Goal: Task Accomplishment & Management: Use online tool/utility

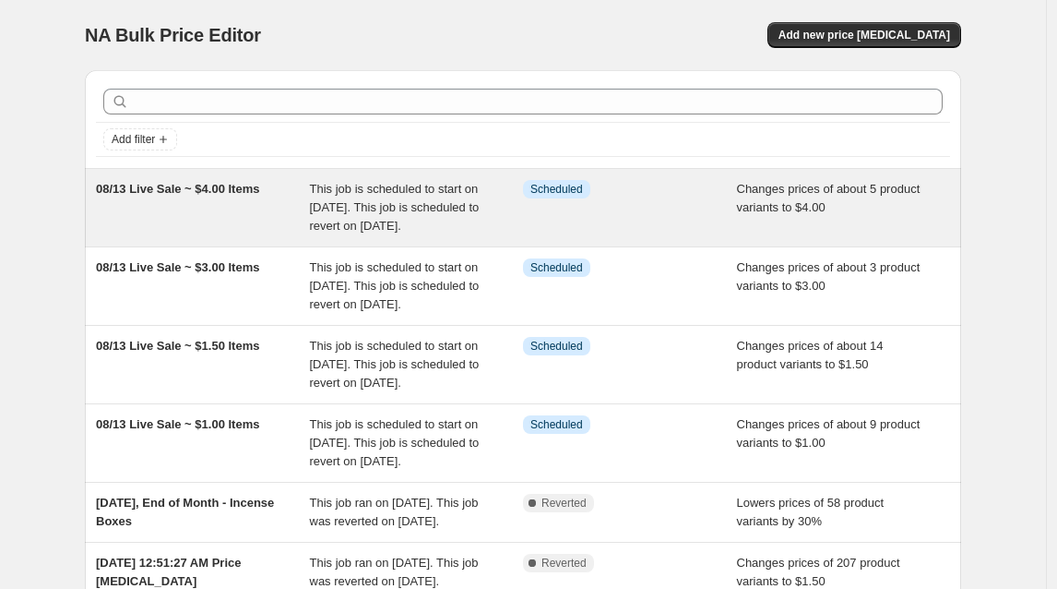
click at [259, 189] on span "08/13 Live Sale ~ $4.00 Items" at bounding box center [177, 189] width 163 height 14
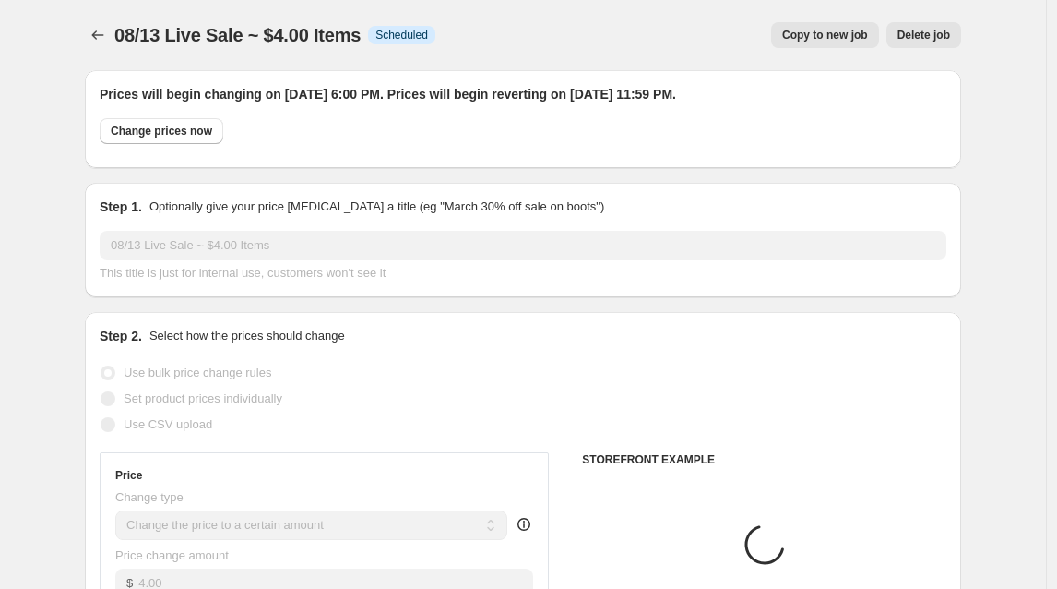
select select "collection"
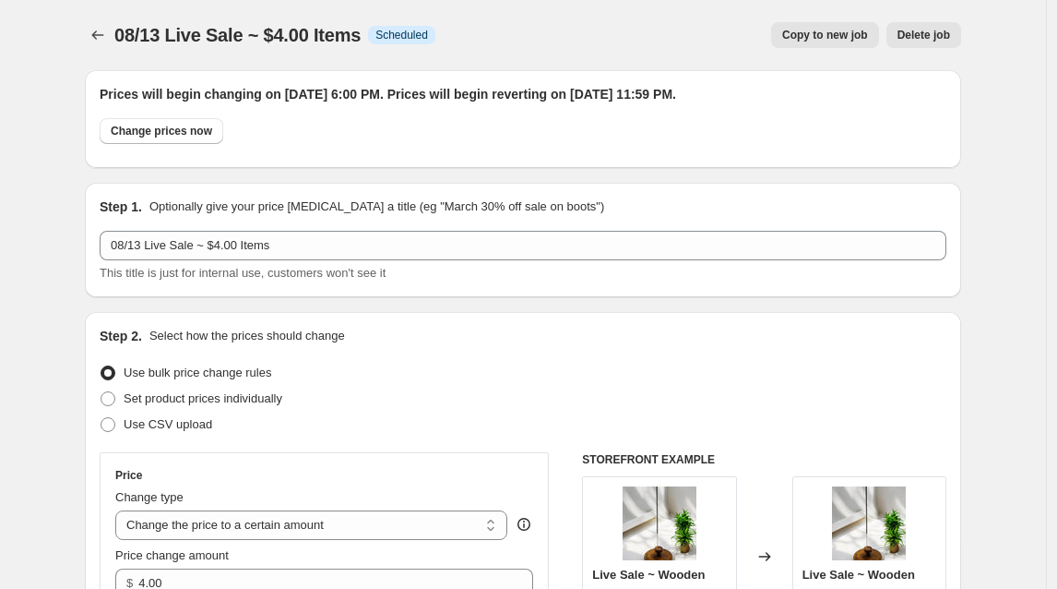
click at [837, 36] on span "Copy to new job" at bounding box center [825, 35] width 86 height 15
select select "collection"
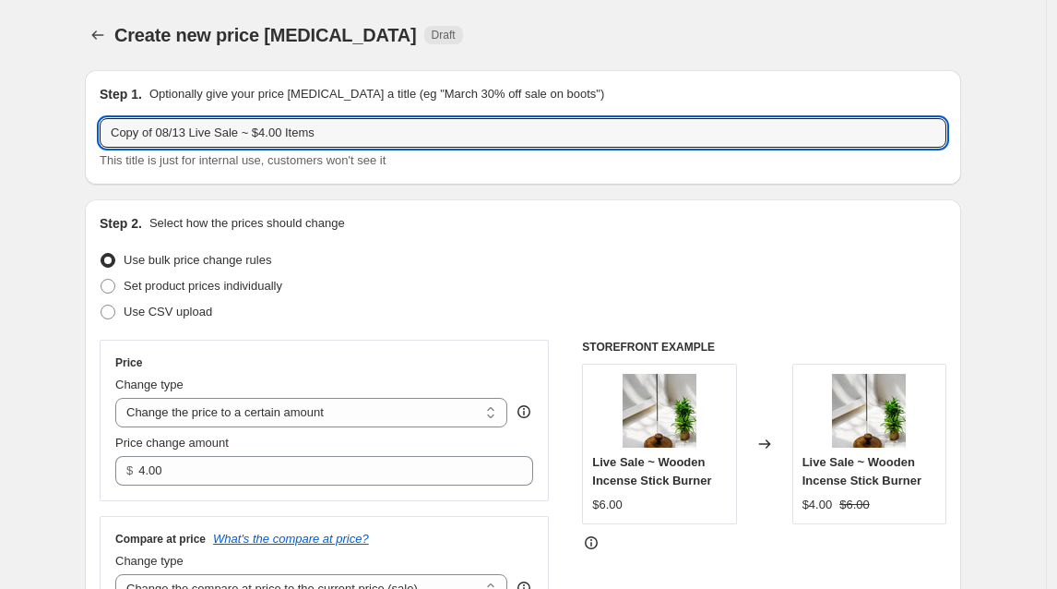
drag, startPoint x: 162, startPoint y: 133, endPoint x: 89, endPoint y: 137, distance: 74.0
drag, startPoint x: 230, startPoint y: 133, endPoint x: 221, endPoint y: 132, distance: 9.3
click at [221, 132] on input "08/13 Live Sale ~ $4.00 Items" at bounding box center [523, 133] width 847 height 30
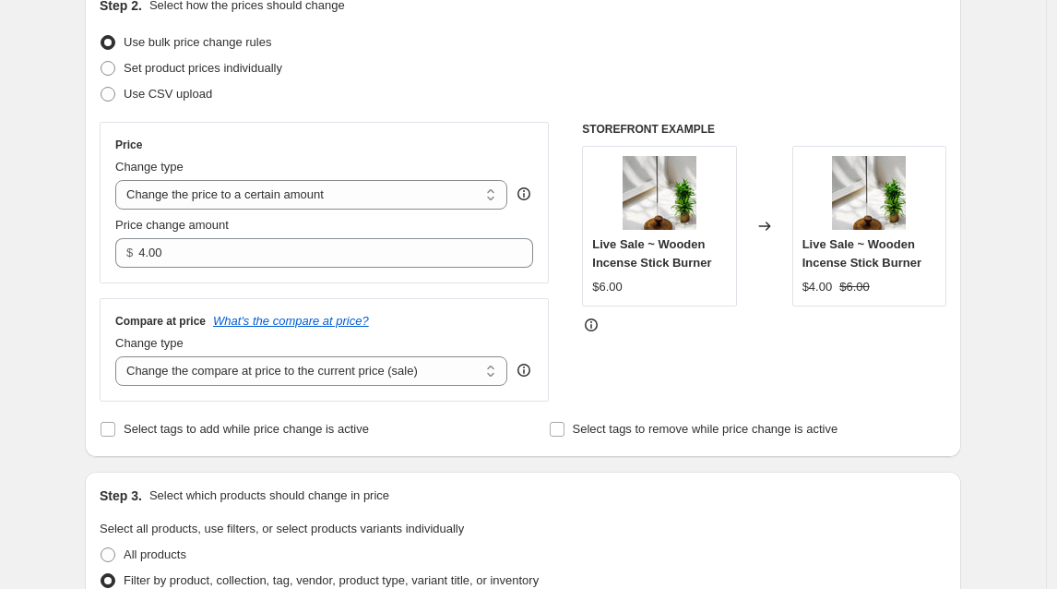
scroll to position [223, 0]
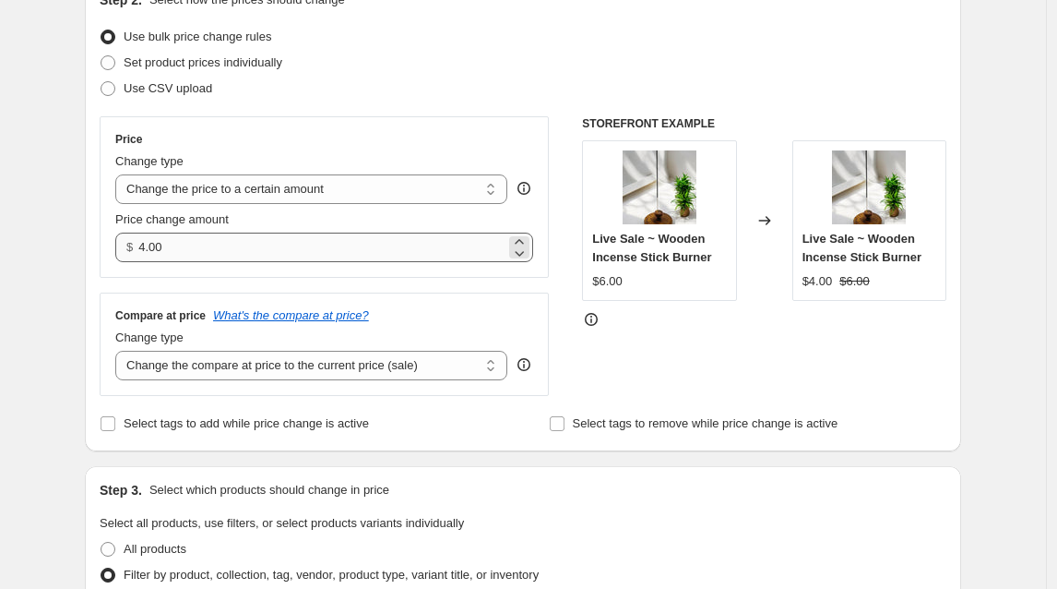
type input "08/13 Live Sale ~ $5.00 Items"
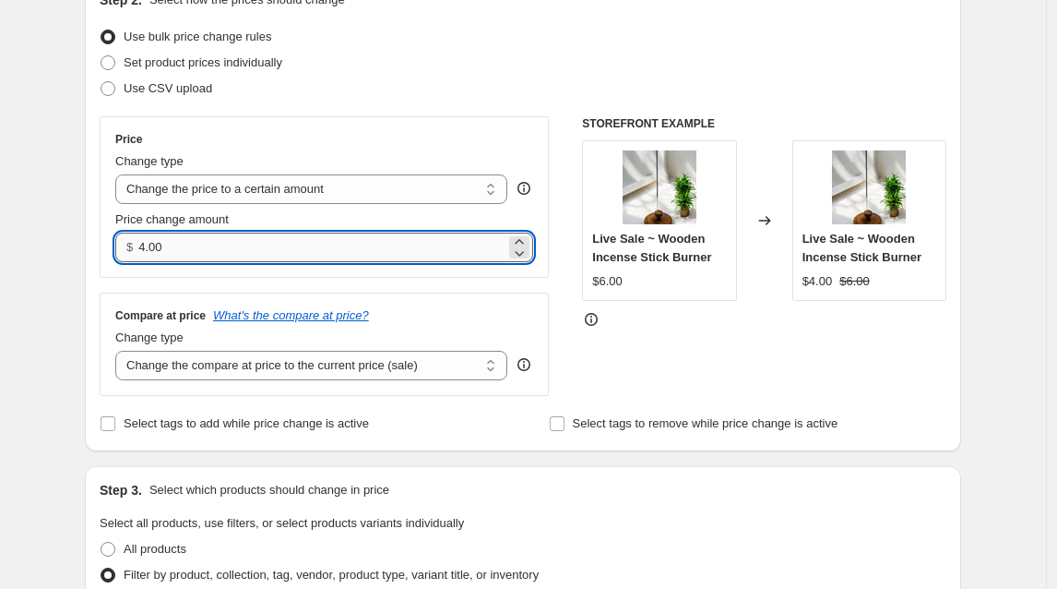
click at [146, 247] on input "4.00" at bounding box center [321, 248] width 366 height 30
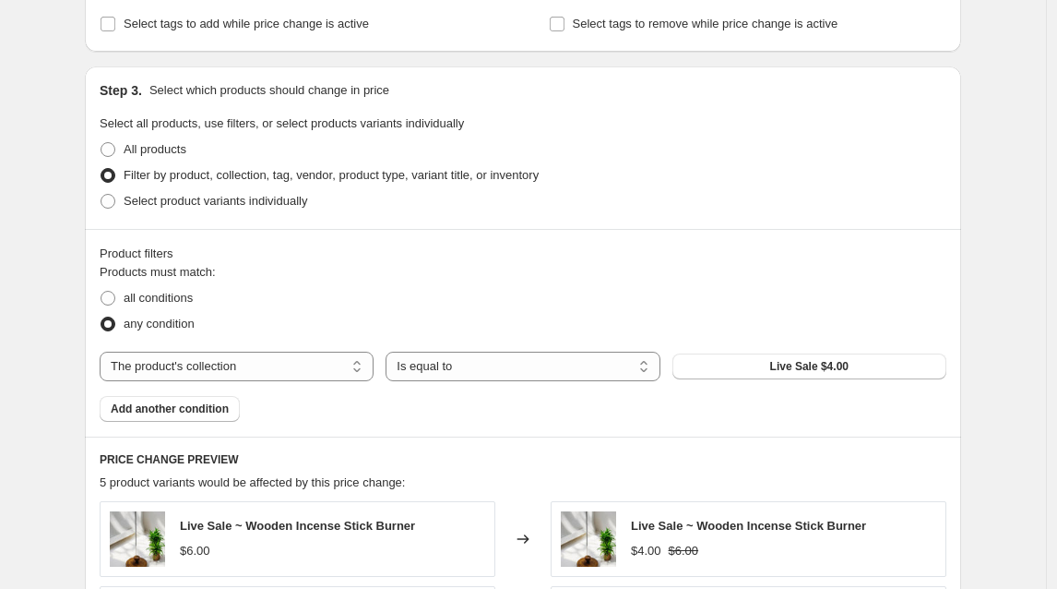
scroll to position [629, 0]
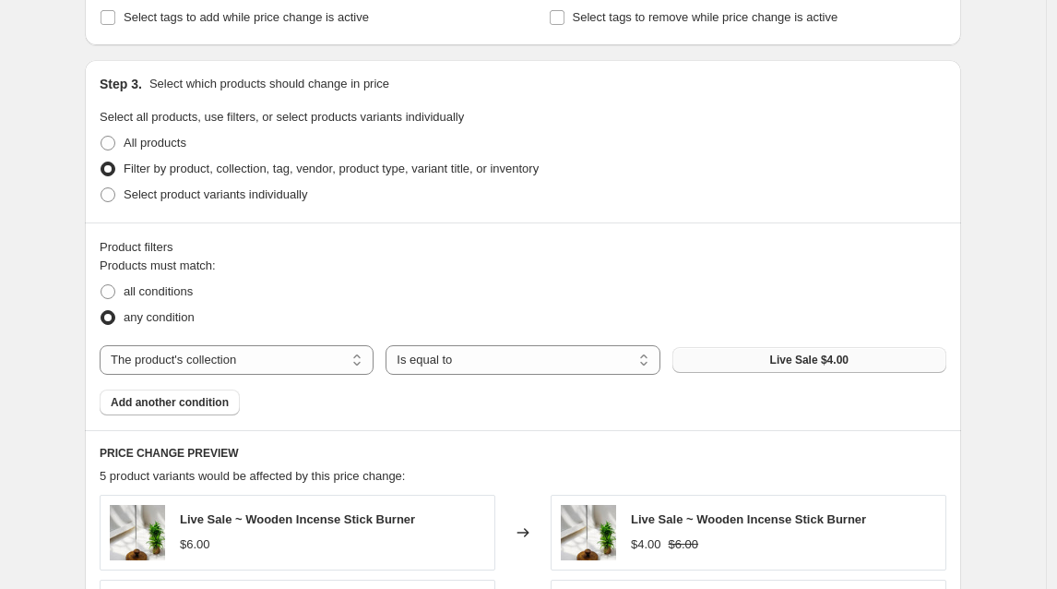
type input "5.00"
click at [786, 358] on span "Live Sale $4.00" at bounding box center [809, 359] width 78 height 15
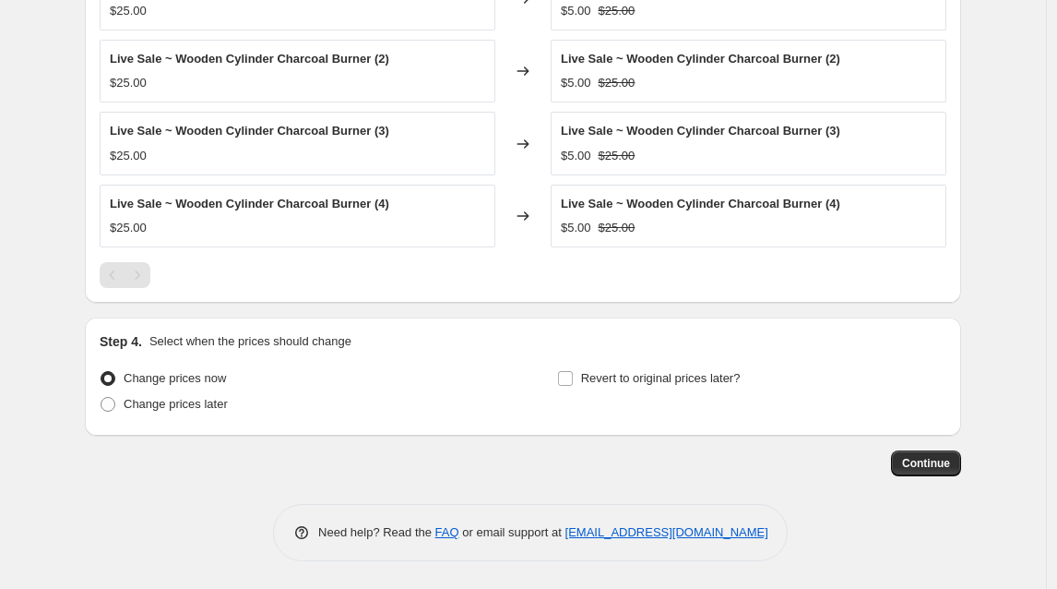
scroll to position [1156, 0]
click at [115, 404] on span at bounding box center [108, 404] width 15 height 15
click at [101, 398] on input "Change prices later" at bounding box center [101, 397] width 1 height 1
radio input "true"
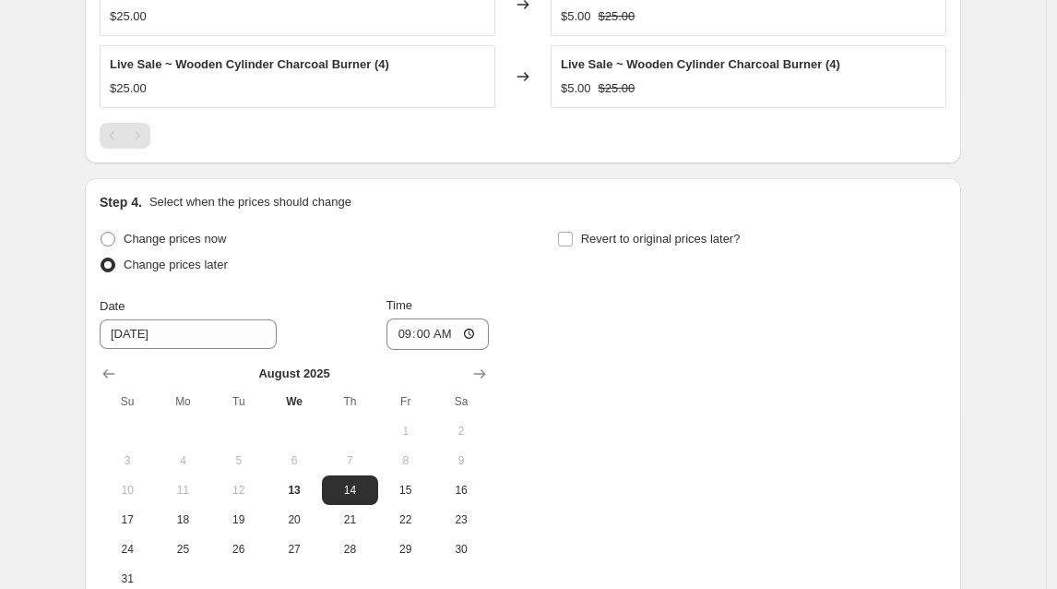
scroll to position [1313, 0]
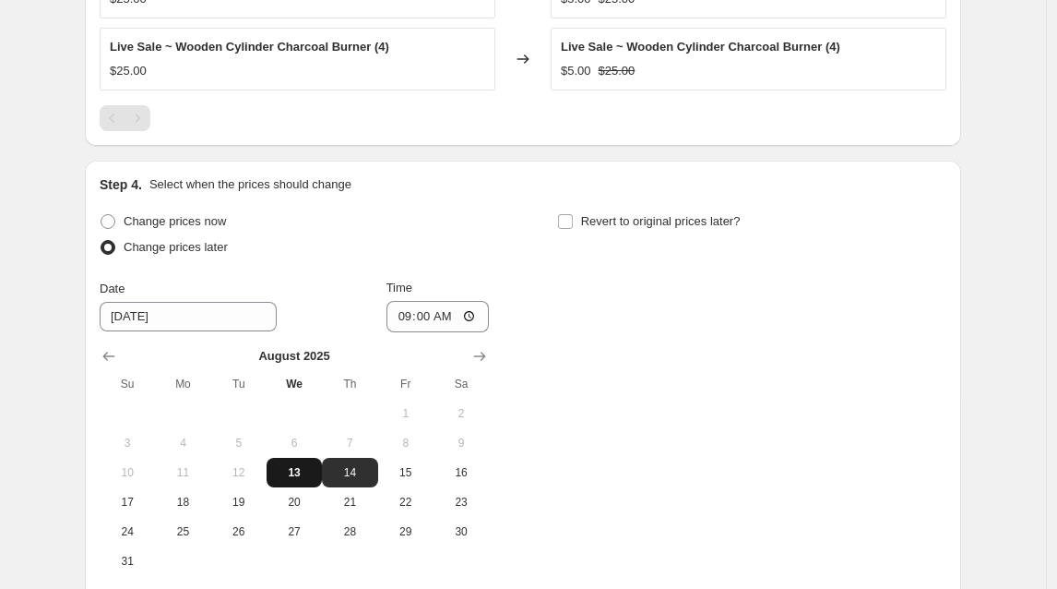
click at [308, 472] on span "13" at bounding box center [294, 472] width 41 height 15
type input "[DATE]"
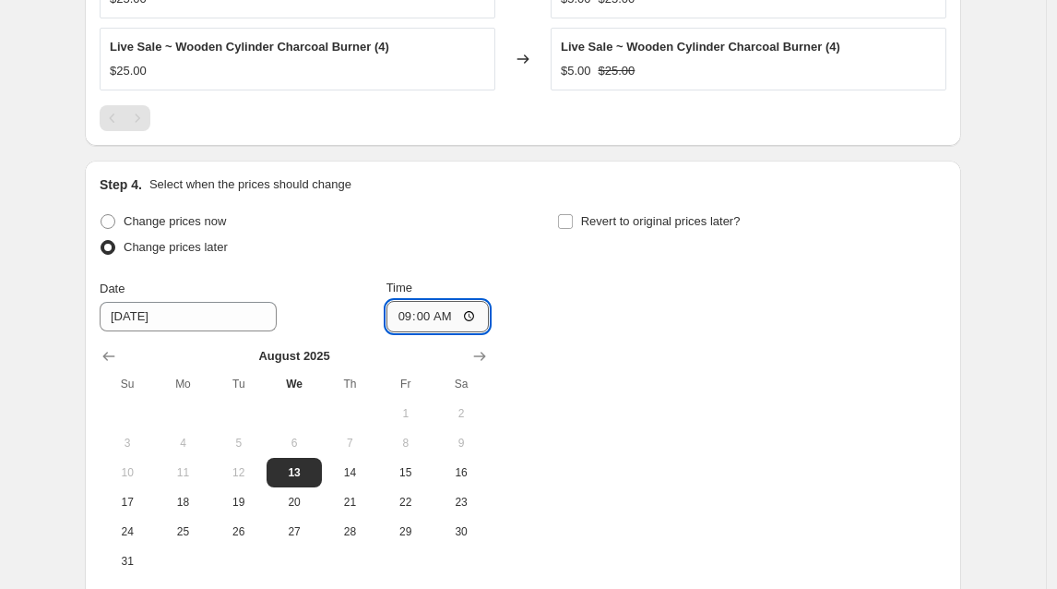
click at [428, 319] on input "09:00" at bounding box center [438, 316] width 103 height 31
click at [472, 317] on input "06:00" at bounding box center [438, 316] width 103 height 31
type input "18:00"
click at [573, 222] on input "Revert to original prices later?" at bounding box center [565, 221] width 15 height 15
checkbox input "true"
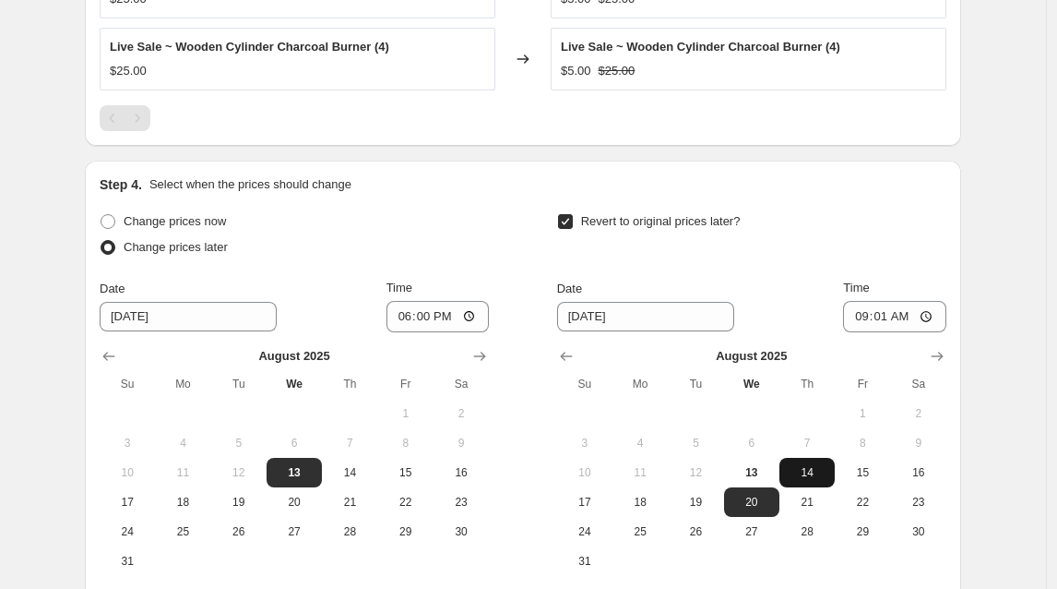
click at [819, 472] on span "14" at bounding box center [807, 472] width 41 height 15
type input "[DATE]"
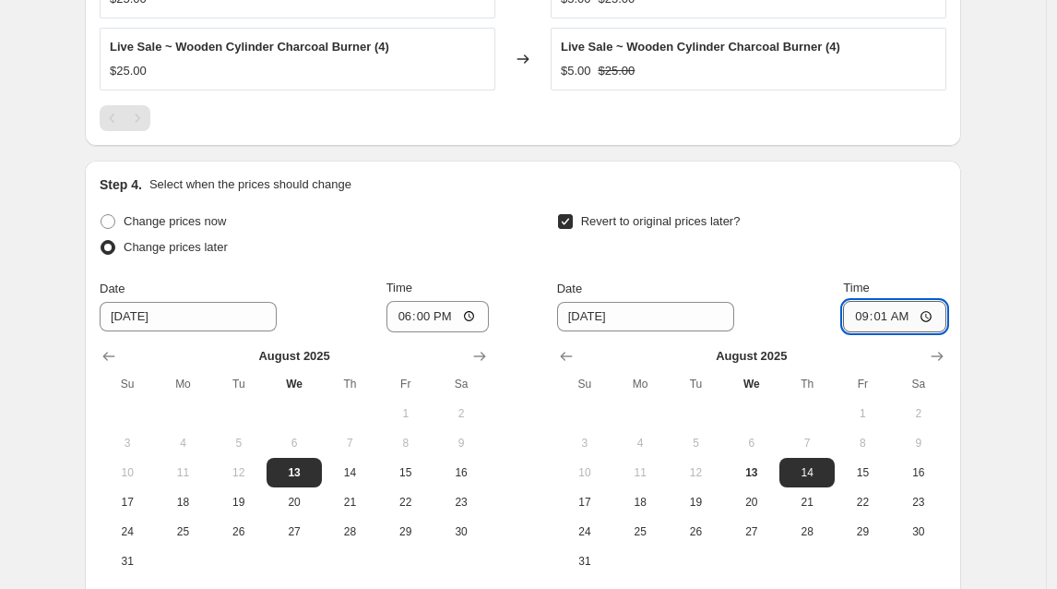
click at [884, 319] on input "09:01" at bounding box center [894, 316] width 103 height 31
click at [929, 319] on input "11:59" at bounding box center [894, 316] width 103 height 31
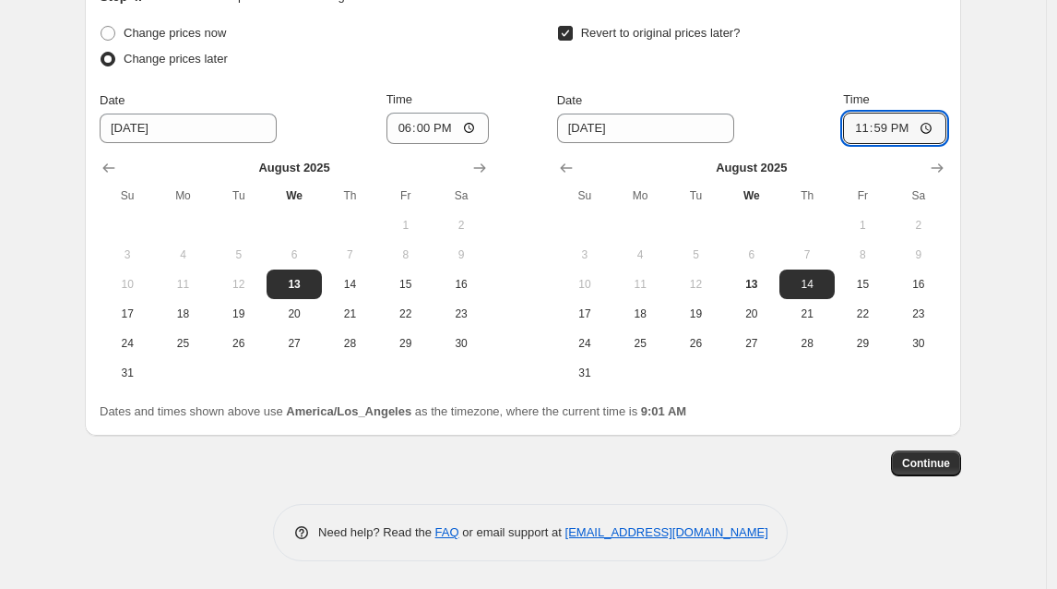
scroll to position [1503, 0]
type input "23:59"
click at [936, 467] on span "Continue" at bounding box center [926, 463] width 48 height 15
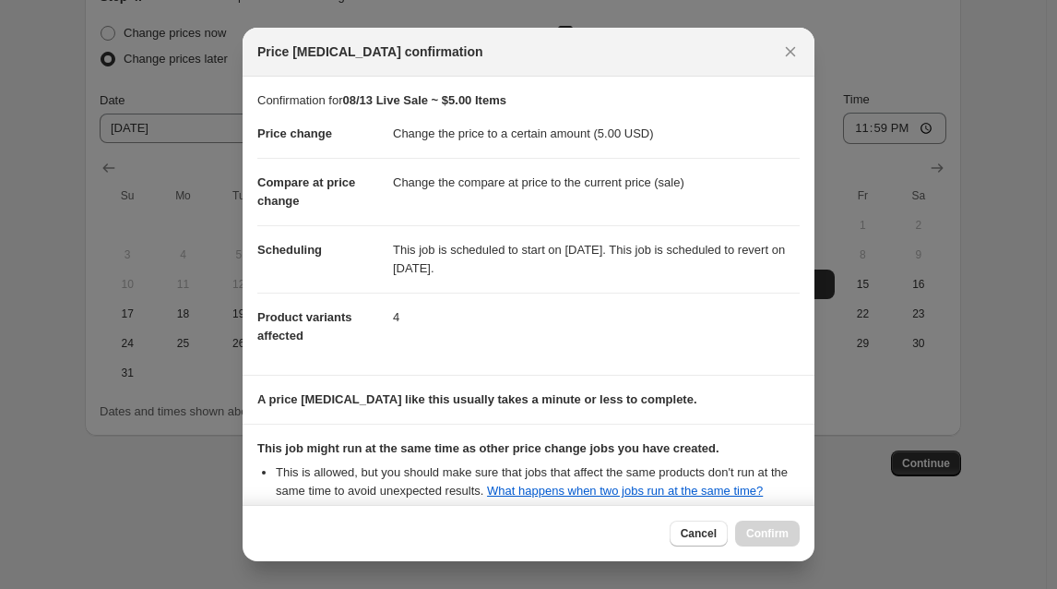
scroll to position [203, 0]
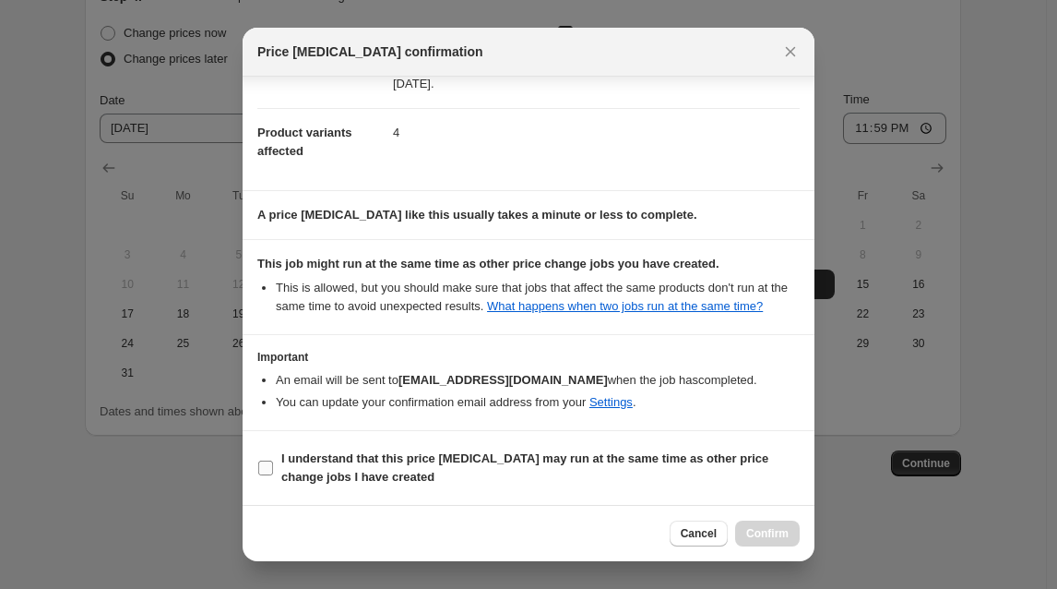
click at [273, 471] on span ":r3n:" at bounding box center [265, 467] width 17 height 17
click at [273, 471] on input "I understand that this price [MEDICAL_DATA] may run at the same time as other p…" at bounding box center [265, 467] width 15 height 15
checkbox input "true"
click at [775, 534] on span "Confirm" at bounding box center [767, 533] width 42 height 15
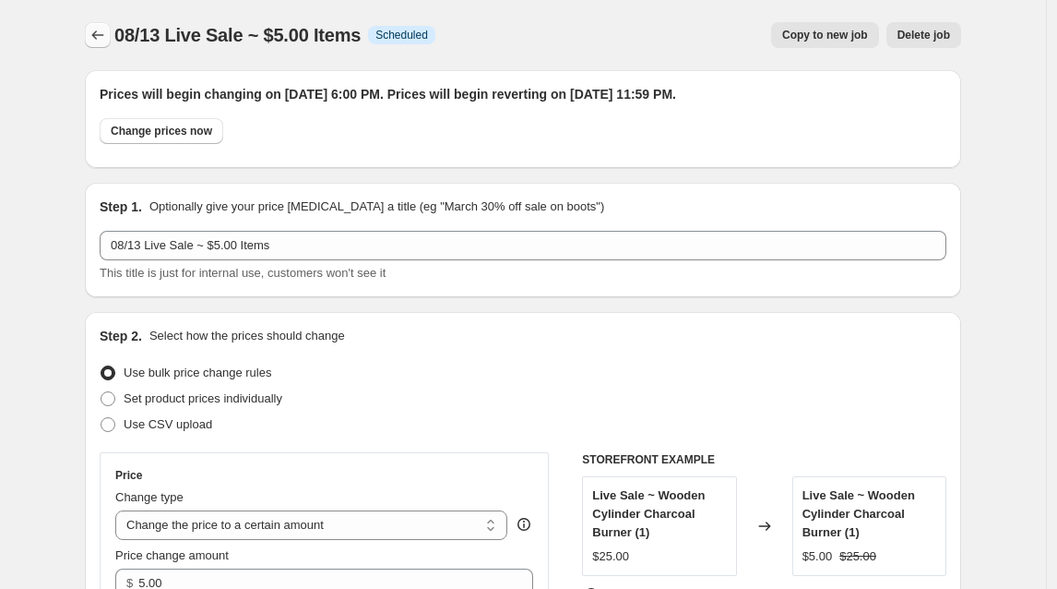
click at [101, 37] on icon "Price change jobs" at bounding box center [98, 35] width 18 height 18
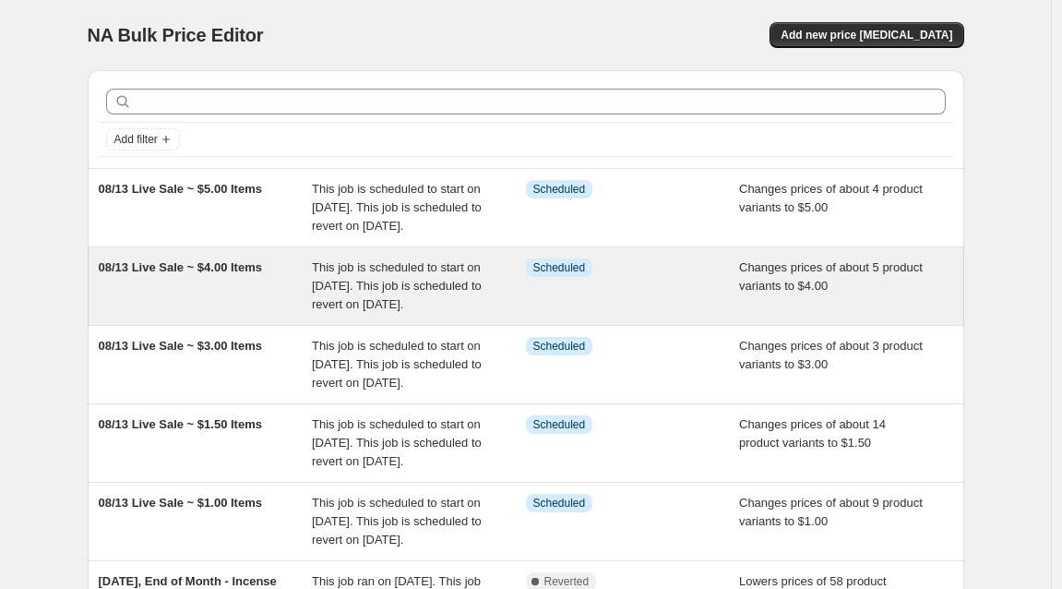
click at [426, 204] on span "This job is scheduled to start on [DATE]. This job is scheduled to revert on [D…" at bounding box center [397, 207] width 170 height 51
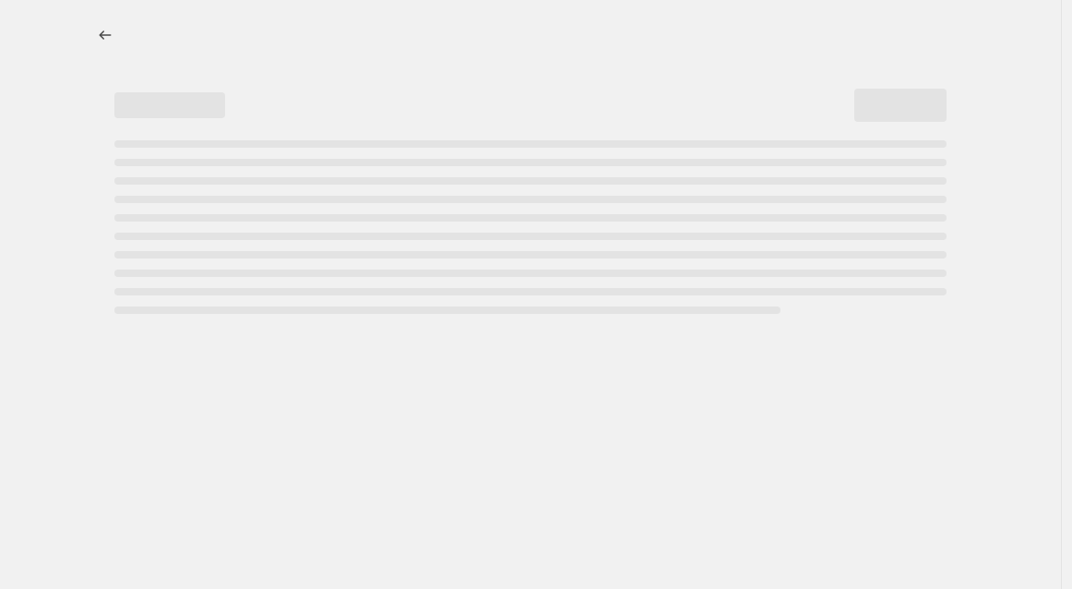
select select "collection"
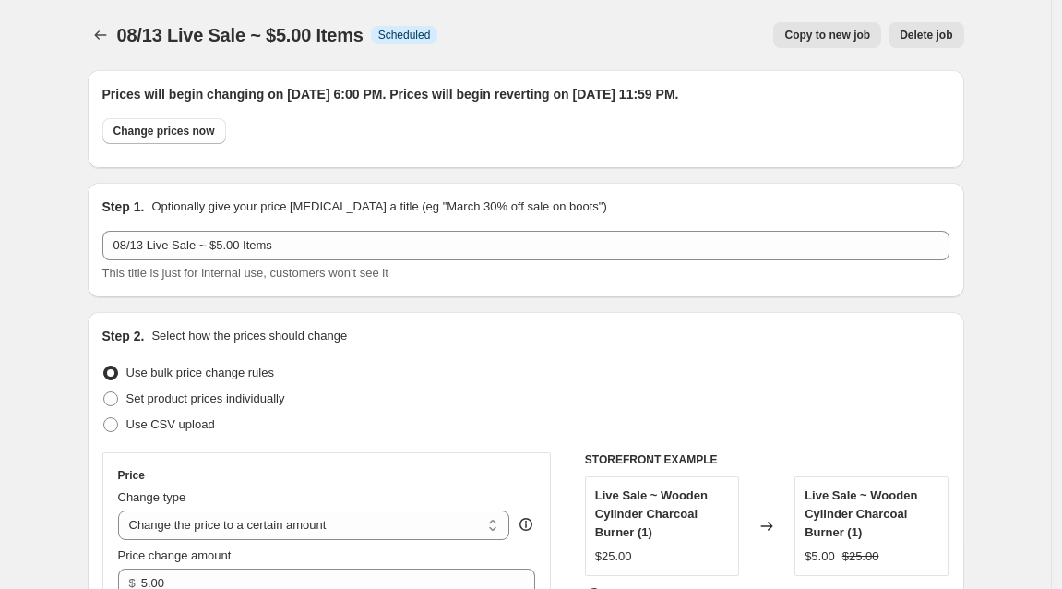
drag, startPoint x: 533, startPoint y: 310, endPoint x: 832, endPoint y: 30, distance: 409.9
click at [832, 30] on span "Copy to new job" at bounding box center [827, 35] width 86 height 15
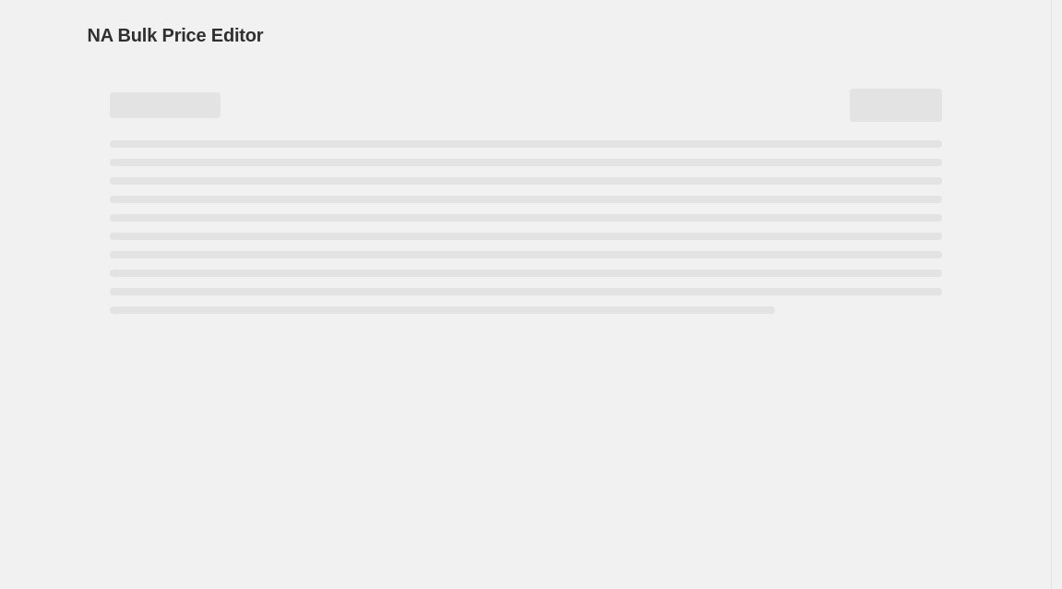
select select "collection"
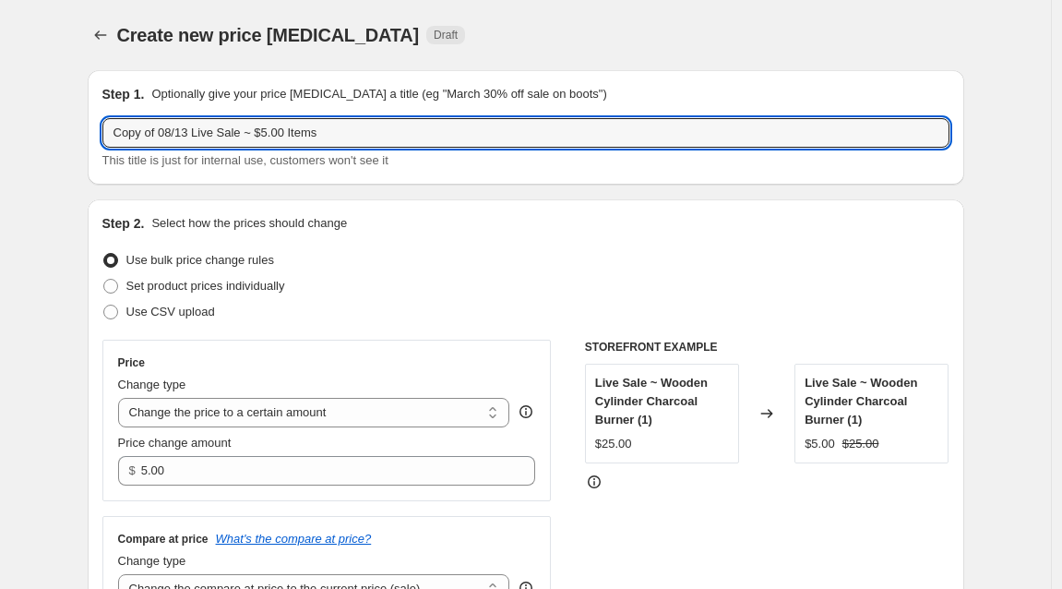
click at [165, 131] on input "Copy of 08/13 Live Sale ~ $5.00 Items" at bounding box center [525, 133] width 847 height 30
click at [480, 246] on div "Step 2. Select how the prices should change Use bulk price change rules Set pro…" at bounding box center [525, 437] width 847 height 446
click at [163, 133] on input "Copy of 08/13 Live Sale ~ $5.00 Items" at bounding box center [525, 133] width 847 height 30
drag, startPoint x: 832, startPoint y: 30, endPoint x: 106, endPoint y: 128, distance: 732.8
click at [106, 128] on div "Step 1. Optionally give your price [MEDICAL_DATA] a title (eg "March 30% off sa…" at bounding box center [526, 127] width 877 height 114
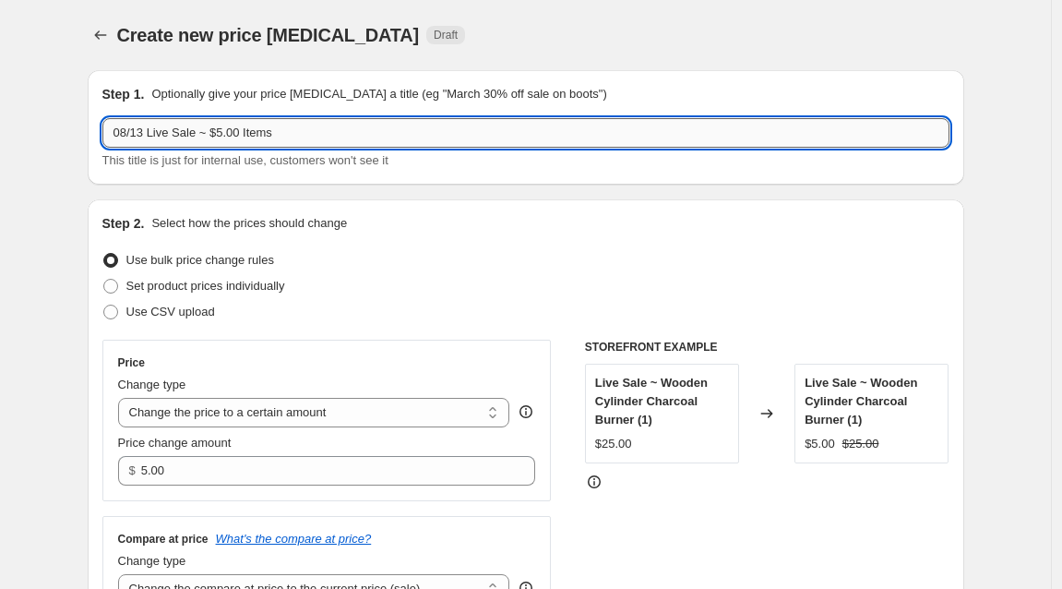
drag, startPoint x: 106, startPoint y: 128, endPoint x: 227, endPoint y: 132, distance: 120.9
click at [227, 132] on input "08/13 Live Sale ~ $5.00 Items" at bounding box center [525, 133] width 847 height 30
type input "08/13 Live Sale ~ $6.00 Items"
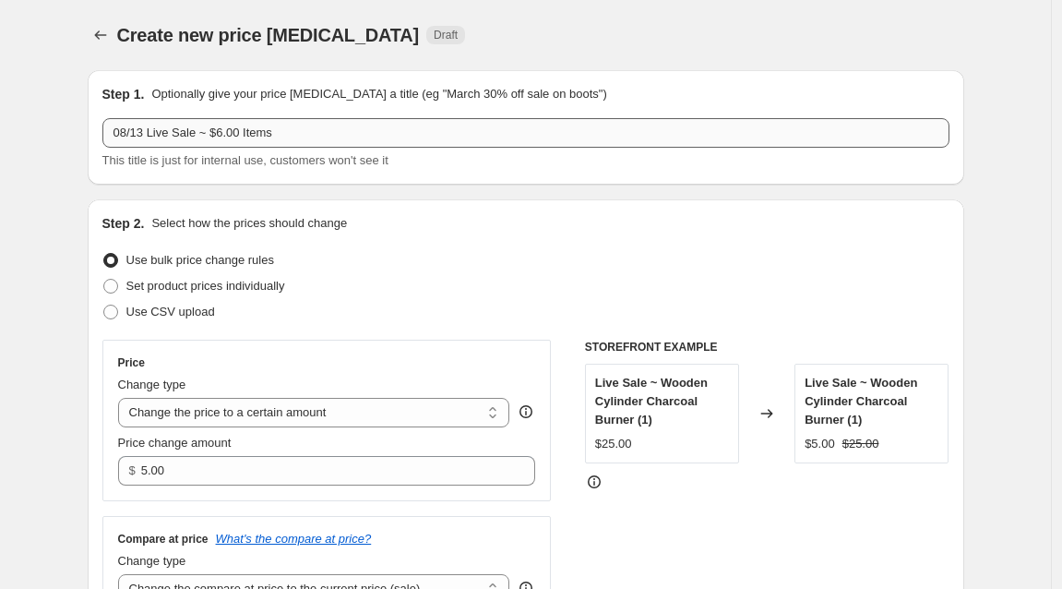
click at [619, 247] on div "Use bulk price change rules" at bounding box center [525, 260] width 847 height 26
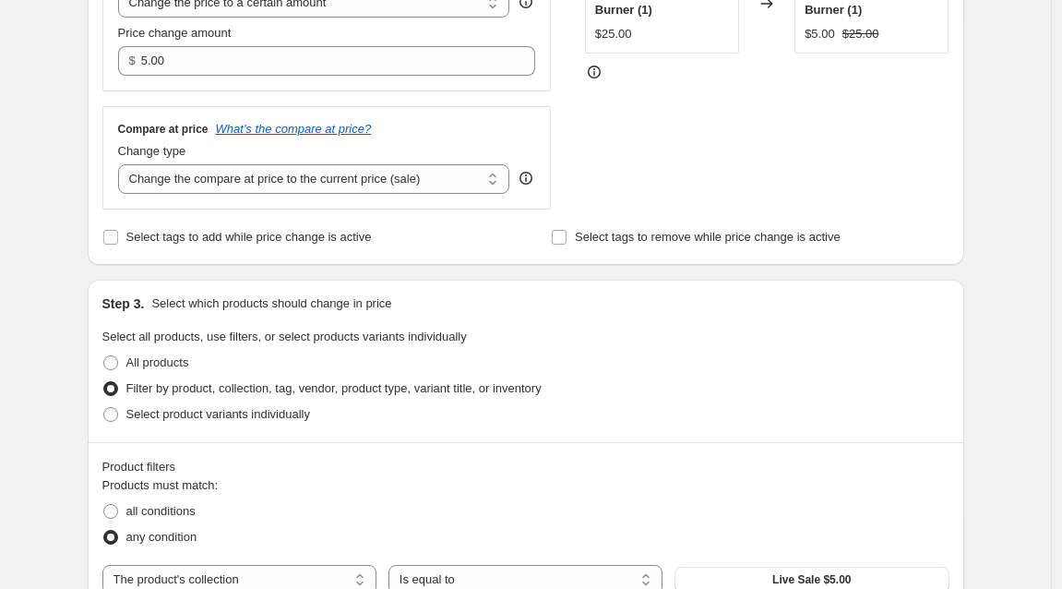
scroll to position [281, 0]
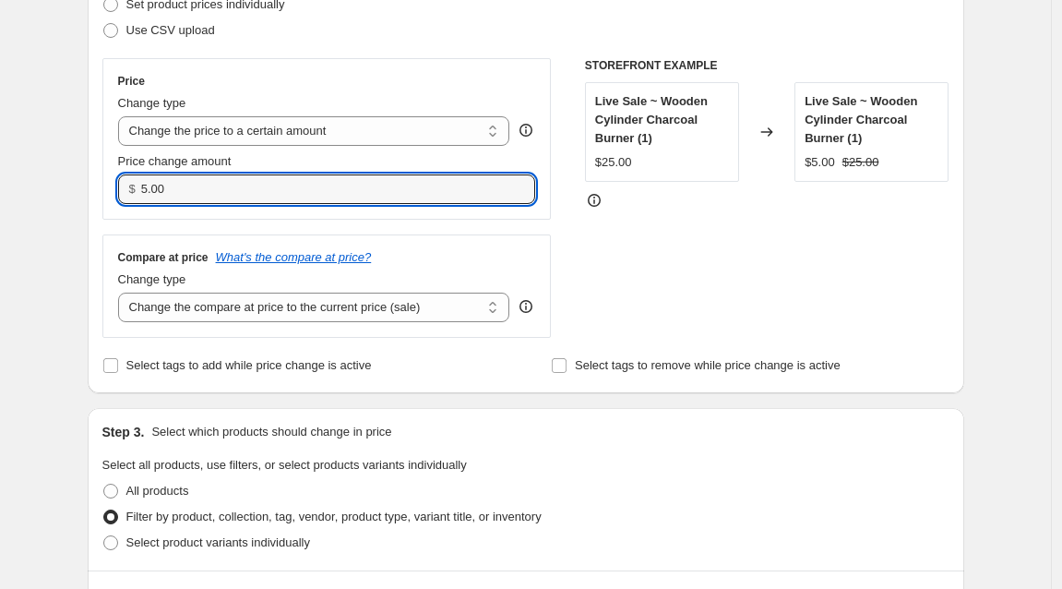
click at [152, 184] on input "5.00" at bounding box center [324, 189] width 366 height 30
drag, startPoint x: 294, startPoint y: 337, endPoint x: 149, endPoint y: 186, distance: 209.5
click at [149, 186] on input "5.00" at bounding box center [324, 189] width 366 height 30
type input "6.00"
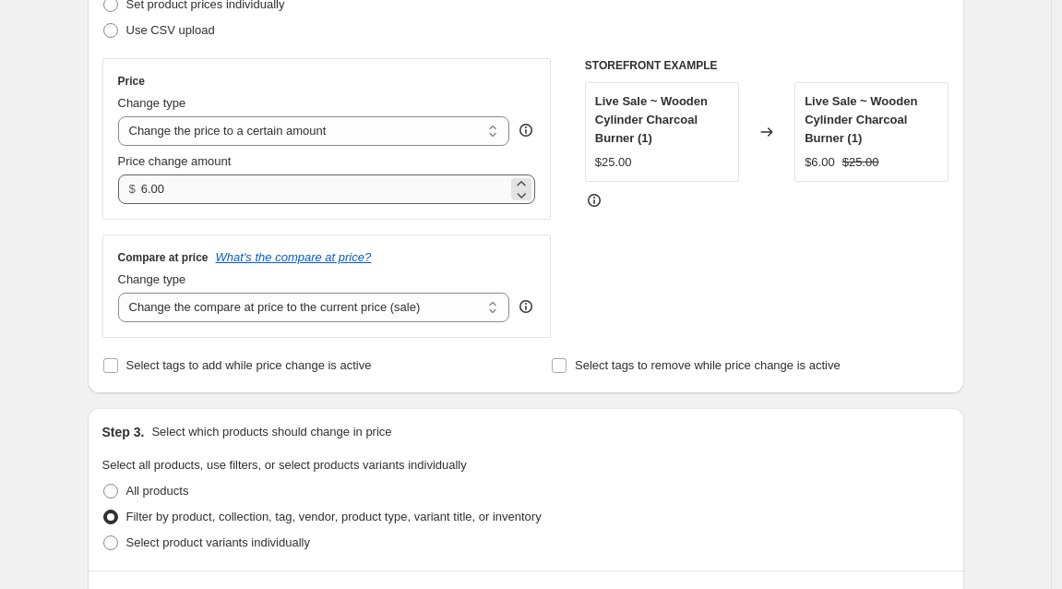
click at [682, 316] on div "STOREFRONT EXAMPLE Live Sale ~ Wooden Cylinder Charcoal Burner (1) $25.00 Chang…" at bounding box center [767, 198] width 364 height 280
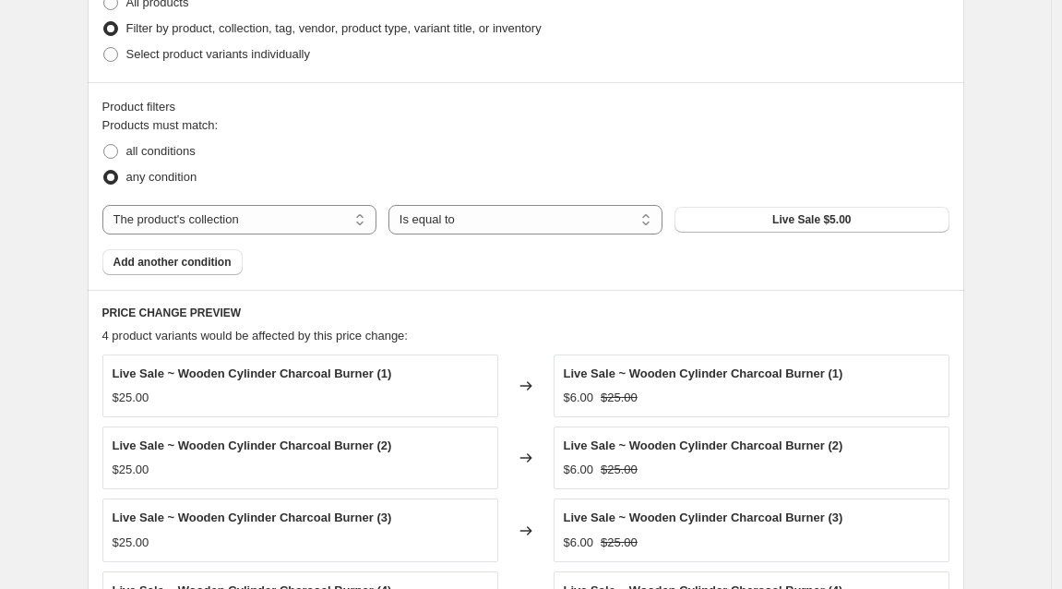
scroll to position [626, 0]
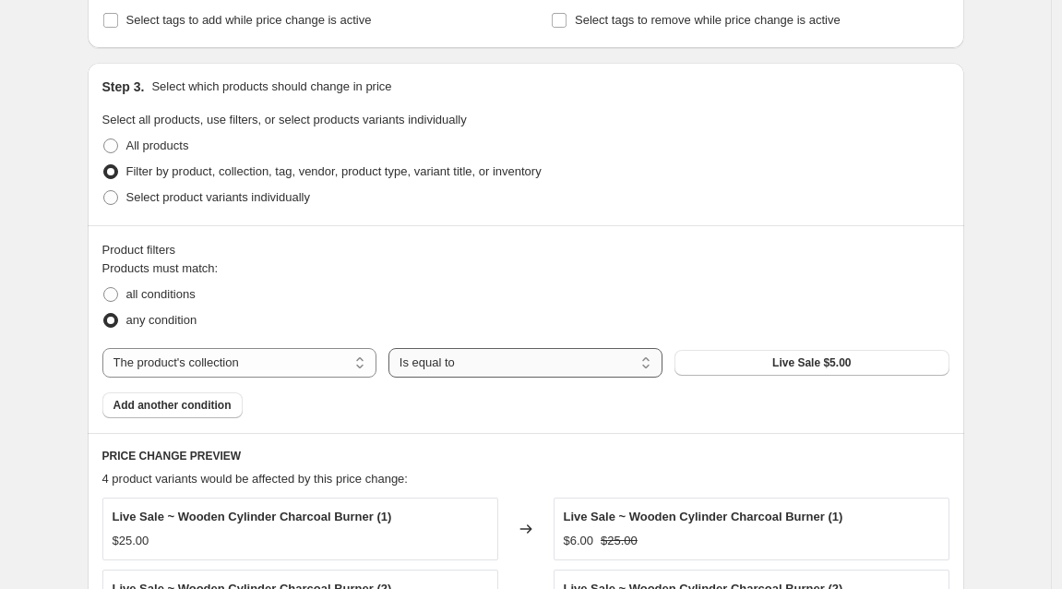
click at [833, 359] on span "Live Sale $5.00" at bounding box center [811, 362] width 78 height 15
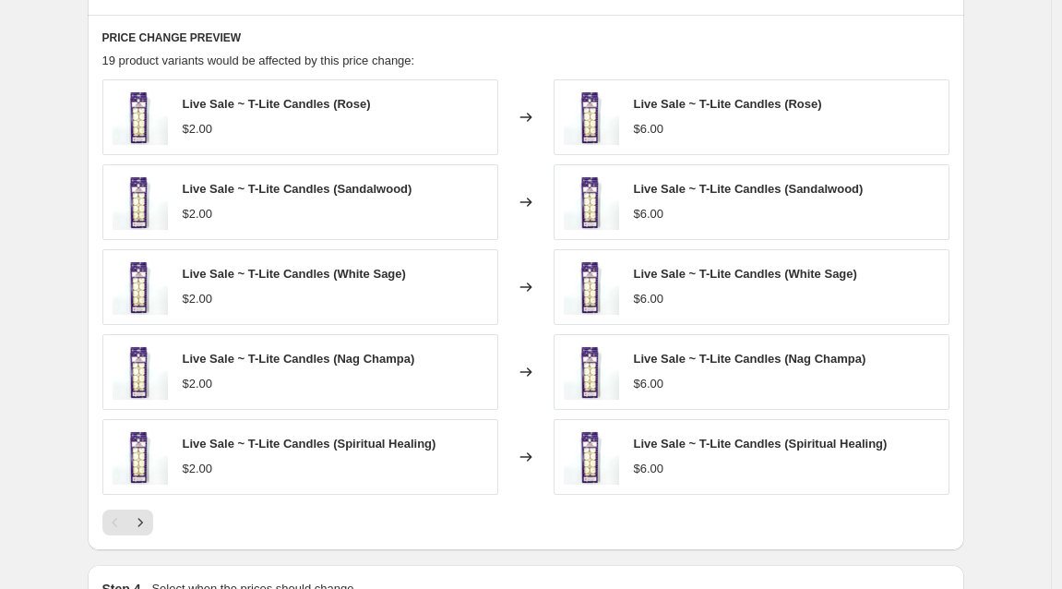
scroll to position [1068, 0]
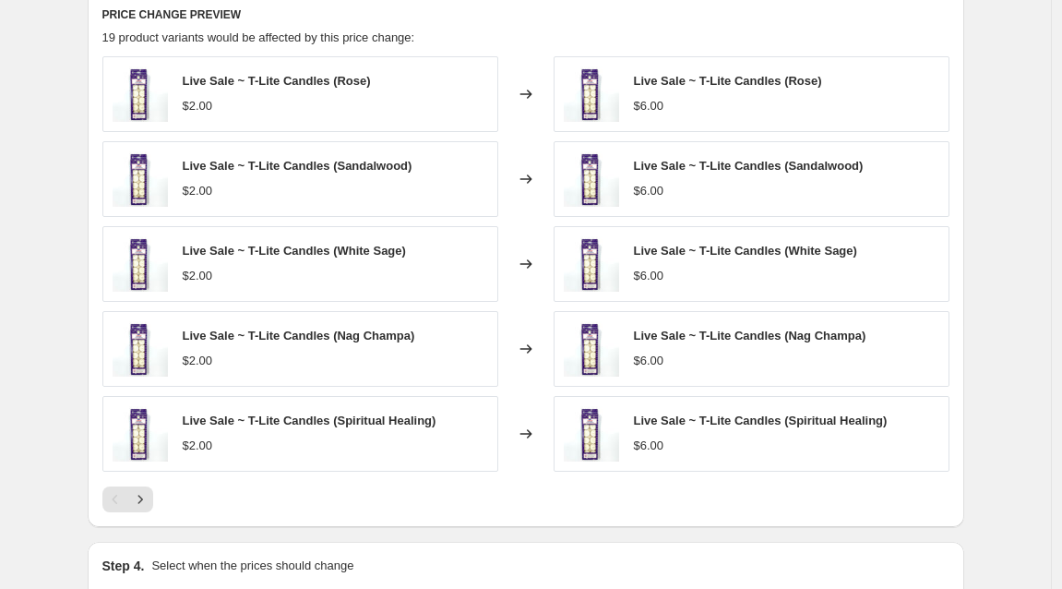
click at [146, 504] on icon "Next" at bounding box center [140, 499] width 18 height 18
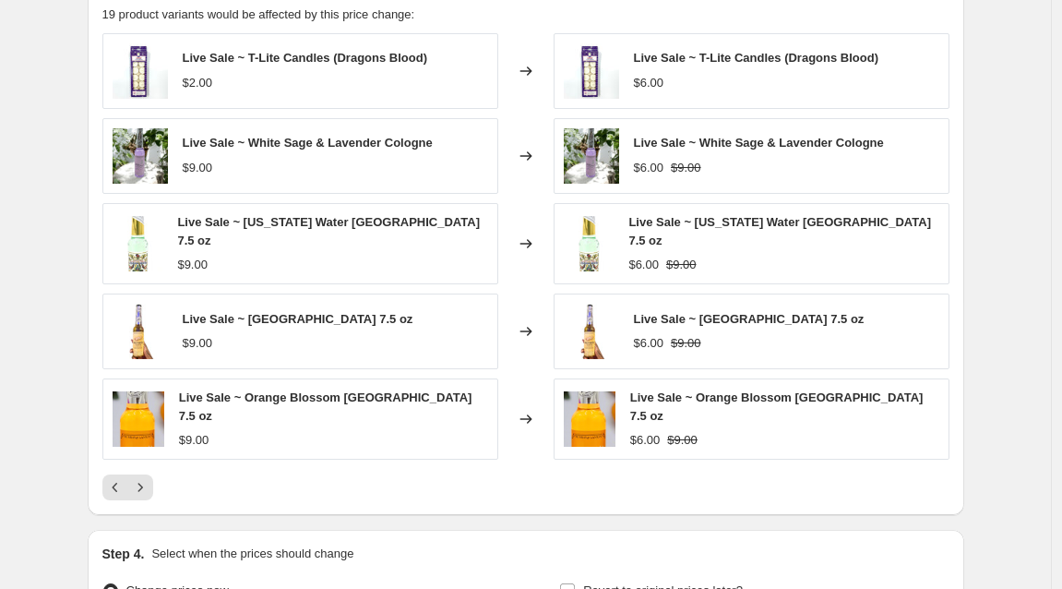
scroll to position [1161, 0]
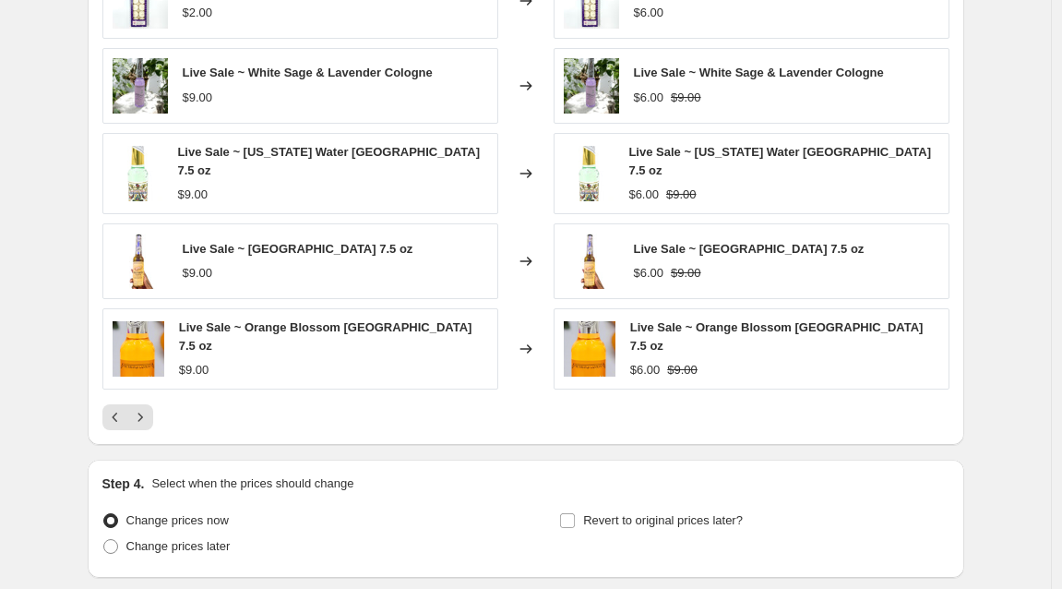
click at [147, 408] on icon "Next" at bounding box center [140, 417] width 18 height 18
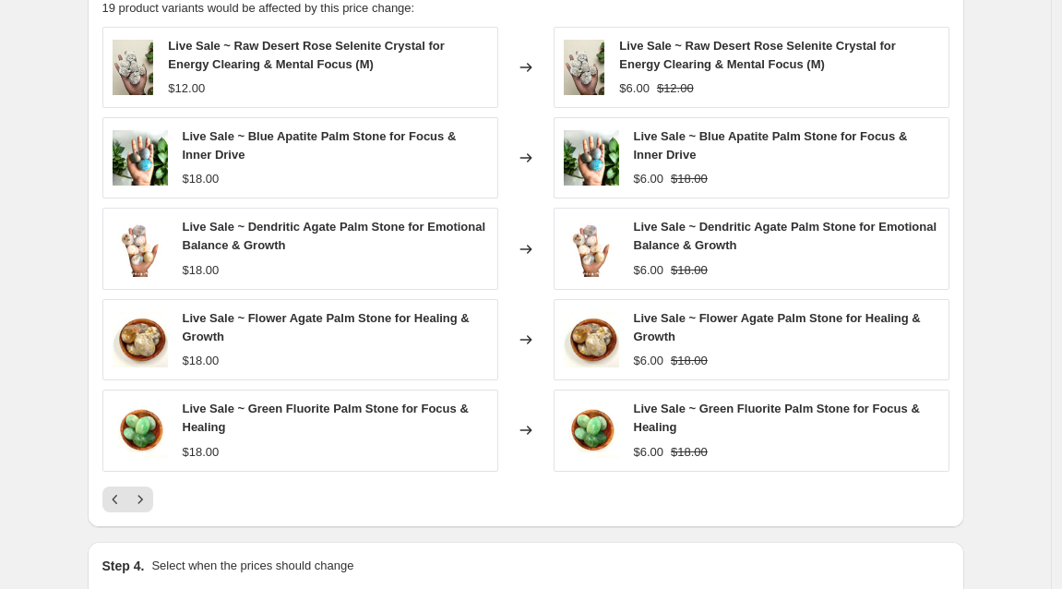
scroll to position [1321, 0]
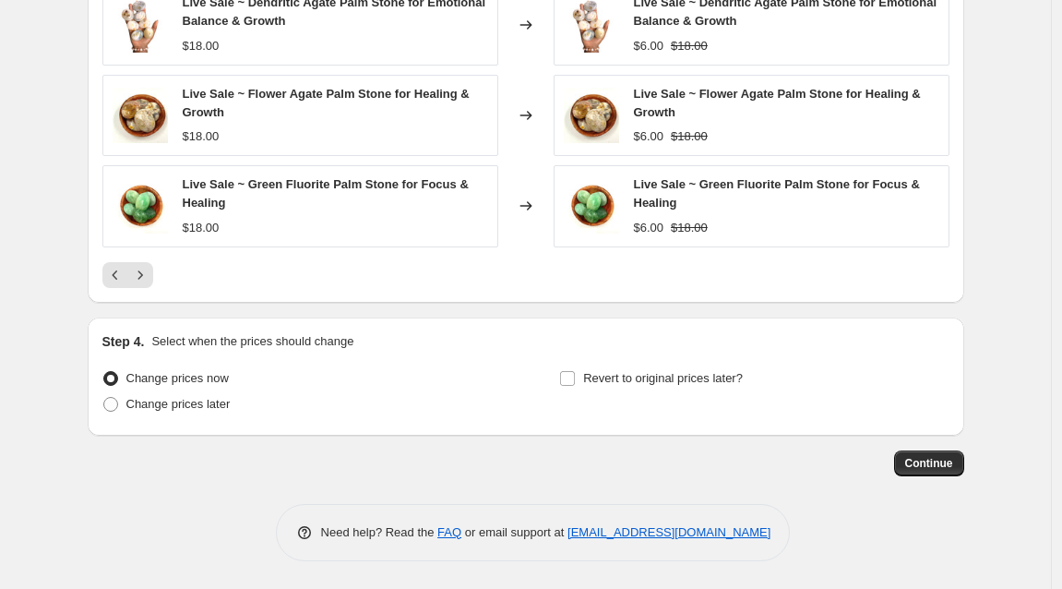
click at [114, 404] on span at bounding box center [110, 404] width 15 height 15
click at [104, 398] on input "Change prices later" at bounding box center [103, 397] width 1 height 1
radio input "true"
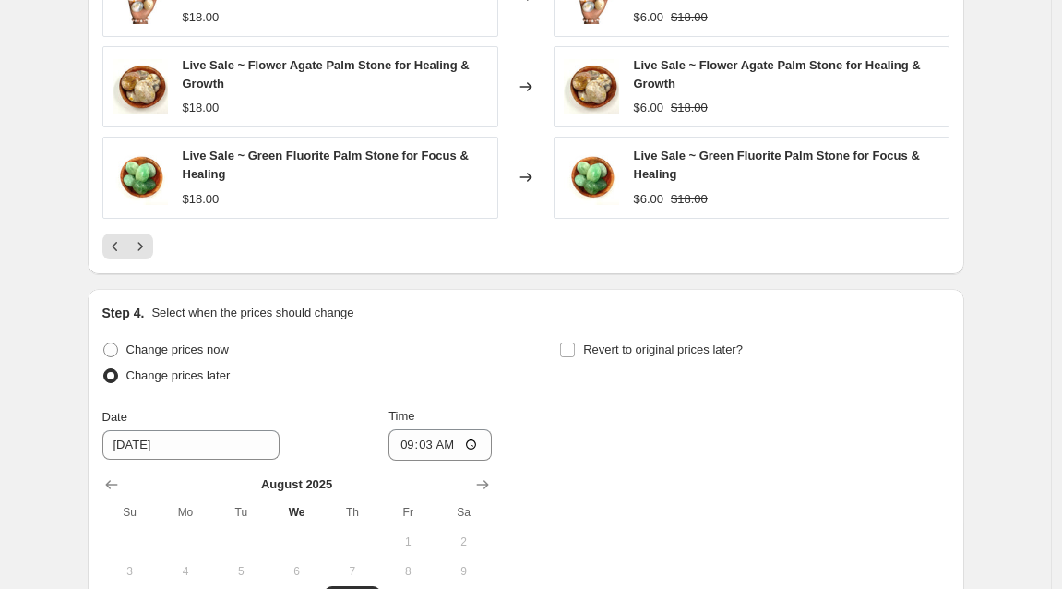
scroll to position [1536, 0]
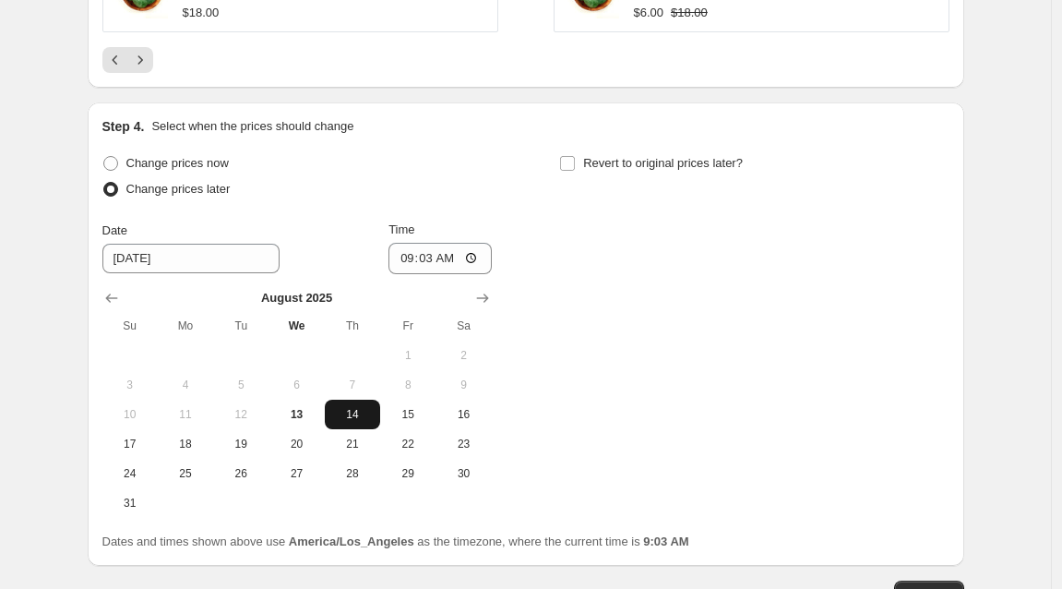
click at [302, 417] on span "13" at bounding box center [296, 414] width 41 height 15
type input "[DATE]"
click at [433, 260] on input "09:03" at bounding box center [439, 258] width 103 height 31
click at [456, 261] on input "06:03" at bounding box center [439, 258] width 103 height 31
type input "18:00"
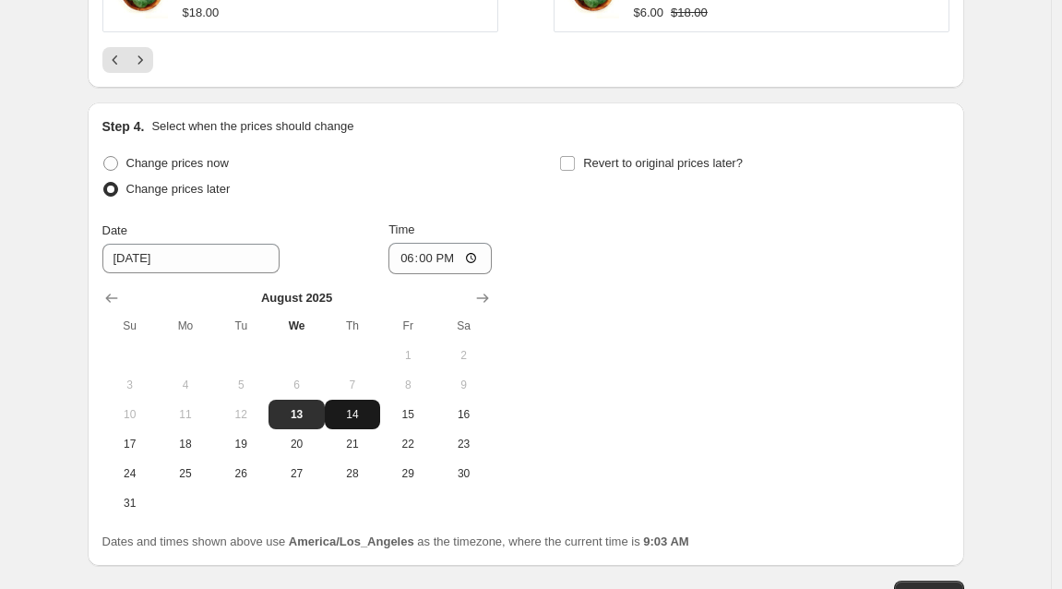
click at [569, 164] on input "Revert to original prices later?" at bounding box center [567, 163] width 15 height 15
checkbox input "true"
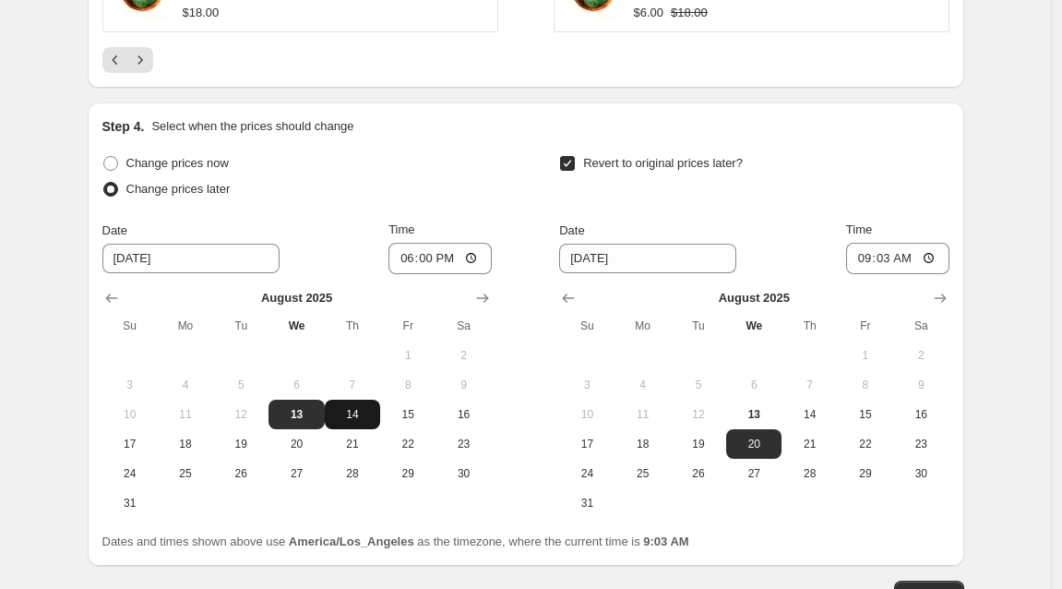
click at [819, 415] on span "14" at bounding box center [809, 414] width 41 height 15
type input "[DATE]"
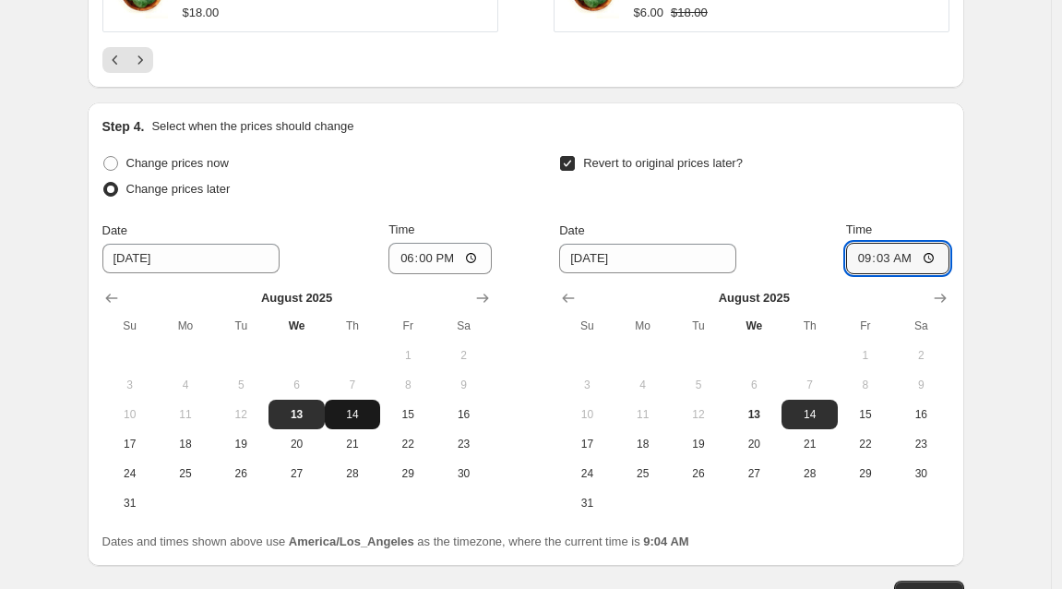
click at [888, 257] on input "09:03" at bounding box center [897, 258] width 103 height 31
click at [935, 257] on input "11:59" at bounding box center [897, 258] width 103 height 31
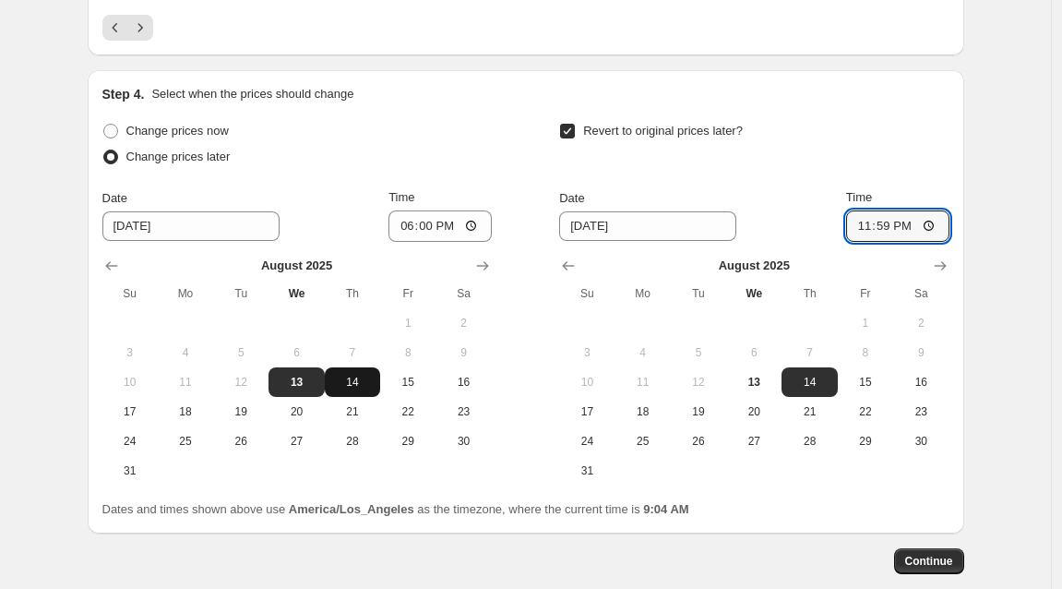
scroll to position [1651, 0]
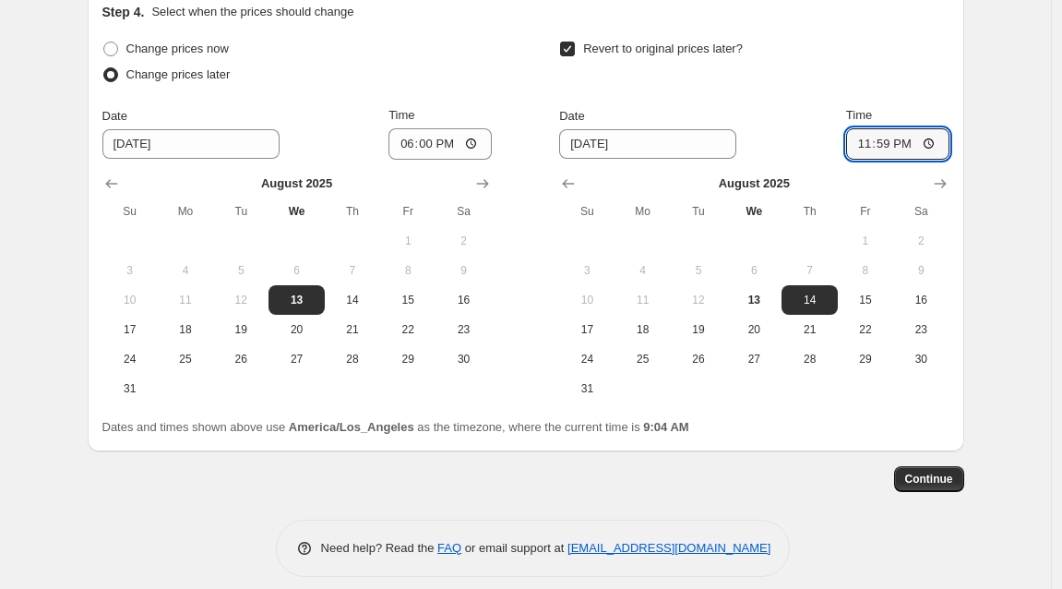
type input "23:59"
click at [943, 477] on span "Continue" at bounding box center [929, 478] width 48 height 15
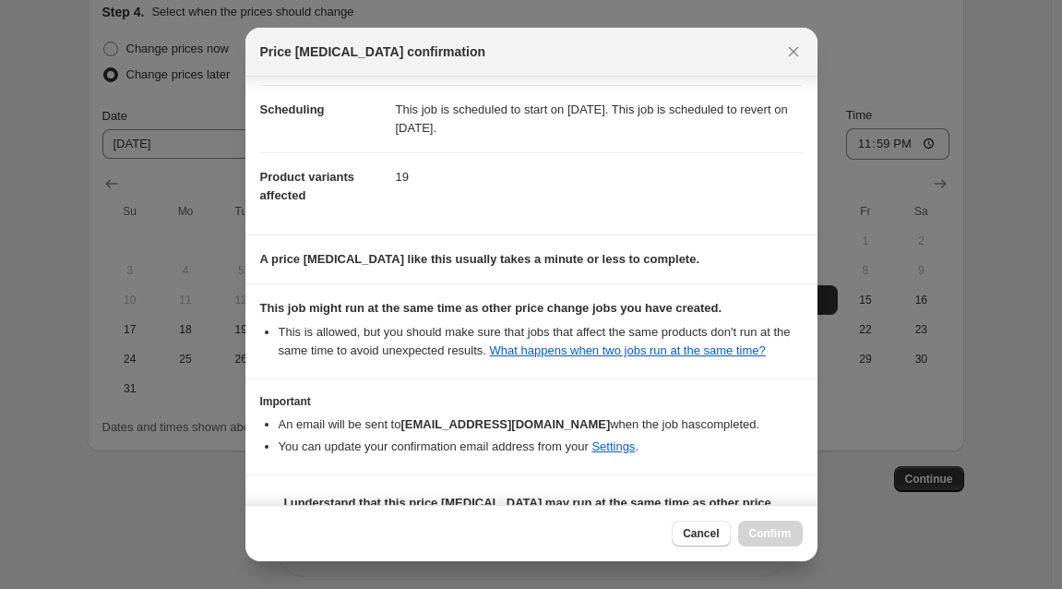
scroll to position [203, 0]
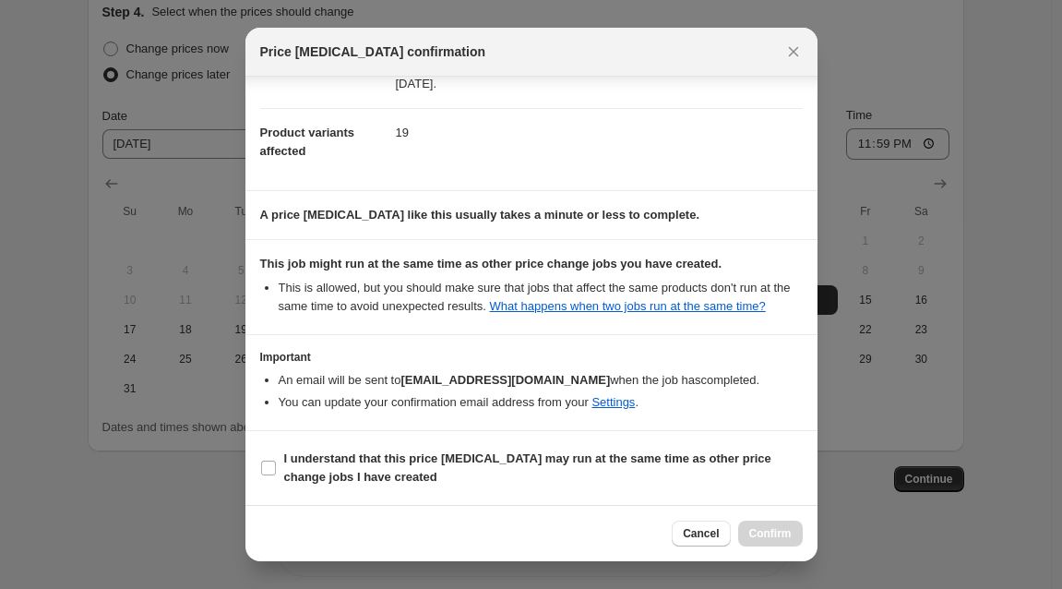
click at [266, 470] on input "I understand that this price [MEDICAL_DATA] may run at the same time as other p…" at bounding box center [268, 467] width 15 height 15
checkbox input "true"
drag, startPoint x: 729, startPoint y: 346, endPoint x: 760, endPoint y: 531, distance: 188.1
click at [760, 531] on span "Confirm" at bounding box center [770, 533] width 42 height 15
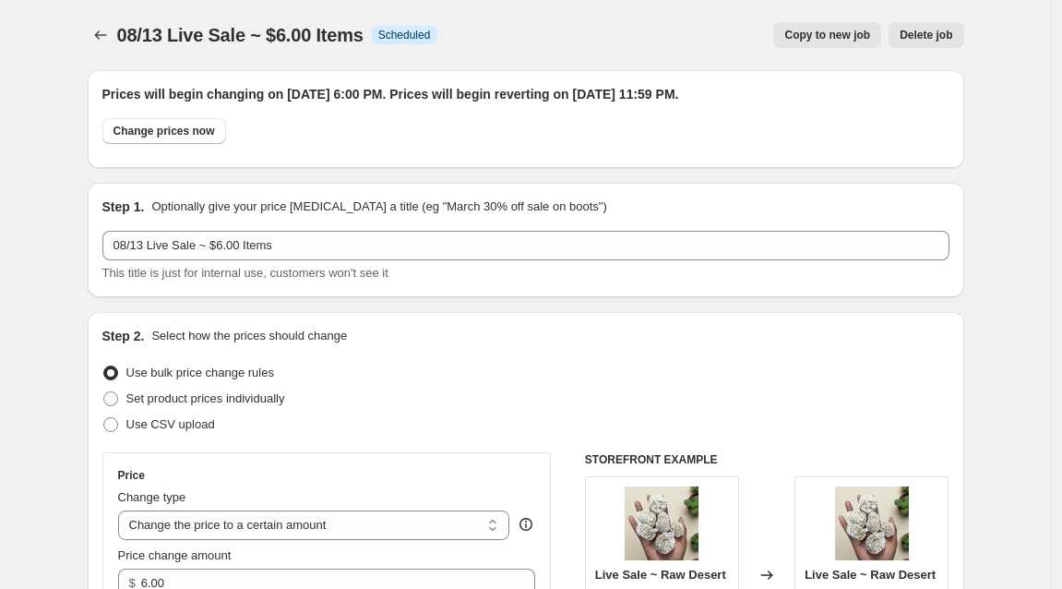
click at [109, 35] on icon "Price change jobs" at bounding box center [100, 35] width 18 height 18
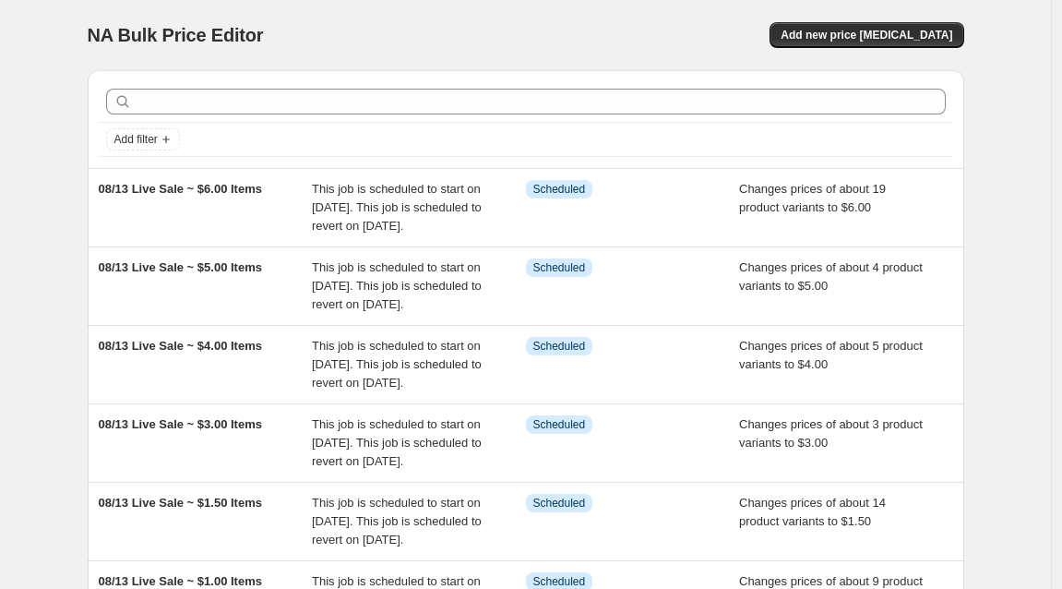
click at [517, 221] on div "This job is scheduled to start on [DATE]. This job is scheduled to revert on [D…" at bounding box center [419, 207] width 214 height 55
select select "collection"
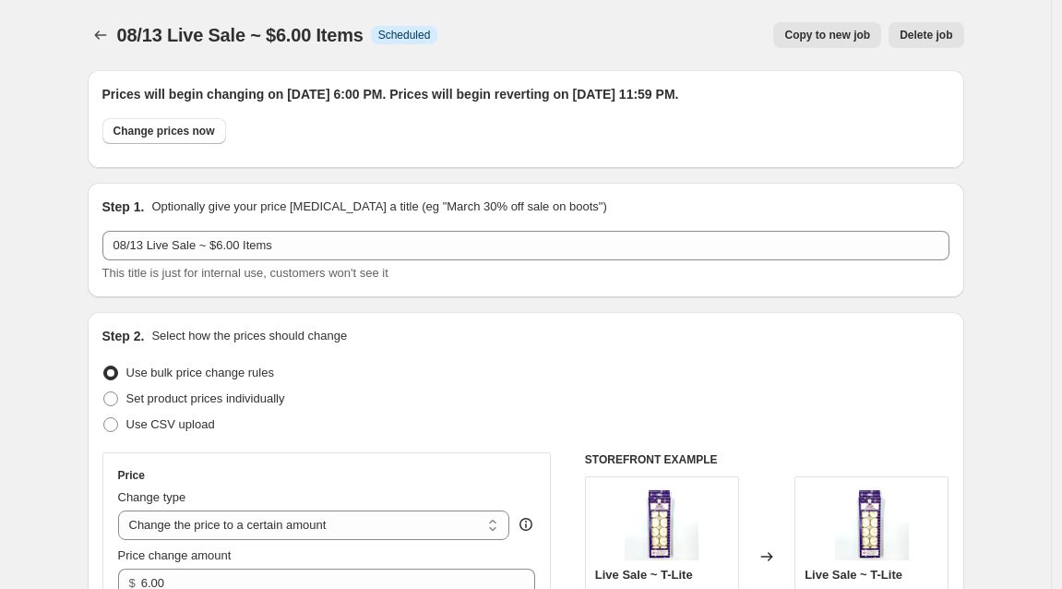
click at [832, 32] on span "Copy to new job" at bounding box center [827, 35] width 86 height 15
select select "collection"
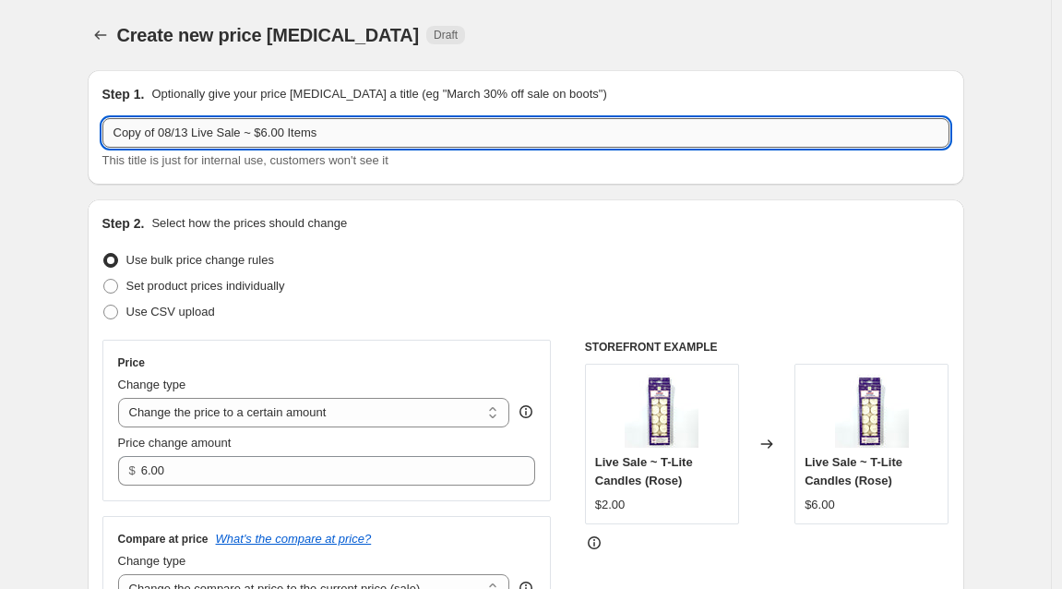
drag, startPoint x: 800, startPoint y: 300, endPoint x: 159, endPoint y: 129, distance: 663.6
click at [159, 129] on input "Copy of 08/13 Live Sale ~ $6.00 Items" at bounding box center [525, 133] width 847 height 30
drag, startPoint x: 159, startPoint y: 129, endPoint x: 51, endPoint y: 126, distance: 108.0
drag, startPoint x: 51, startPoint y: 126, endPoint x: 229, endPoint y: 128, distance: 178.1
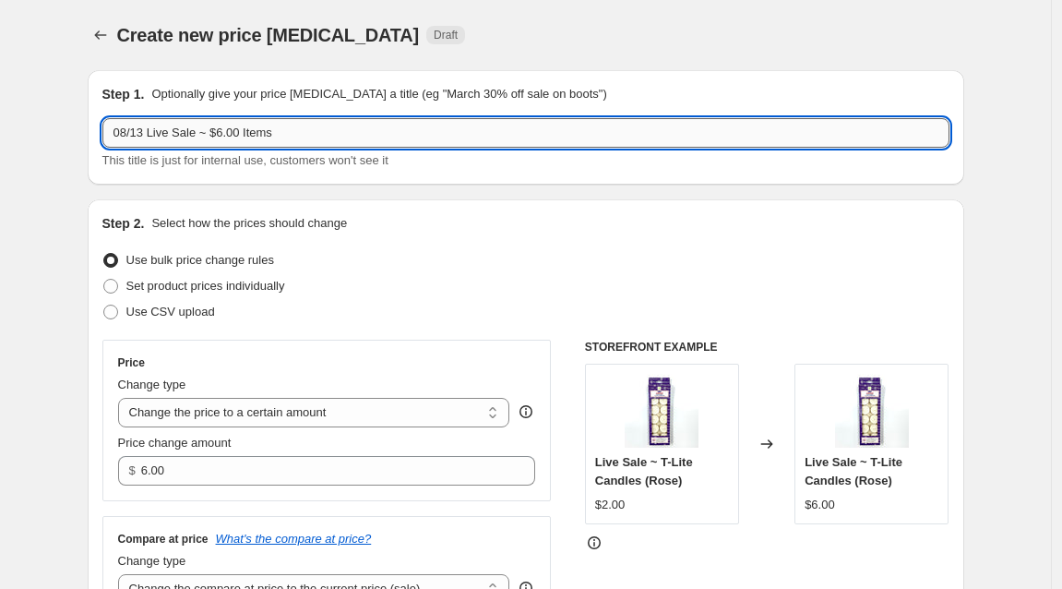
click at [229, 128] on input "08/13 Live Sale ~ $6.00 Items" at bounding box center [525, 133] width 847 height 30
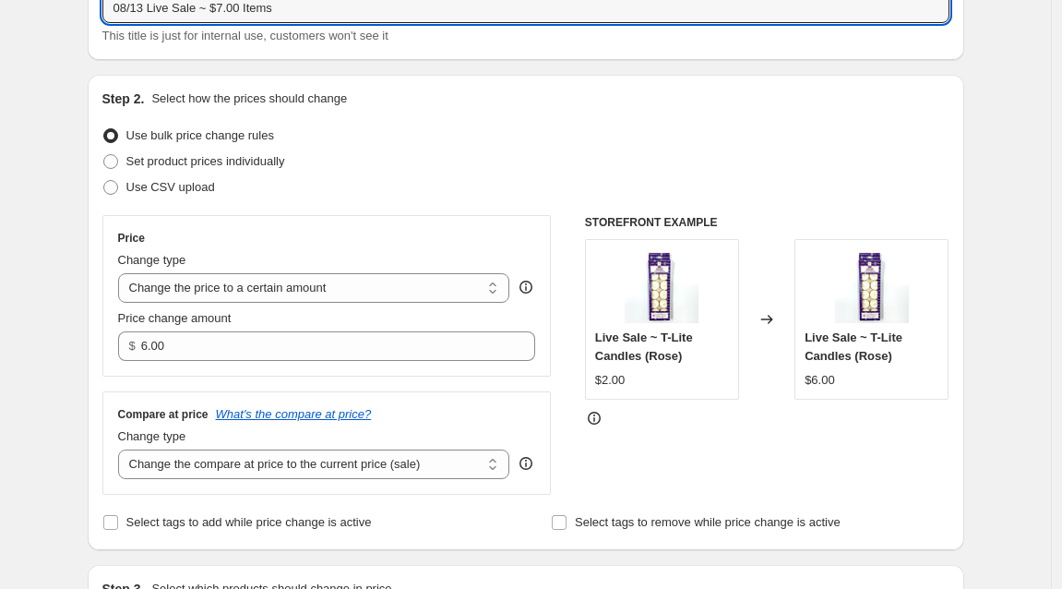
scroll to position [213, 0]
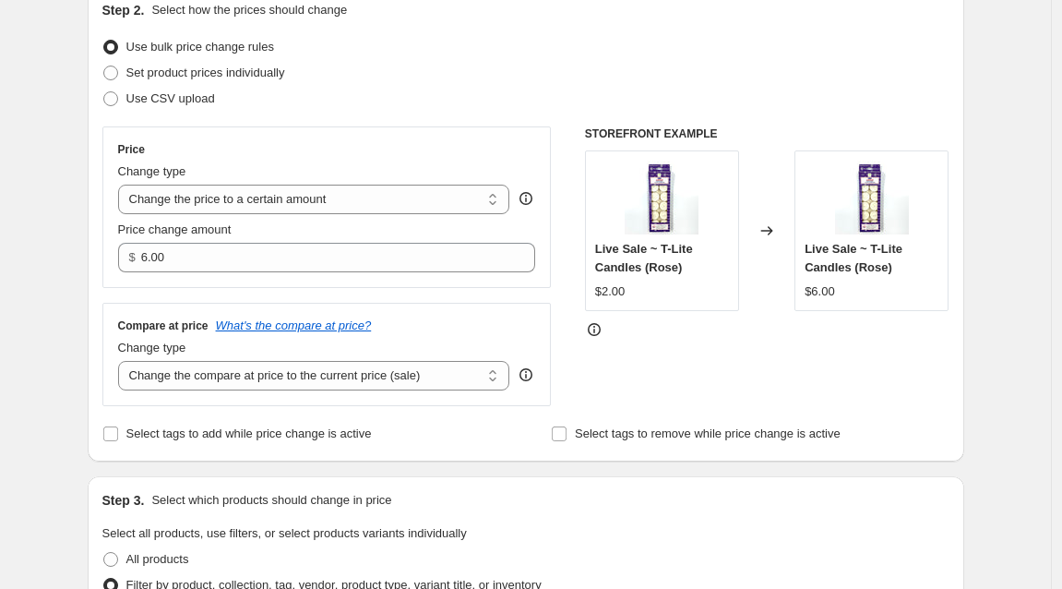
type input "08/13 Live Sale ~ $7.00 Items"
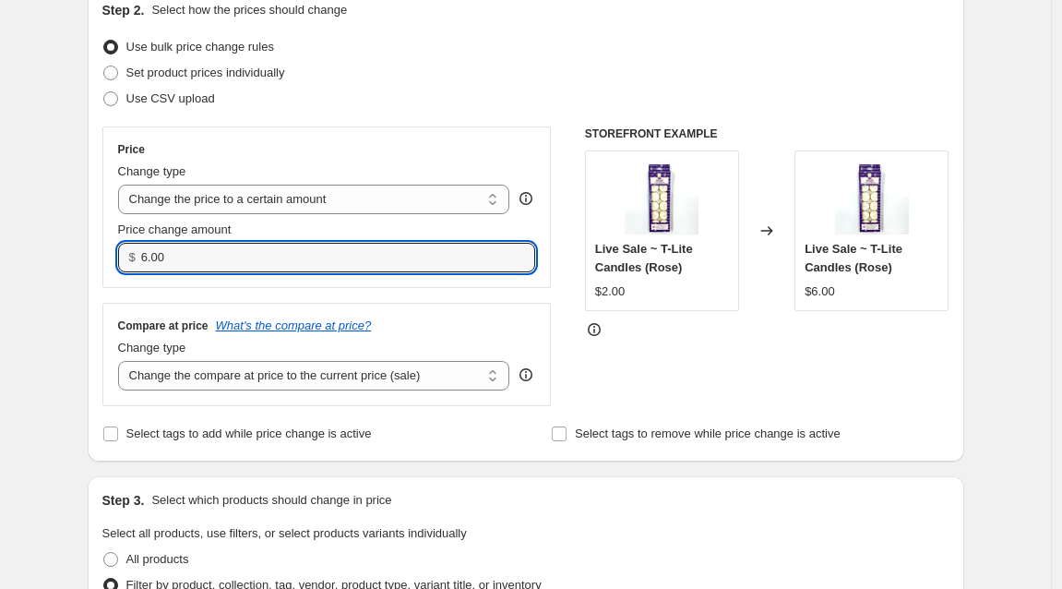
click at [151, 258] on input "6.00" at bounding box center [324, 258] width 366 height 30
drag, startPoint x: 236, startPoint y: 282, endPoint x: 147, endPoint y: 254, distance: 94.0
click at [147, 254] on input "6.00" at bounding box center [324, 258] width 366 height 30
type input "7.00"
drag, startPoint x: 147, startPoint y: 254, endPoint x: 621, endPoint y: 517, distance: 542.3
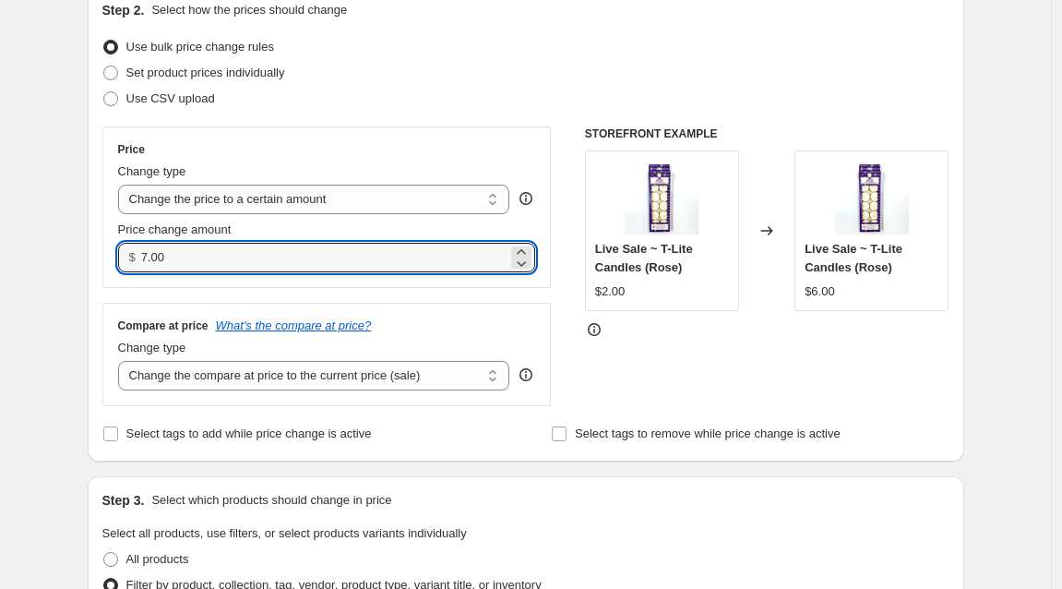
click at [621, 517] on div "Step 3. Select which products should change in price Select all products, use f…" at bounding box center [526, 557] width 877 height 162
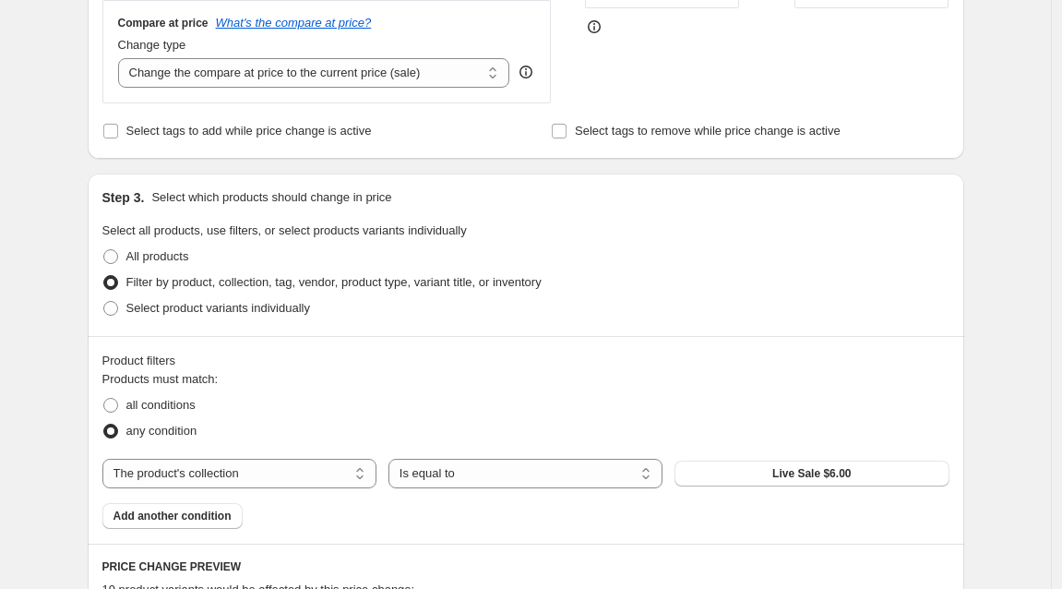
scroll to position [539, 0]
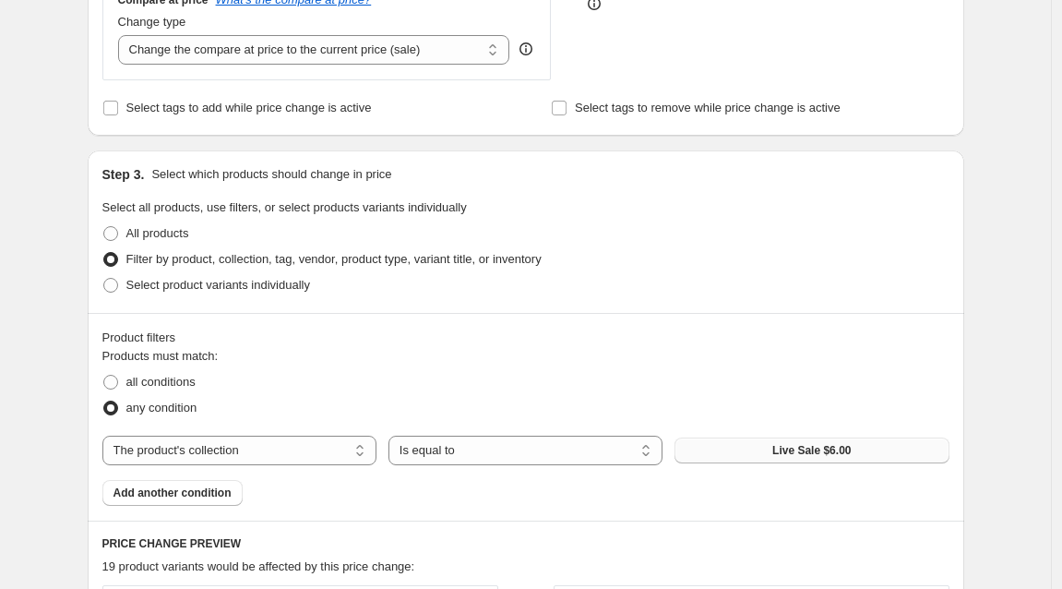
drag, startPoint x: 658, startPoint y: 356, endPoint x: 805, endPoint y: 451, distance: 175.6
click at [805, 451] on span "Live Sale $6.00" at bounding box center [811, 450] width 78 height 15
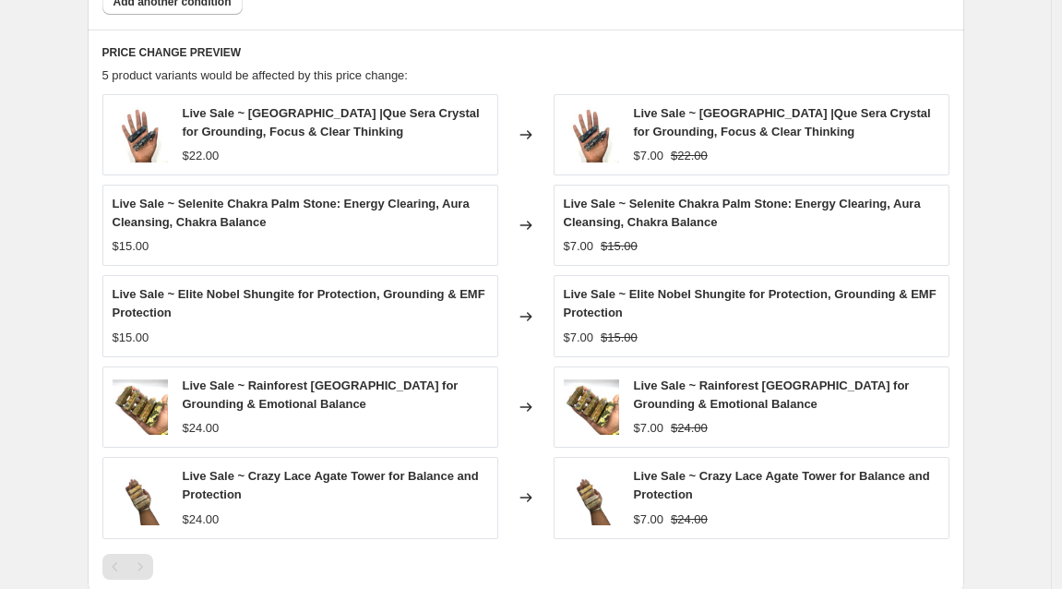
scroll to position [1321, 0]
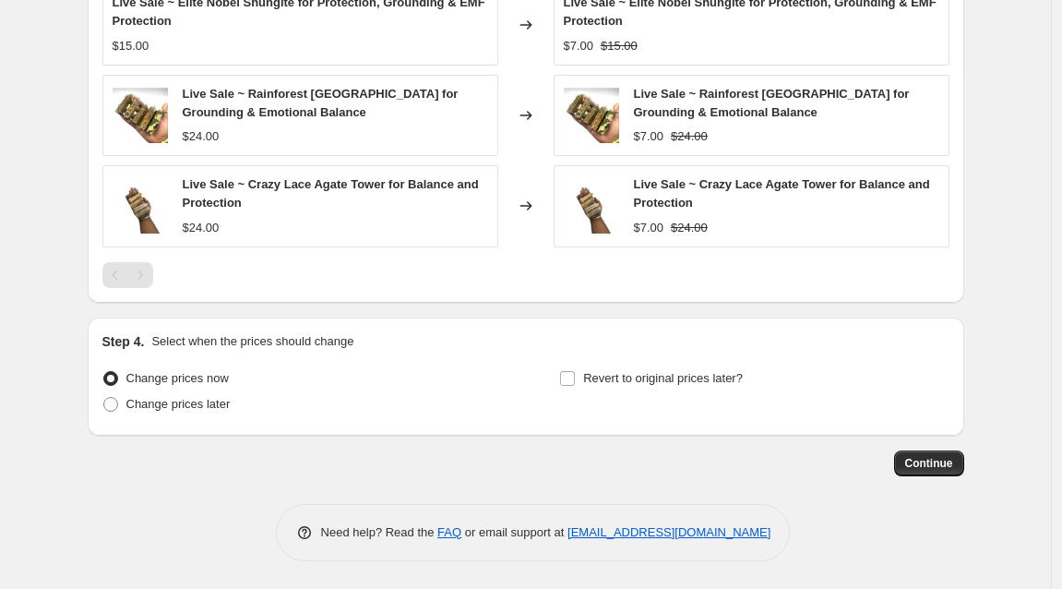
click at [111, 403] on span at bounding box center [110, 404] width 15 height 15
click at [104, 398] on input "Change prices later" at bounding box center [103, 397] width 1 height 1
radio input "true"
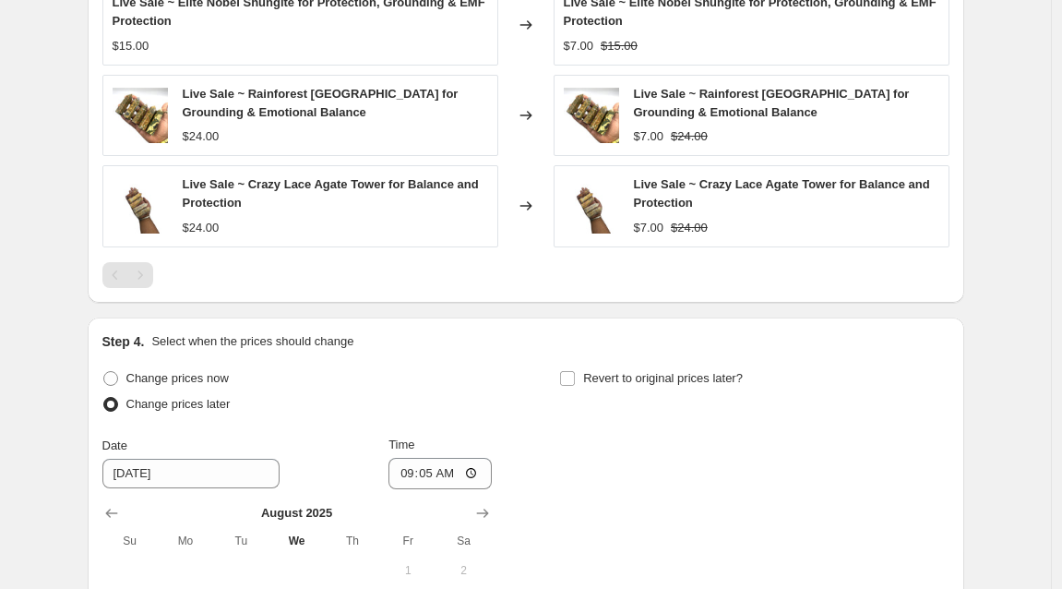
scroll to position [1588, 0]
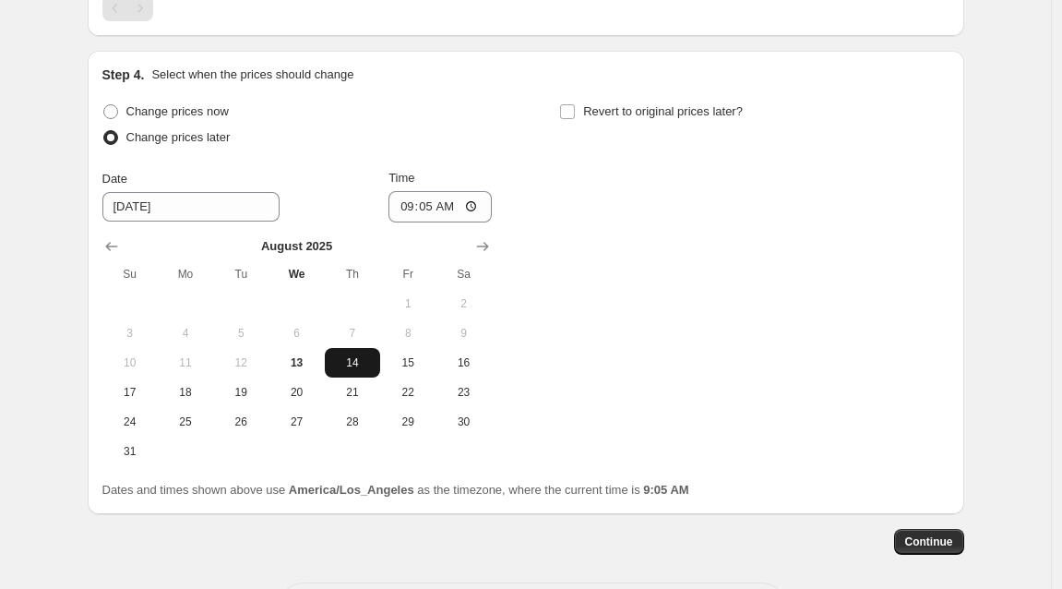
click at [305, 363] on span "13" at bounding box center [296, 362] width 41 height 15
type input "[DATE]"
click at [433, 206] on input "09:05" at bounding box center [439, 206] width 103 height 31
click at [455, 208] on input "18:59" at bounding box center [439, 206] width 103 height 31
type input "18:00"
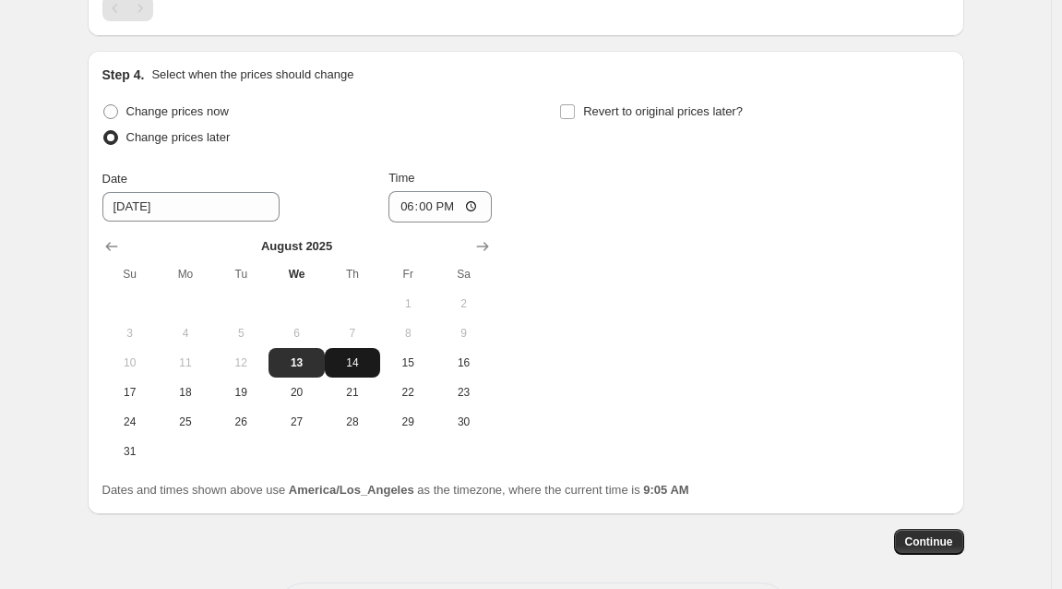
click at [573, 110] on input "Revert to original prices later?" at bounding box center [567, 111] width 15 height 15
checkbox input "true"
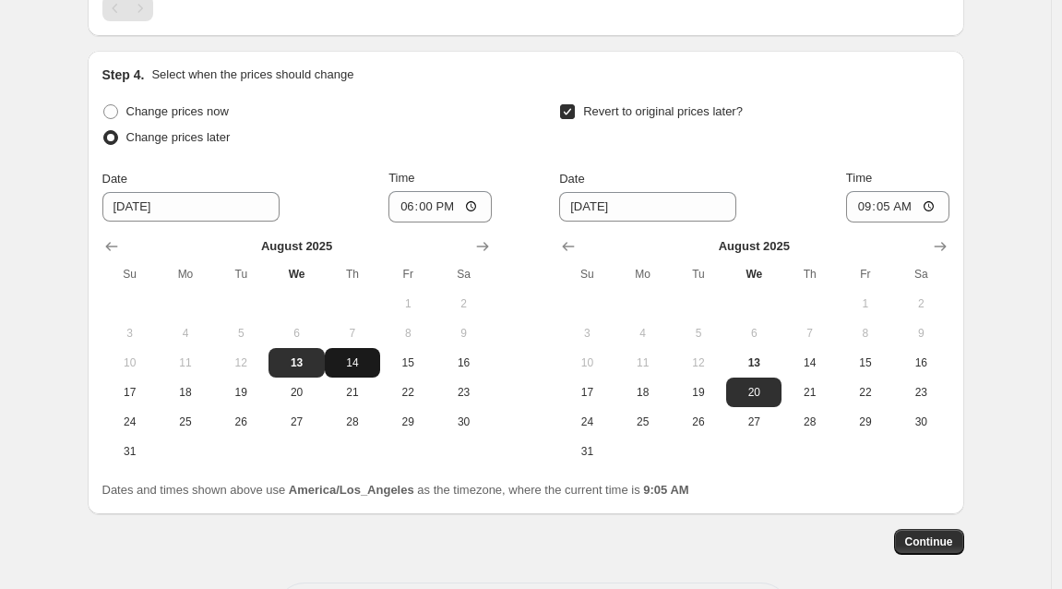
click at [817, 369] on span "14" at bounding box center [809, 362] width 41 height 15
type input "[DATE]"
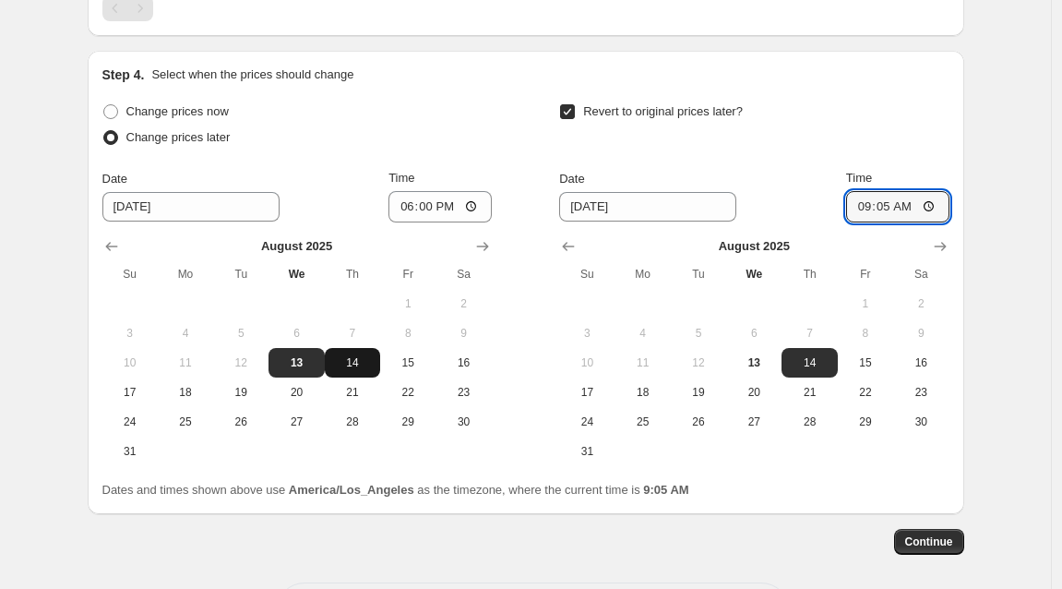
click at [893, 209] on input "09:05" at bounding box center [897, 206] width 103 height 31
click at [913, 206] on input "11:05" at bounding box center [897, 206] width 103 height 31
type input "23:59"
click at [947, 540] on span "Continue" at bounding box center [929, 541] width 48 height 15
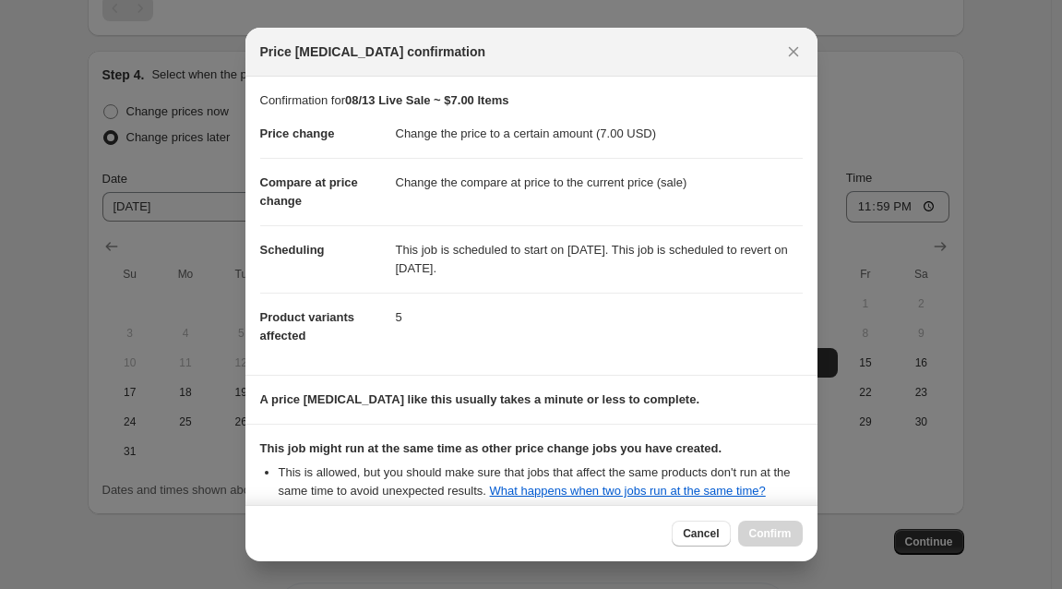
scroll to position [203, 0]
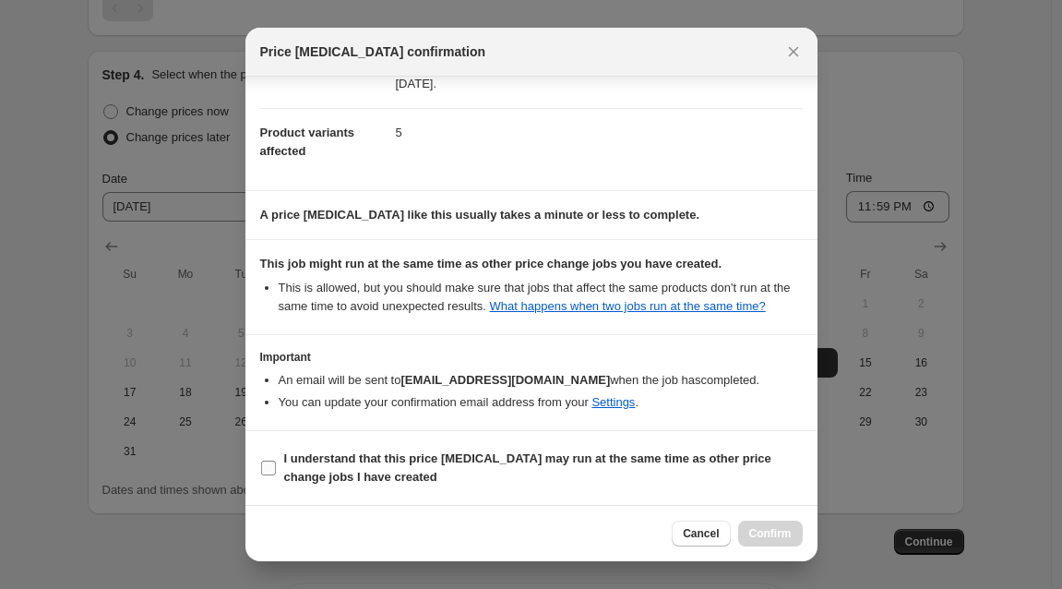
drag, startPoint x: 726, startPoint y: 257, endPoint x: 268, endPoint y: 471, distance: 505.7
click at [268, 471] on input "I understand that this price [MEDICAL_DATA] may run at the same time as other p…" at bounding box center [268, 467] width 15 height 15
checkbox input "true"
drag, startPoint x: 268, startPoint y: 471, endPoint x: 772, endPoint y: 535, distance: 508.8
click at [772, 535] on span "Confirm" at bounding box center [770, 533] width 42 height 15
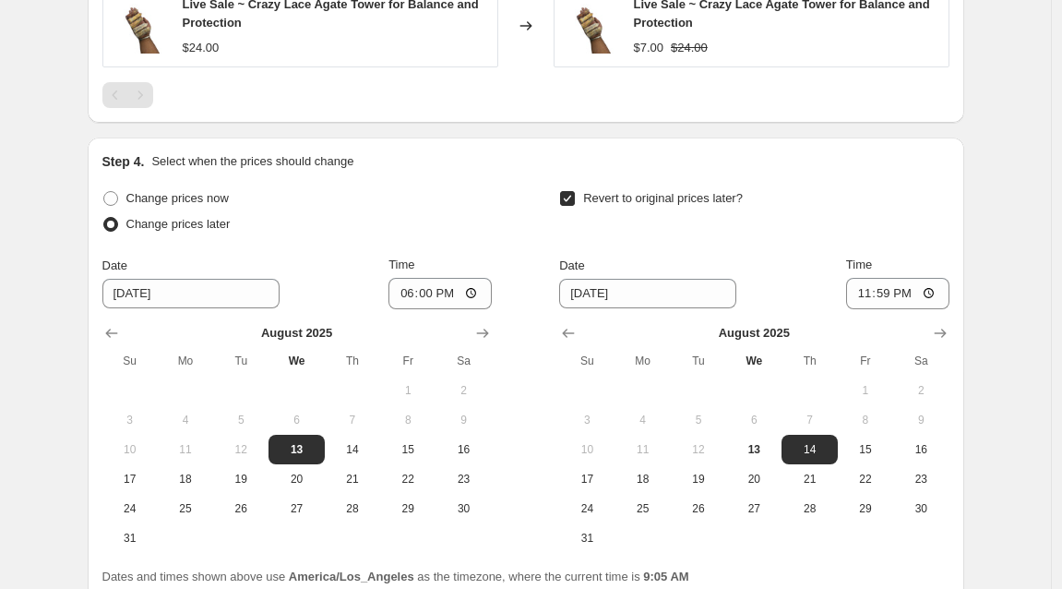
scroll to position [1781, 0]
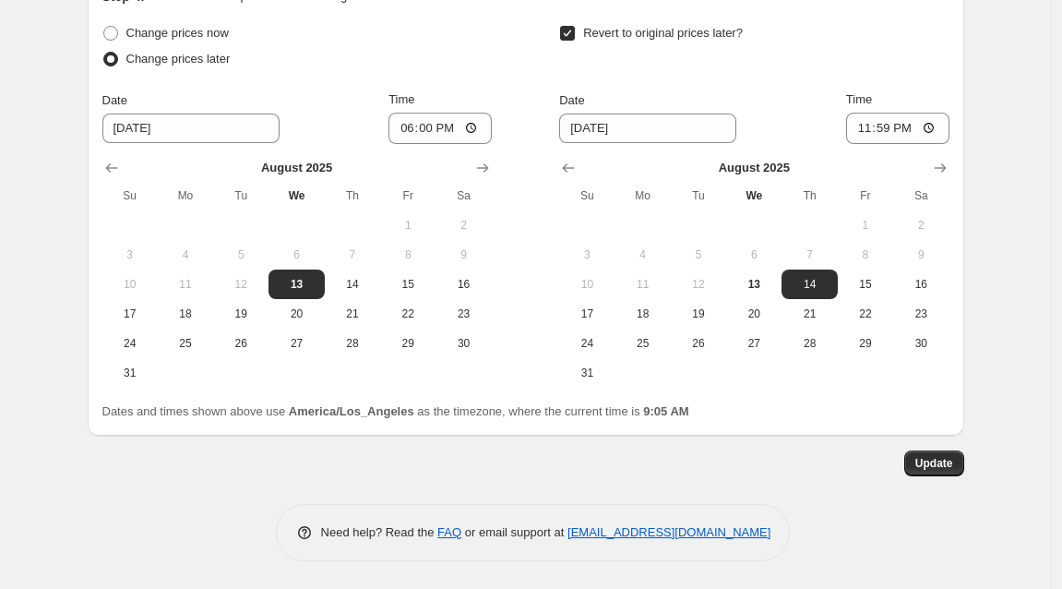
click at [958, 469] on button "Update" at bounding box center [934, 463] width 60 height 26
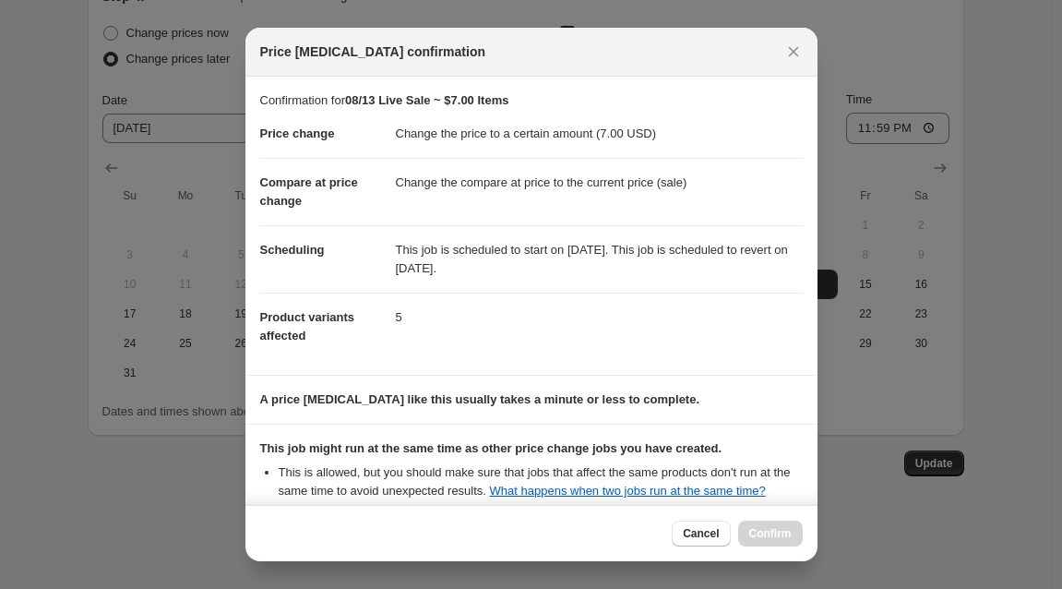
scroll to position [203, 0]
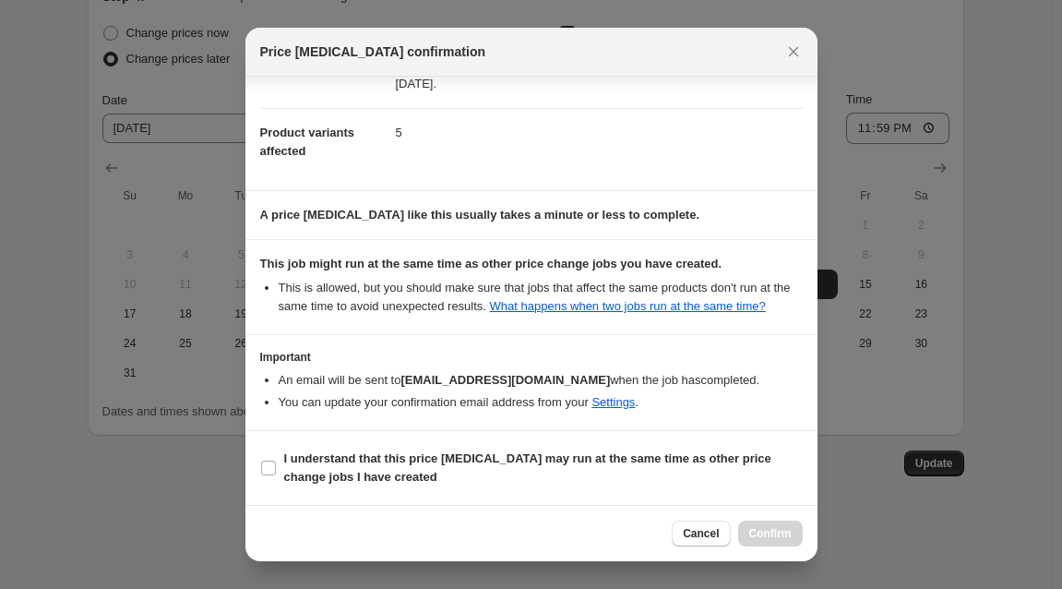
click at [262, 465] on input "I understand that this price [MEDICAL_DATA] may run at the same time as other p…" at bounding box center [268, 467] width 15 height 15
checkbox input "true"
drag, startPoint x: 434, startPoint y: 300, endPoint x: 770, endPoint y: 539, distance: 412.9
click at [770, 539] on span "Confirm" at bounding box center [770, 533] width 42 height 15
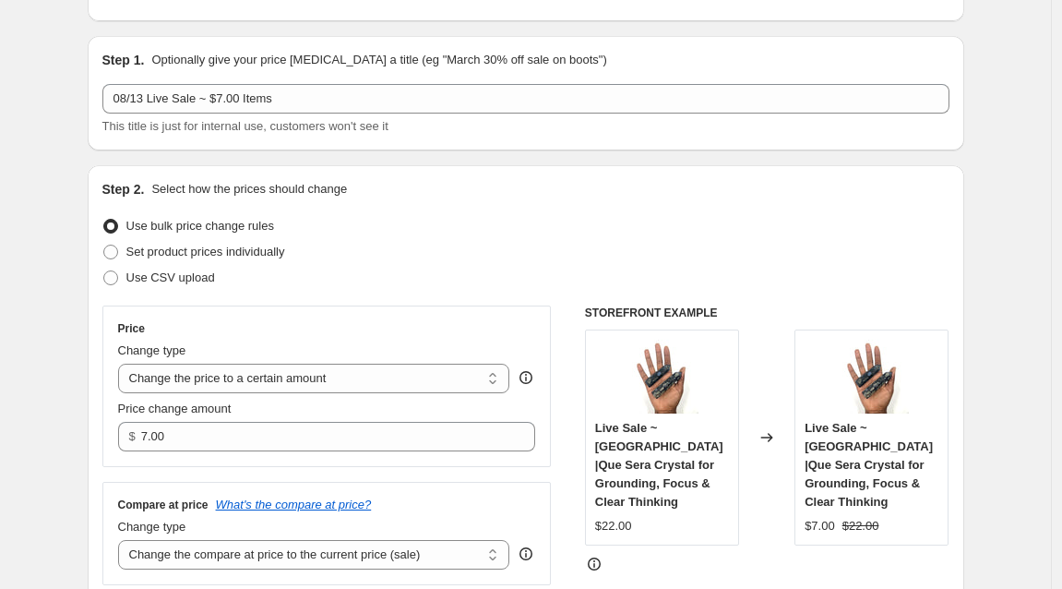
scroll to position [0, 0]
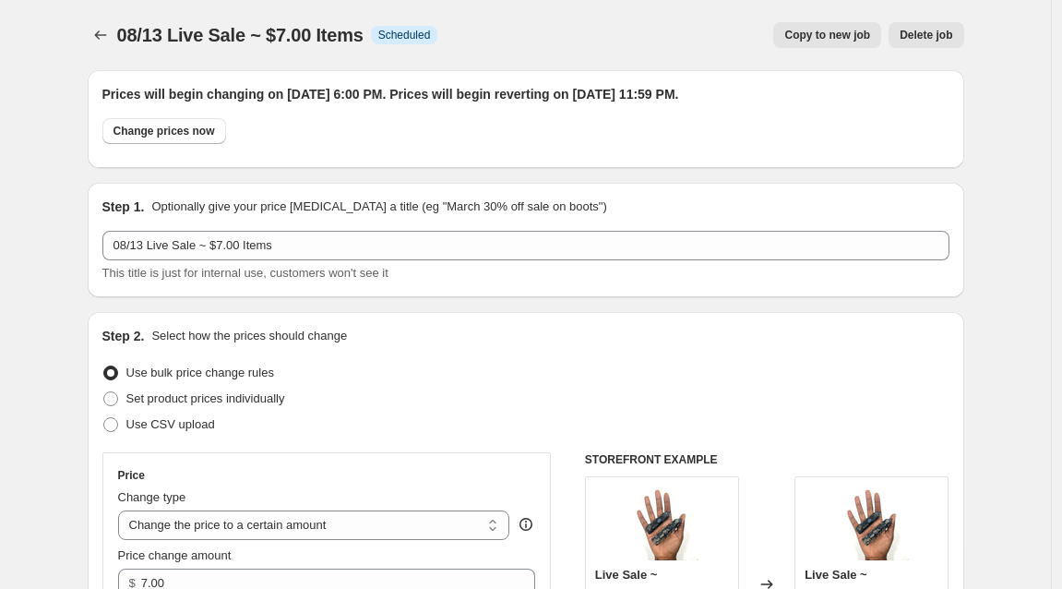
click at [94, 34] on button "Price change jobs" at bounding box center [101, 35] width 26 height 26
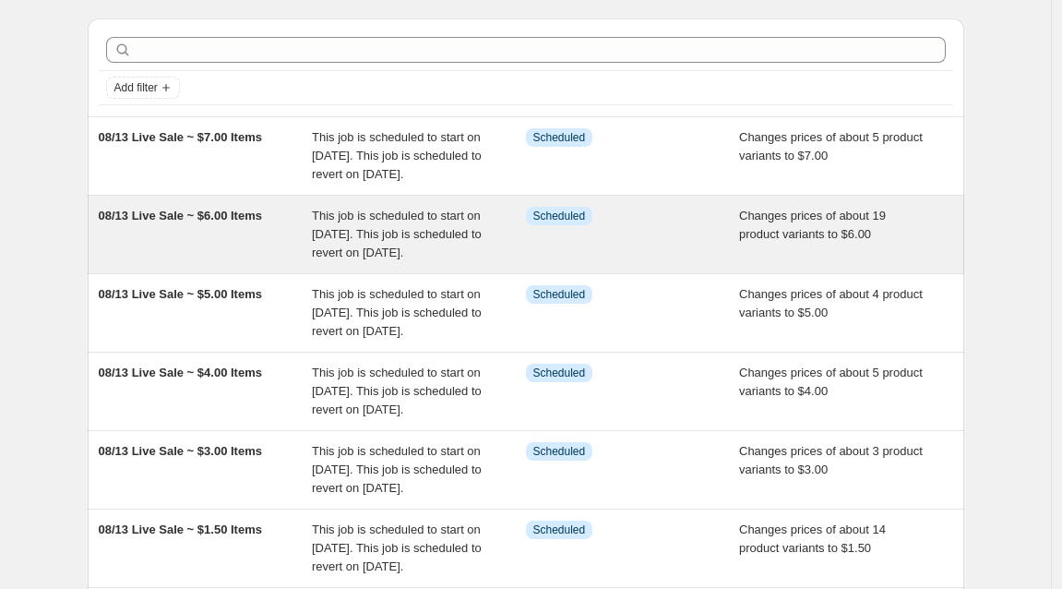
scroll to position [48, 0]
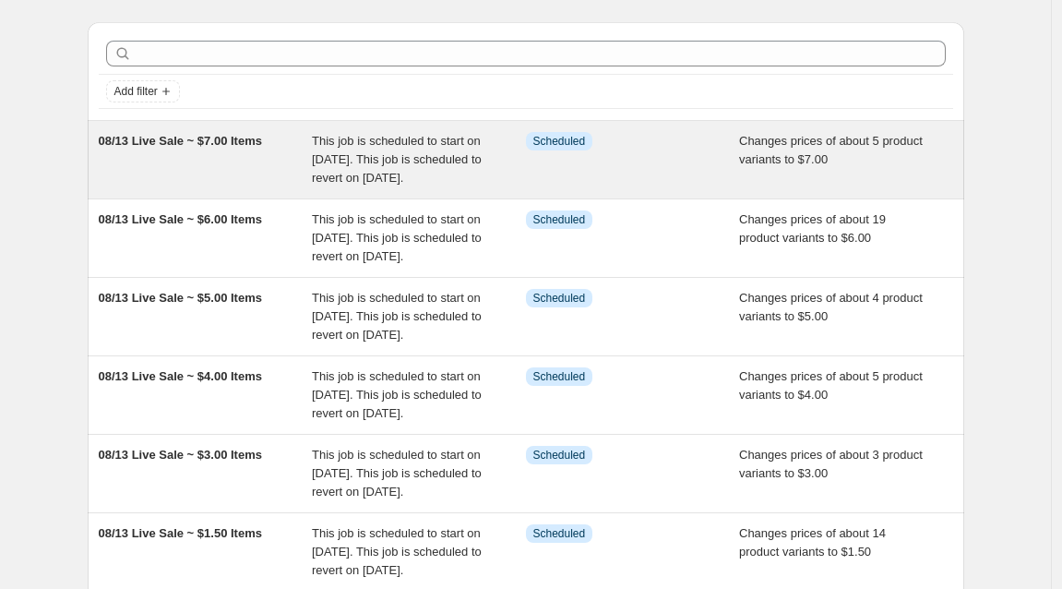
click at [428, 159] on span "This job is scheduled to start on [DATE]. This job is scheduled to revert on [D…" at bounding box center [397, 159] width 170 height 51
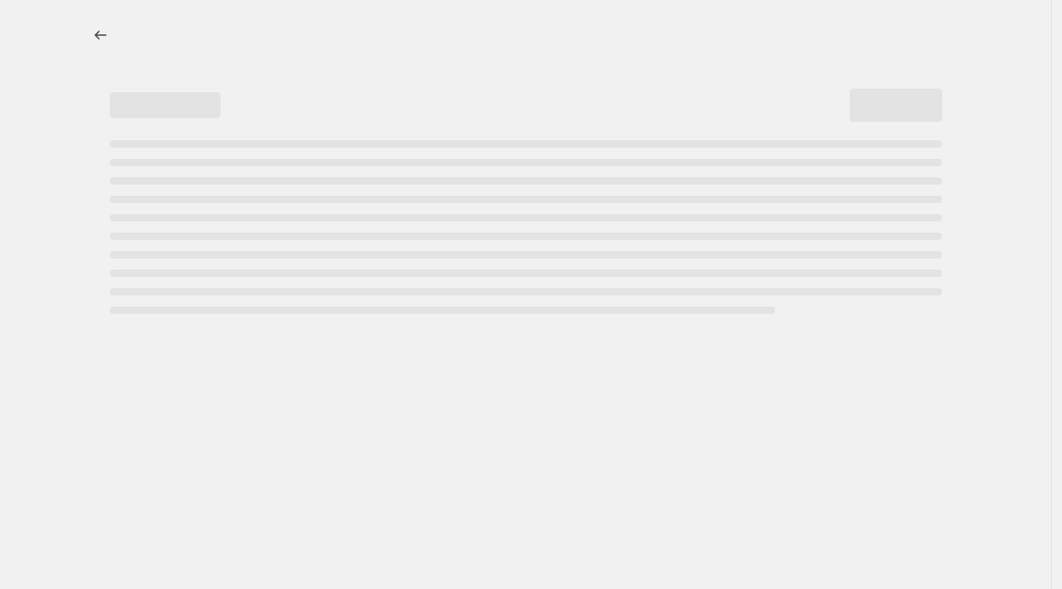
select select "collection"
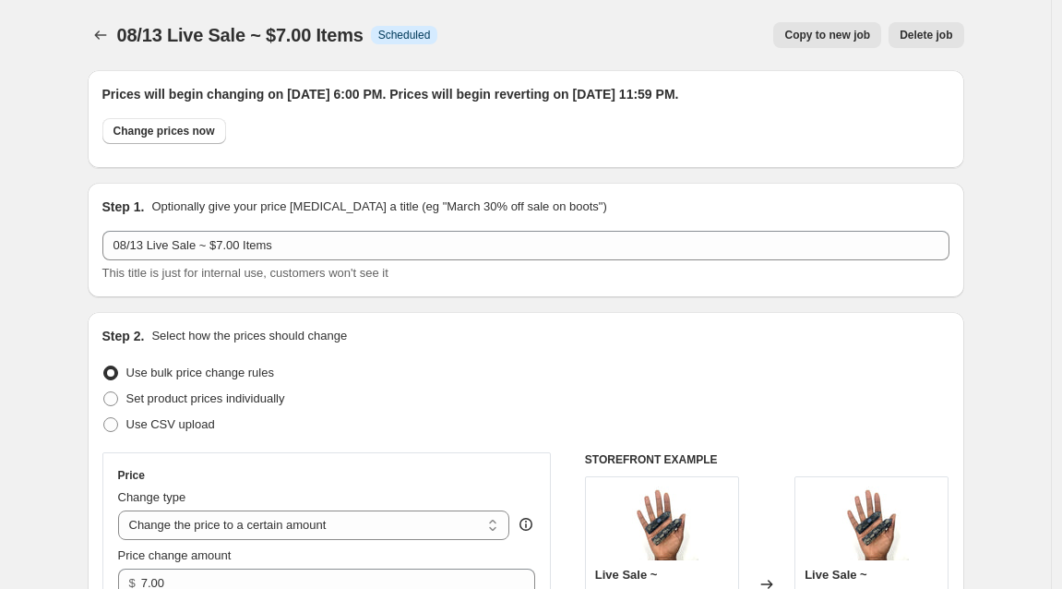
click at [838, 38] on span "Copy to new job" at bounding box center [827, 35] width 86 height 15
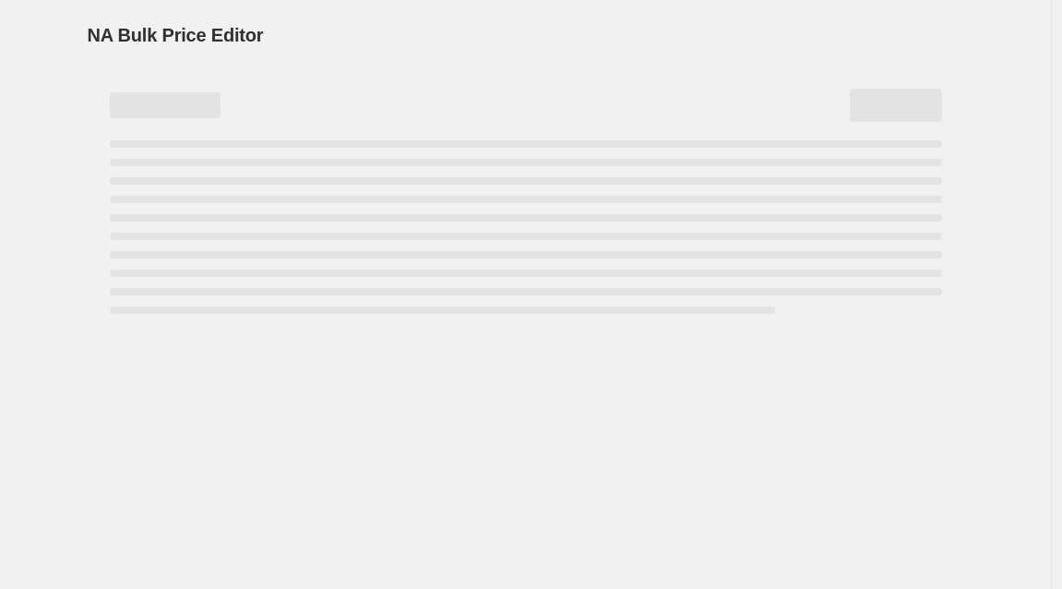
select select "collection"
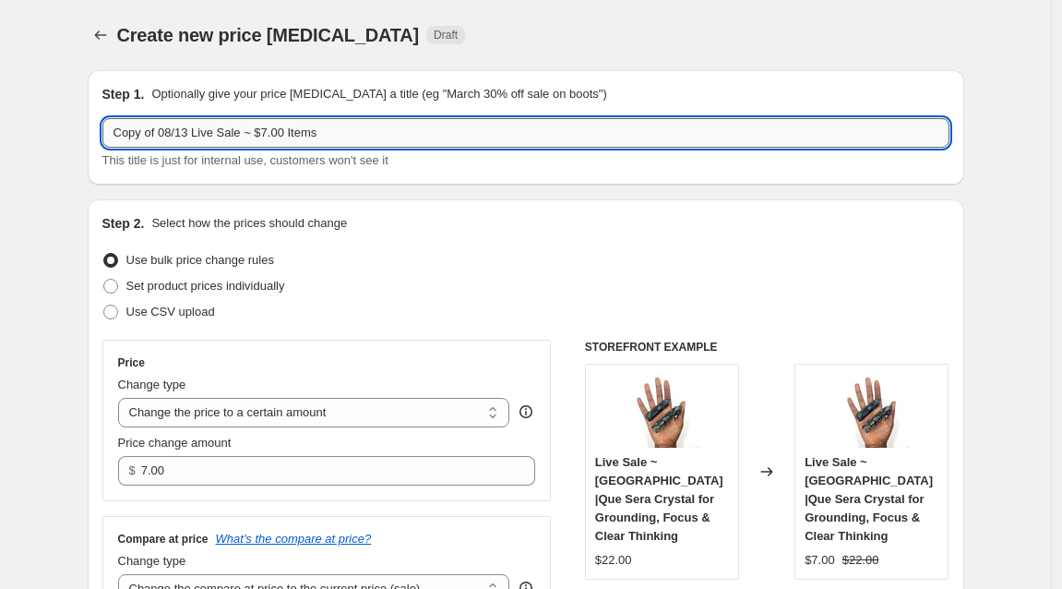
click at [273, 131] on input "Copy of 08/13 Live Sale ~ $7.00 Items" at bounding box center [525, 133] width 847 height 30
type input "Copy of 08/13 Live Sale ~ $10.00 Items"
click at [617, 43] on div "Create new price [MEDICAL_DATA] Draft" at bounding box center [412, 35] width 591 height 26
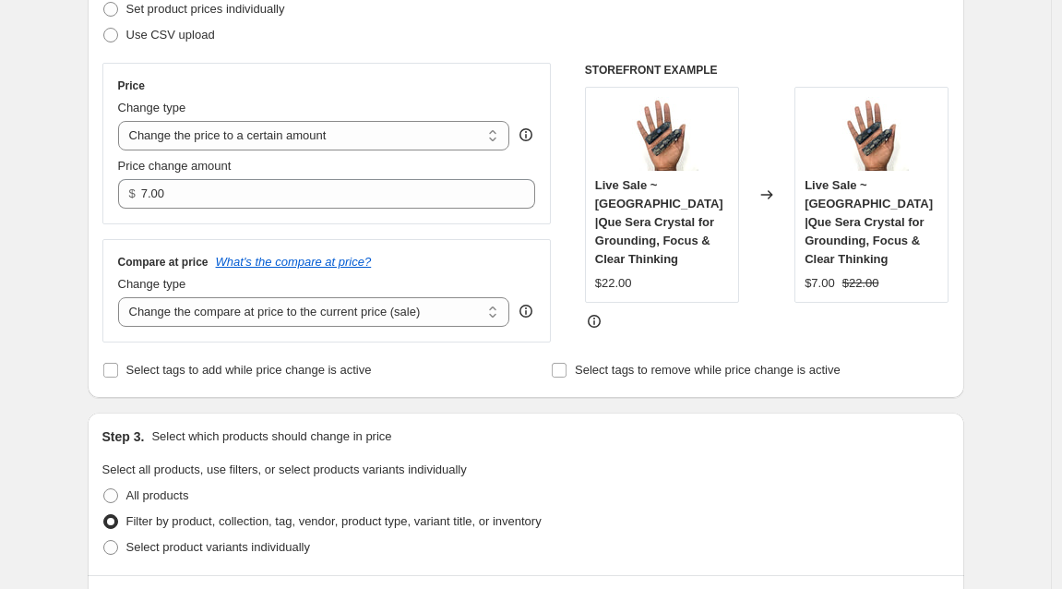
scroll to position [297, 0]
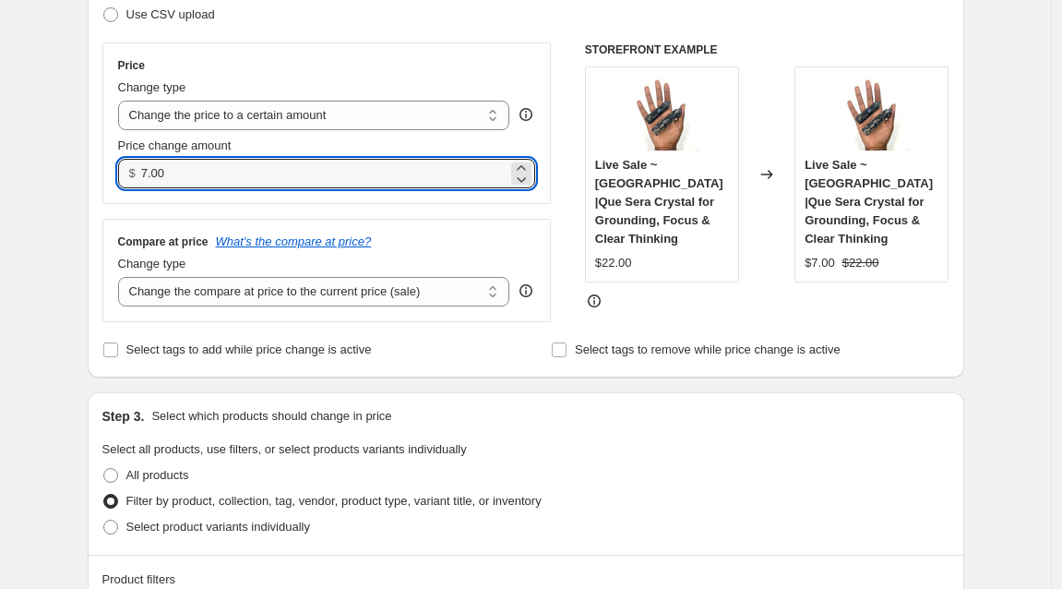
drag, startPoint x: 190, startPoint y: 175, endPoint x: 124, endPoint y: 171, distance: 66.6
click at [124, 171] on div "$ 7.00" at bounding box center [327, 174] width 418 height 30
type input "10.00"
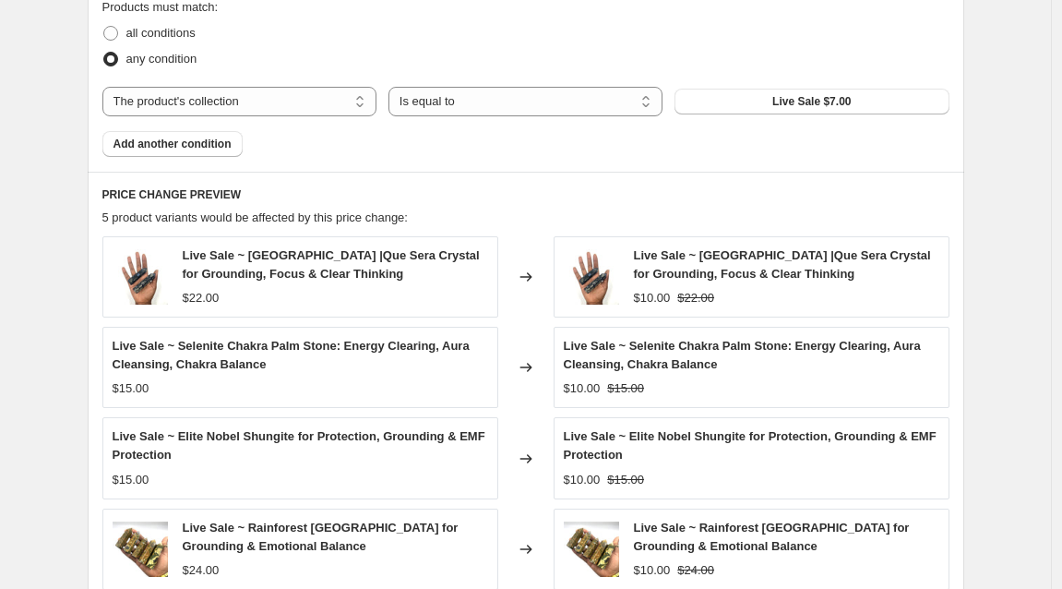
scroll to position [751, 0]
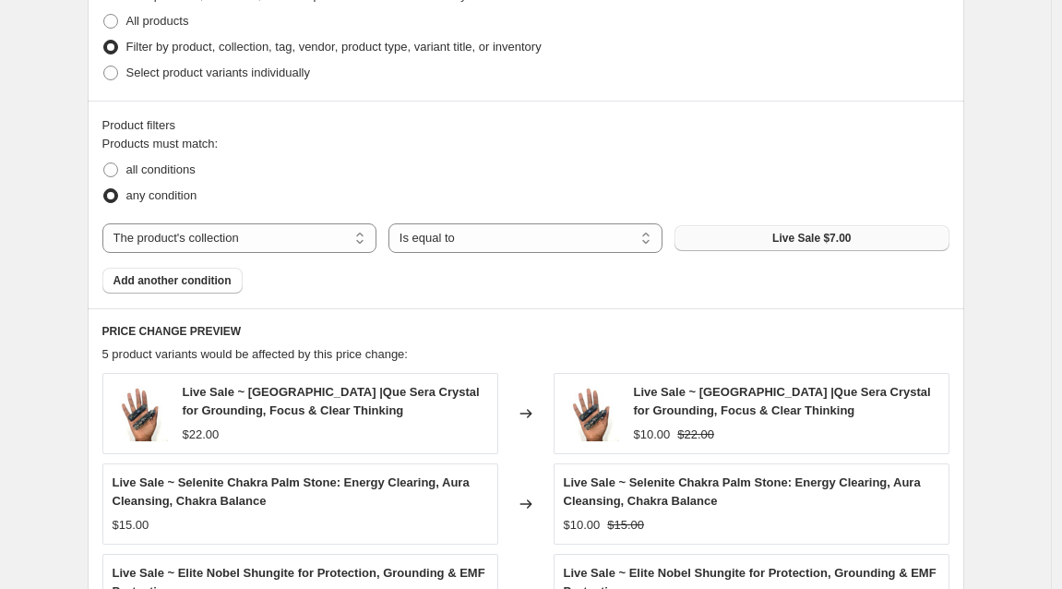
click at [830, 238] on span "Live Sale $7.00" at bounding box center [811, 238] width 78 height 15
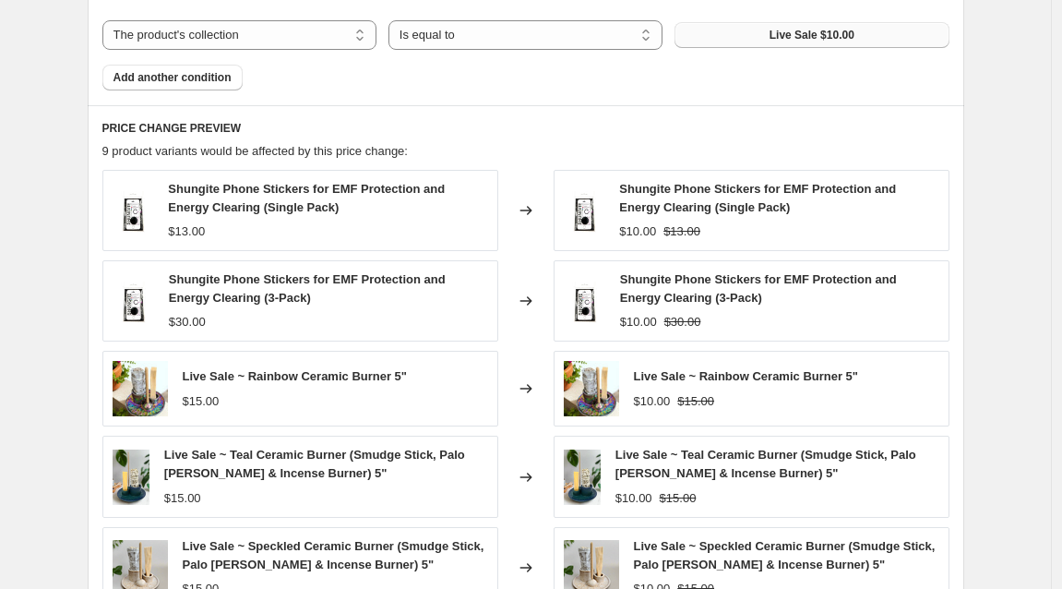
scroll to position [926, 0]
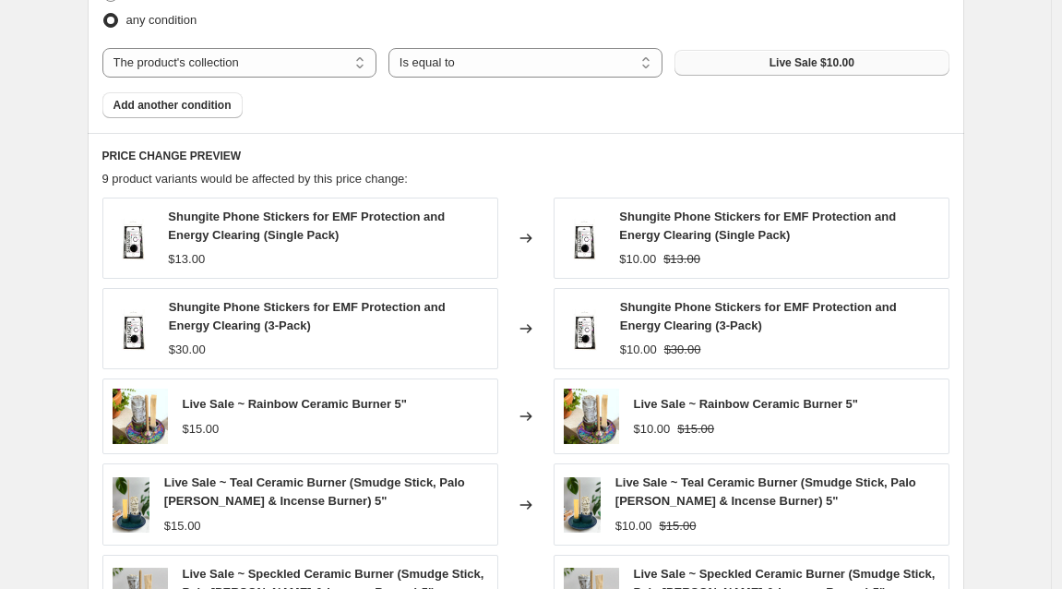
click at [815, 62] on span "Live Sale $10.00" at bounding box center [812, 62] width 85 height 15
click at [744, 63] on button "Live Sale $10.00" at bounding box center [811, 63] width 274 height 26
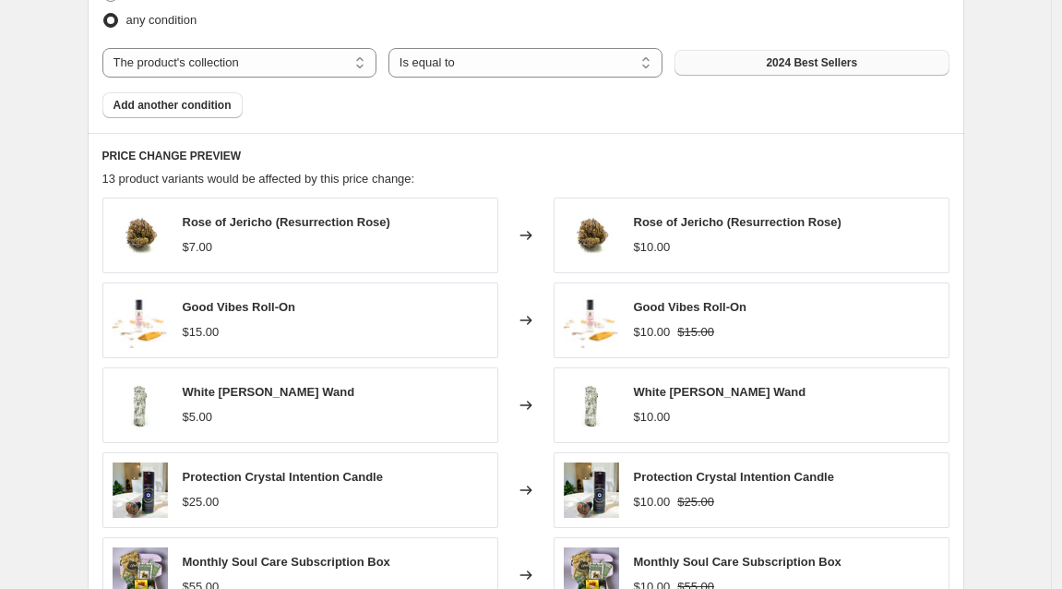
click at [790, 61] on span "2024 Best Sellers" at bounding box center [811, 62] width 91 height 15
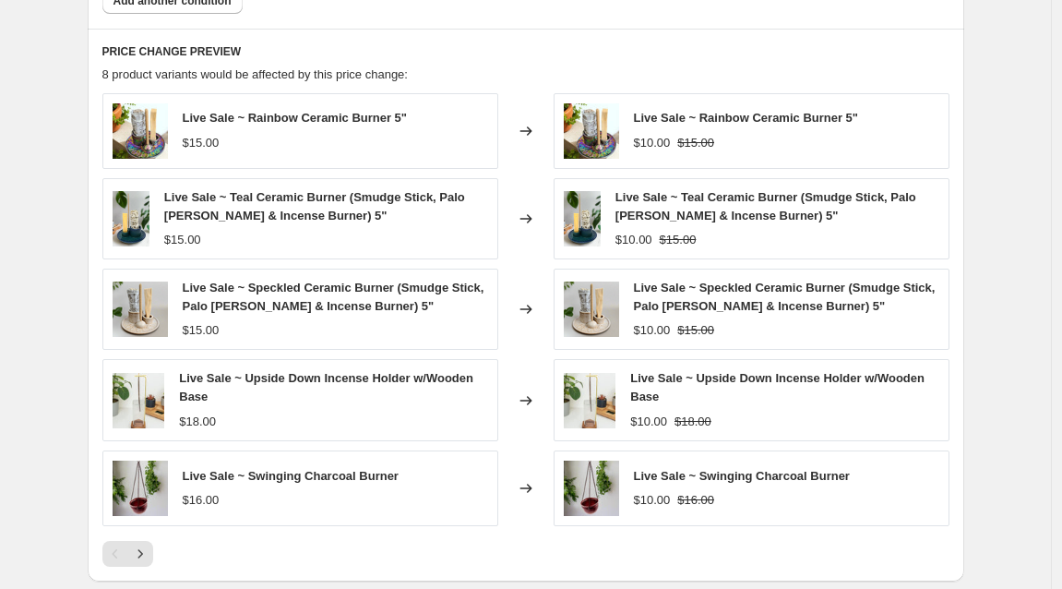
scroll to position [1167, 0]
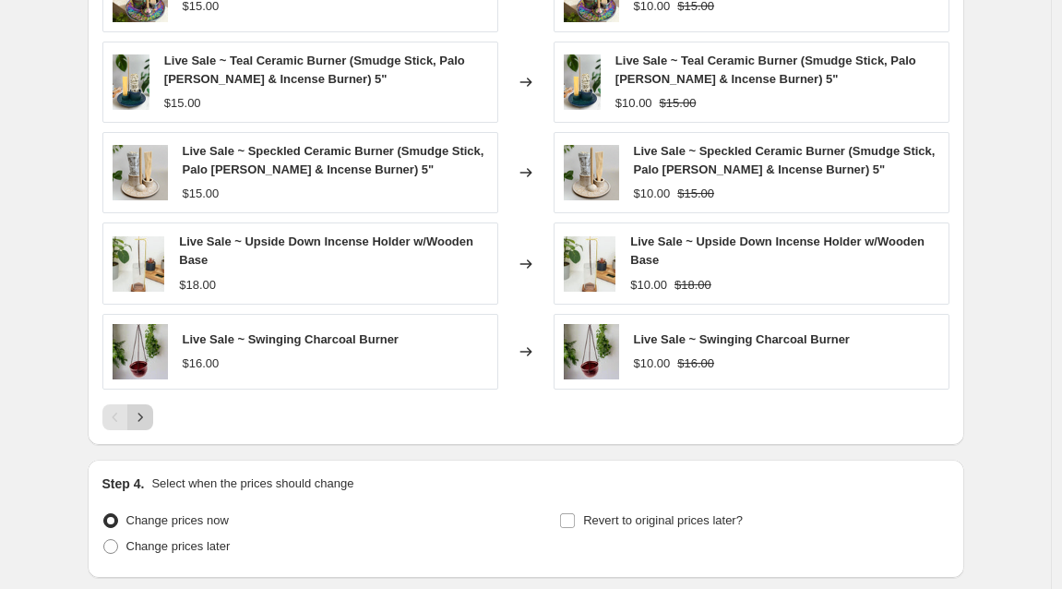
click at [149, 412] on icon "Next" at bounding box center [140, 417] width 18 height 18
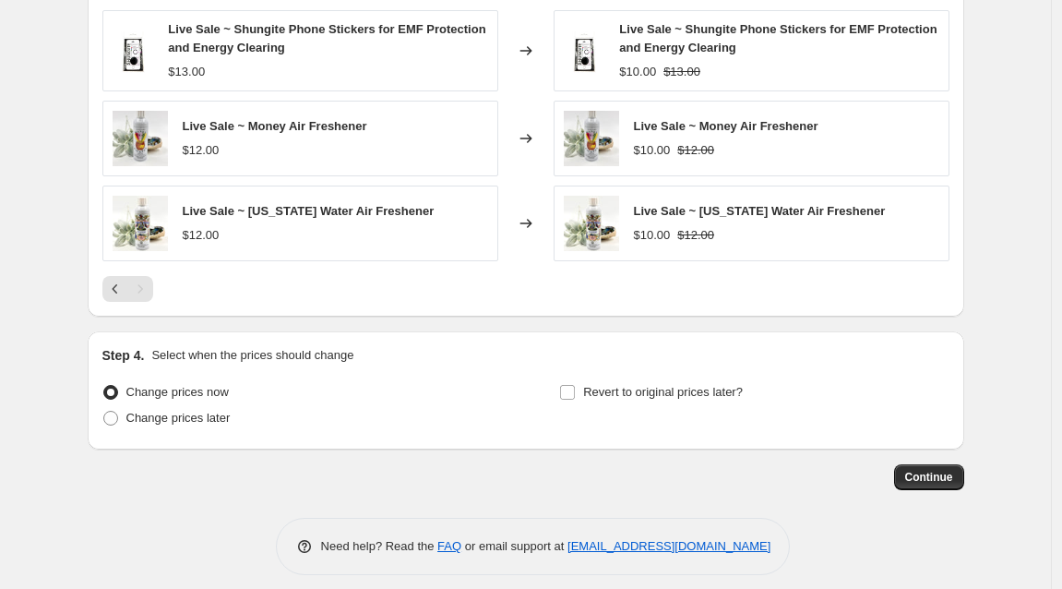
scroll to position [1106, 0]
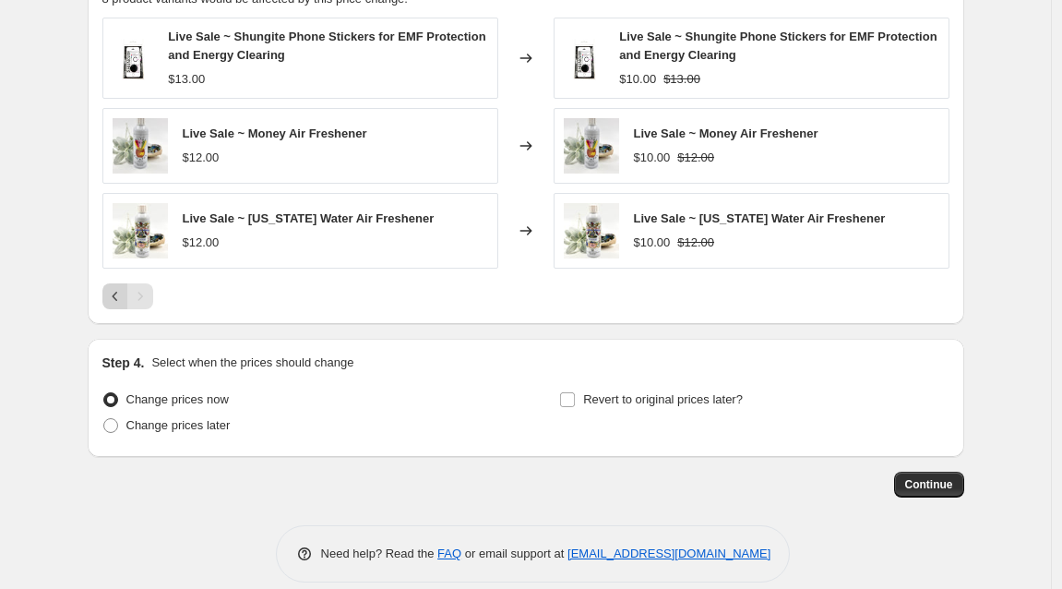
click at [113, 296] on icon "Previous" at bounding box center [115, 296] width 18 height 18
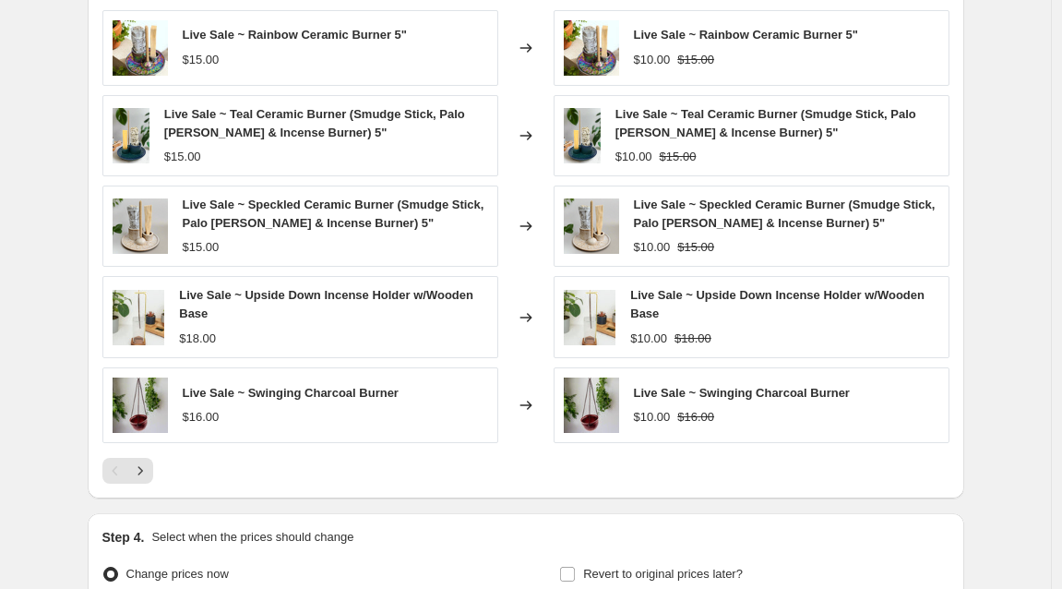
scroll to position [1309, 0]
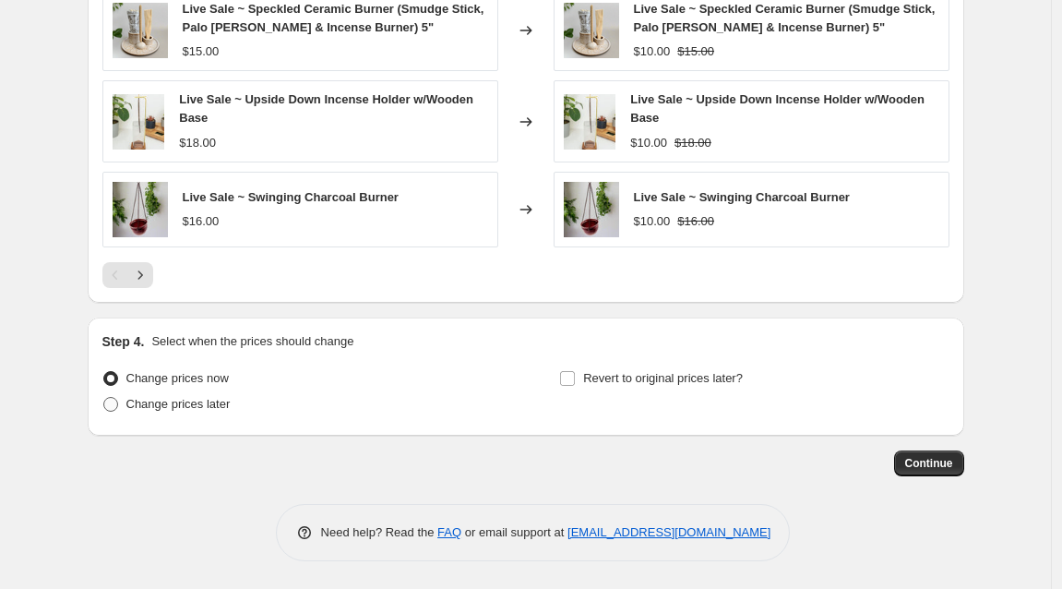
click at [115, 407] on span at bounding box center [110, 404] width 15 height 15
click at [104, 398] on input "Change prices later" at bounding box center [103, 397] width 1 height 1
radio input "true"
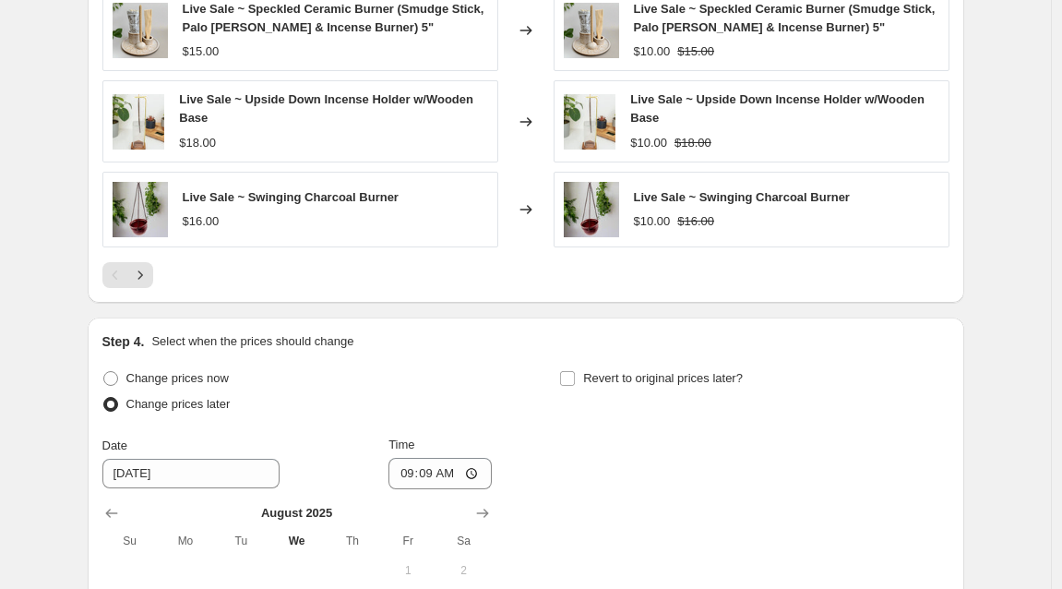
scroll to position [1573, 0]
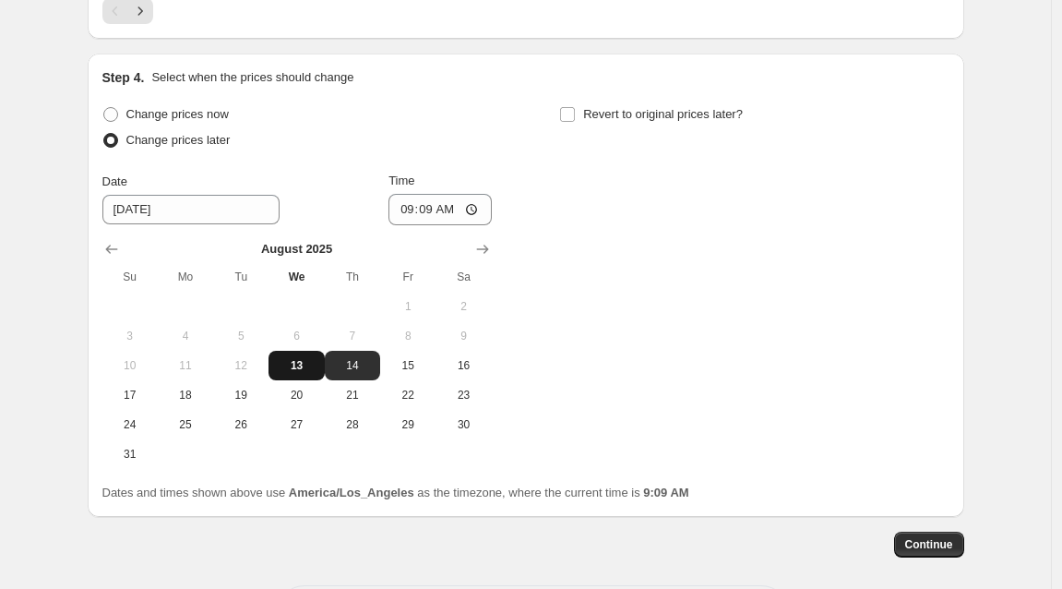
click at [306, 368] on span "13" at bounding box center [296, 365] width 41 height 15
type input "[DATE]"
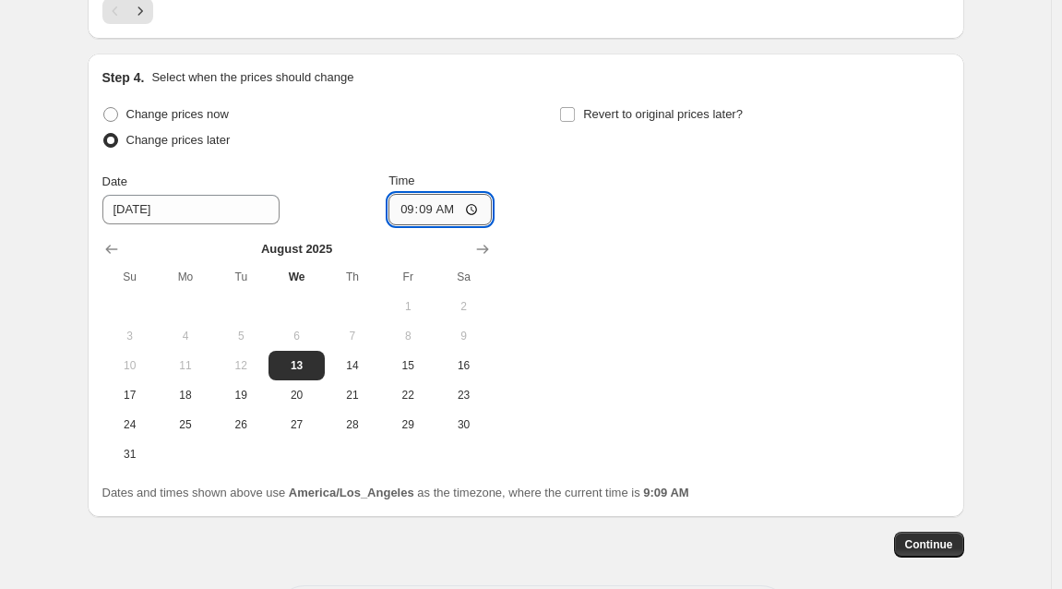
click at [434, 210] on input "09:09" at bounding box center [439, 209] width 103 height 31
type input "18:00"
click at [574, 113] on input "Revert to original prices later?" at bounding box center [567, 114] width 15 height 15
checkbox input "true"
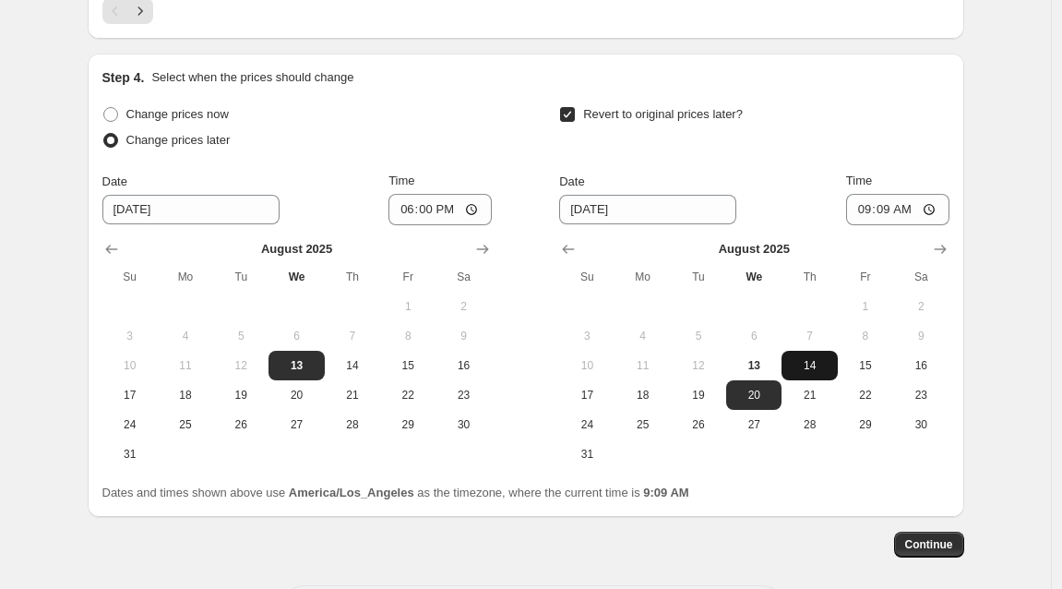
click at [816, 372] on span "14" at bounding box center [809, 365] width 41 height 15
type input "[DATE]"
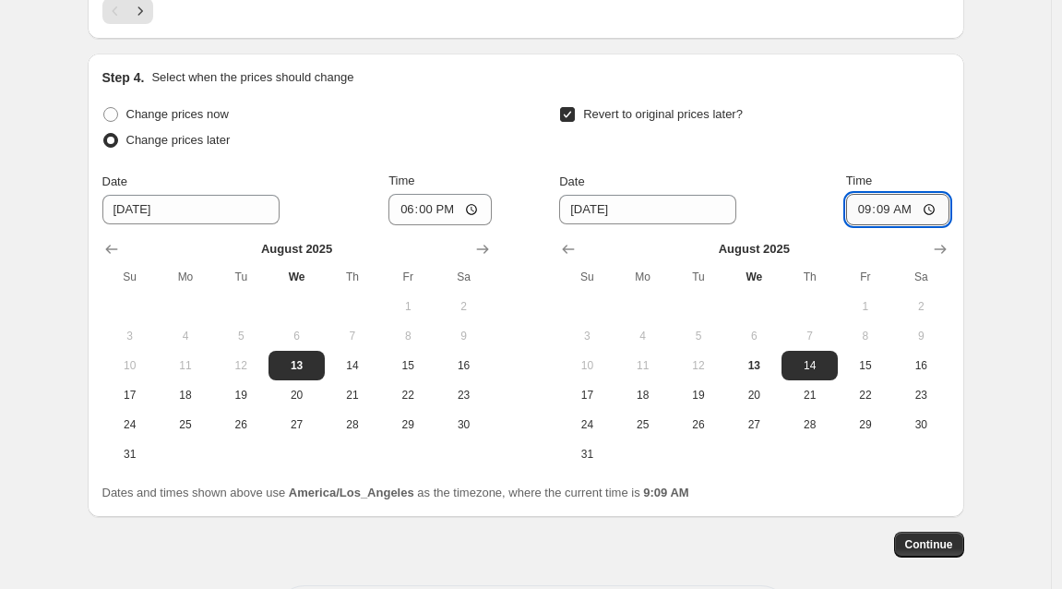
click at [887, 209] on input "09:09" at bounding box center [897, 209] width 103 height 31
click at [914, 210] on input "11:09" at bounding box center [897, 209] width 103 height 31
click at [935, 208] on input "11:59" at bounding box center [897, 209] width 103 height 31
type input "23:59"
click at [942, 552] on span "Continue" at bounding box center [929, 544] width 48 height 15
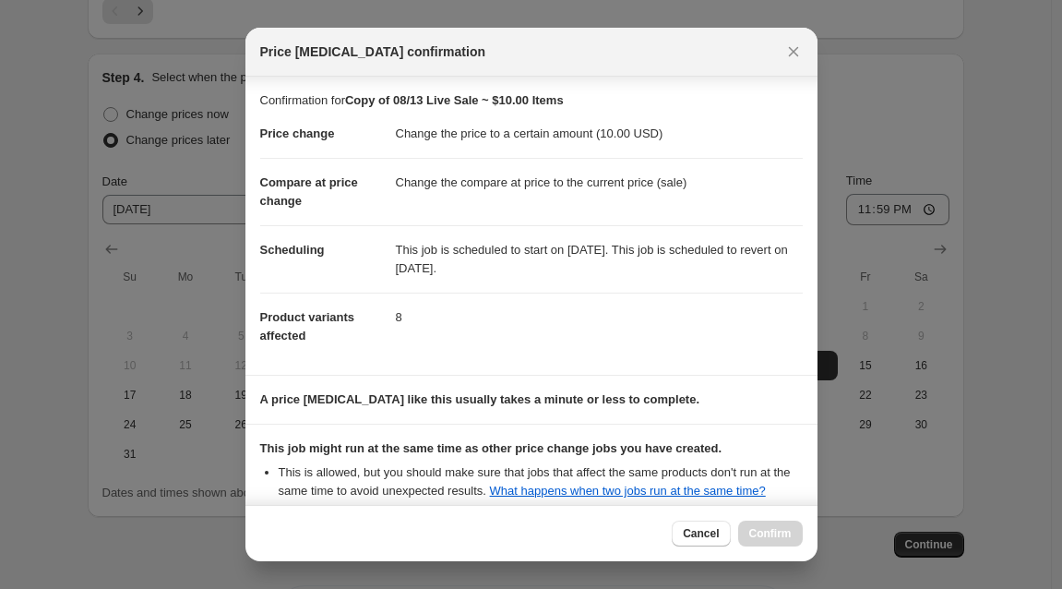
scroll to position [203, 0]
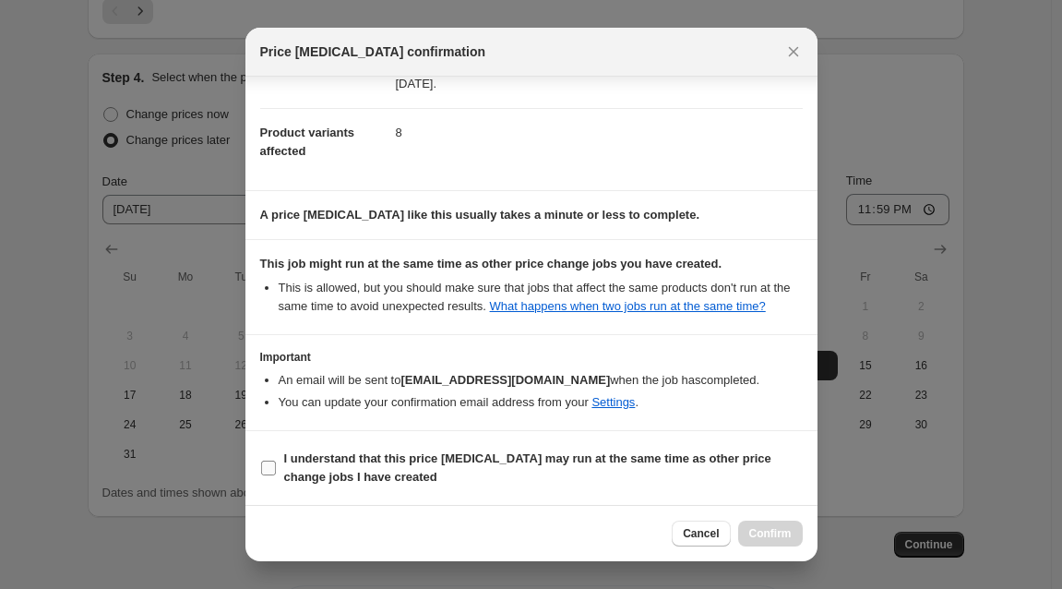
click at [272, 466] on input "I understand that this price [MEDICAL_DATA] may run at the same time as other p…" at bounding box center [268, 467] width 15 height 15
checkbox input "true"
click at [770, 534] on span "Confirm" at bounding box center [770, 533] width 42 height 15
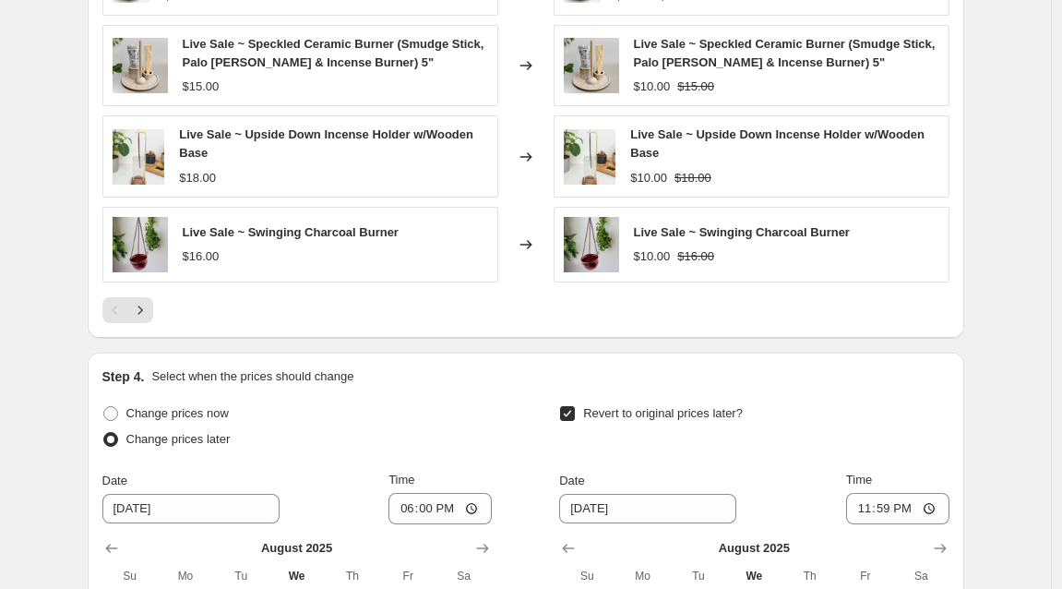
scroll to position [1769, 0]
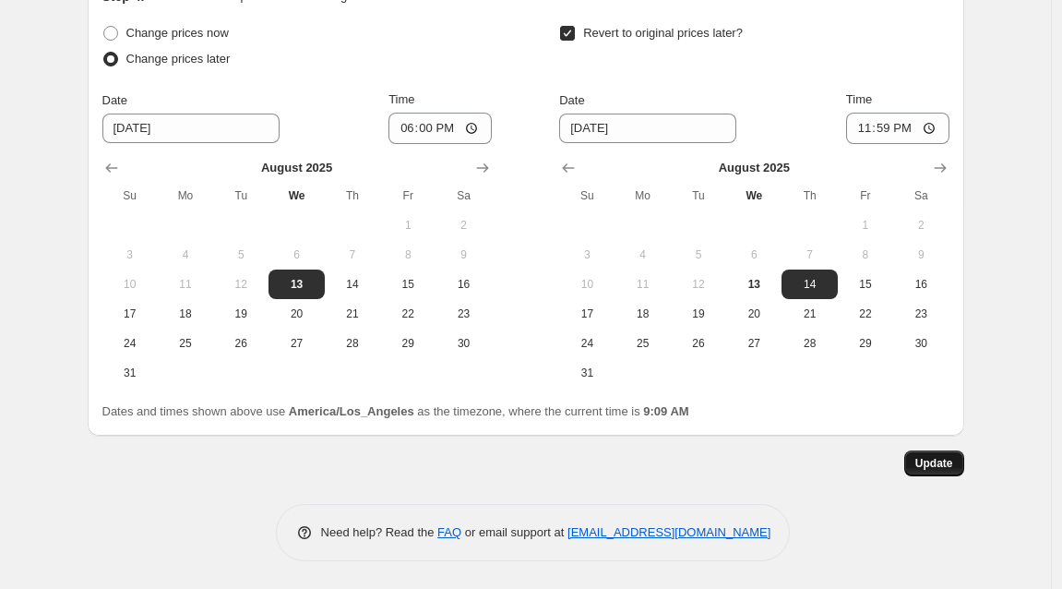
click at [961, 460] on button "Update" at bounding box center [934, 463] width 60 height 26
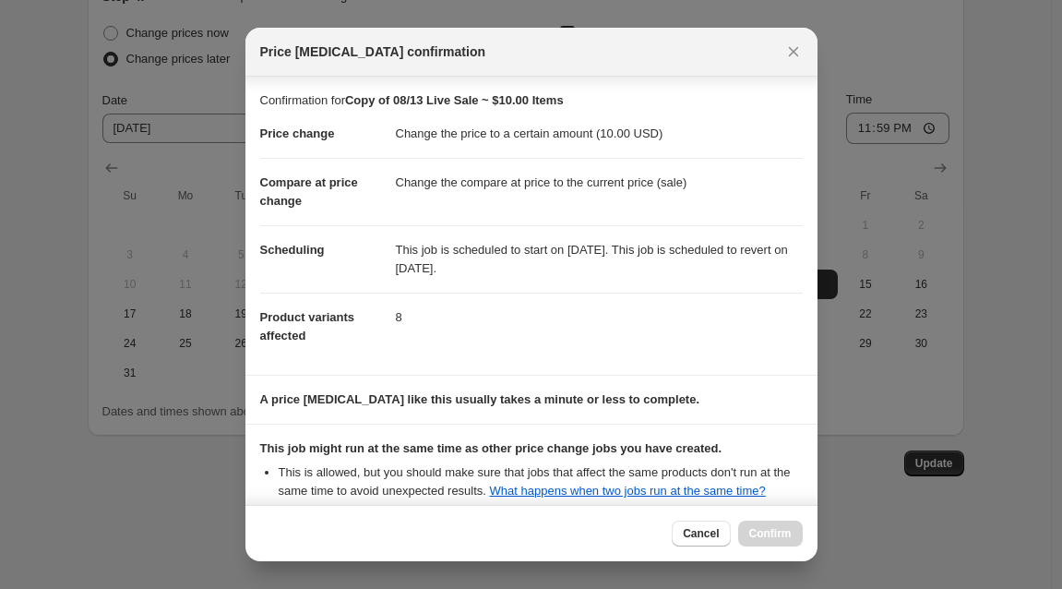
scroll to position [203, 0]
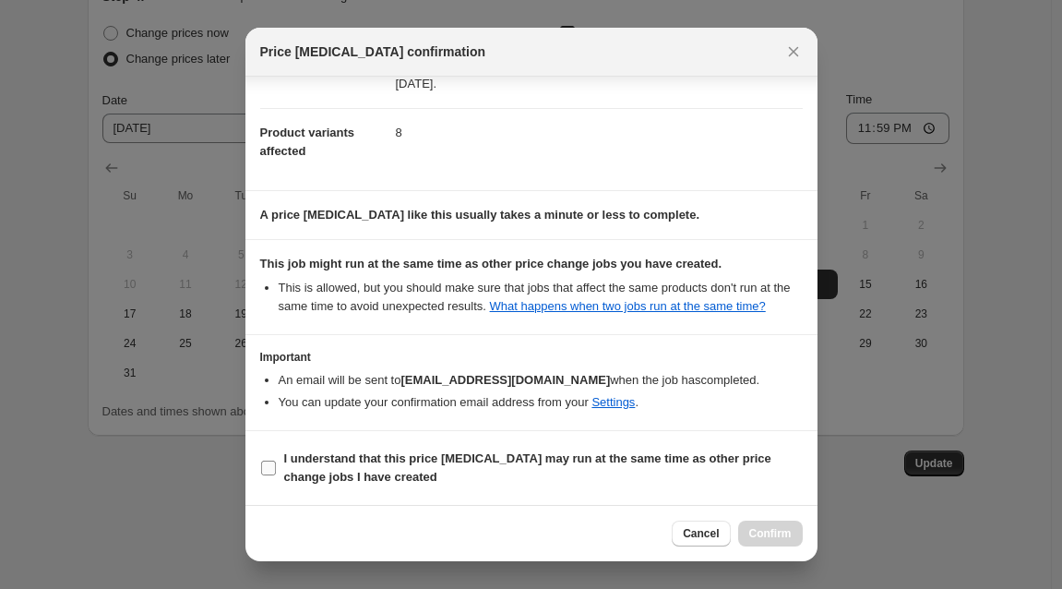
click at [273, 463] on input "I understand that this price [MEDICAL_DATA] may run at the same time as other p…" at bounding box center [268, 467] width 15 height 15
checkbox input "true"
click at [790, 539] on span "Confirm" at bounding box center [770, 533] width 42 height 15
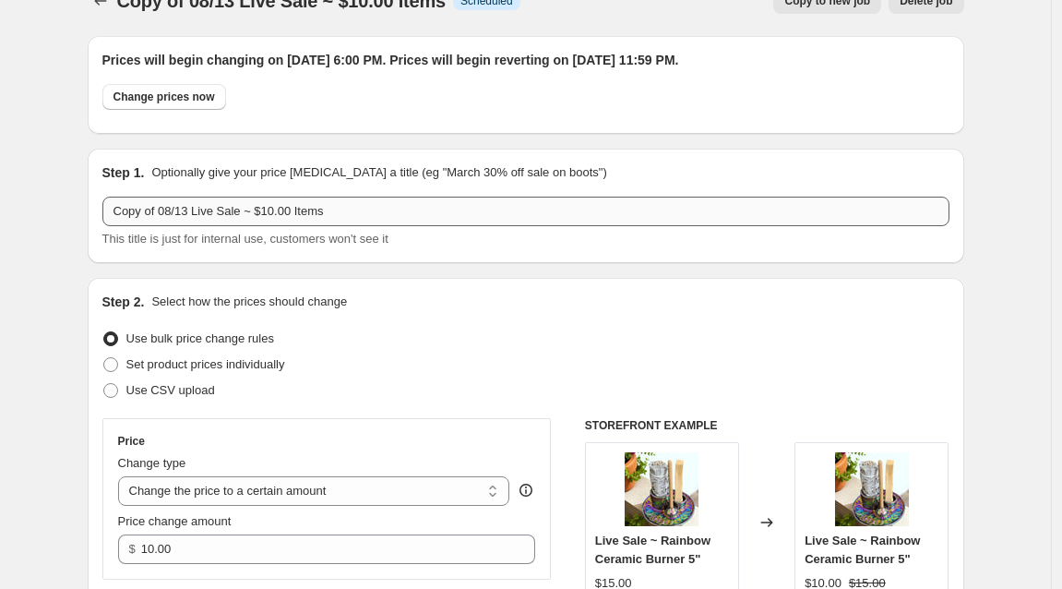
scroll to position [0, 0]
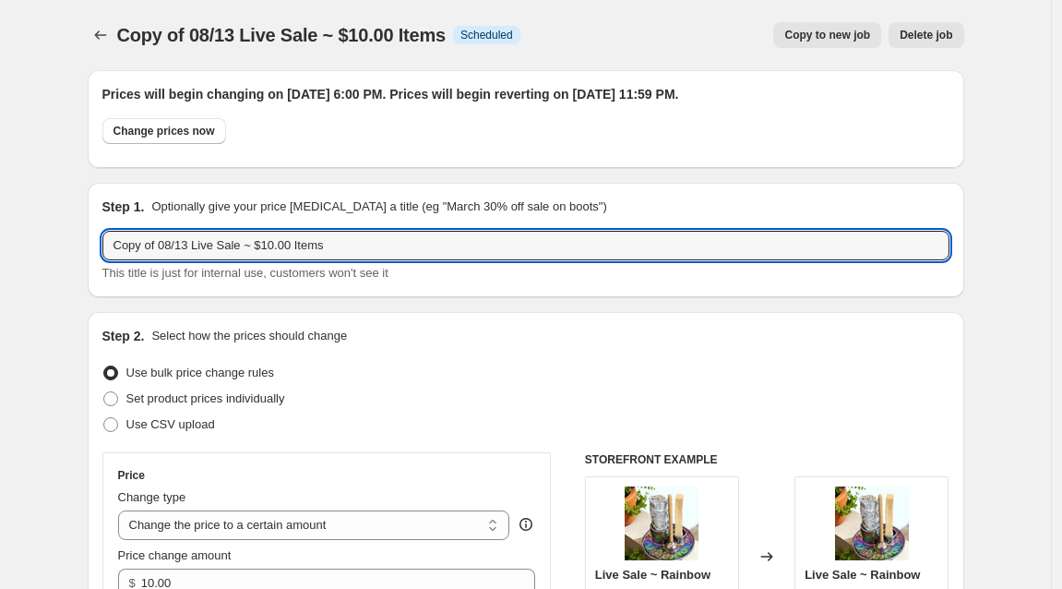
drag, startPoint x: 167, startPoint y: 240, endPoint x: 74, endPoint y: 240, distance: 93.2
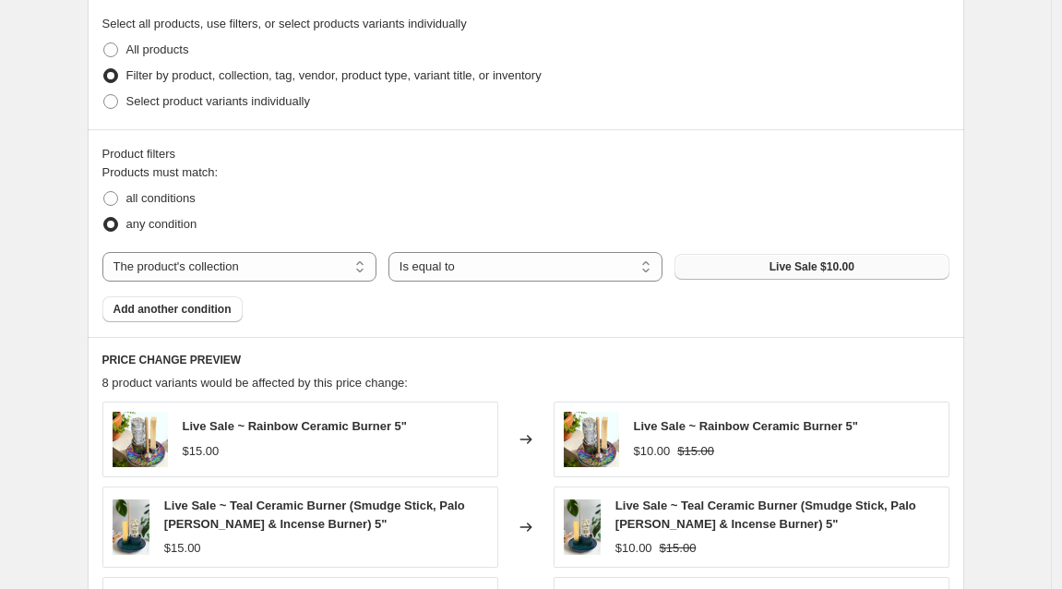
scroll to position [1769, 0]
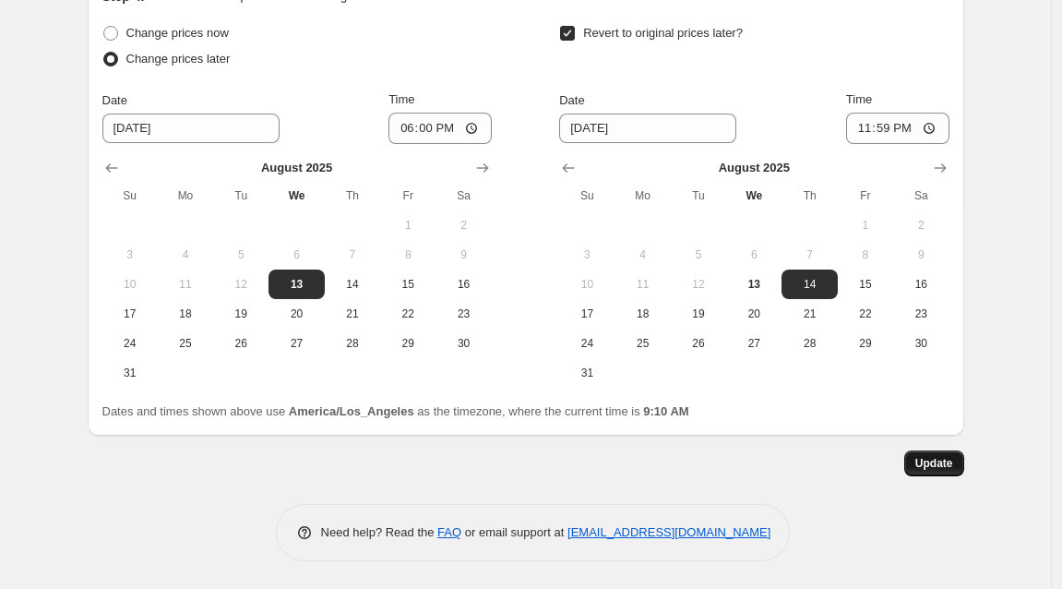
type input "08/13 Live Sale ~ $10.00 Items"
click at [952, 468] on span "Update" at bounding box center [934, 463] width 38 height 15
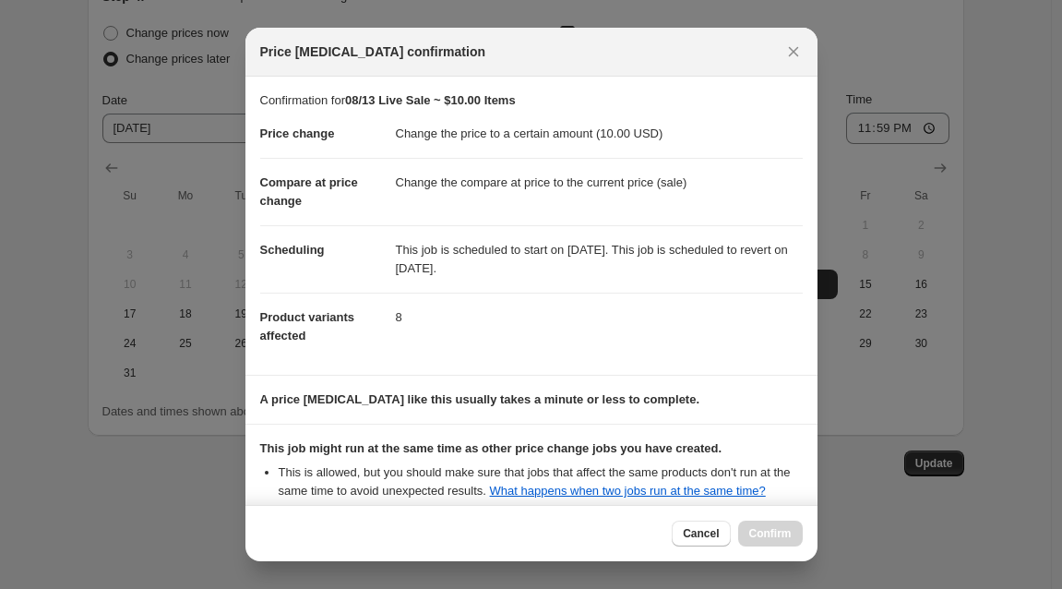
scroll to position [203, 0]
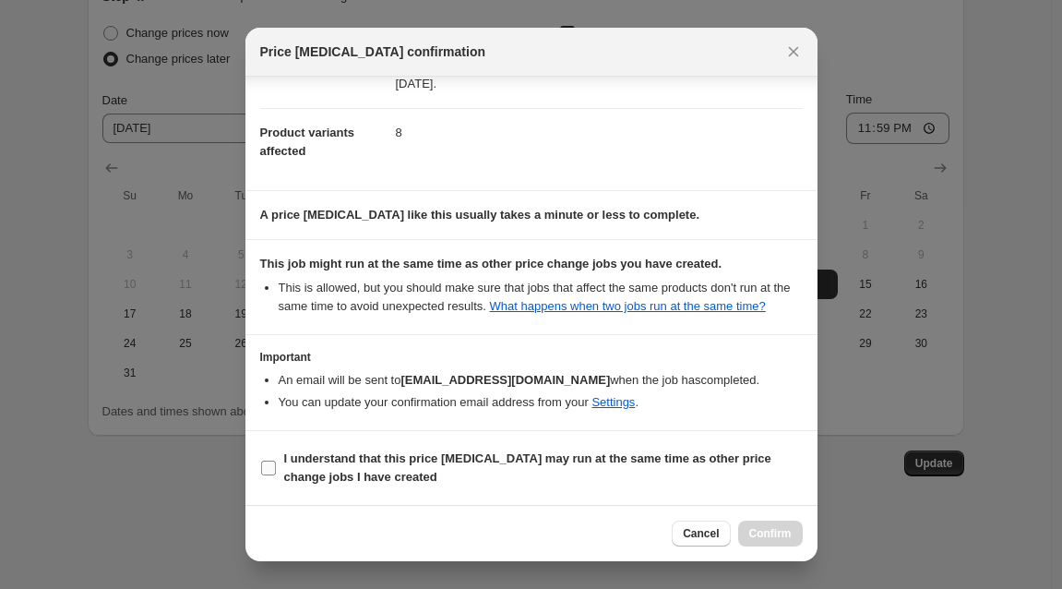
click at [268, 469] on input "I understand that this price [MEDICAL_DATA] may run at the same time as other p…" at bounding box center [268, 467] width 15 height 15
checkbox input "true"
click at [785, 538] on span "Confirm" at bounding box center [770, 533] width 42 height 15
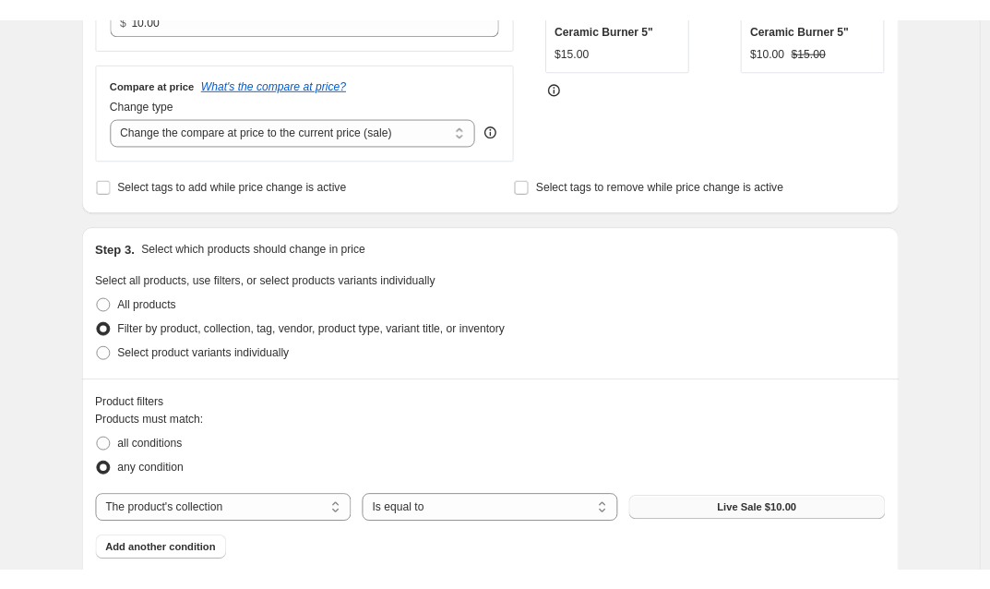
scroll to position [0, 0]
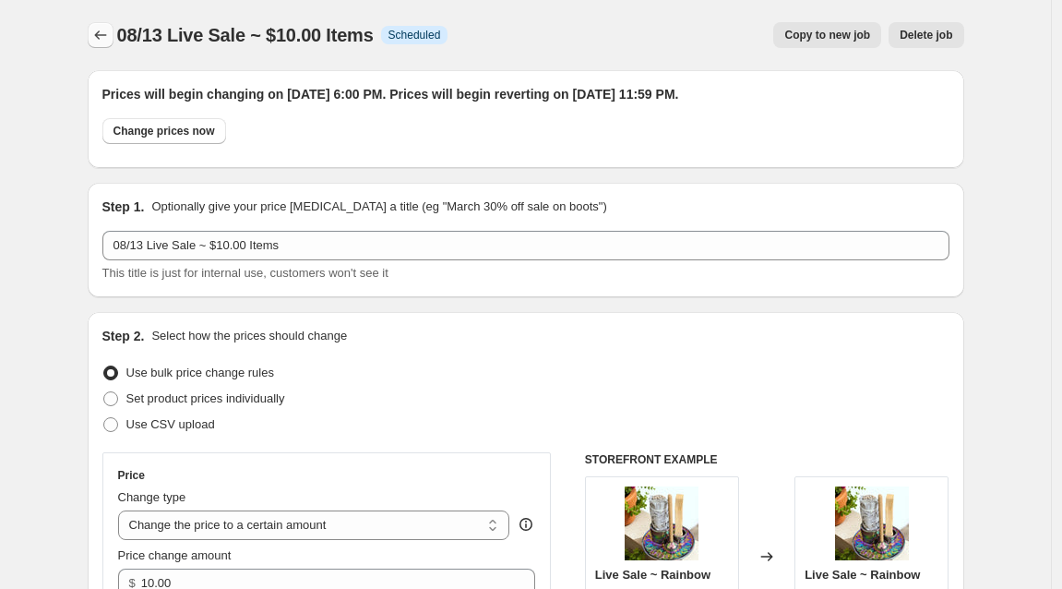
click at [105, 33] on icon "Price change jobs" at bounding box center [100, 35] width 18 height 18
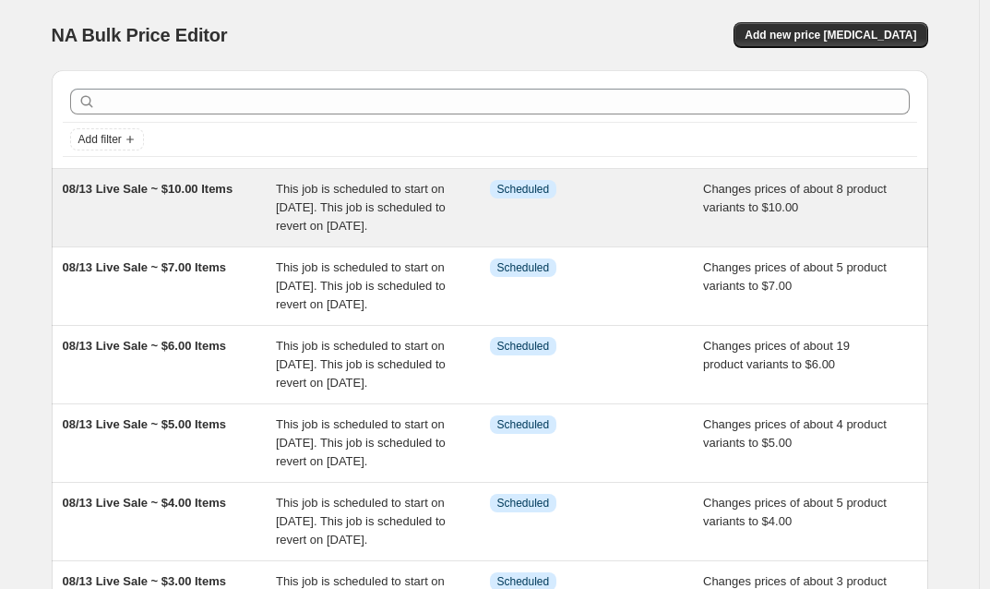
click at [368, 206] on span "This job is scheduled to start on [DATE]. This job is scheduled to revert on [D…" at bounding box center [361, 207] width 170 height 51
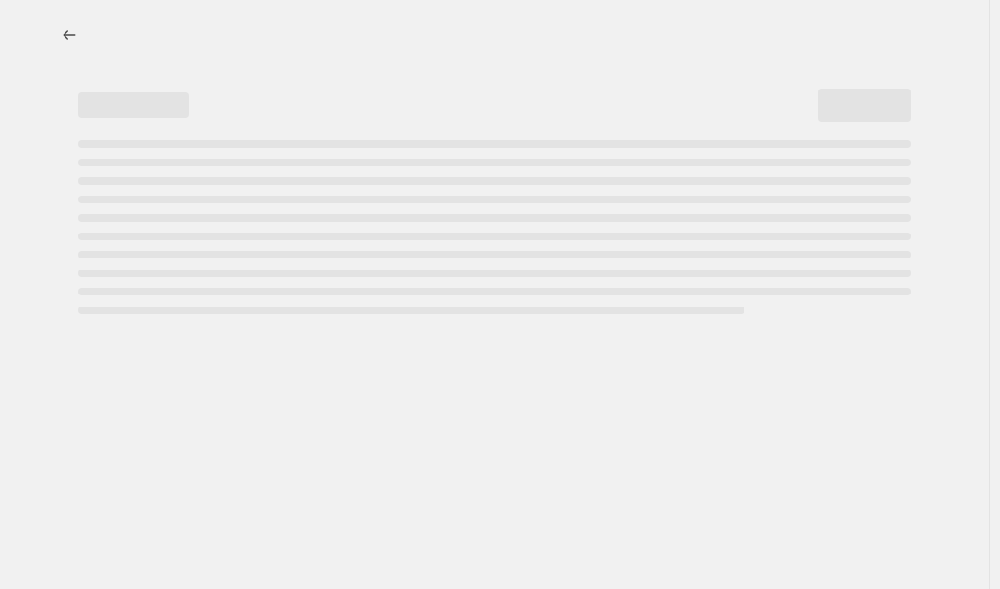
select select "collection"
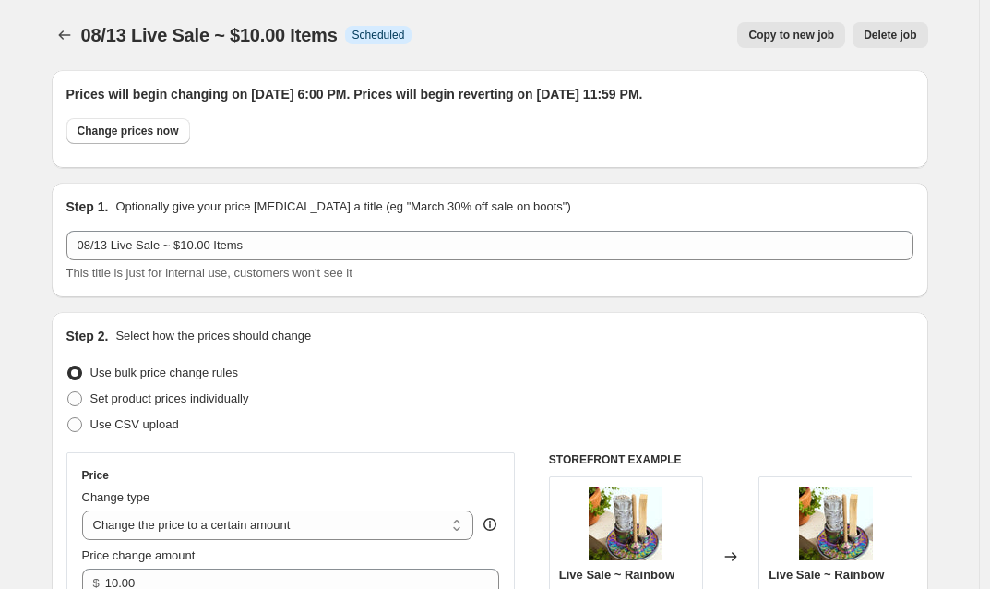
click at [804, 33] on span "Copy to new job" at bounding box center [791, 35] width 86 height 15
select select "collection"
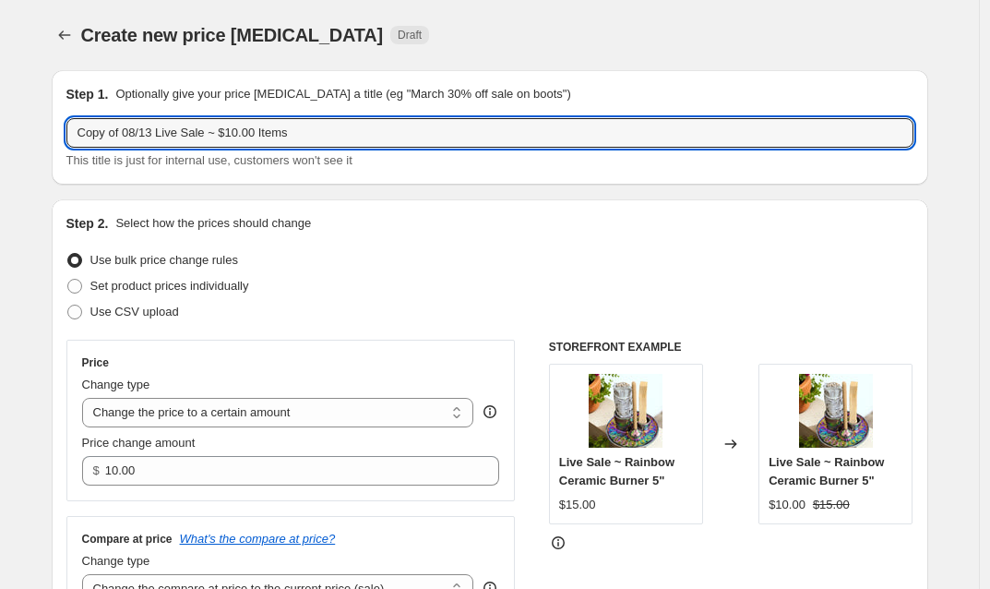
drag, startPoint x: 133, startPoint y: 133, endPoint x: 9, endPoint y: 125, distance: 123.9
click at [197, 135] on input "08/13 Live Sale ~ $10.00 Items" at bounding box center [489, 133] width 847 height 30
type input "08/13 Live Sale ~ $12.00 Items"
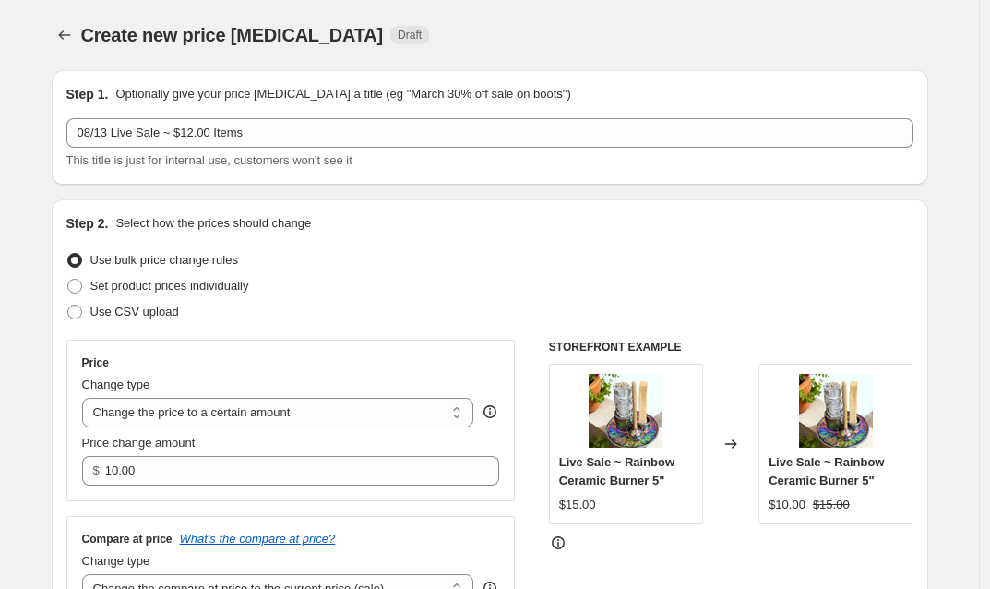
click at [438, 233] on div "Step 2. Select how the prices should change Use bulk price change rules Set pro…" at bounding box center [489, 437] width 847 height 446
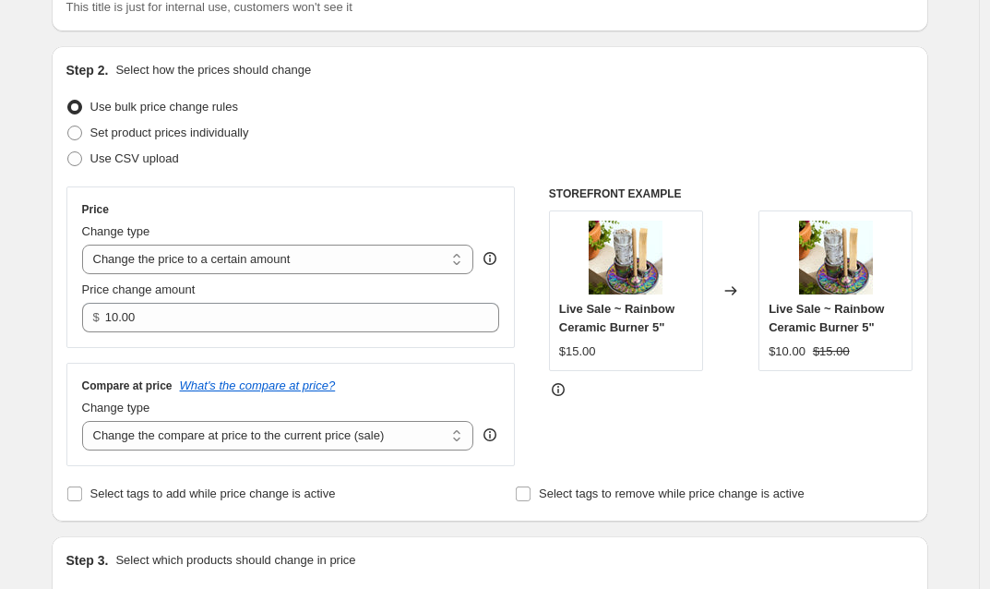
scroll to position [285, 0]
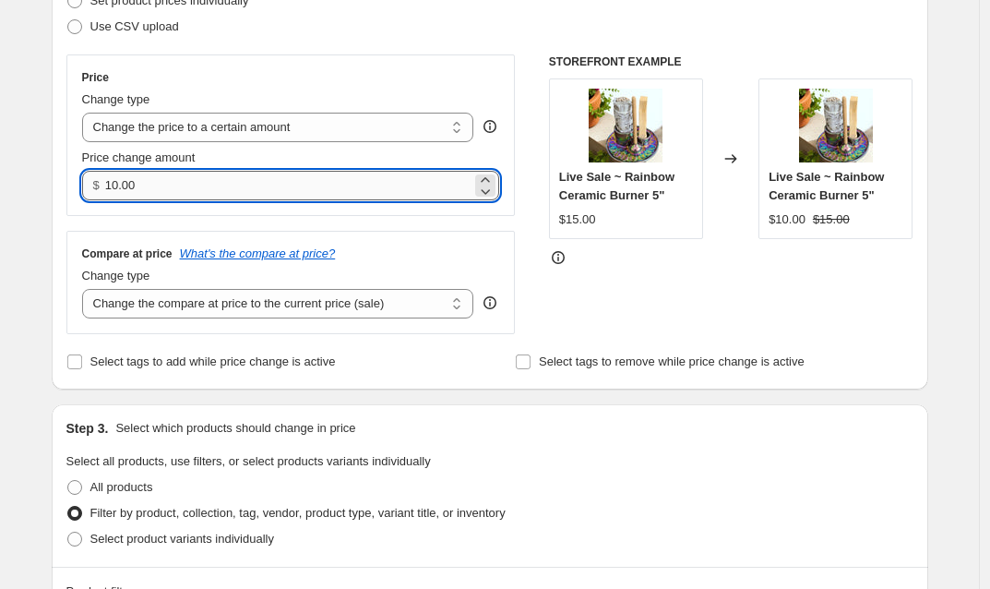
click at [117, 186] on input "10.00" at bounding box center [288, 186] width 366 height 30
drag, startPoint x: 158, startPoint y: 188, endPoint x: 89, endPoint y: 189, distance: 68.3
click at [89, 189] on div "$ 10.00" at bounding box center [291, 186] width 418 height 30
type input "12.00"
click at [710, 11] on div "Set product prices individually" at bounding box center [489, 1] width 847 height 26
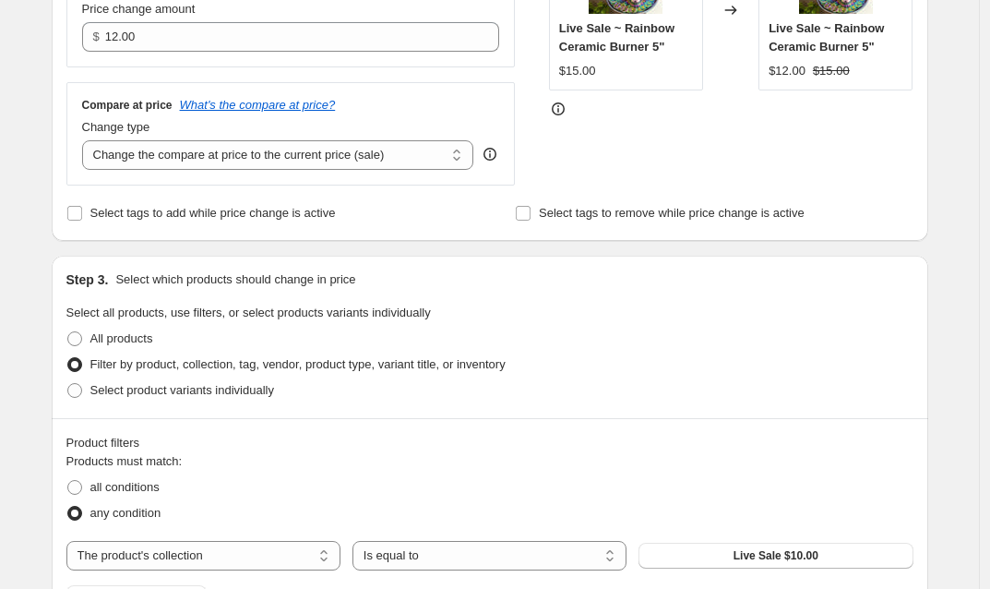
scroll to position [660, 0]
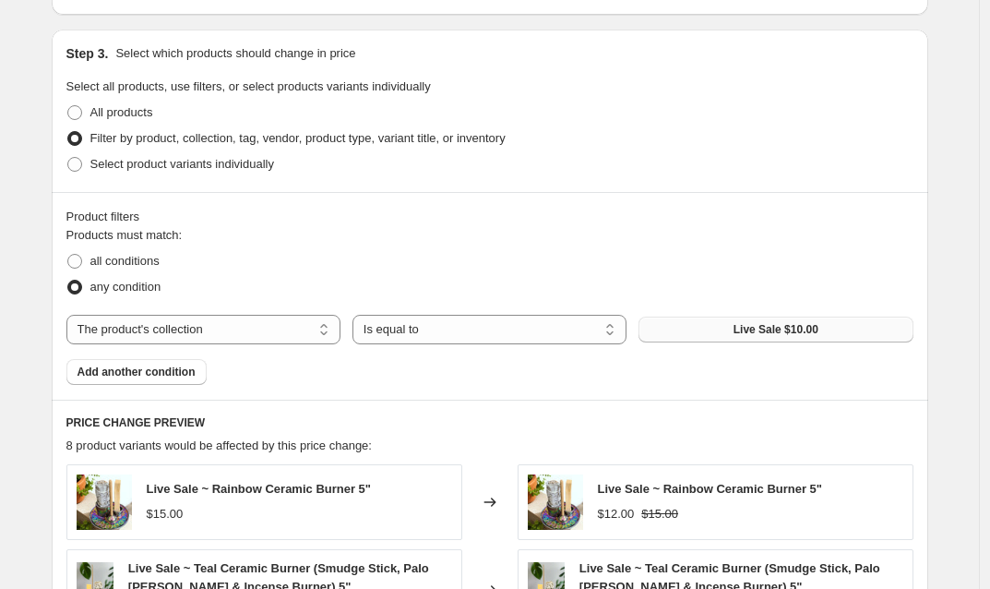
click at [779, 328] on span "Live Sale $10.00" at bounding box center [776, 329] width 85 height 15
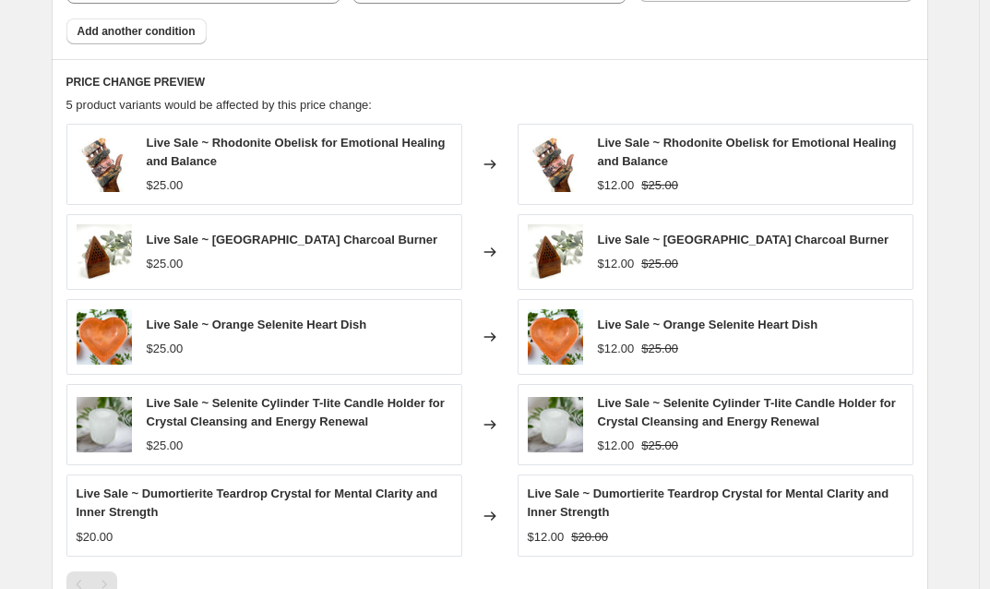
scroll to position [1309, 0]
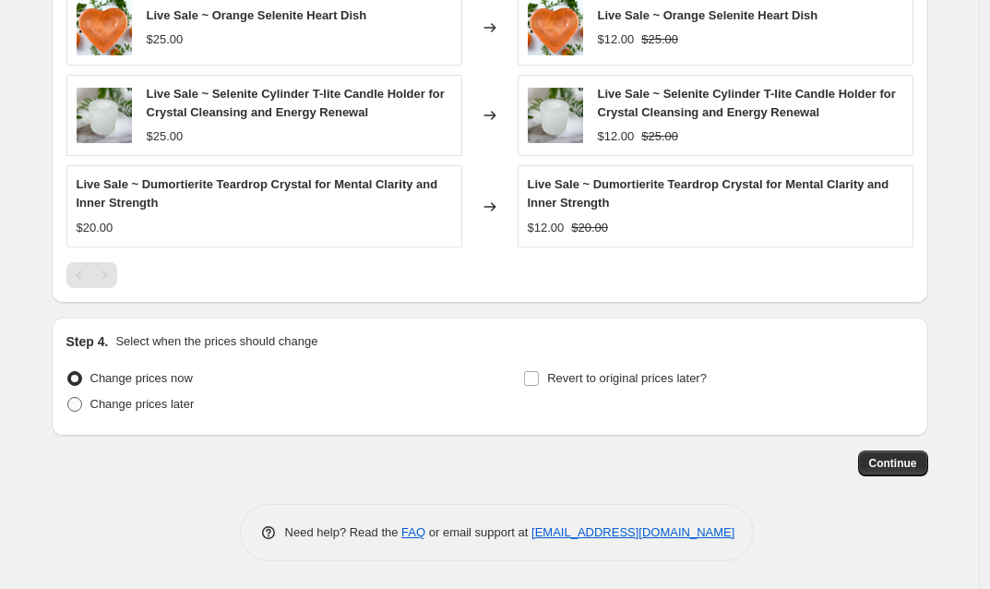
click at [80, 405] on span at bounding box center [74, 404] width 15 height 15
click at [68, 398] on input "Change prices later" at bounding box center [67, 397] width 1 height 1
radio input "true"
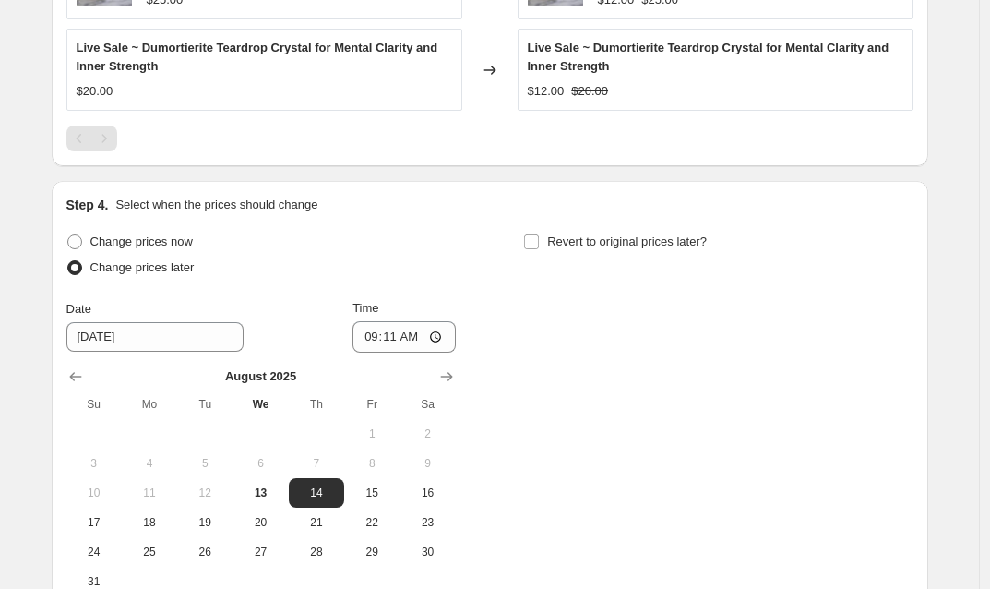
scroll to position [1555, 0]
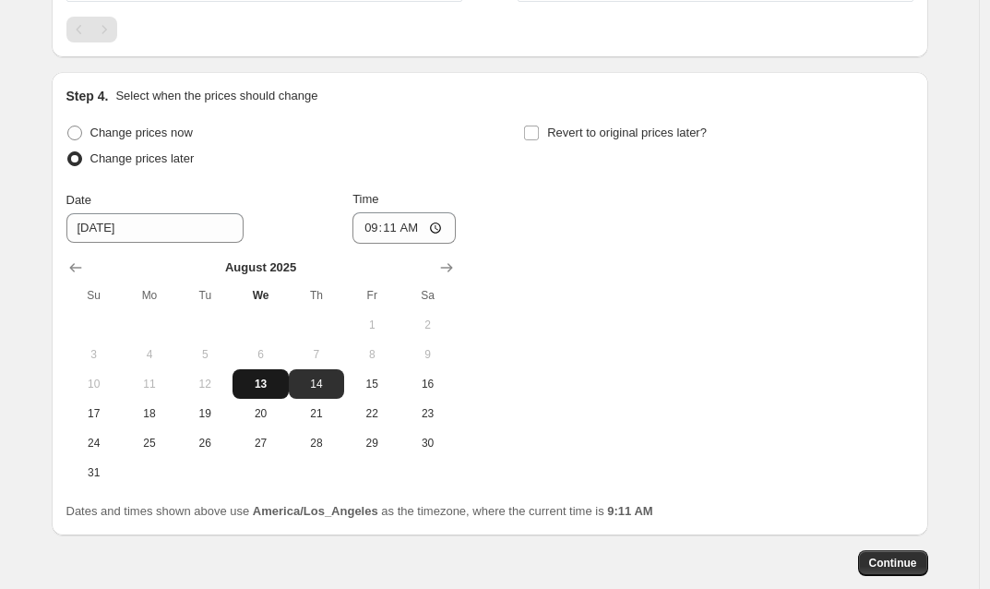
click at [260, 385] on span "13" at bounding box center [260, 383] width 41 height 15
type input "[DATE]"
click at [400, 226] on input "09:11" at bounding box center [403, 227] width 103 height 31
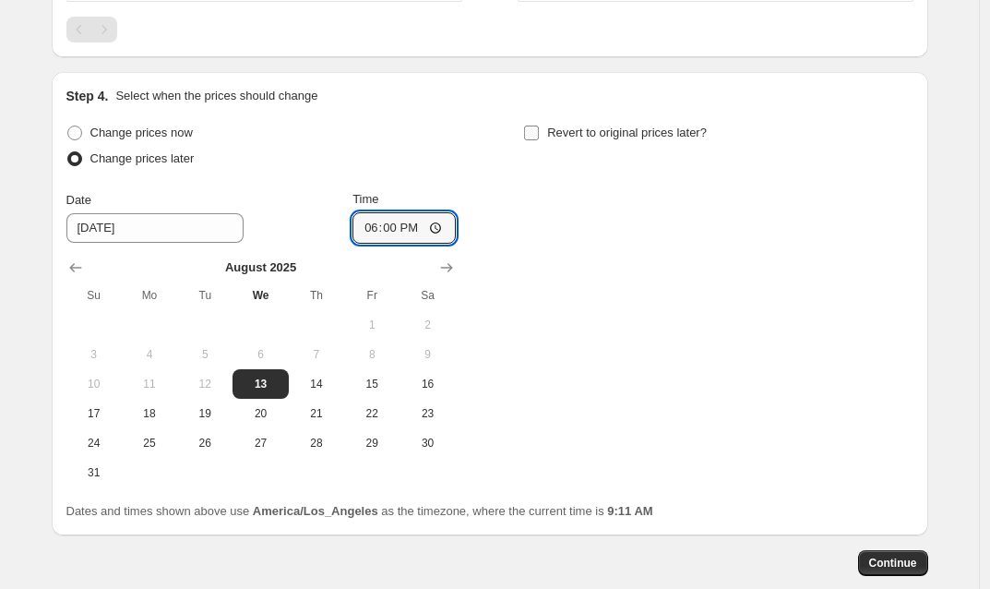
type input "18:00"
click at [532, 129] on input "Revert to original prices later?" at bounding box center [531, 132] width 15 height 15
checkbox input "true"
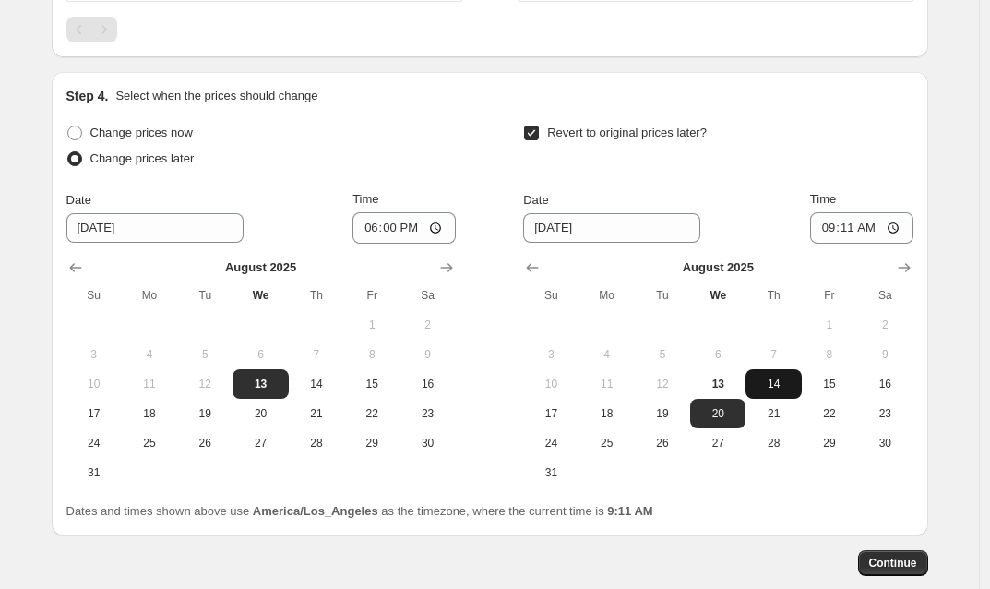
click at [786, 385] on span "14" at bounding box center [773, 383] width 41 height 15
type input "[DATE]"
click at [850, 229] on input "09:11" at bounding box center [861, 227] width 103 height 31
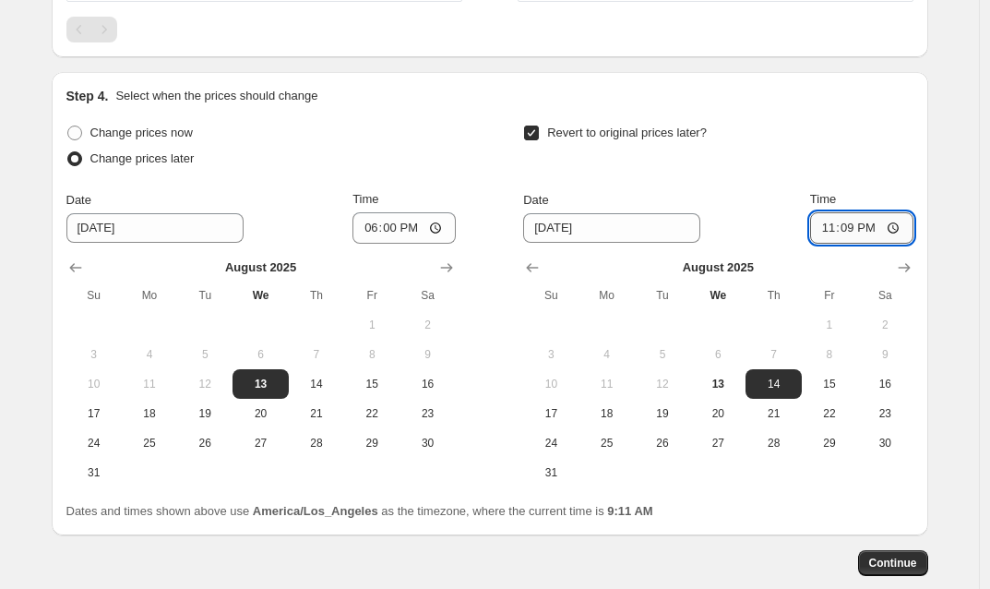
click at [880, 227] on input "23:09" at bounding box center [861, 227] width 103 height 31
type input "23:59"
click at [913, 143] on div "Revert to original prices later?" at bounding box center [717, 147] width 389 height 55
click at [898, 565] on span "Continue" at bounding box center [893, 562] width 48 height 15
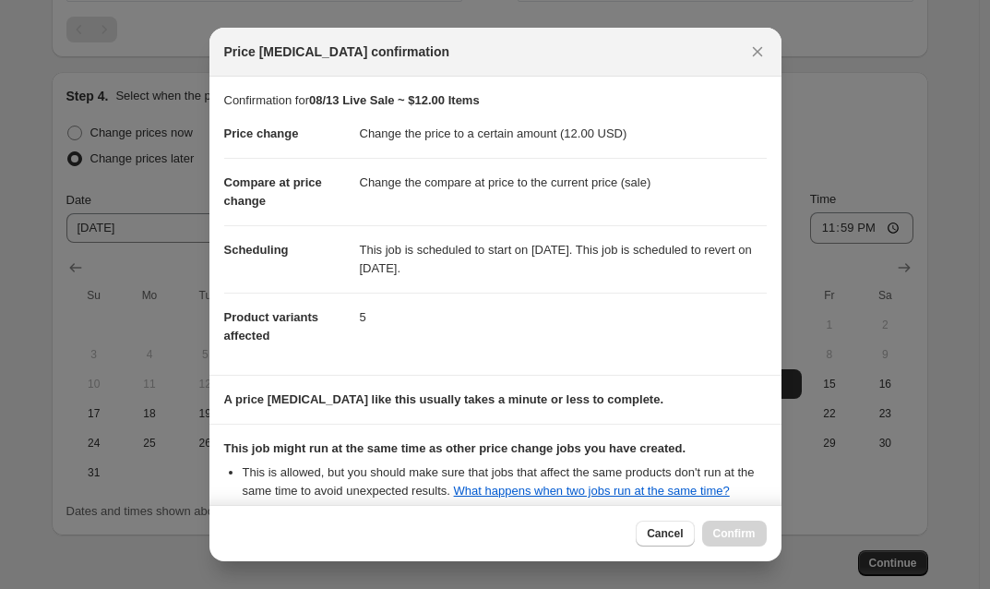
scroll to position [203, 0]
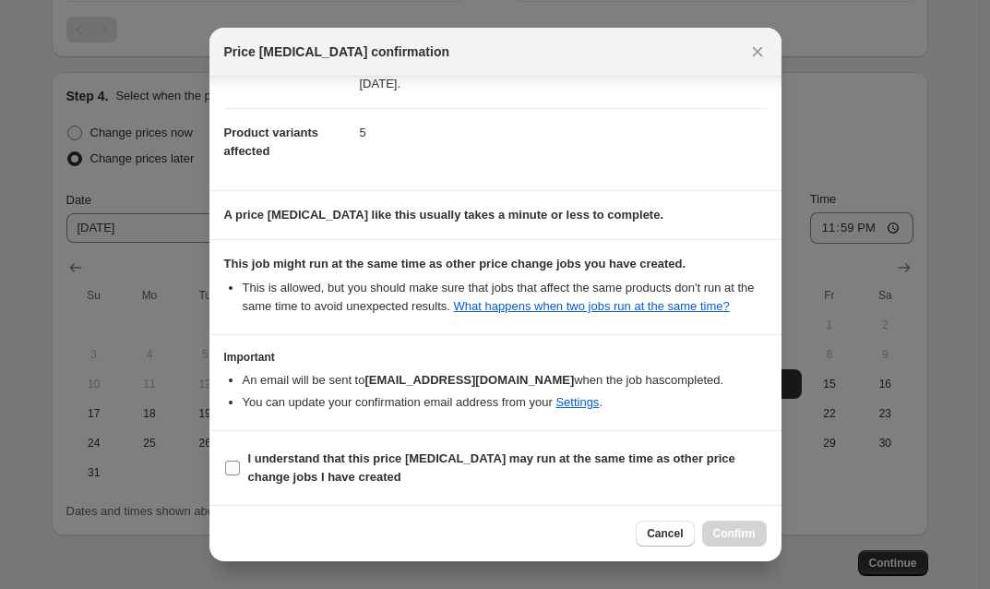
click at [233, 469] on input "I understand that this price [MEDICAL_DATA] may run at the same time as other p…" at bounding box center [232, 467] width 15 height 15
checkbox input "true"
click at [723, 536] on span "Confirm" at bounding box center [734, 533] width 42 height 15
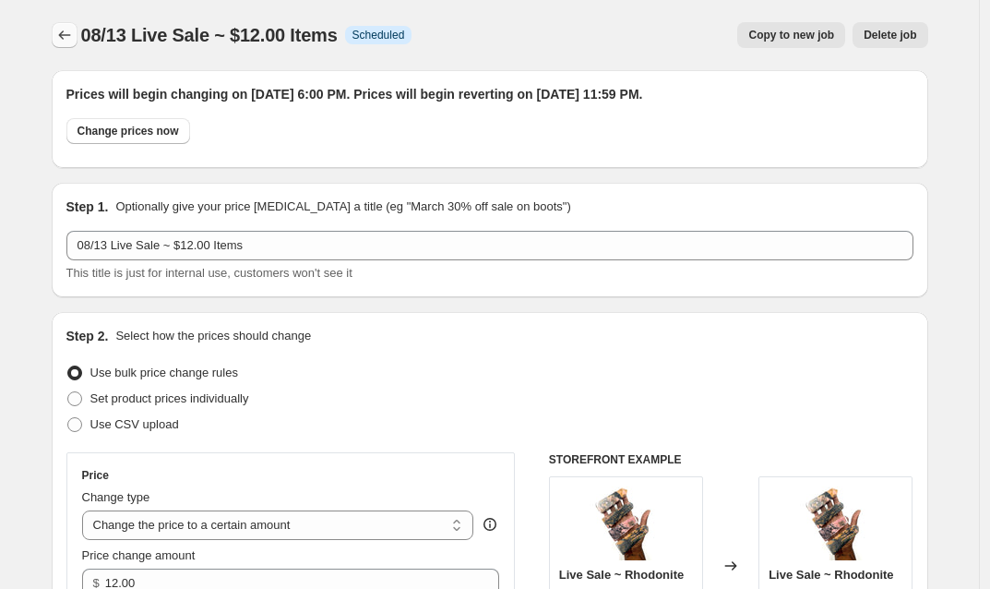
click at [73, 34] on icon "Price change jobs" at bounding box center [64, 35] width 18 height 18
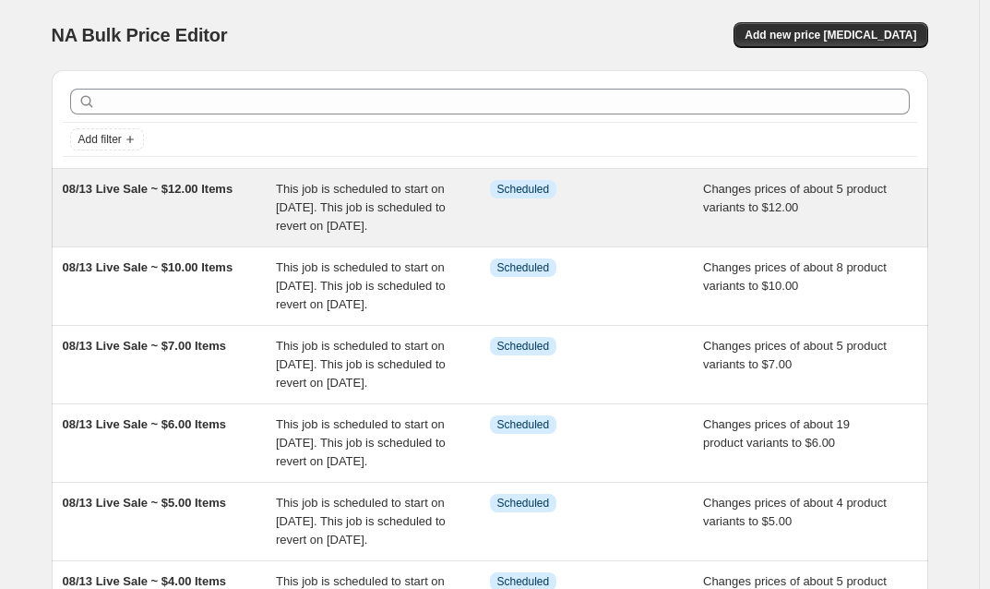
click at [465, 209] on div "This job is scheduled to start on [DATE]. This job is scheduled to revert on [D…" at bounding box center [383, 207] width 214 height 55
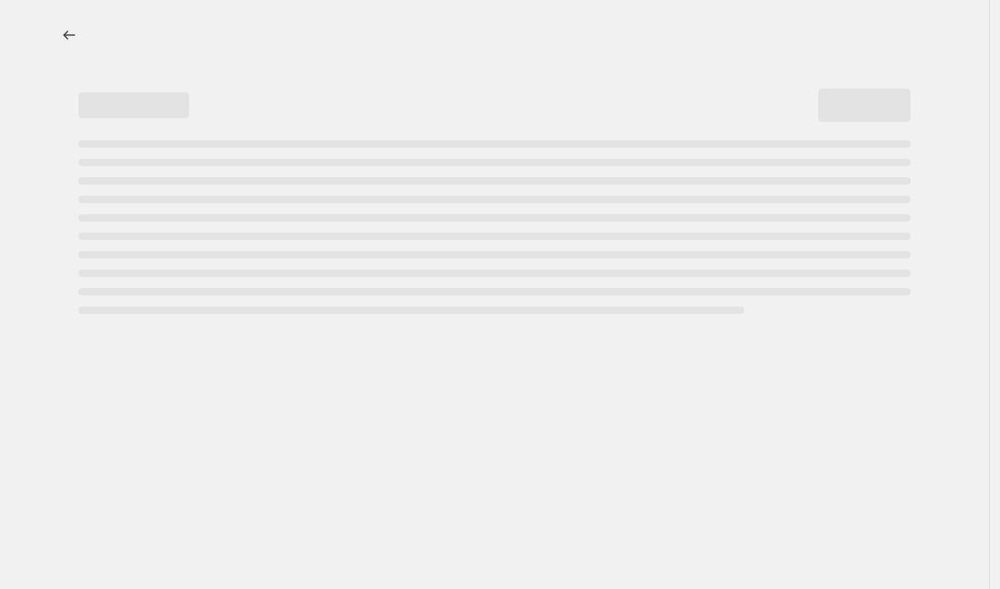
select select "collection"
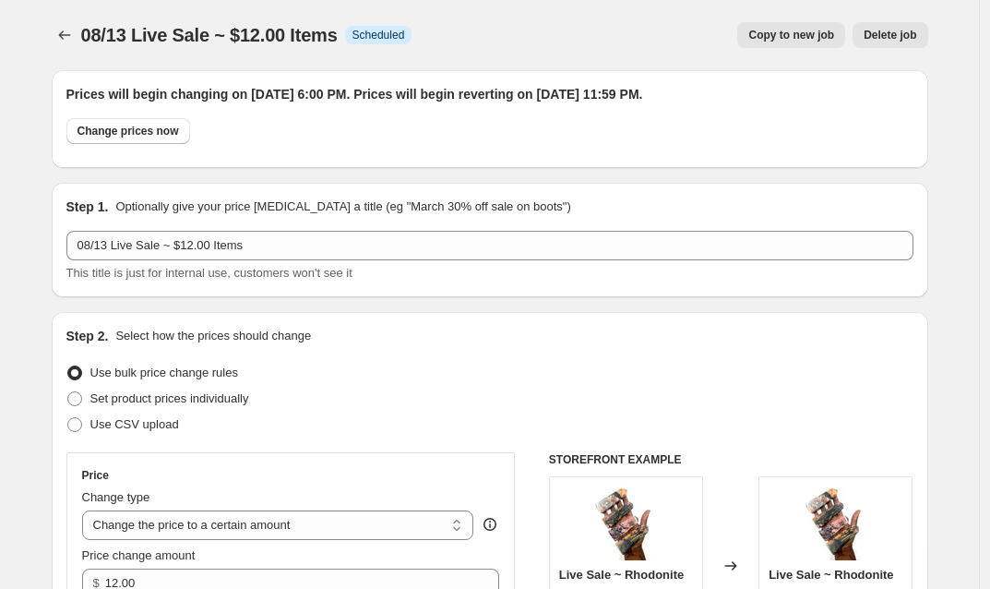
click at [796, 38] on span "Copy to new job" at bounding box center [791, 35] width 86 height 15
select select "collection"
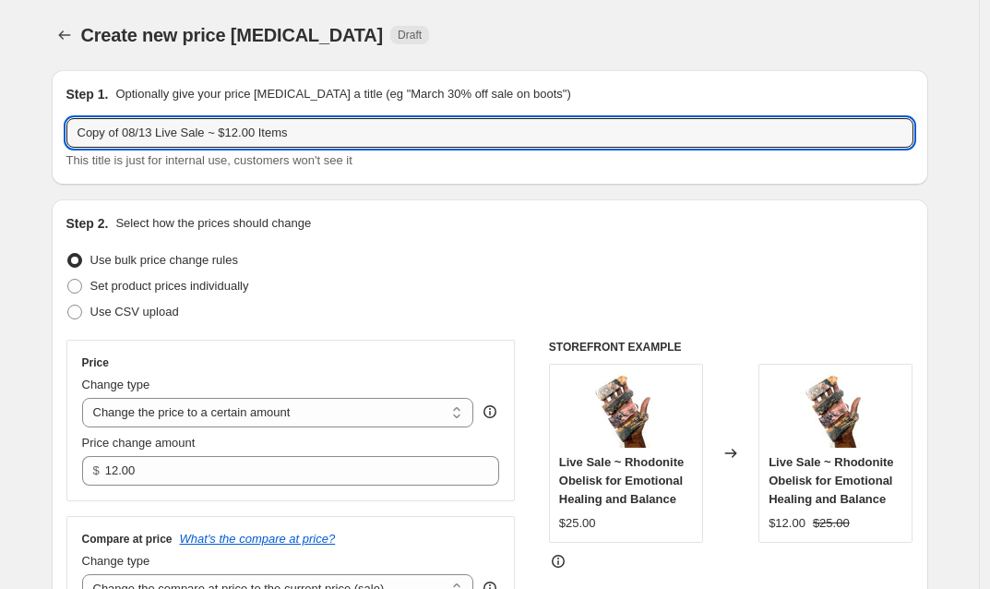
drag, startPoint x: 132, startPoint y: 133, endPoint x: -19, endPoint y: 125, distance: 151.5
click at [0, 125] on html "Home Settings Plans Skip to content Create new price [MEDICAL_DATA]. This page …" at bounding box center [495, 294] width 990 height 589
click at [197, 135] on input "08/13 Live Sale ~ $12.00 Items" at bounding box center [489, 133] width 847 height 30
type input "08/13 Live Sale ~ $2.00 Items"
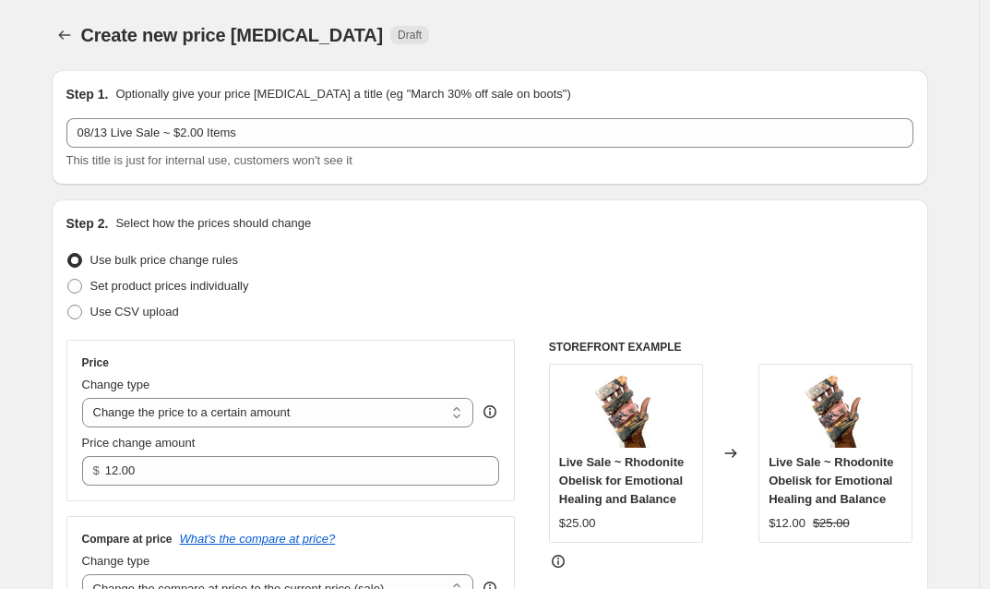
click at [477, 33] on div "Create new price [MEDICAL_DATA] Draft" at bounding box center [376, 35] width 591 height 26
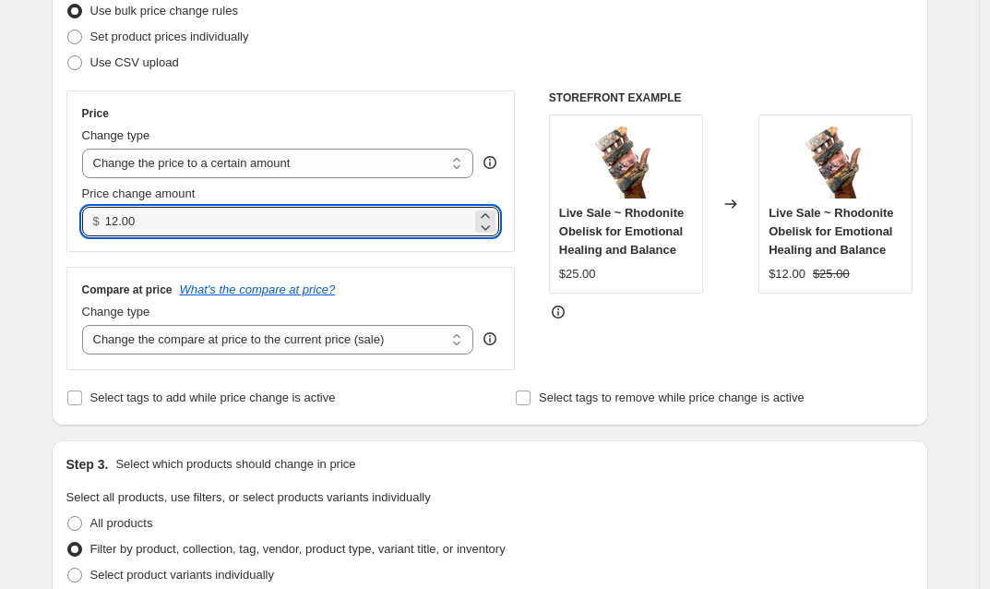
drag, startPoint x: 137, startPoint y: 221, endPoint x: 105, endPoint y: 221, distance: 31.4
click at [105, 221] on div "$ 12.00" at bounding box center [291, 222] width 418 height 30
type input "2.00"
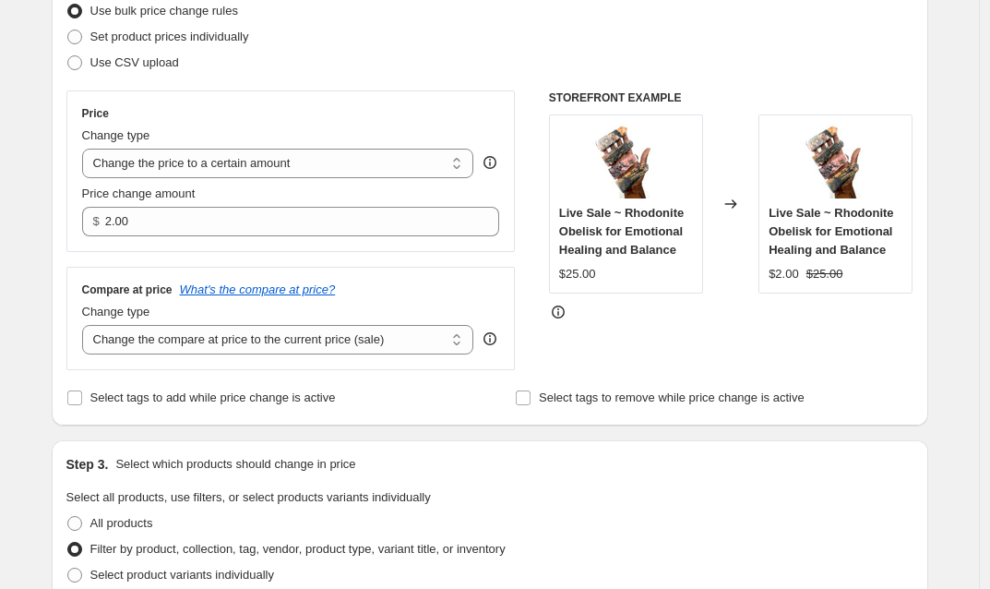
click at [500, 12] on div "Use bulk price change rules" at bounding box center [489, 11] width 847 height 26
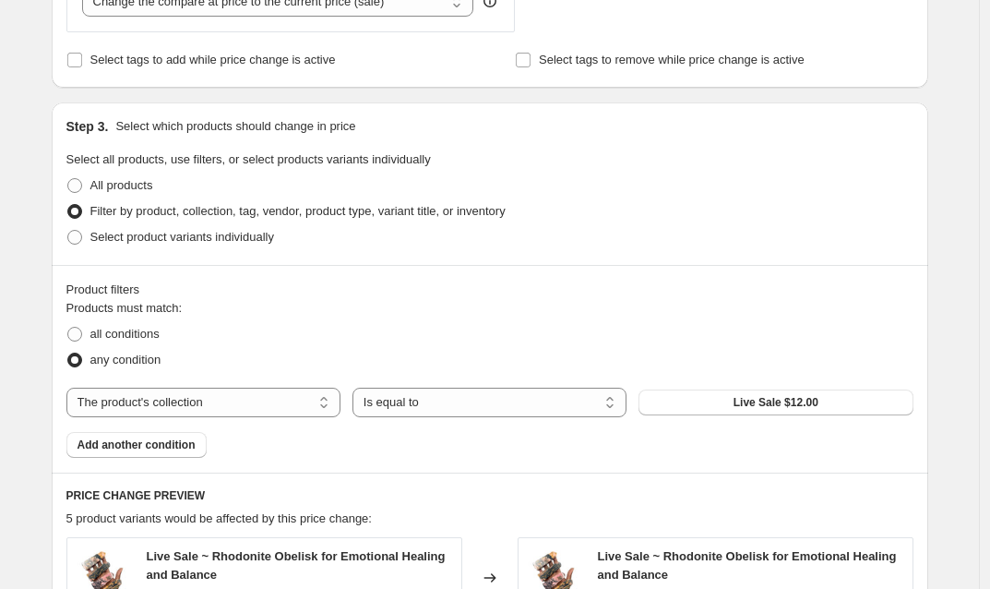
scroll to position [591, 0]
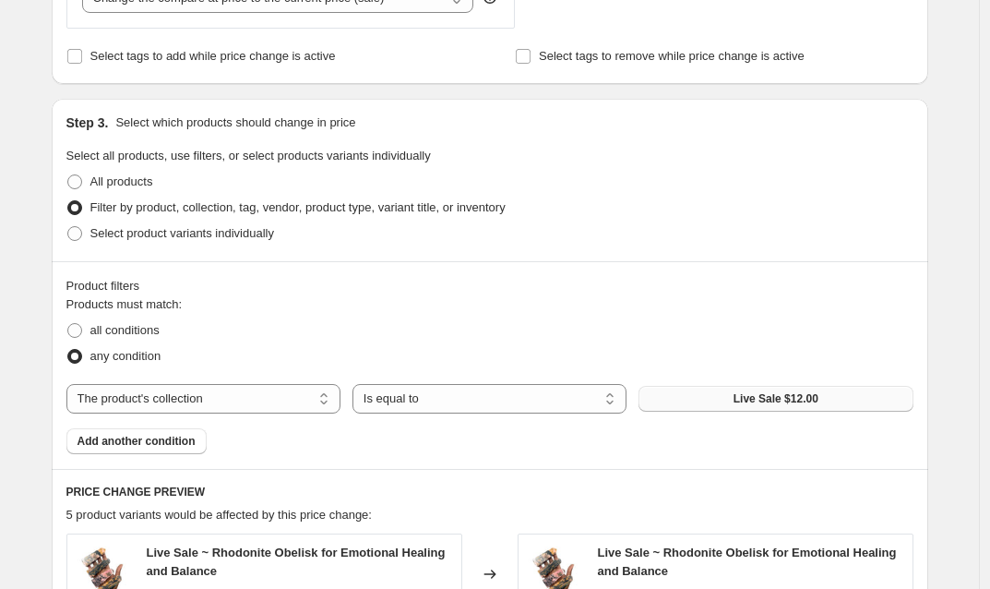
click at [763, 402] on span "Live Sale $12.00" at bounding box center [776, 398] width 85 height 15
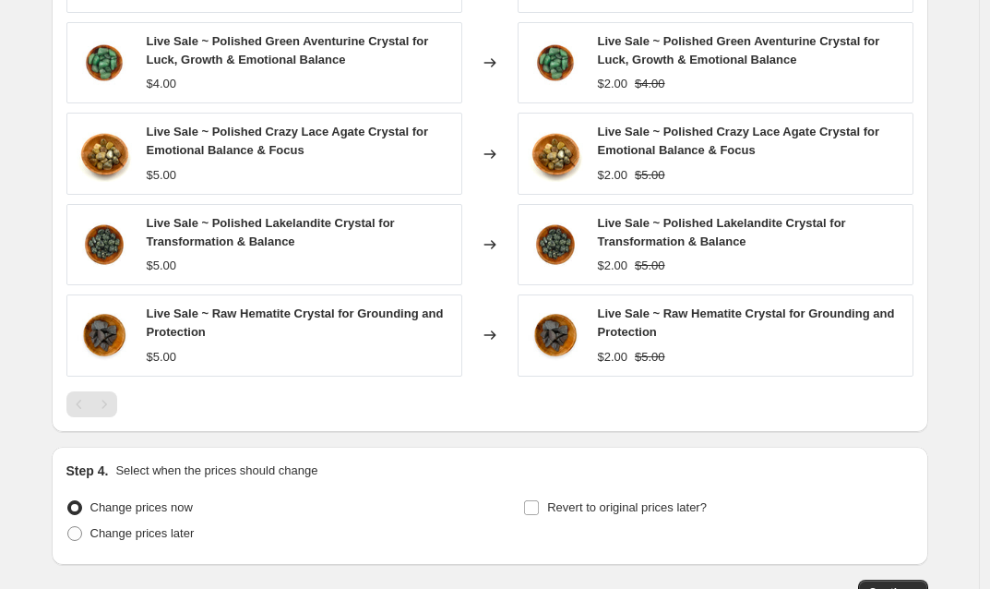
scroll to position [1321, 0]
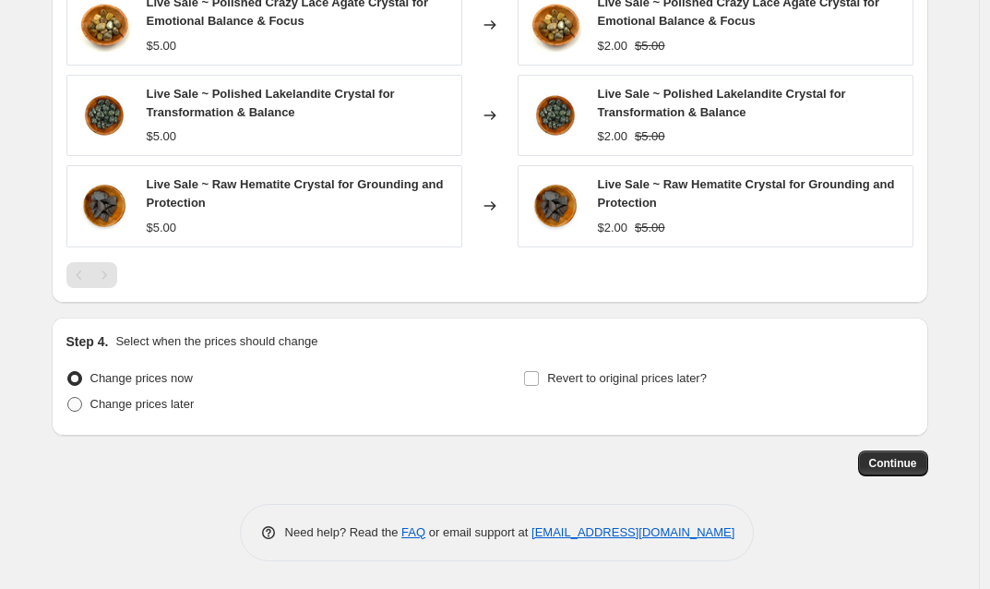
click at [78, 402] on span at bounding box center [74, 404] width 15 height 15
click at [68, 398] on input "Change prices later" at bounding box center [67, 397] width 1 height 1
radio input "true"
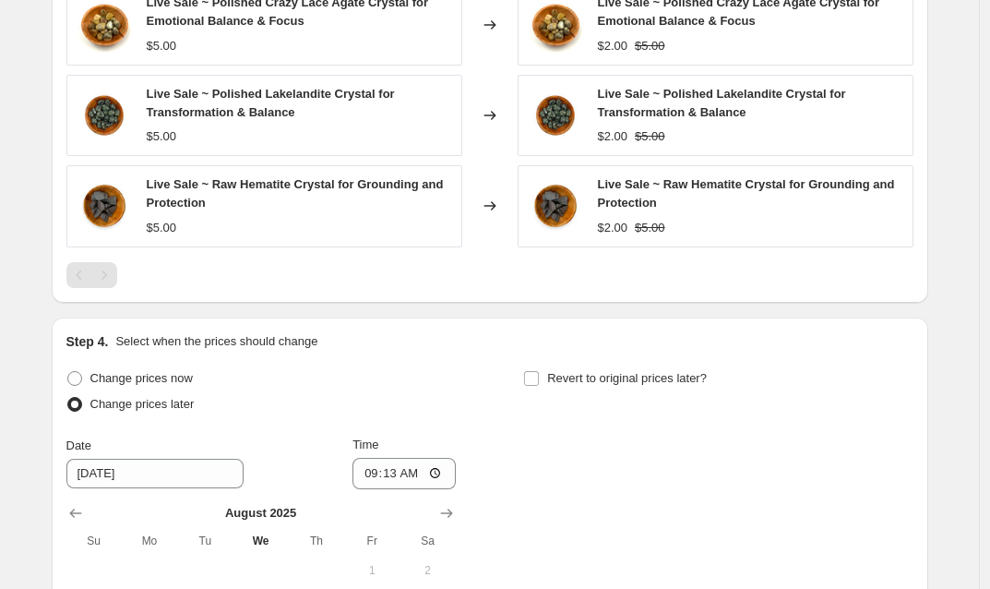
scroll to position [1454, 0]
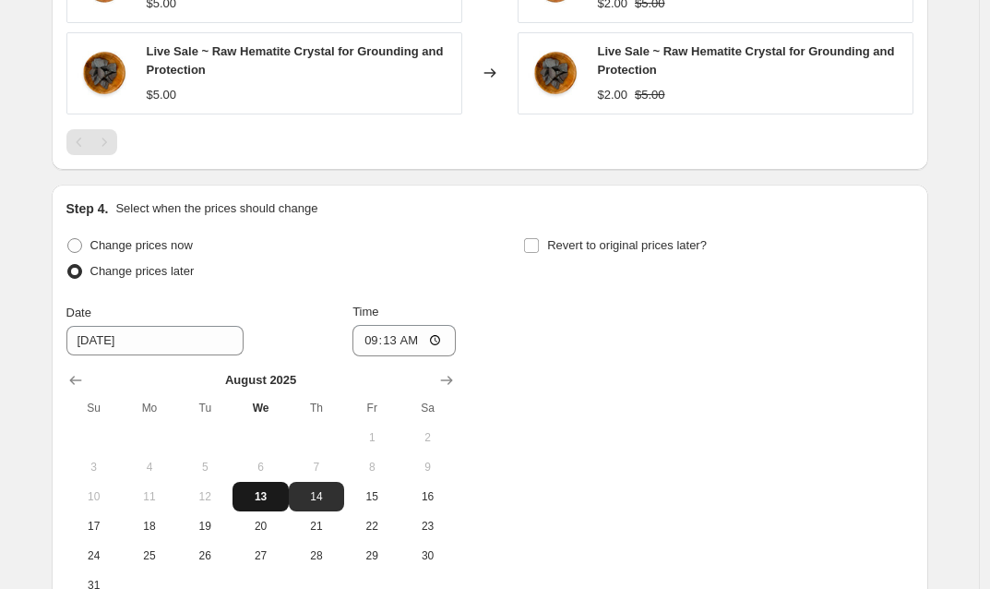
click at [268, 494] on span "13" at bounding box center [260, 496] width 41 height 15
type input "[DATE]"
click at [394, 337] on input "09:13" at bounding box center [403, 340] width 103 height 31
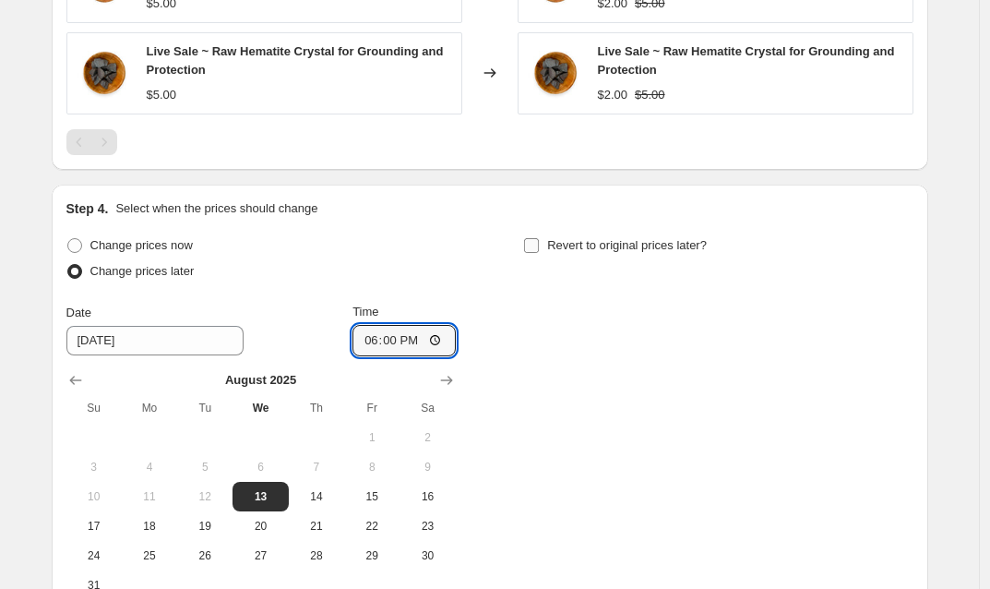
type input "18:00"
click at [534, 245] on input "Revert to original prices later?" at bounding box center [531, 245] width 15 height 15
checkbox input "true"
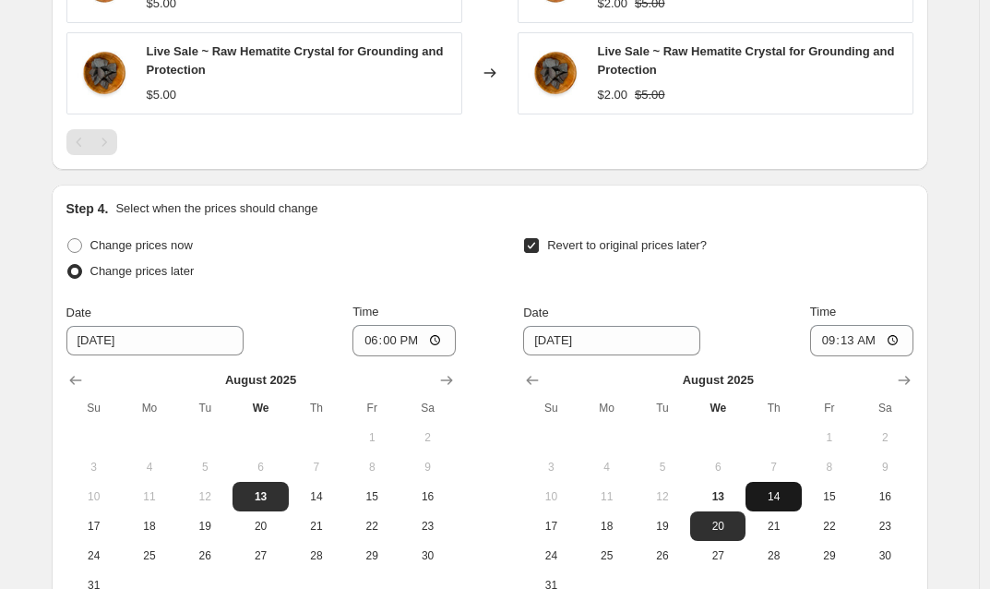
click at [772, 494] on span "14" at bounding box center [773, 496] width 41 height 15
type input "[DATE]"
click at [851, 341] on input "09:13" at bounding box center [861, 340] width 103 height 31
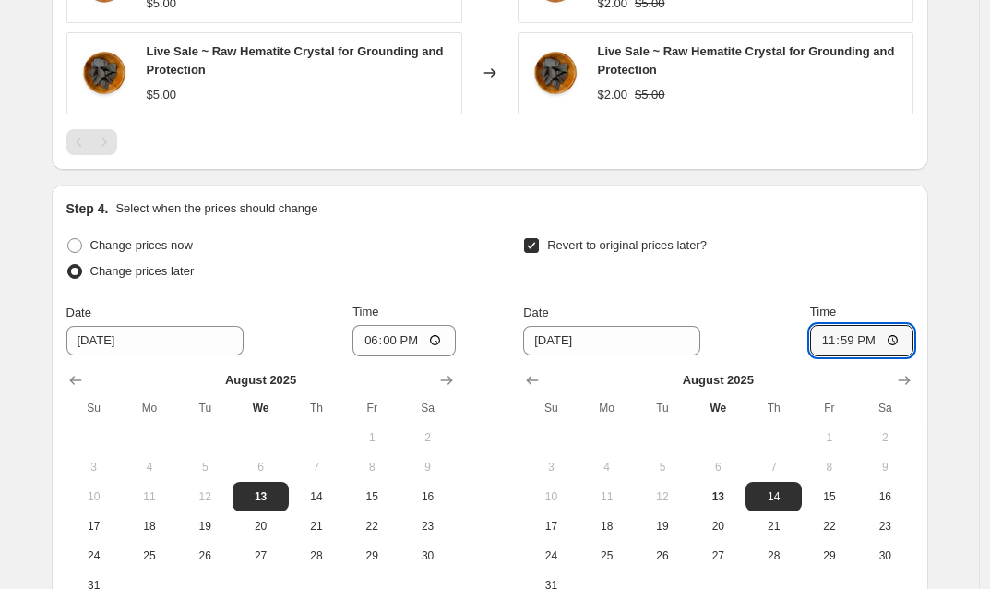
type input "23:59"
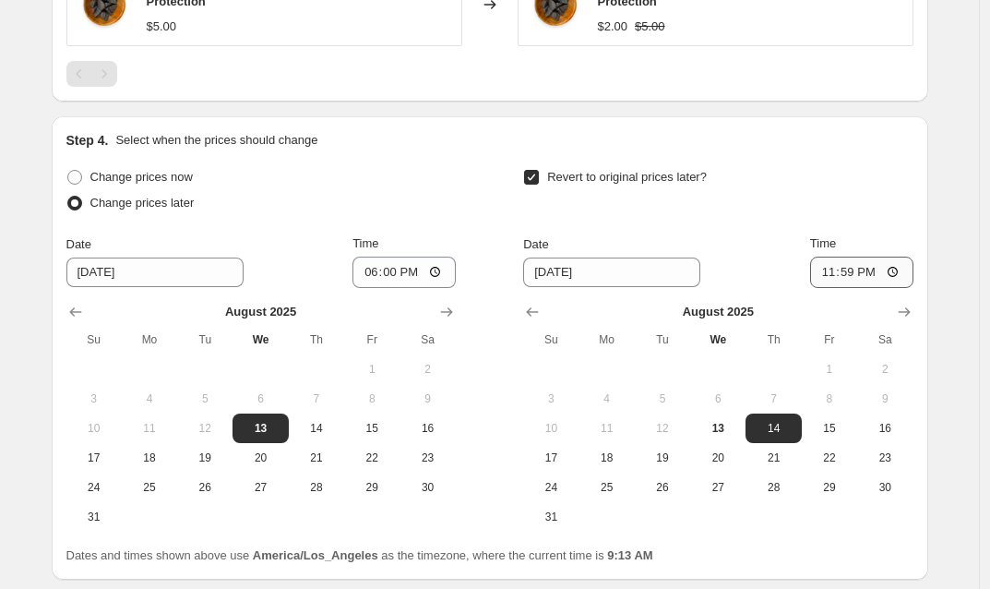
scroll to position [1578, 0]
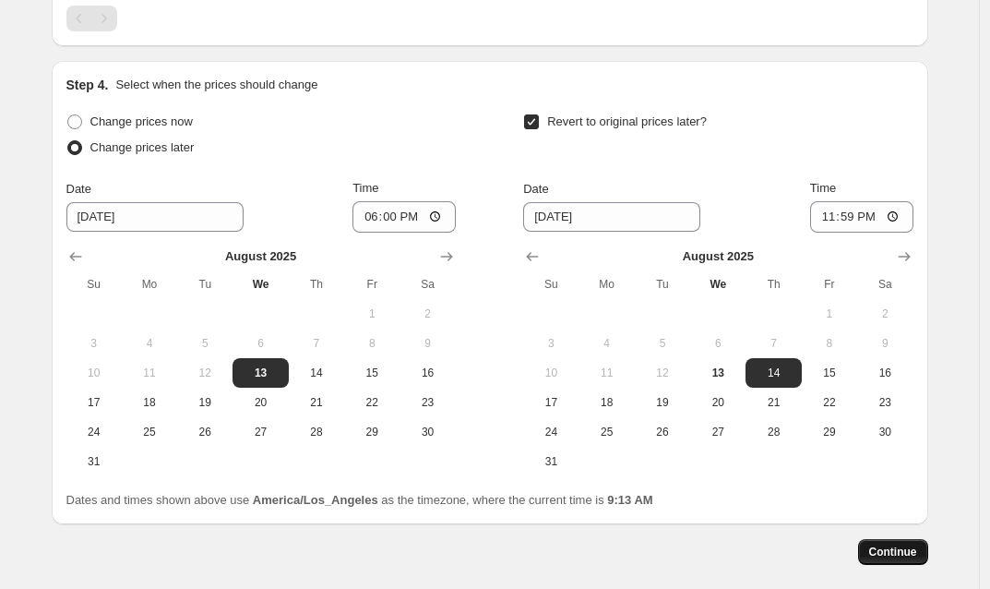
click at [914, 559] on span "Continue" at bounding box center [893, 551] width 48 height 15
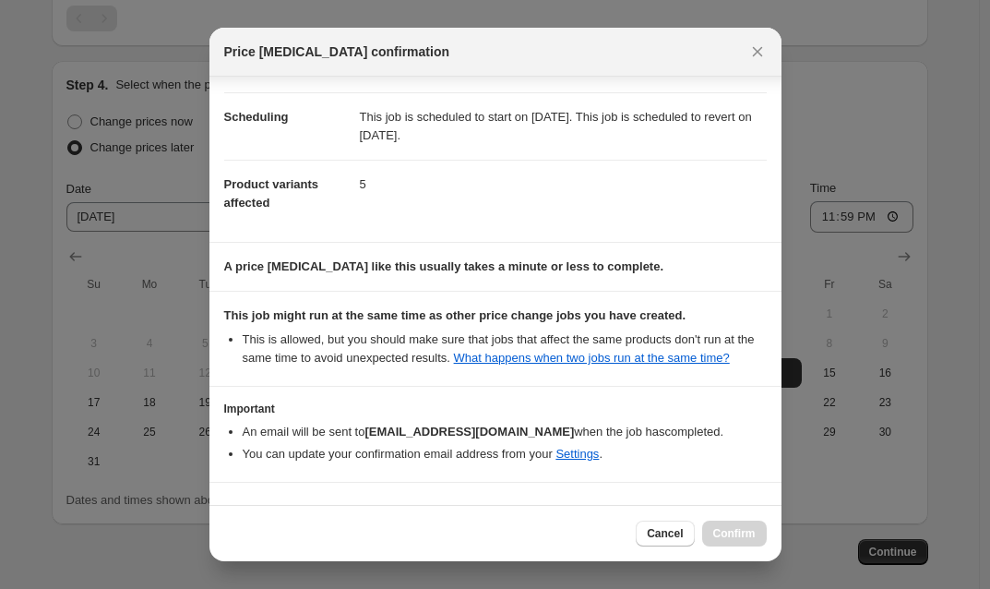
scroll to position [203, 0]
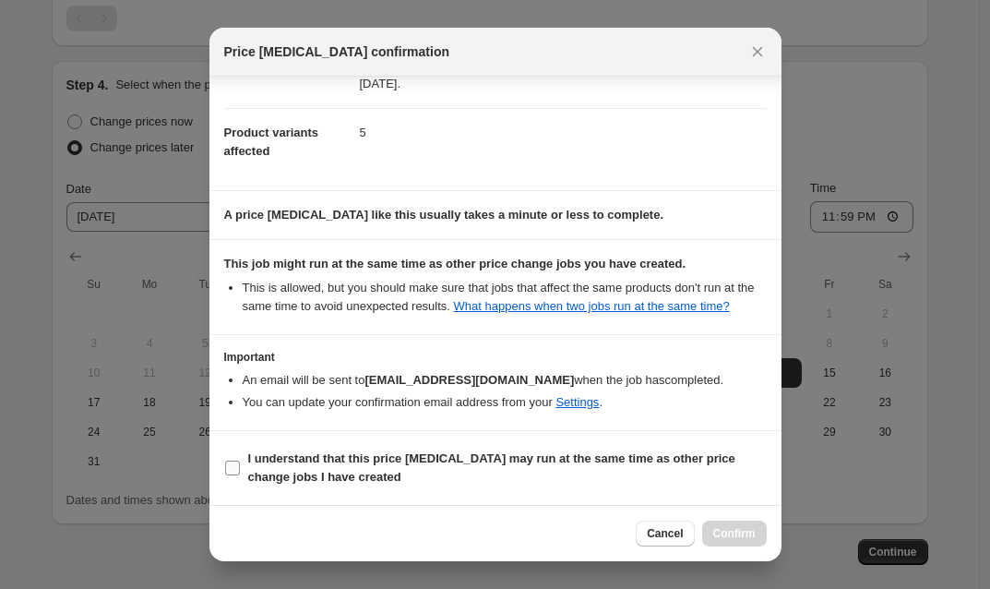
click at [237, 468] on input "I understand that this price [MEDICAL_DATA] may run at the same time as other p…" at bounding box center [232, 467] width 15 height 15
checkbox input "true"
click at [754, 535] on span "Confirm" at bounding box center [734, 533] width 42 height 15
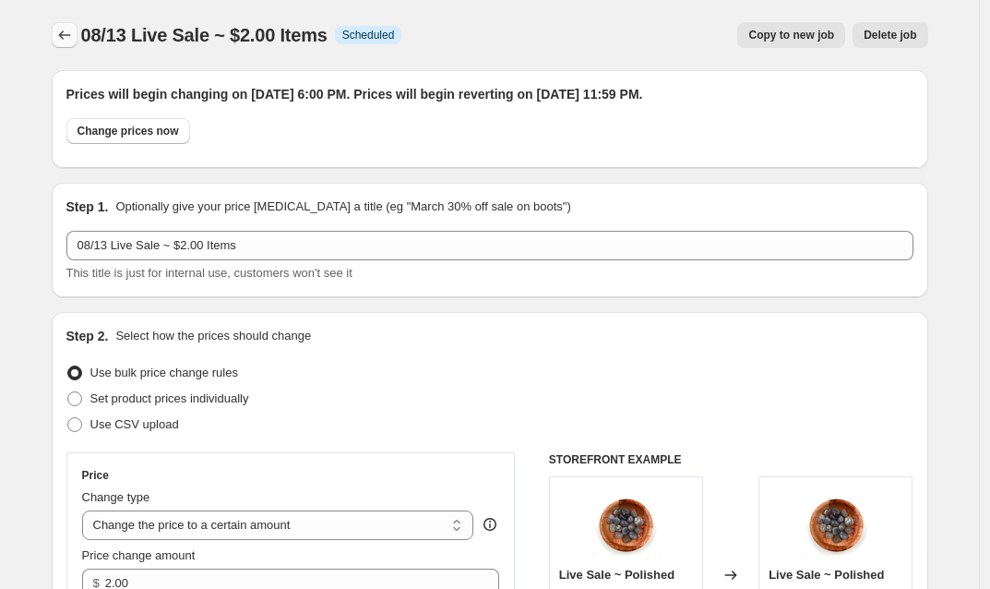
click at [72, 30] on icon "Price change jobs" at bounding box center [64, 35] width 18 height 18
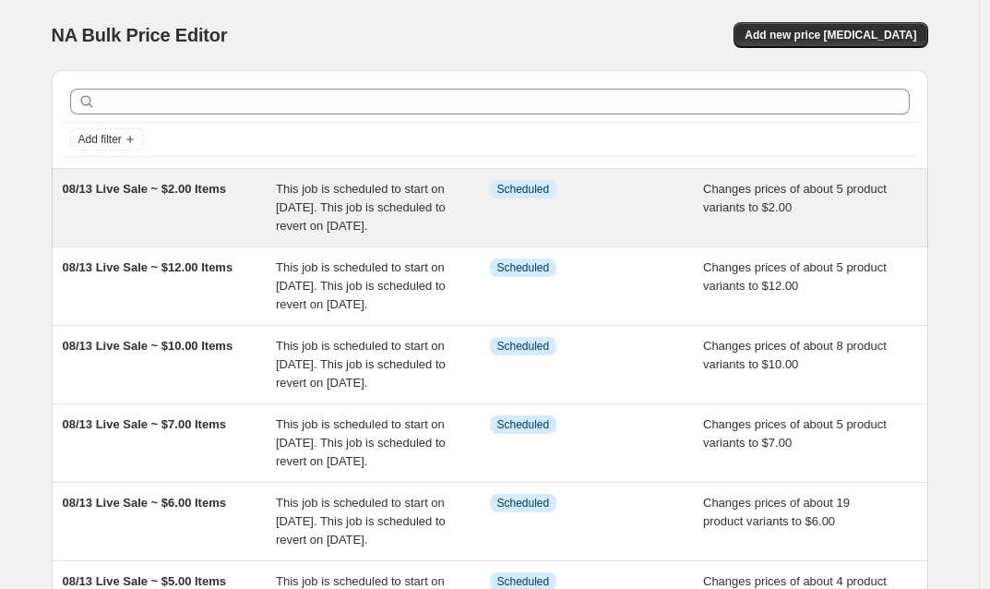
click at [421, 207] on span "This job is scheduled to start on [DATE]. This job is scheduled to revert on [D…" at bounding box center [361, 207] width 170 height 51
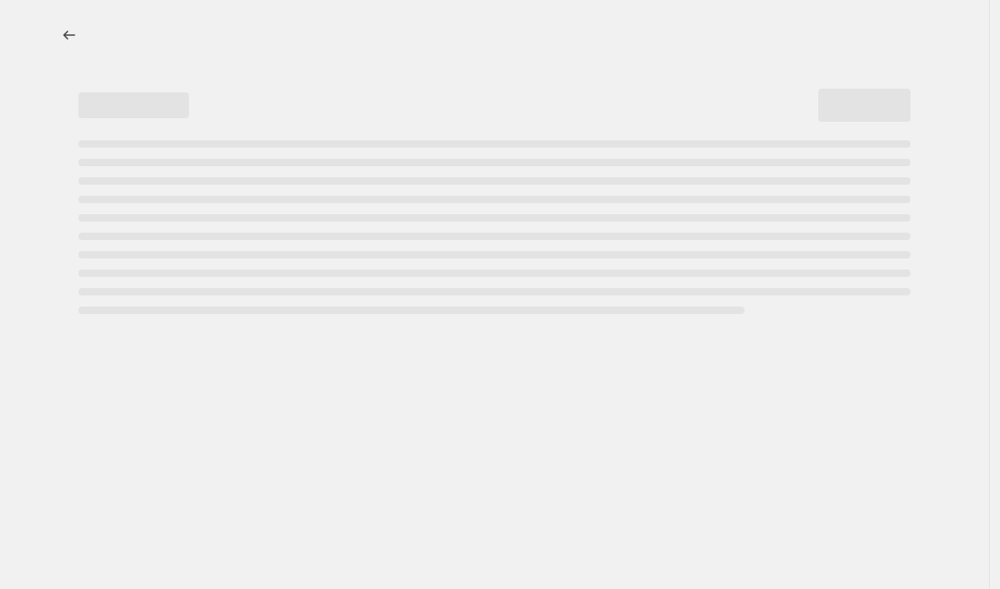
select select "collection"
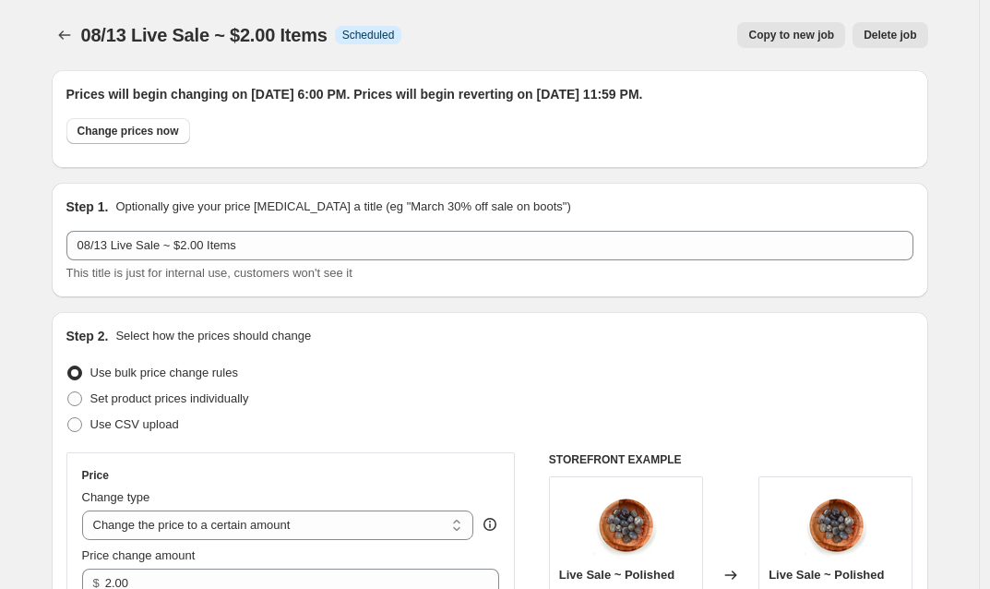
click at [803, 31] on span "Copy to new job" at bounding box center [791, 35] width 86 height 15
select select "collection"
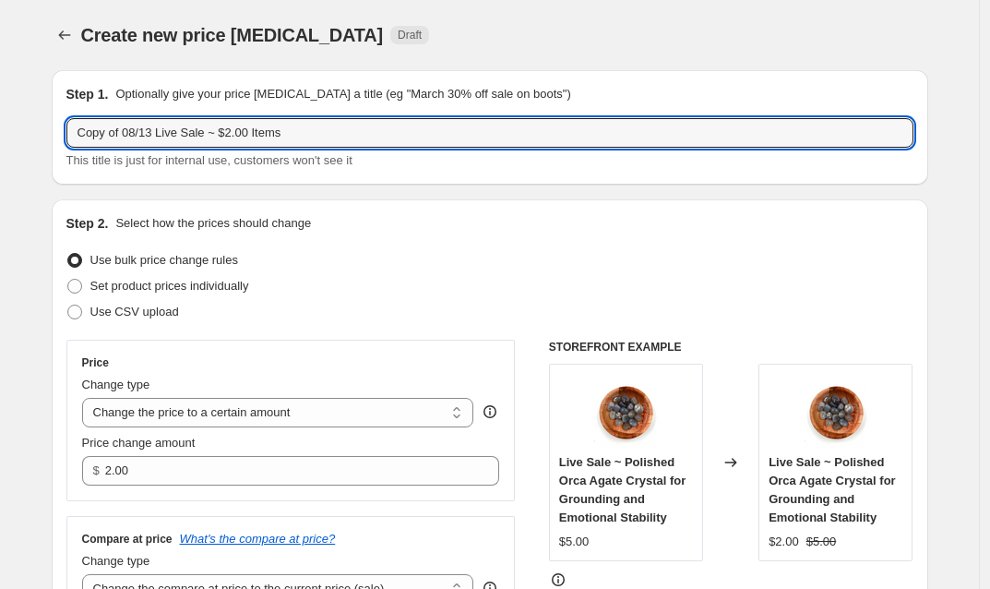
drag, startPoint x: 131, startPoint y: 134, endPoint x: 68, endPoint y: 134, distance: 62.7
click at [68, 134] on div "Step 1. Optionally give your price [MEDICAL_DATA] a title (eg "March 30% off sa…" at bounding box center [490, 127] width 877 height 114
click at [190, 131] on input "08/13 Live Sale ~ $2.00 Items" at bounding box center [489, 133] width 847 height 30
click at [209, 130] on input "08/13 Live Sale ~ $12.00 Items" at bounding box center [489, 133] width 847 height 30
type input "08/13 Live Sale ~ $12.50 Items"
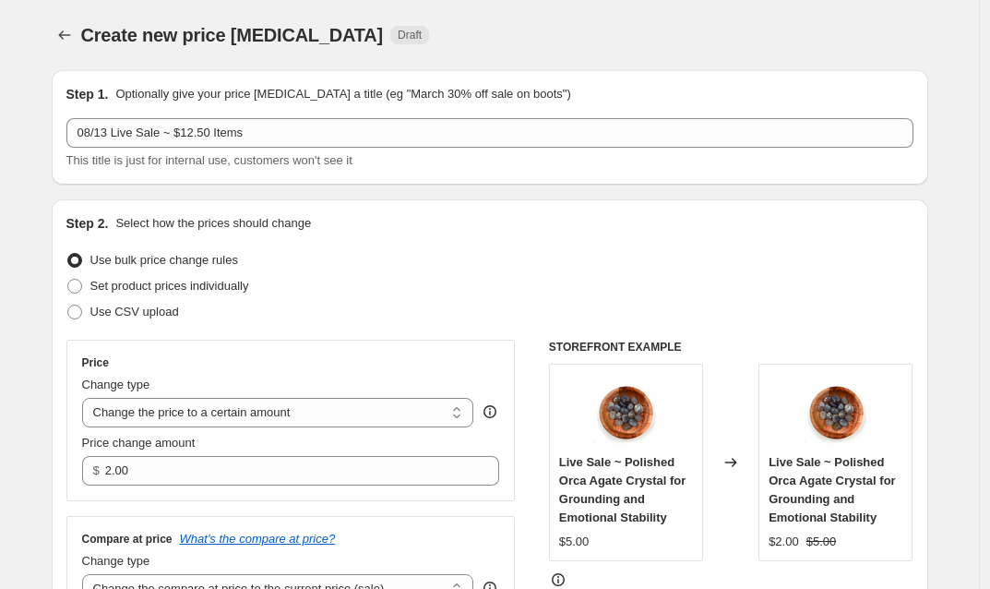
click at [447, 247] on div "Use bulk price change rules" at bounding box center [489, 260] width 847 height 26
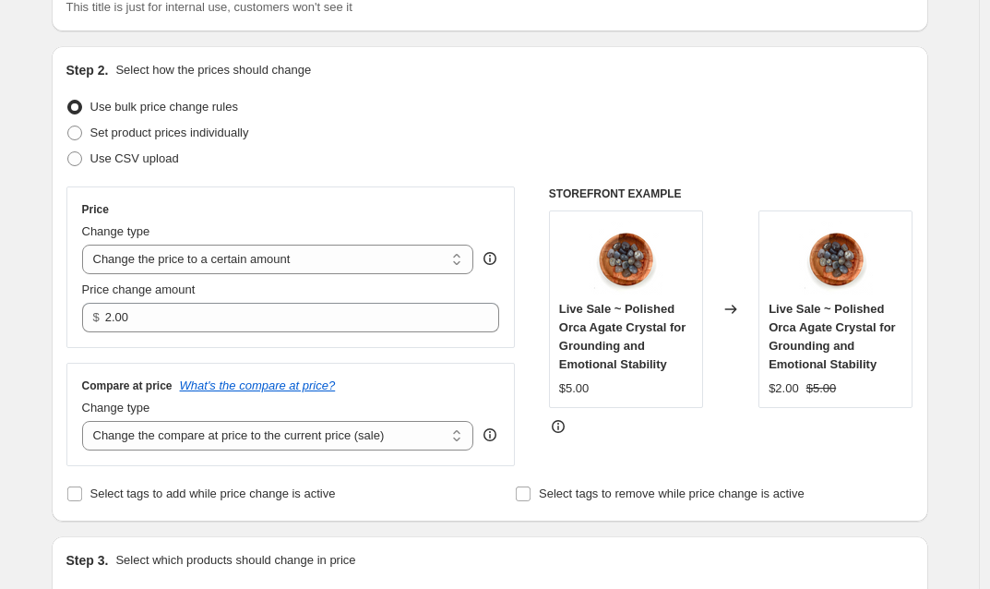
scroll to position [297, 0]
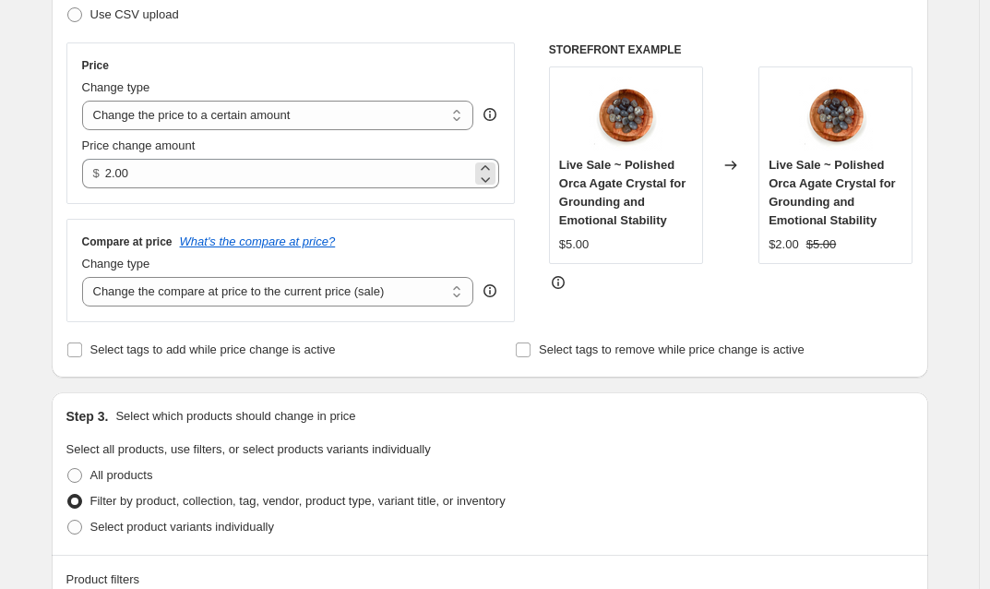
click at [110, 170] on div "$ 2.00" at bounding box center [291, 174] width 418 height 30
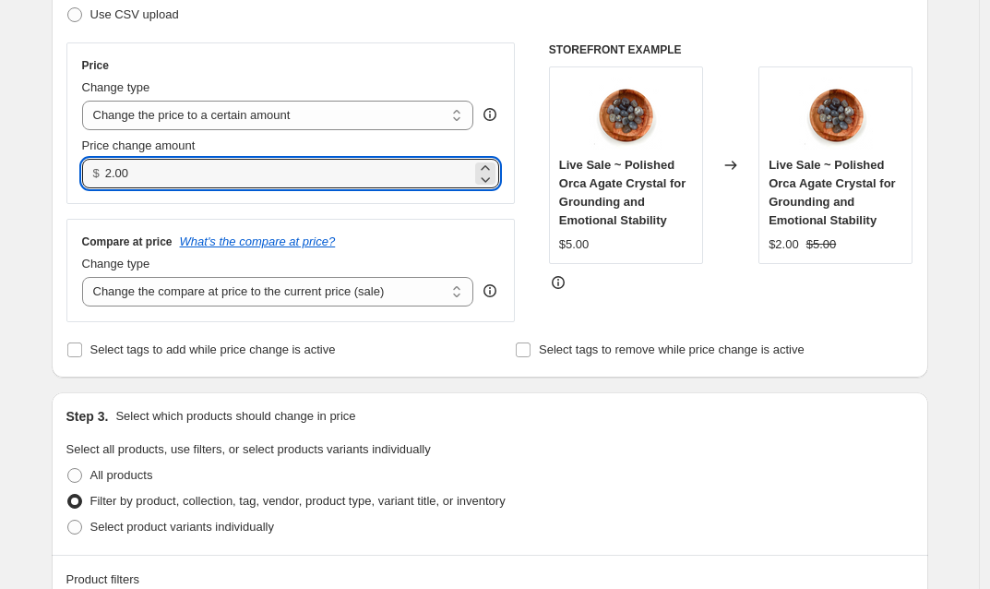
drag, startPoint x: 156, startPoint y: 172, endPoint x: 100, endPoint y: 173, distance: 56.3
click at [100, 173] on div "$ 2.00" at bounding box center [291, 174] width 418 height 30
type input "12.50"
click at [637, 4] on div "Use CSV upload" at bounding box center [489, 15] width 847 height 26
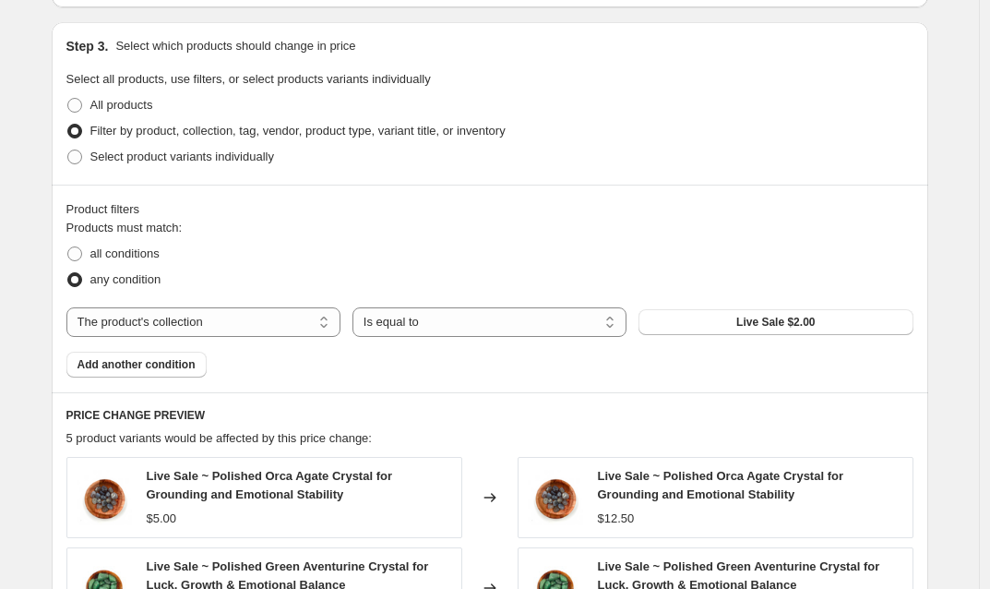
scroll to position [671, 0]
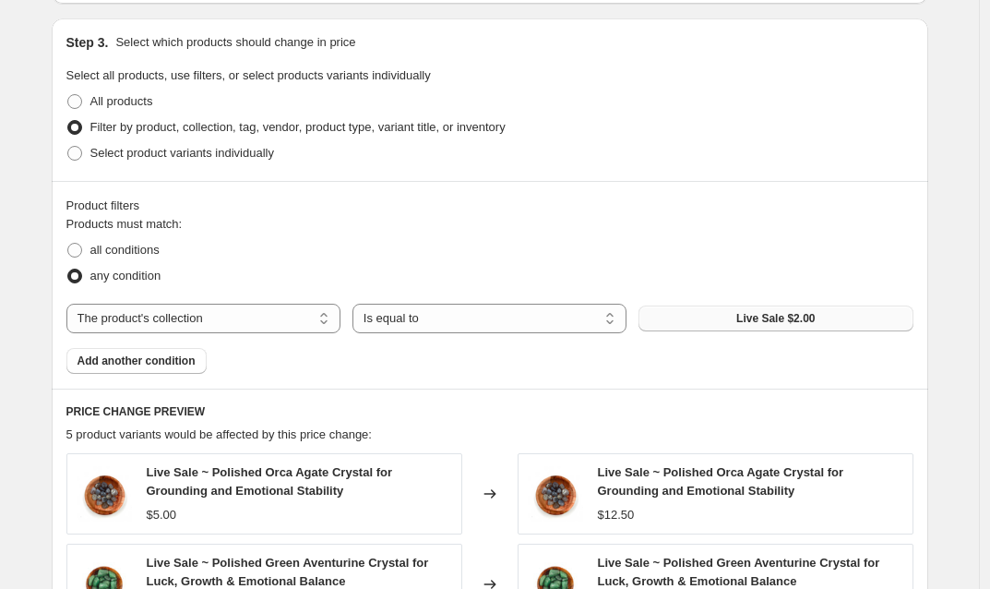
click at [765, 318] on span "Live Sale $2.00" at bounding box center [775, 318] width 78 height 15
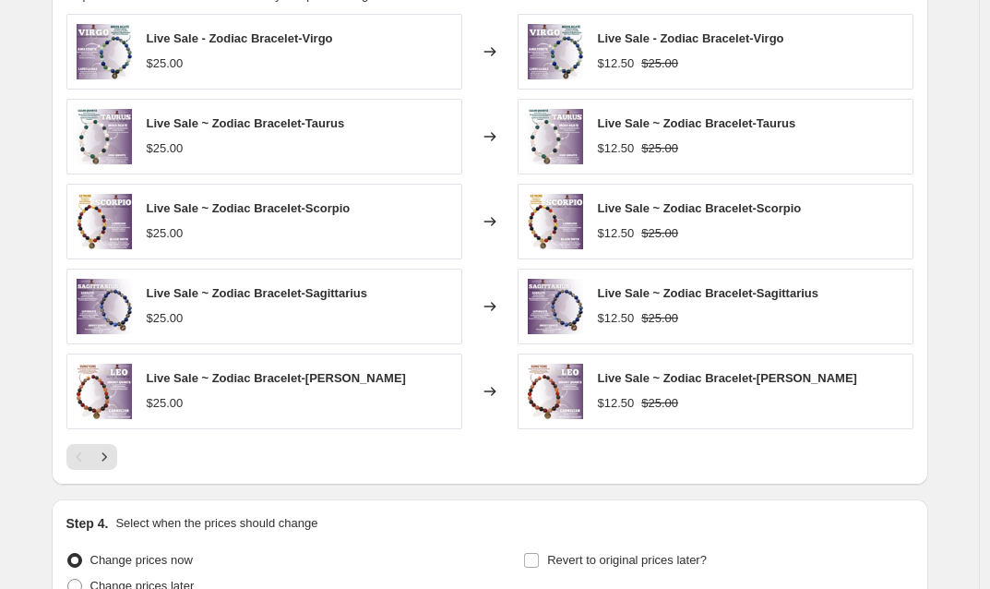
scroll to position [1144, 0]
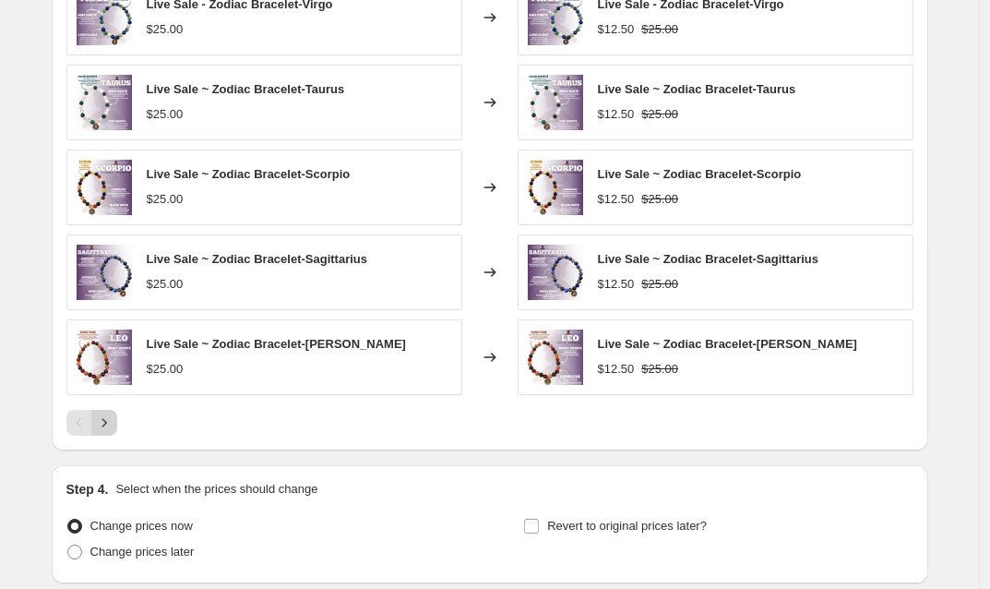
click at [113, 424] on icon "Next" at bounding box center [104, 422] width 18 height 18
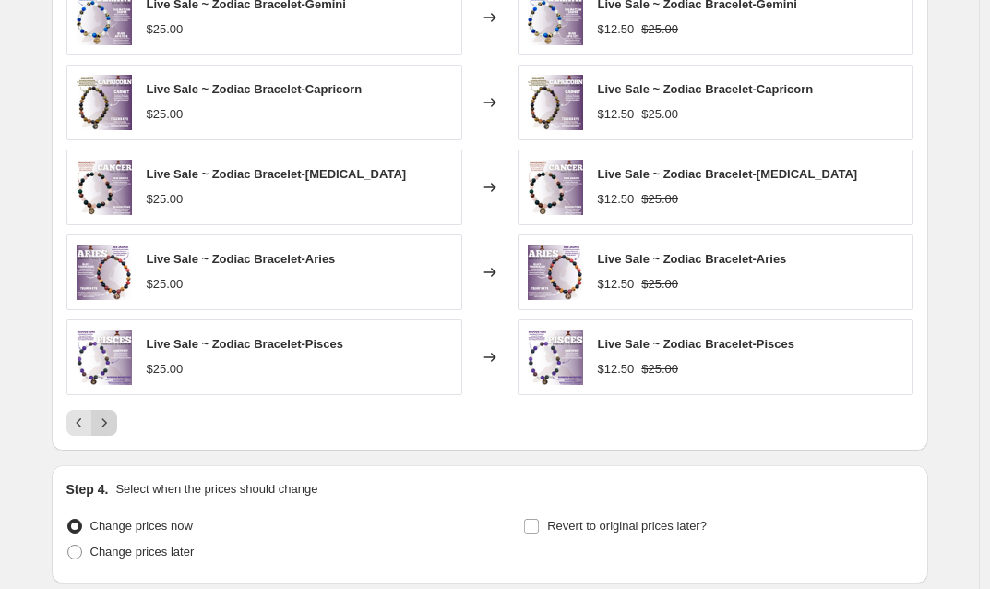
click at [113, 424] on icon "Next" at bounding box center [104, 422] width 18 height 18
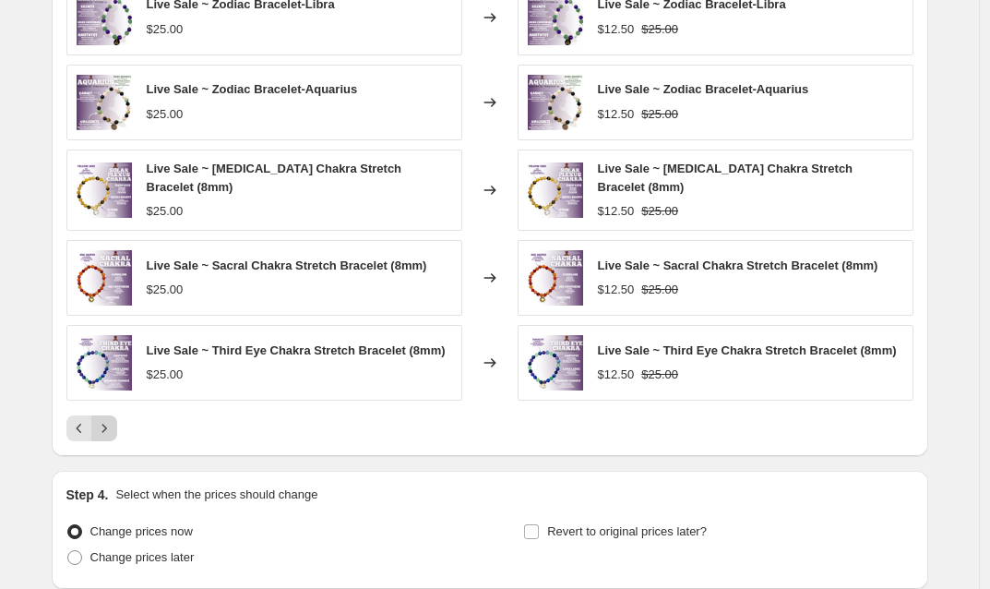
click at [113, 436] on icon "Next" at bounding box center [104, 428] width 18 height 18
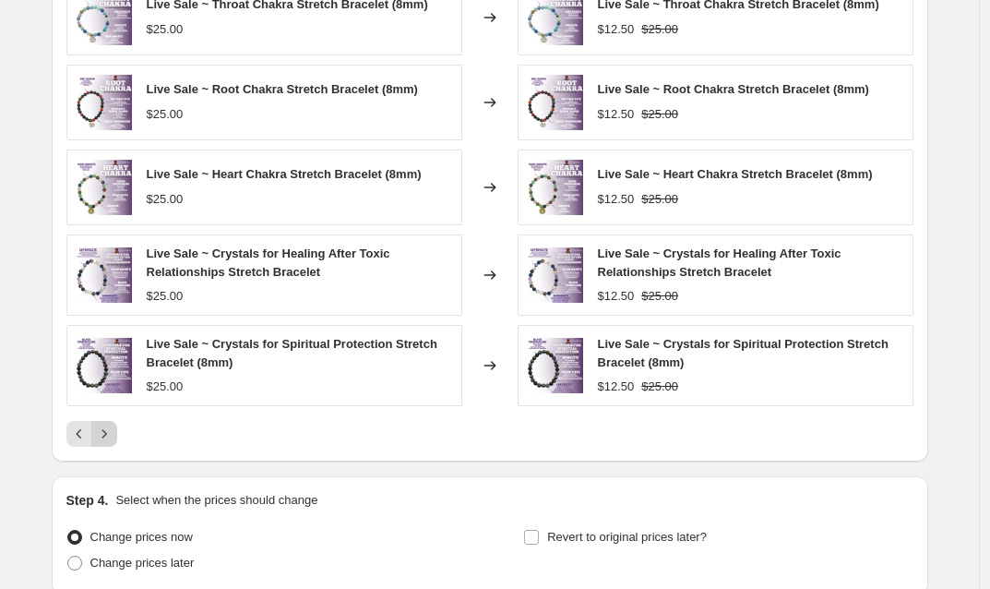
click at [113, 436] on icon "Next" at bounding box center [104, 433] width 18 height 18
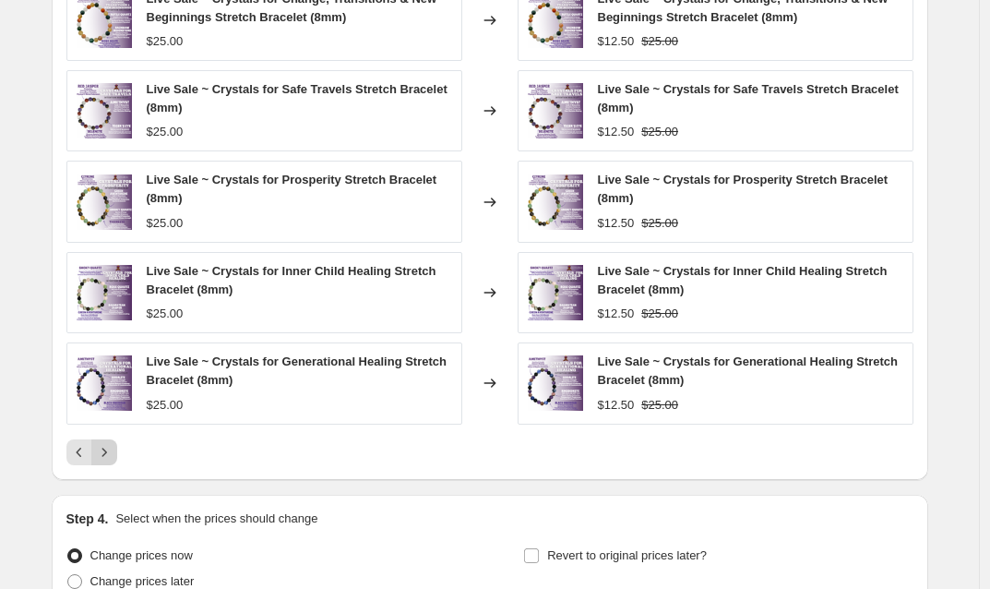
click at [106, 450] on icon "Next" at bounding box center [103, 451] width 5 height 8
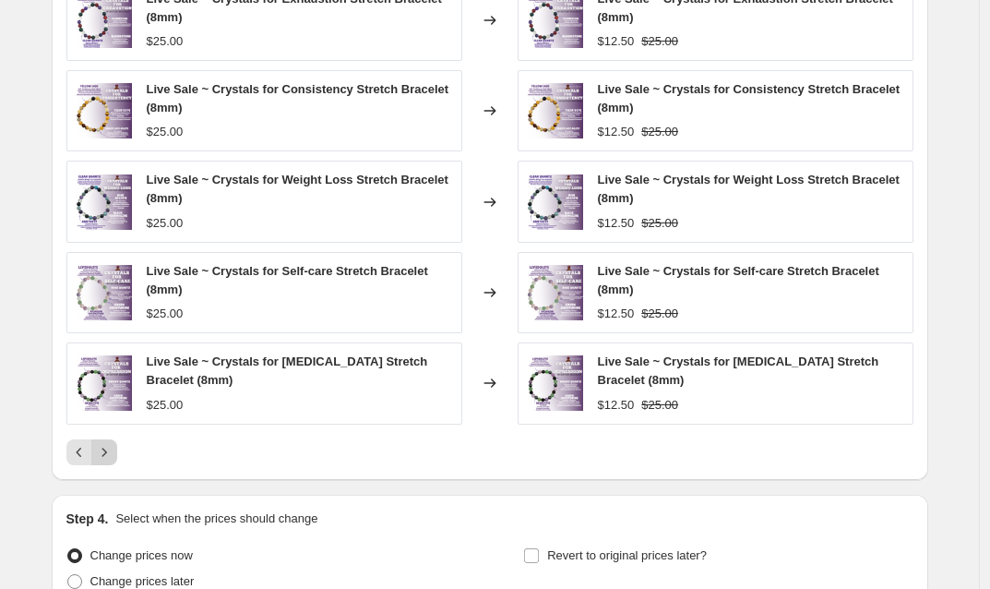
click at [110, 454] on icon "Next" at bounding box center [104, 452] width 18 height 18
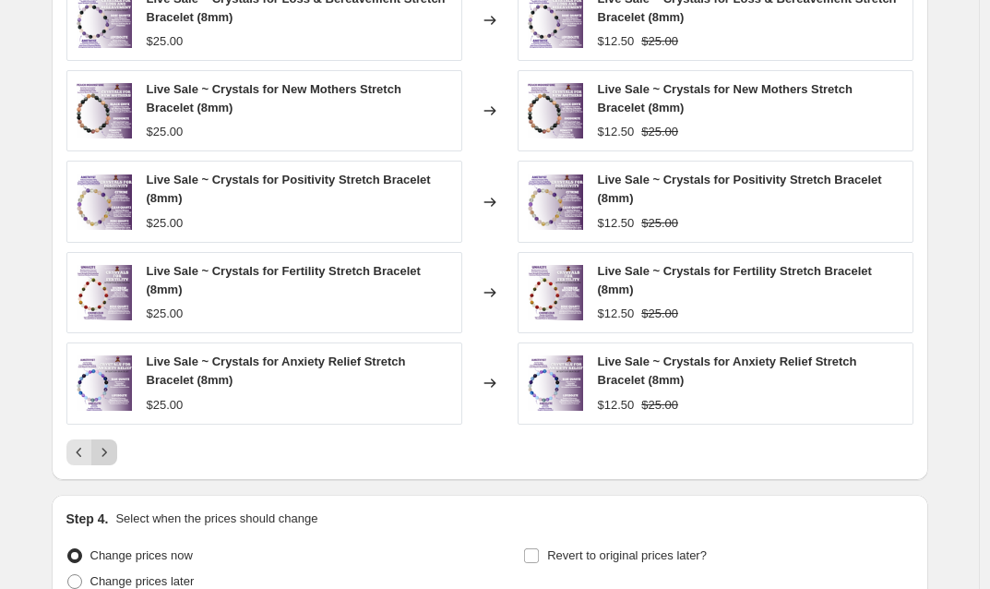
click at [110, 454] on icon "Next" at bounding box center [104, 452] width 18 height 18
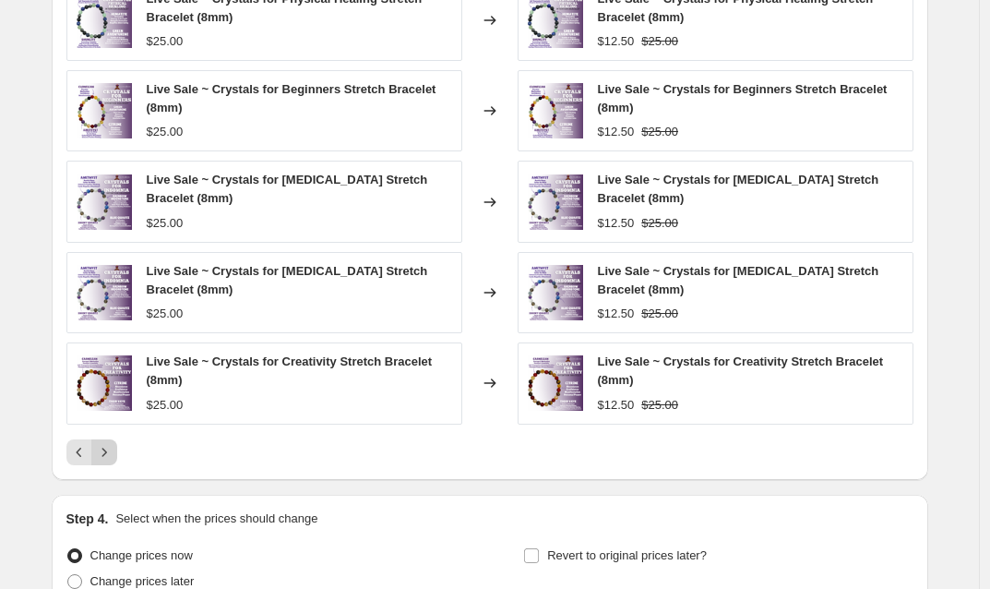
click at [110, 454] on icon "Next" at bounding box center [104, 452] width 18 height 18
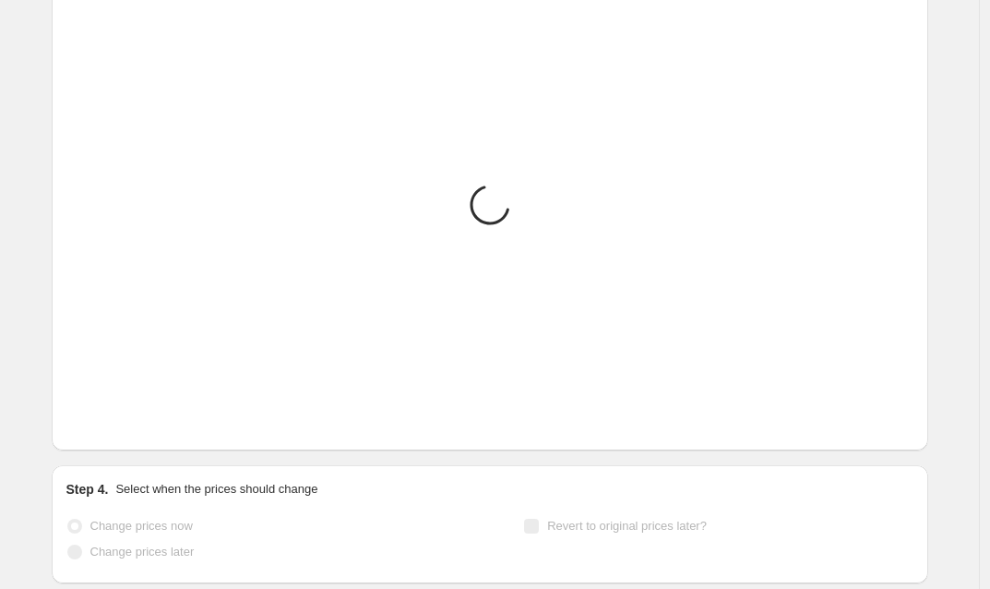
scroll to position [1048, 0]
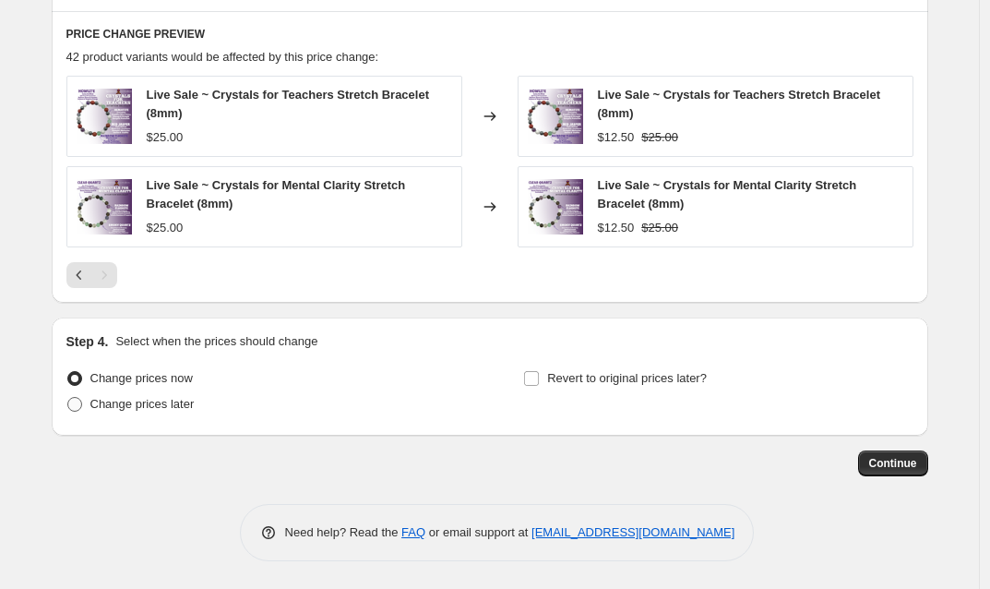
click at [82, 402] on span at bounding box center [74, 404] width 15 height 15
click at [68, 398] on input "Change prices later" at bounding box center [67, 397] width 1 height 1
radio input "true"
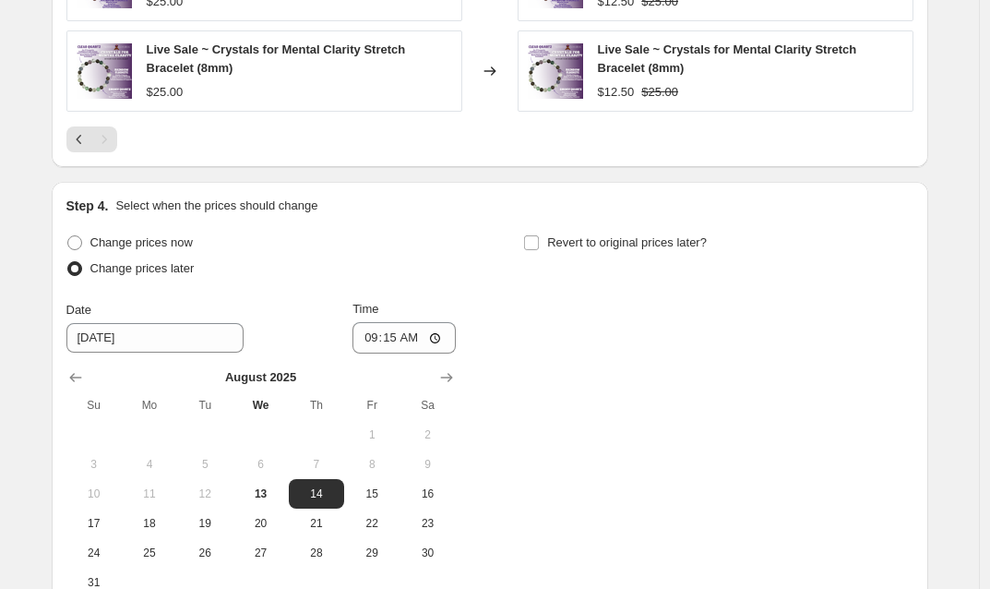
scroll to position [1321, 0]
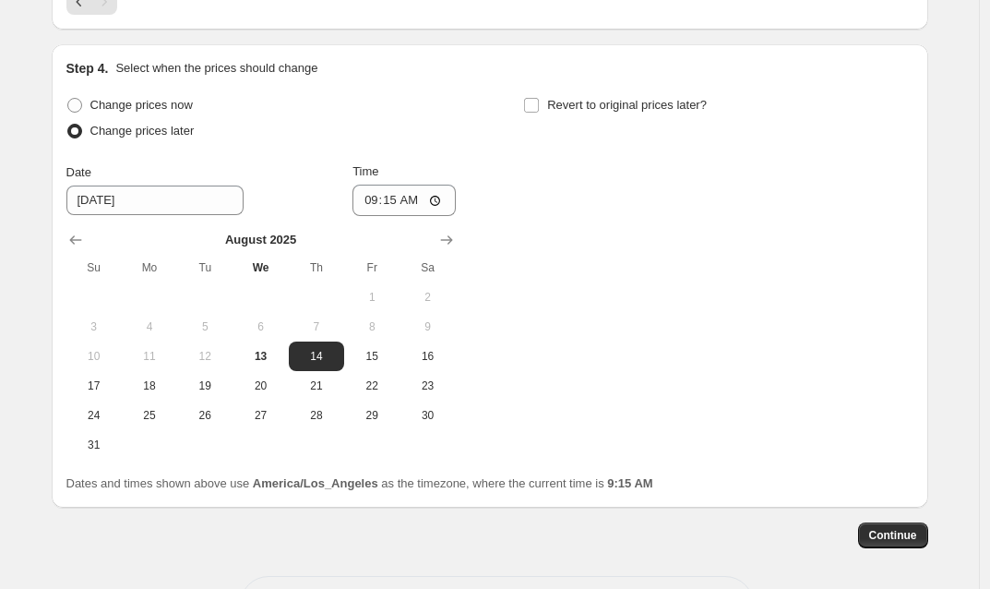
drag, startPoint x: 273, startPoint y: 359, endPoint x: 296, endPoint y: 334, distance: 34.0
click at [273, 359] on span "13" at bounding box center [260, 356] width 41 height 15
type input "[DATE]"
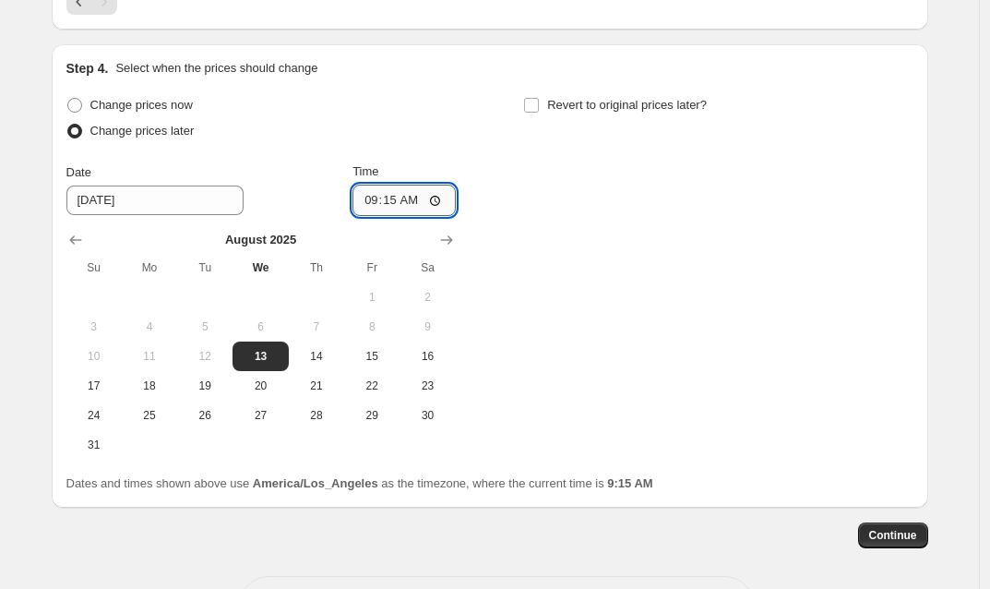
click at [399, 205] on input "09:15" at bounding box center [403, 200] width 103 height 31
type input "18:00"
click at [539, 105] on input "Revert to original prices later?" at bounding box center [531, 105] width 15 height 15
checkbox input "true"
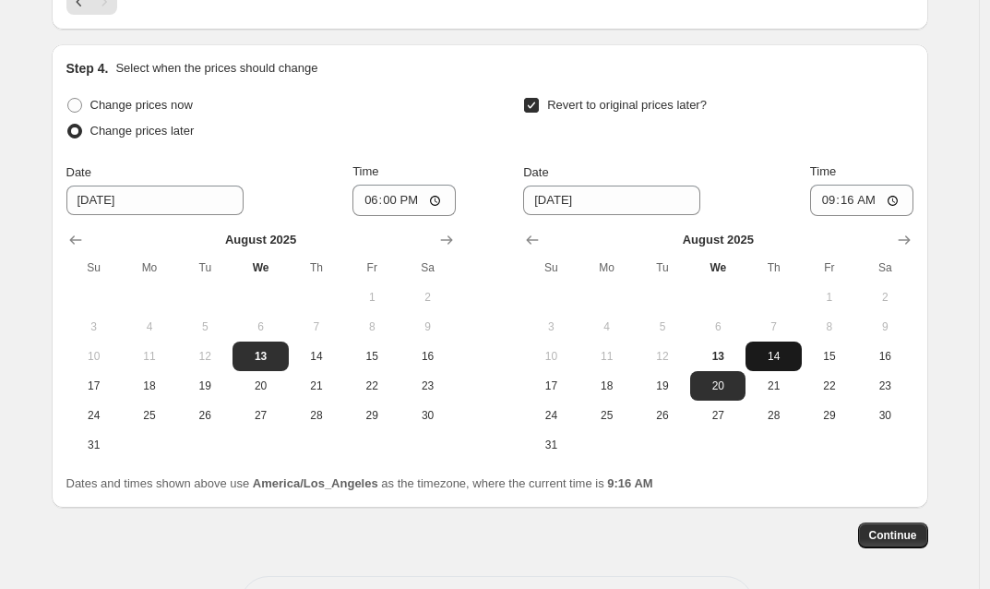
click at [780, 364] on span "14" at bounding box center [773, 356] width 41 height 15
type input "[DATE]"
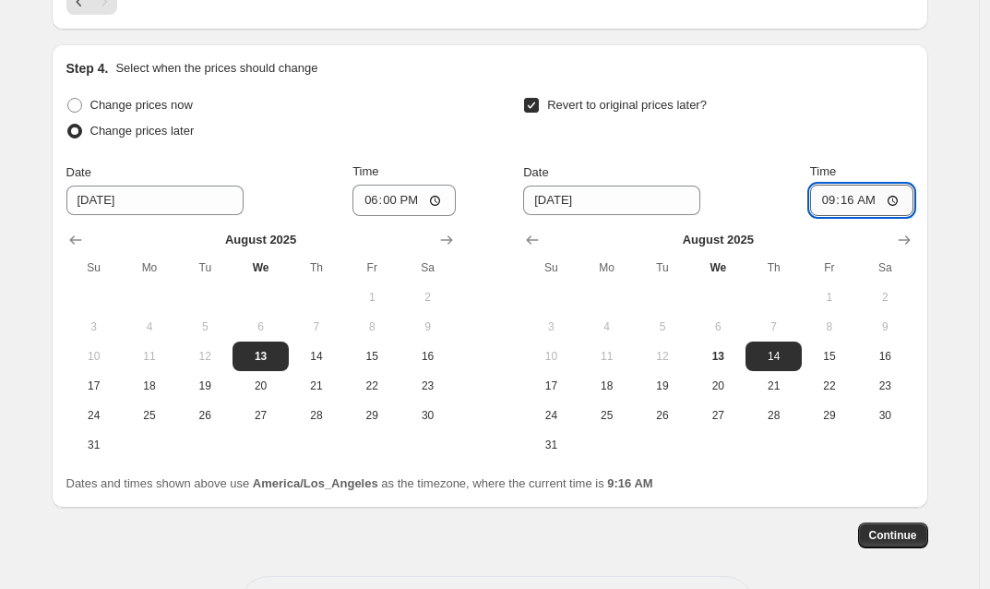
click at [853, 203] on input "09:16" at bounding box center [861, 200] width 103 height 31
type input "23:59"
click at [904, 543] on span "Continue" at bounding box center [893, 535] width 48 height 15
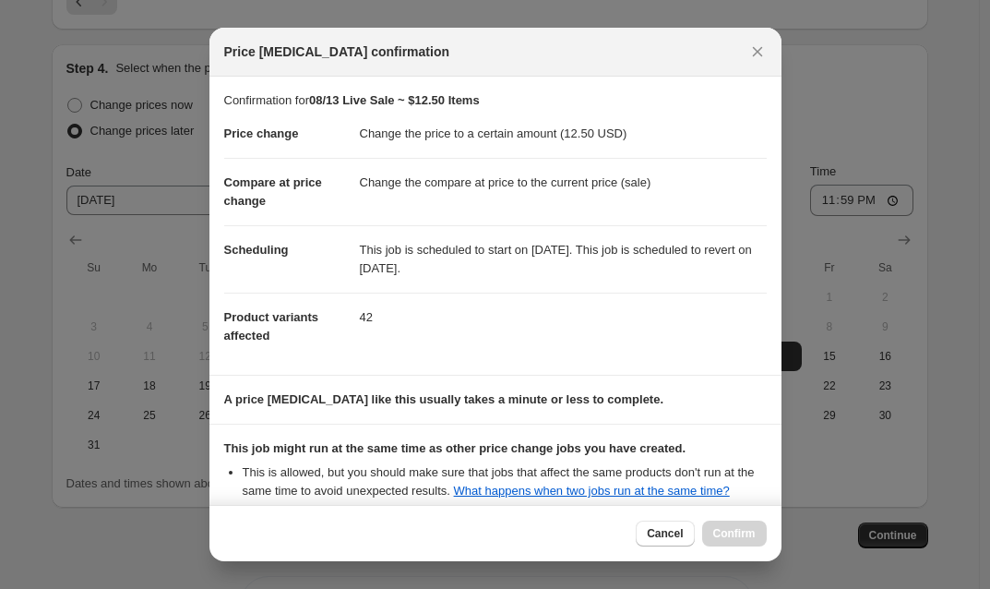
scroll to position [203, 0]
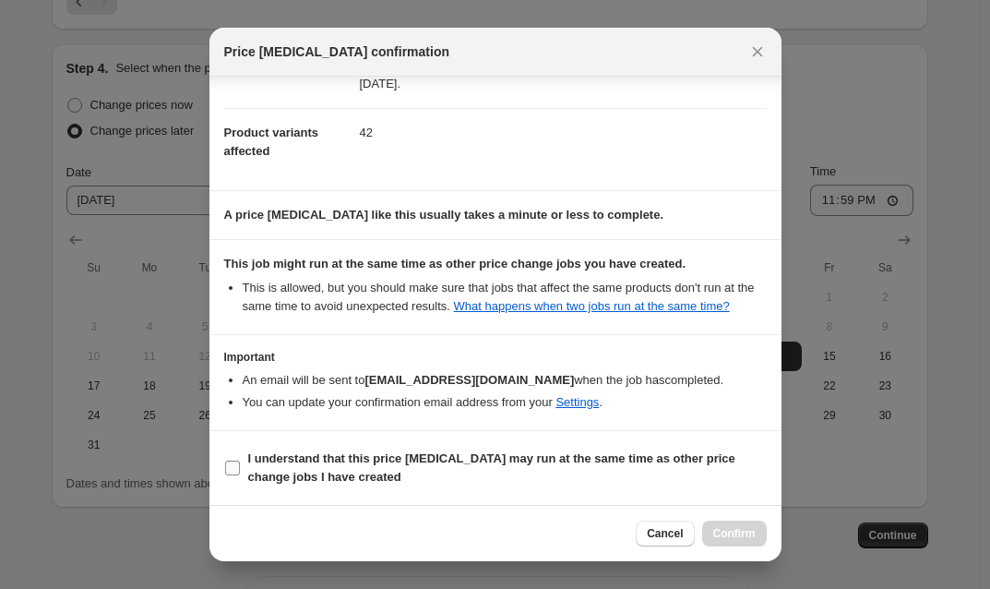
click at [235, 470] on input "I understand that this price [MEDICAL_DATA] may run at the same time as other p…" at bounding box center [232, 467] width 15 height 15
checkbox input "true"
click at [739, 541] on button "Confirm" at bounding box center [734, 533] width 65 height 26
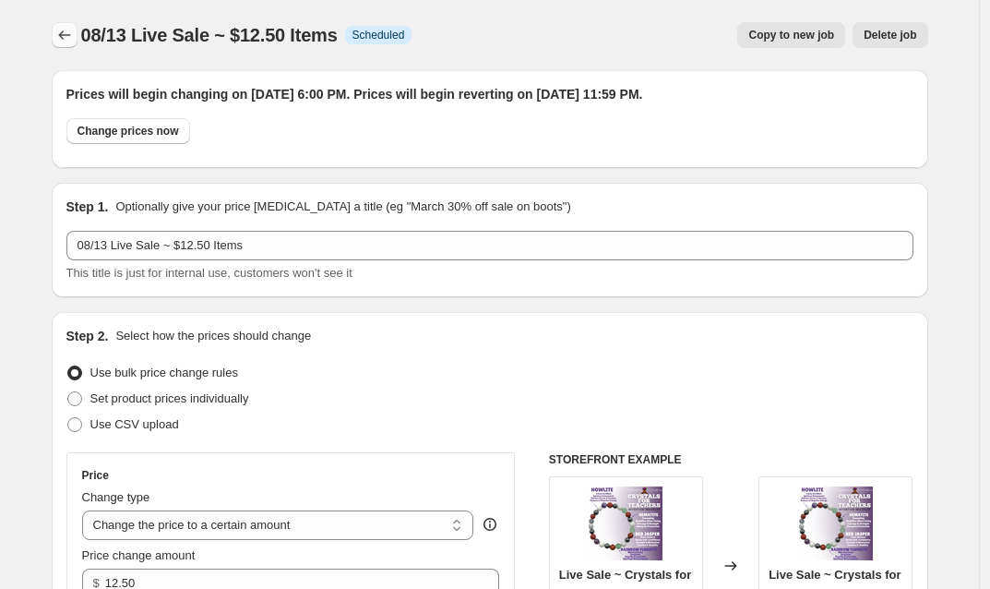
click at [64, 36] on icon "Price change jobs" at bounding box center [64, 35] width 18 height 18
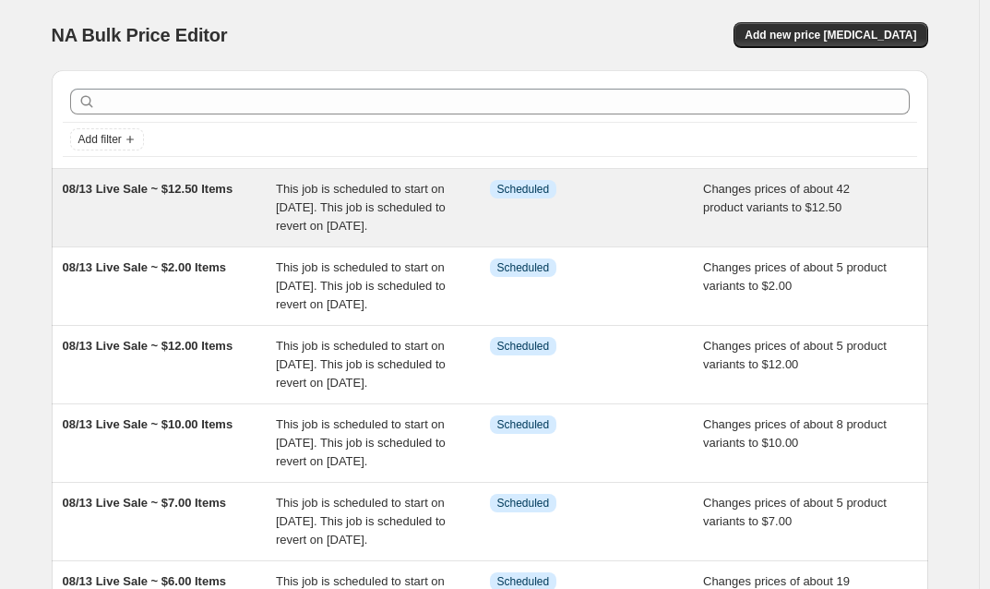
click at [619, 210] on div "Info Scheduled" at bounding box center [597, 207] width 214 height 55
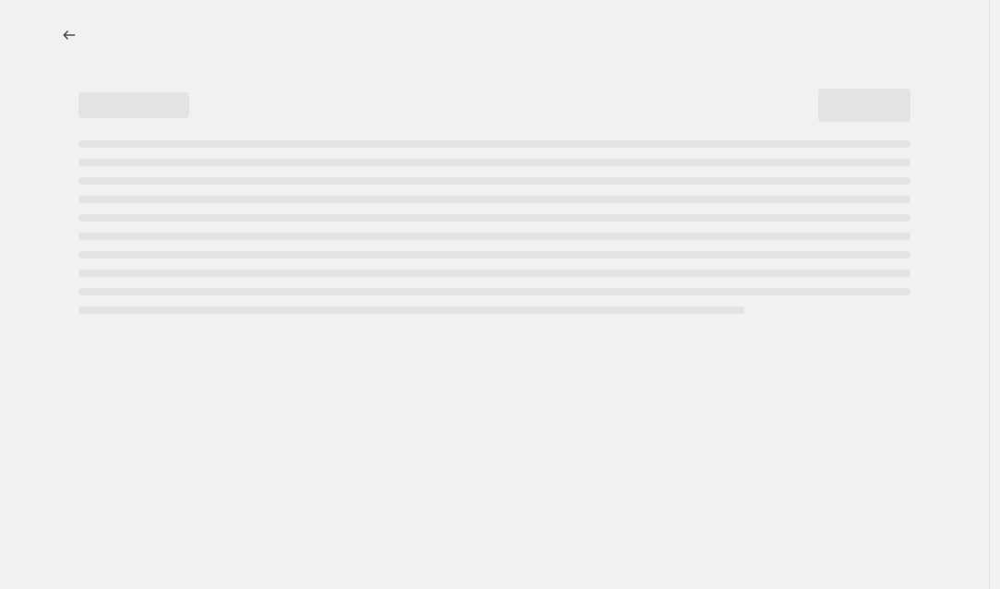
select select "collection"
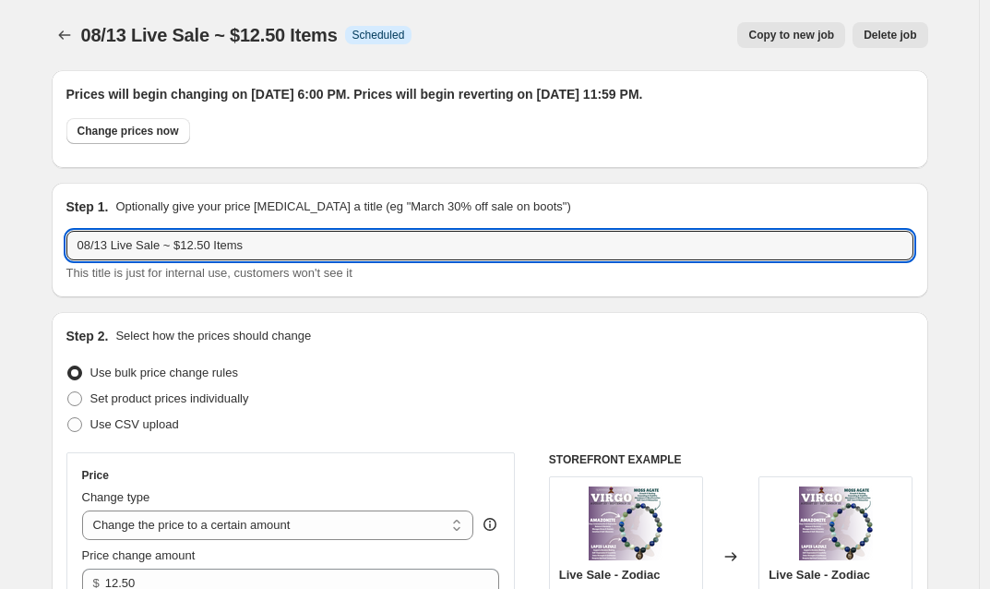
drag, startPoint x: 119, startPoint y: 243, endPoint x: 32, endPoint y: 242, distance: 86.7
click at [232, 251] on input "Live Sale ~ $12.50 Items" at bounding box center [489, 246] width 847 height 30
drag, startPoint x: 186, startPoint y: 245, endPoint x: 154, endPoint y: 245, distance: 32.3
click at [154, 245] on input "Live Sale ~ $12.50 Items" at bounding box center [489, 246] width 847 height 30
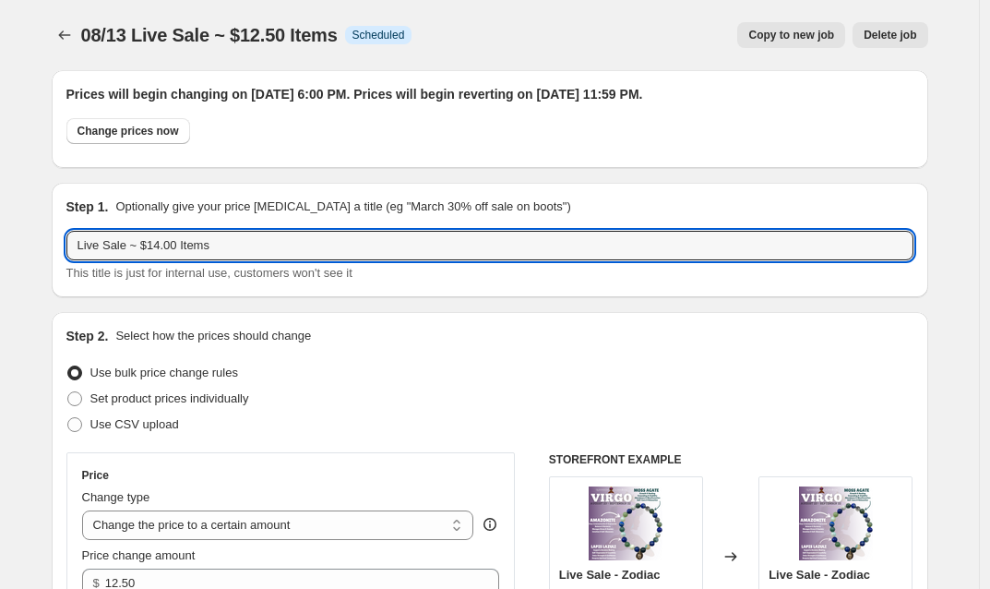
type input "Live Sale ~ $14.00 Items"
drag, startPoint x: 957, startPoint y: 226, endPoint x: 922, endPoint y: 227, distance: 35.1
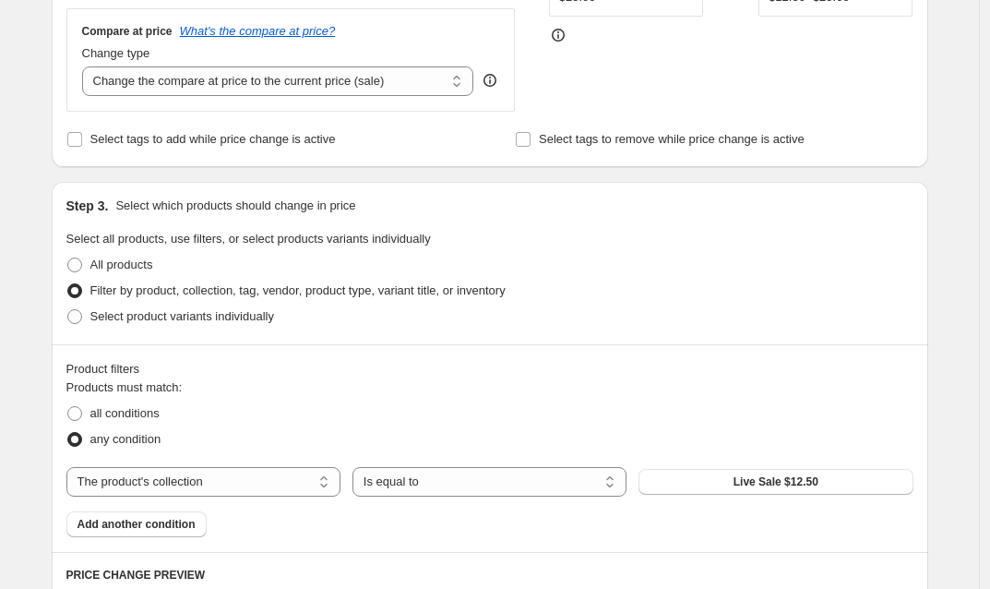
scroll to position [207, 0]
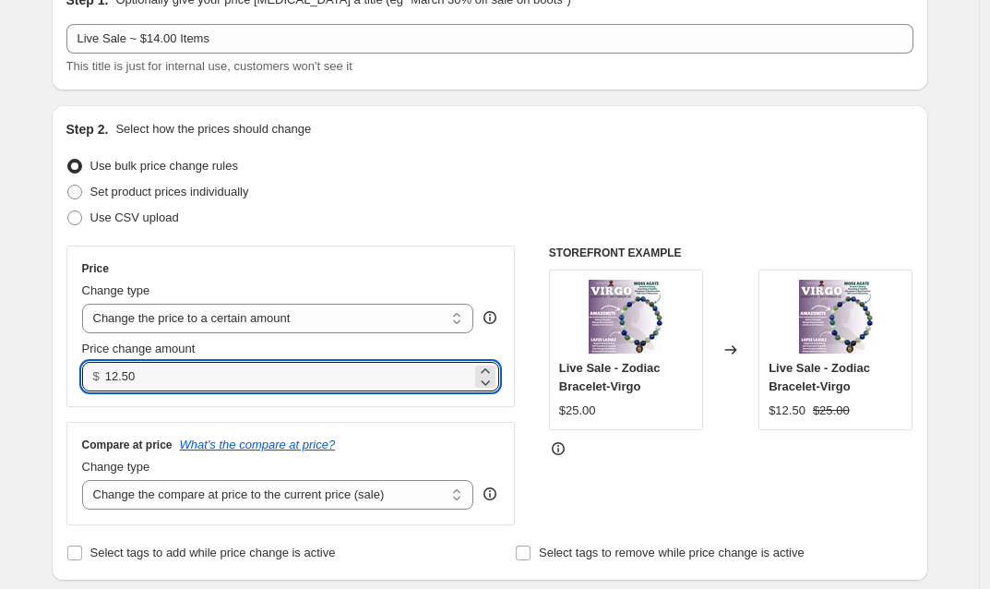
drag, startPoint x: 150, startPoint y: 376, endPoint x: 110, endPoint y: 375, distance: 40.6
click at [110, 375] on div "$ 12.50" at bounding box center [291, 377] width 418 height 30
type input "14.00"
click at [551, 172] on div "Use bulk price change rules" at bounding box center [489, 166] width 847 height 26
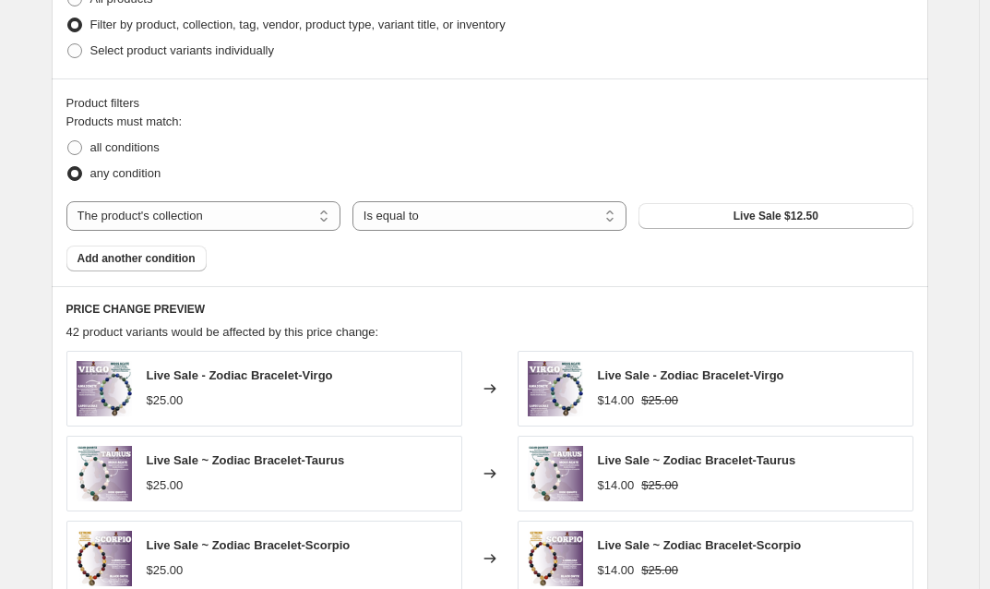
scroll to position [961, 0]
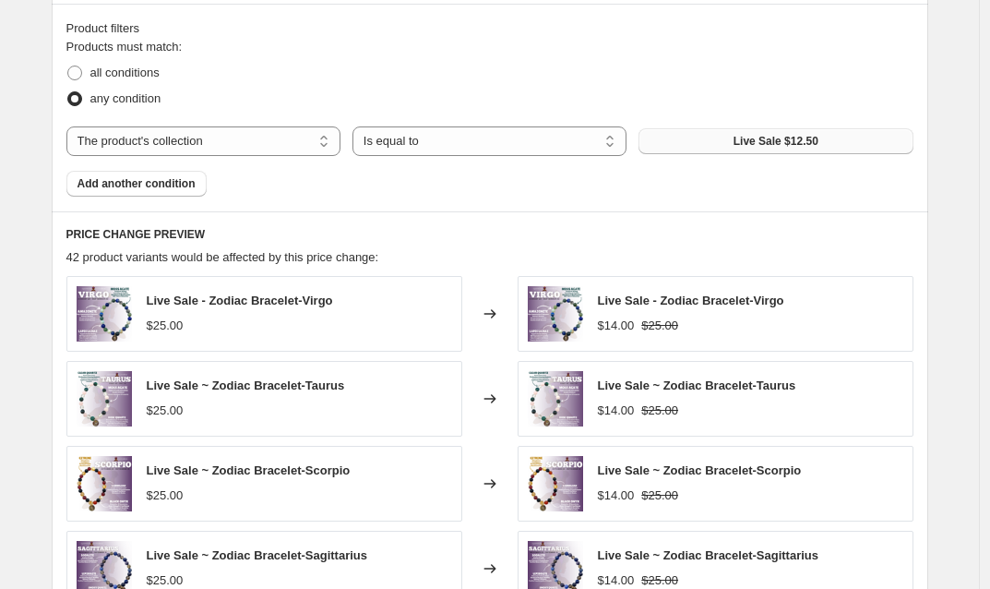
click at [797, 138] on span "Live Sale $12.50" at bounding box center [776, 141] width 85 height 15
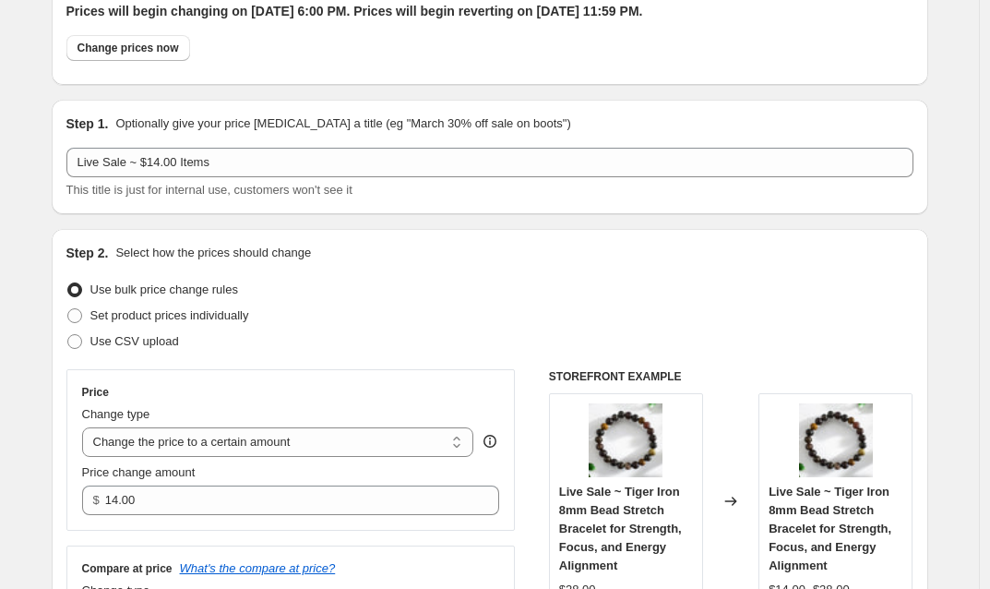
scroll to position [0, 0]
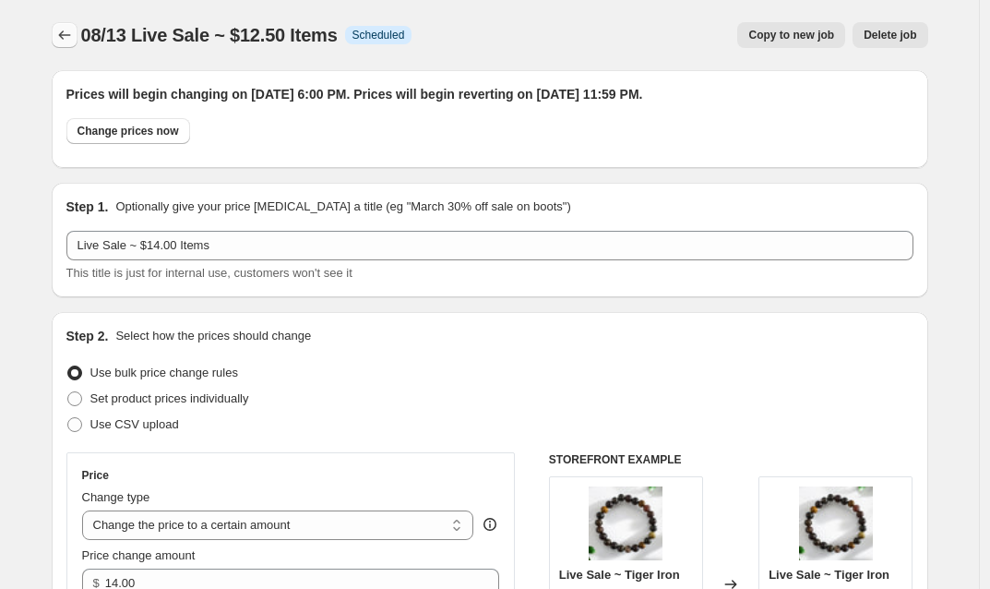
click at [71, 38] on icon "Price change jobs" at bounding box center [64, 35] width 18 height 18
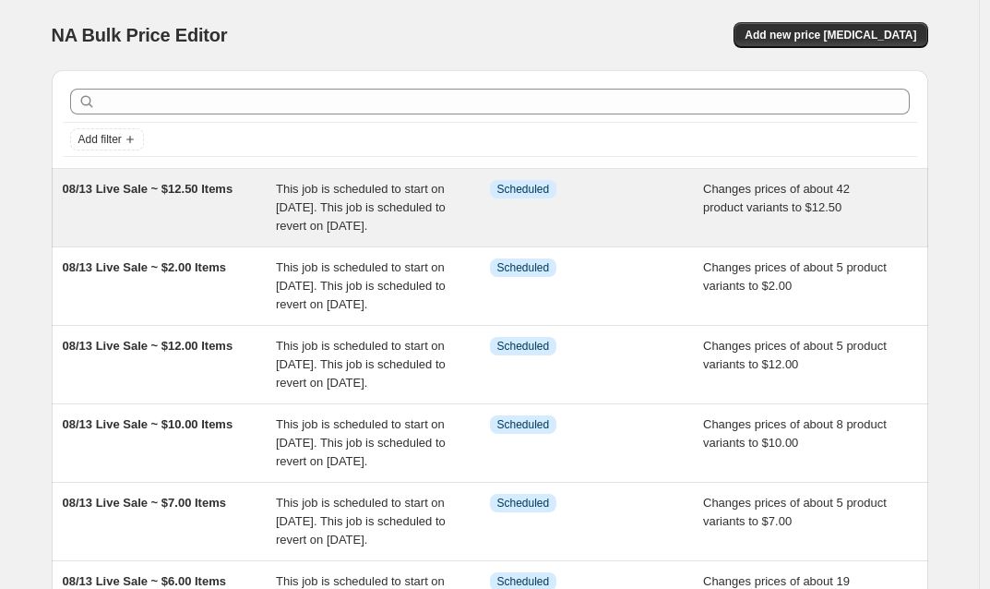
click at [411, 208] on span "This job is scheduled to start on [DATE]. This job is scheduled to revert on [D…" at bounding box center [361, 207] width 170 height 51
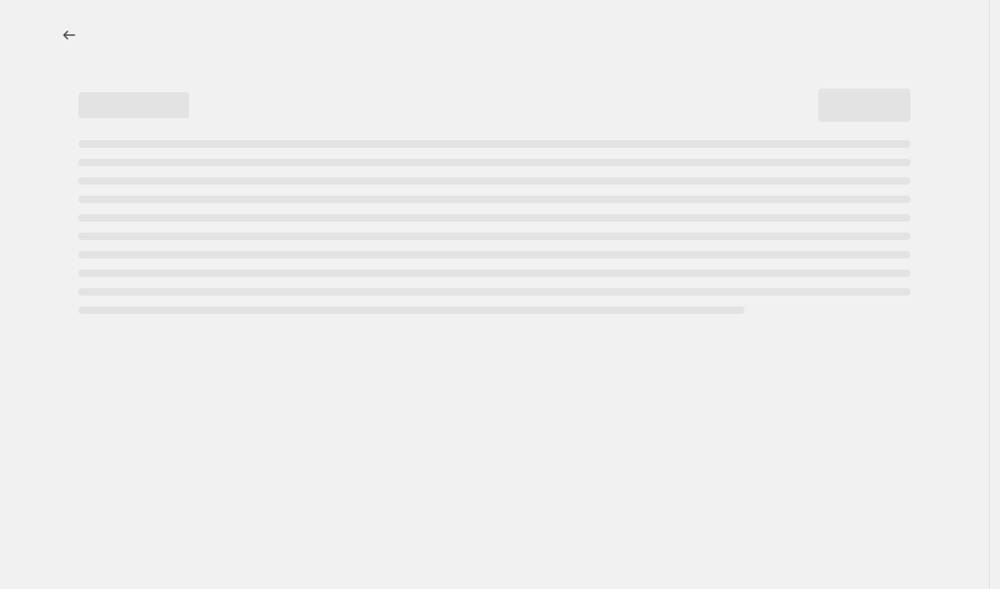
select select "collection"
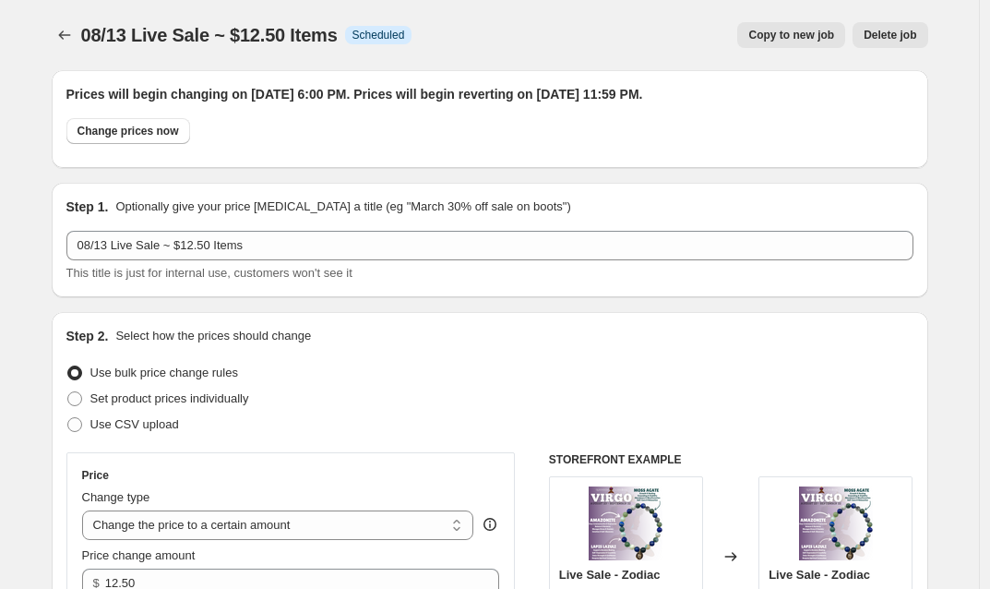
click at [809, 39] on span "Copy to new job" at bounding box center [791, 35] width 86 height 15
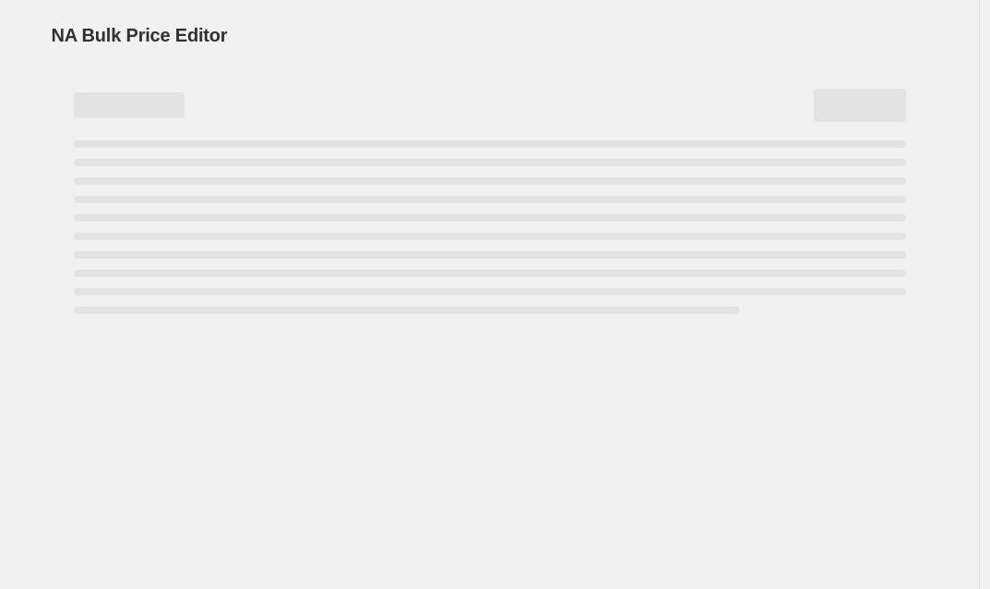
select select "collection"
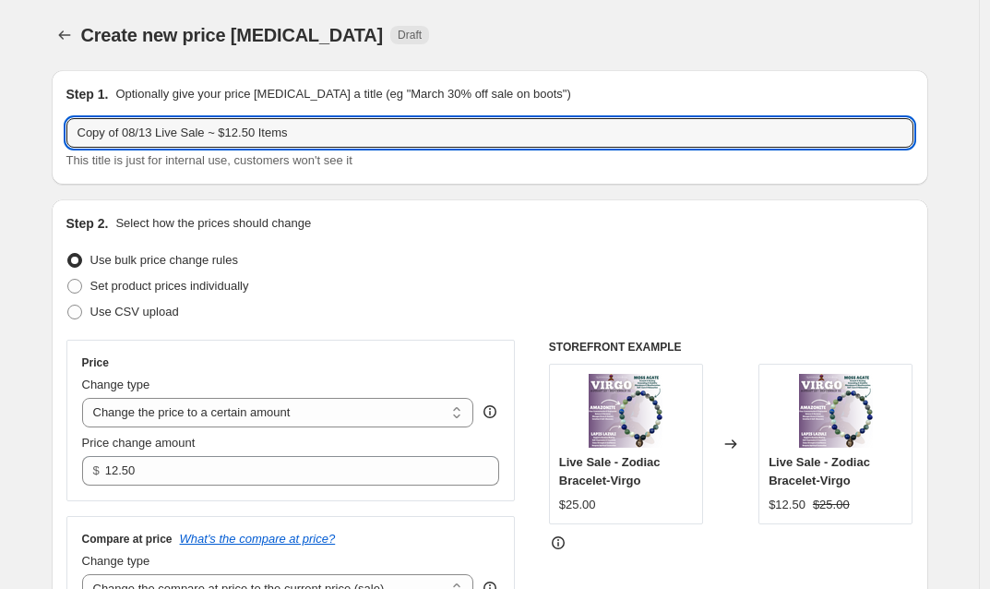
drag, startPoint x: 129, startPoint y: 129, endPoint x: 16, endPoint y: 132, distance: 113.5
drag, startPoint x: 221, startPoint y: 129, endPoint x: 186, endPoint y: 130, distance: 34.2
click at [186, 130] on input "08/13 Live Sale ~ $12.50 Items" at bounding box center [489, 133] width 847 height 30
type input "08/13 Live Sale ~ $14.00 Items"
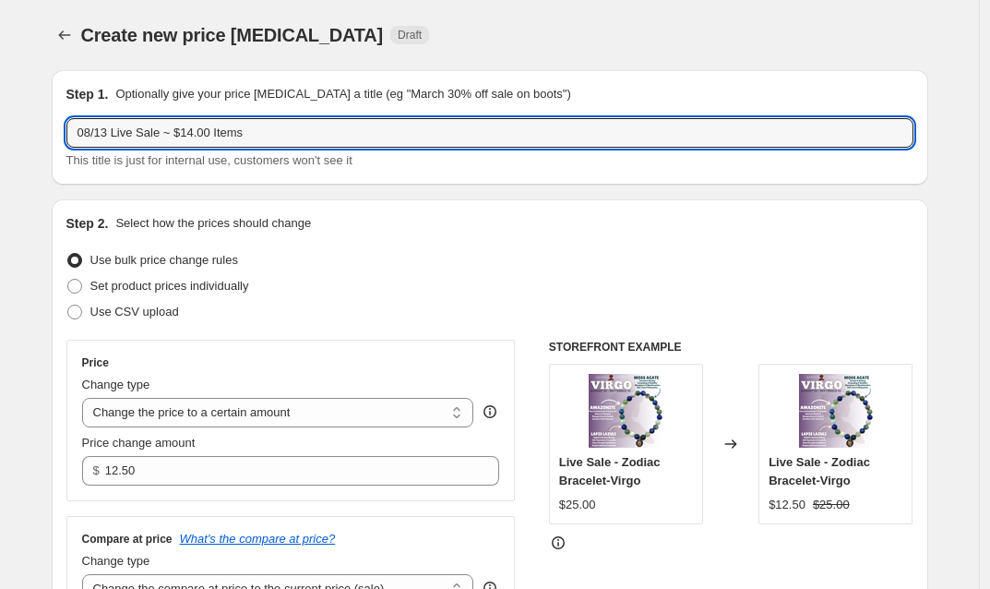
click at [529, 49] on div "Create new price [MEDICAL_DATA]. This page is ready Create new price [MEDICAL_D…" at bounding box center [490, 35] width 877 height 70
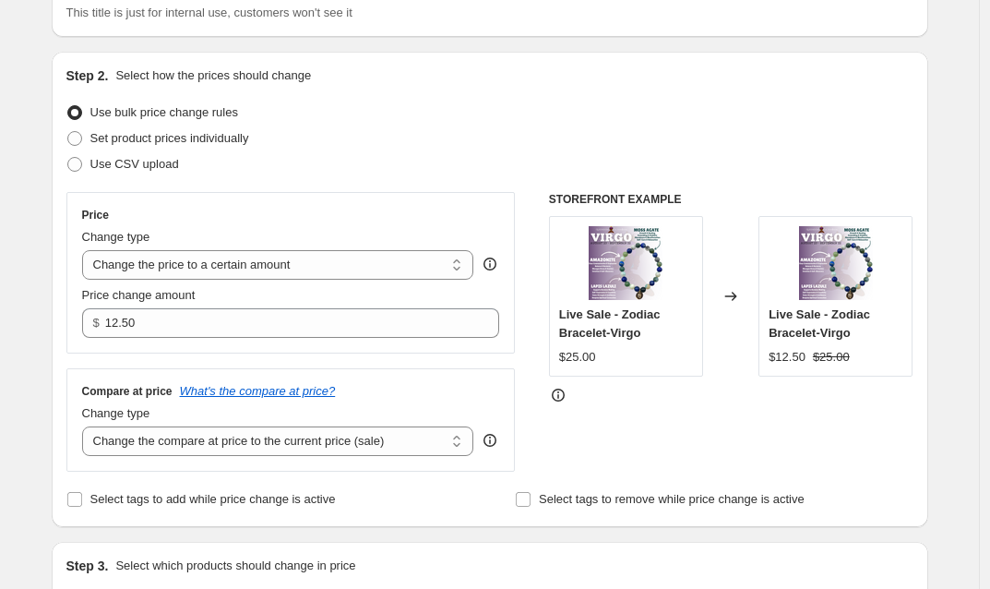
scroll to position [285, 0]
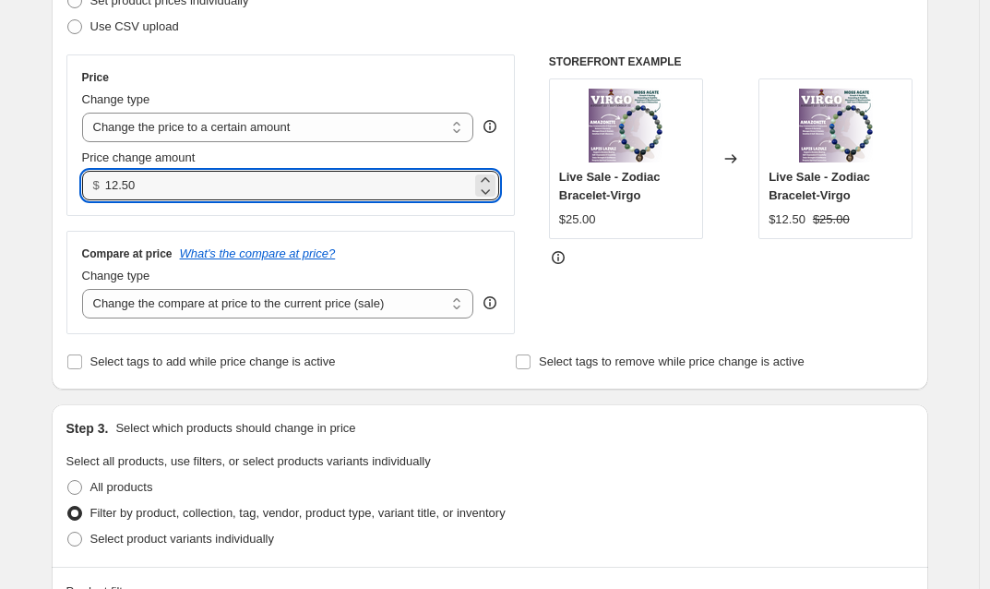
drag, startPoint x: 159, startPoint y: 183, endPoint x: 107, endPoint y: 189, distance: 52.1
click at [107, 189] on div "$ 12.50" at bounding box center [291, 186] width 418 height 30
type input "14.00"
click at [628, 296] on div "STOREFRONT EXAMPLE Live Sale - Zodiac Bracelet-Virgo $25.00 Changed to Live Sal…" at bounding box center [731, 194] width 364 height 280
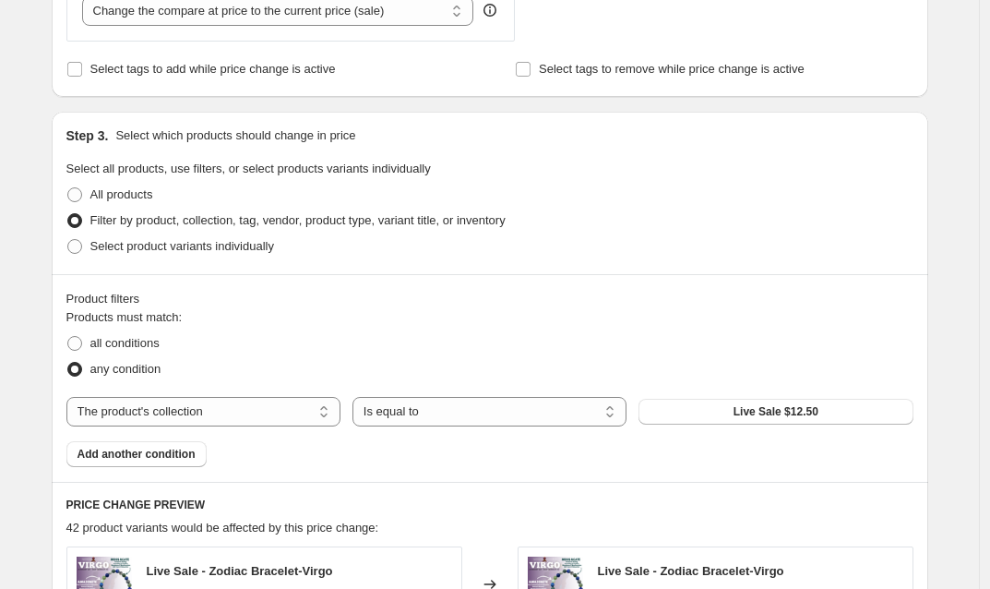
scroll to position [609, 0]
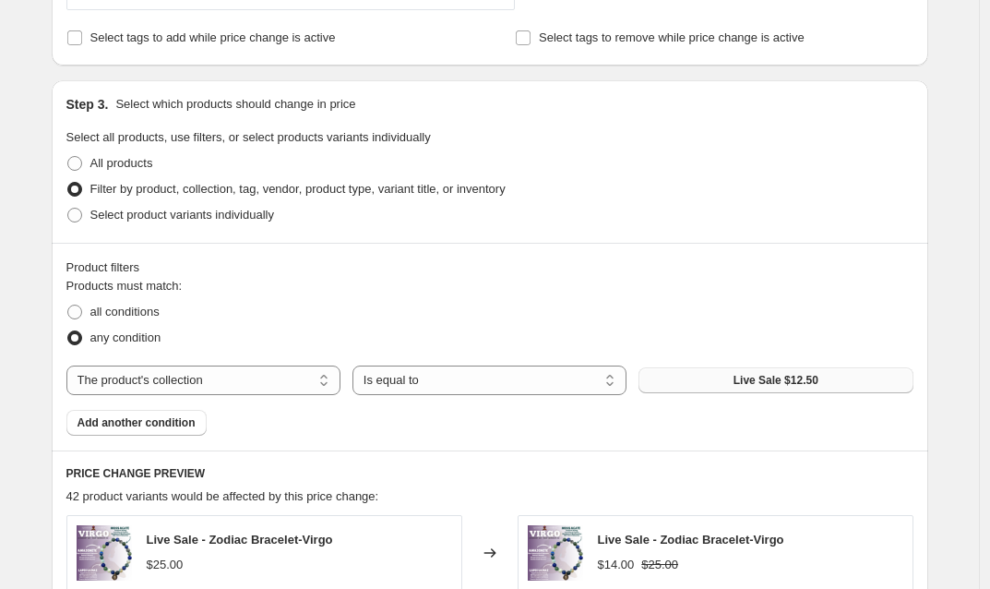
click at [756, 383] on span "Live Sale $12.50" at bounding box center [776, 380] width 85 height 15
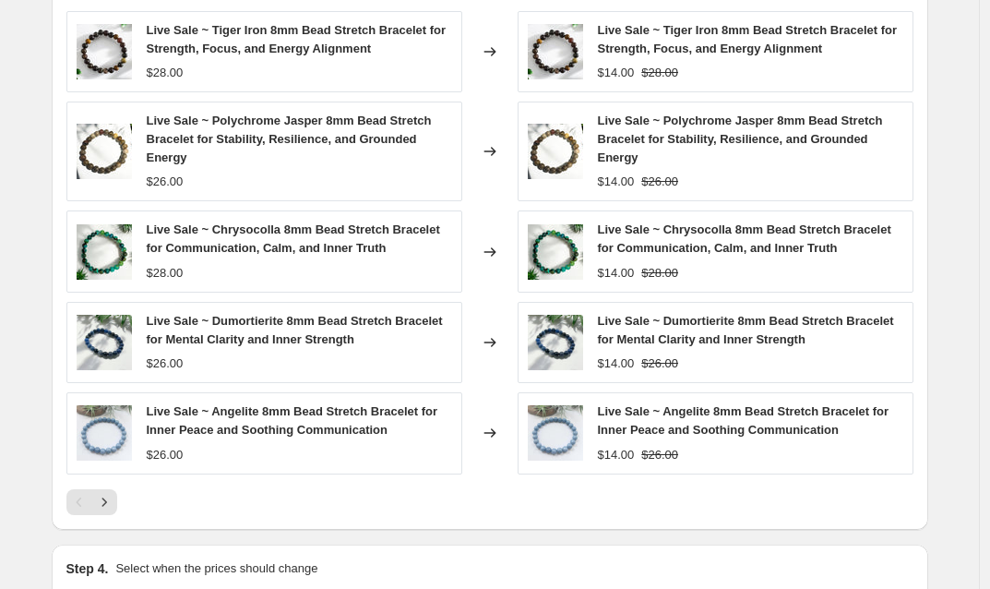
scroll to position [1340, 0]
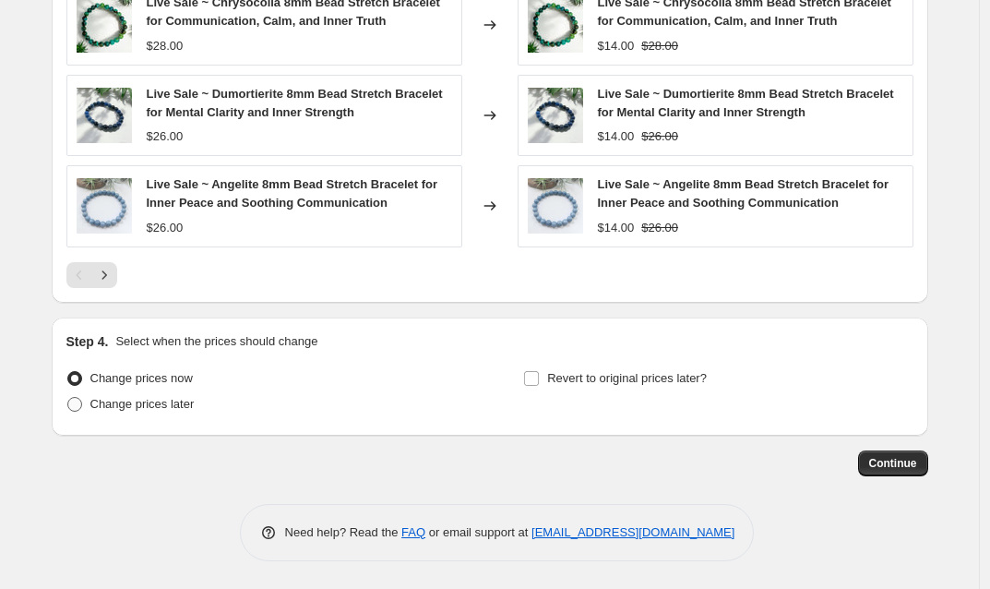
click at [82, 404] on span at bounding box center [74, 404] width 15 height 15
click at [68, 398] on input "Change prices later" at bounding box center [67, 397] width 1 height 1
radio input "true"
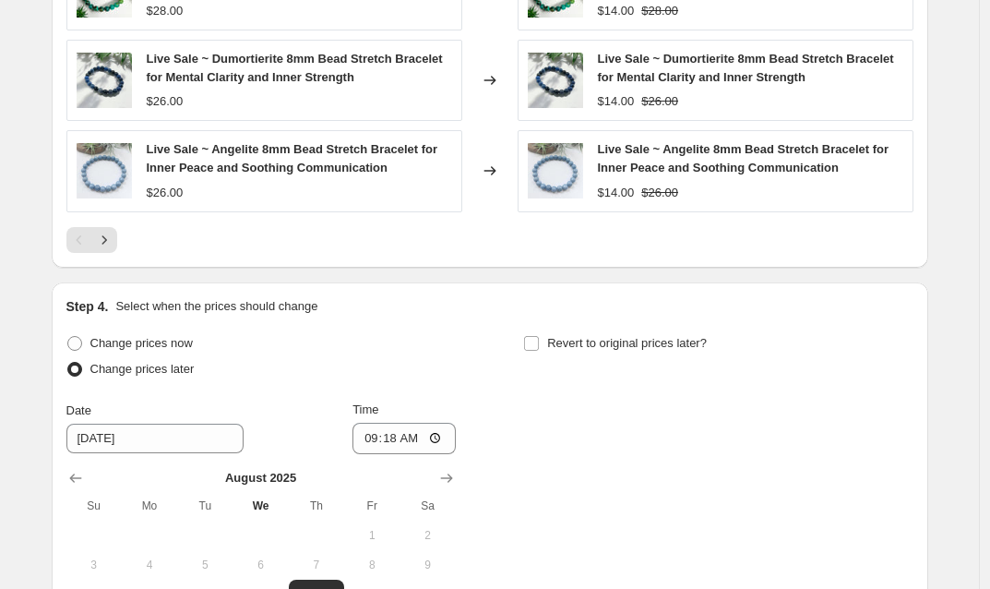
scroll to position [1625, 0]
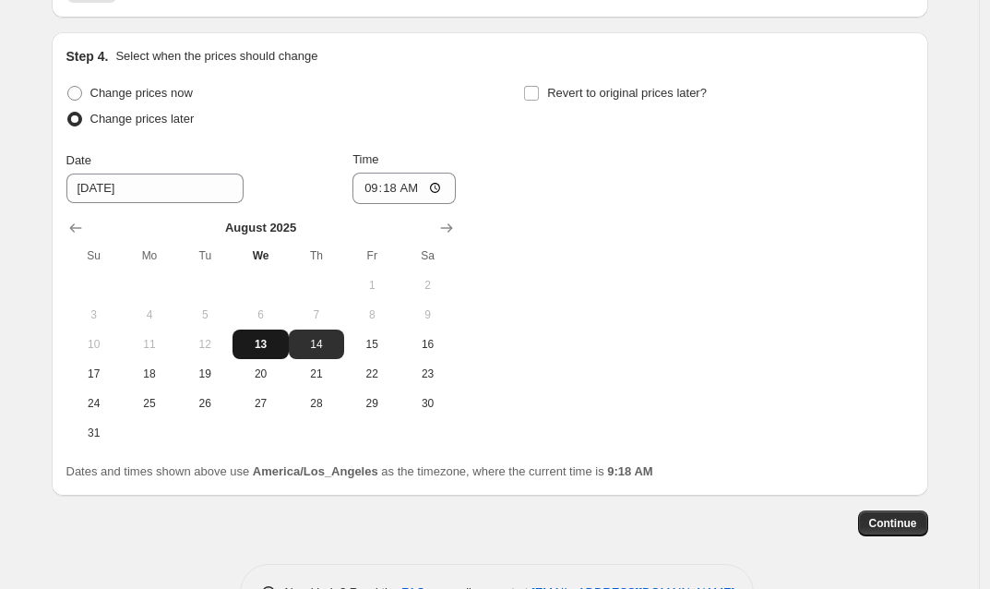
click at [273, 345] on span "13" at bounding box center [260, 344] width 41 height 15
type input "[DATE]"
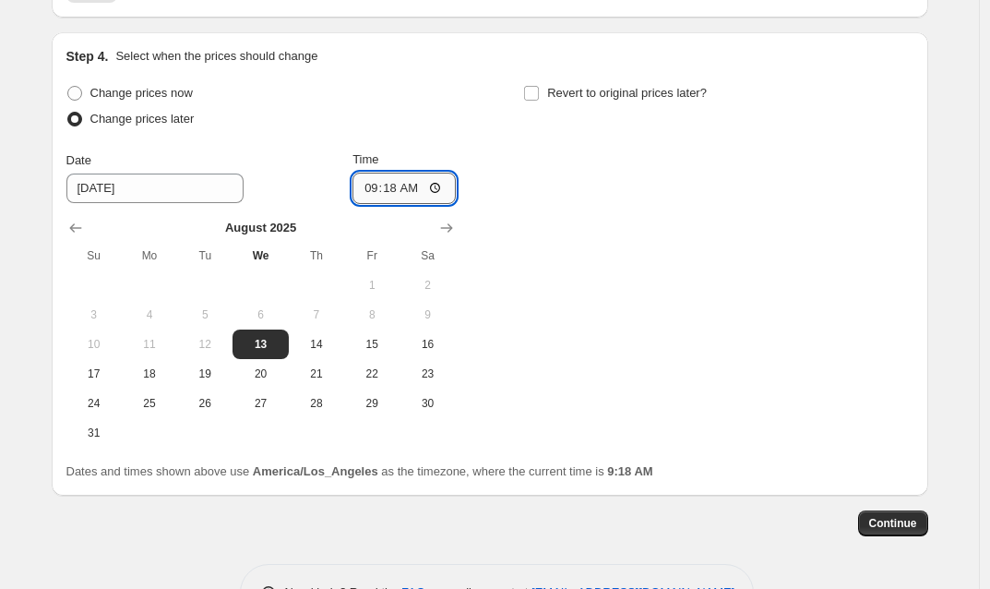
click at [394, 191] on input "09:18" at bounding box center [403, 188] width 103 height 31
type input "18:00"
click at [537, 93] on input "Revert to original prices later?" at bounding box center [531, 93] width 15 height 15
checkbox input "true"
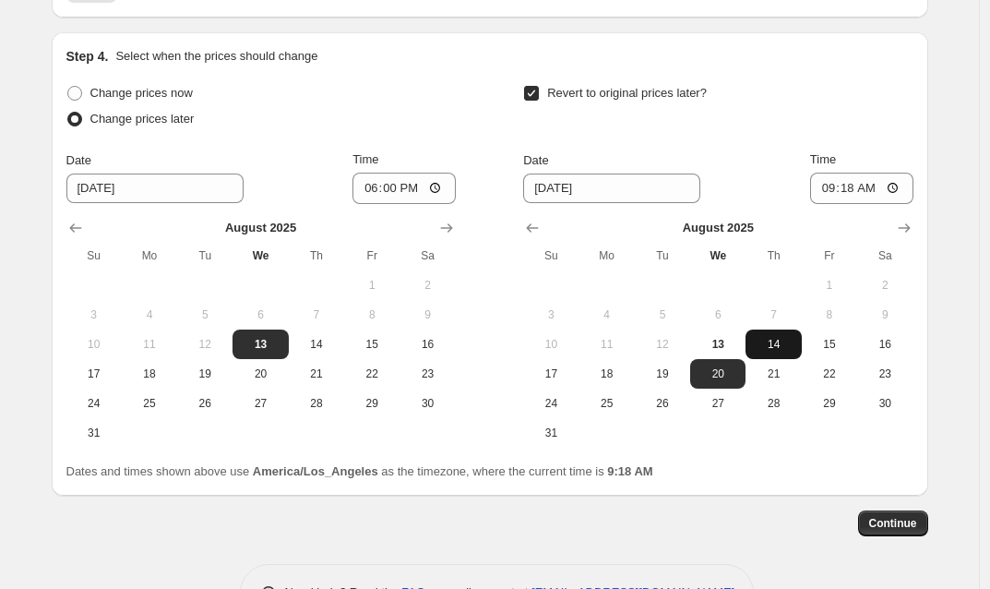
click at [790, 347] on span "14" at bounding box center [773, 344] width 41 height 15
type input "[DATE]"
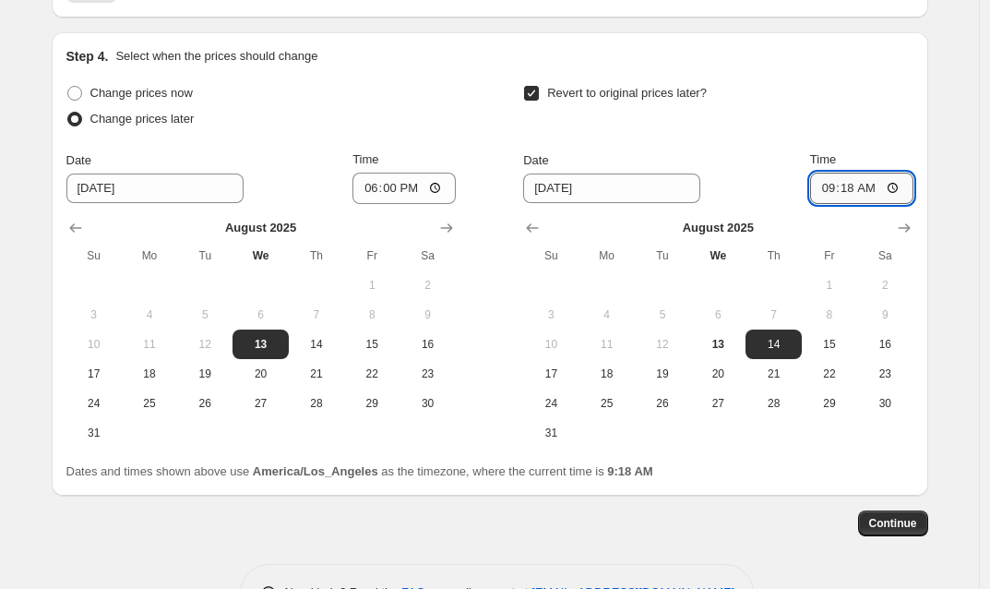
click at [852, 189] on input "09:18" at bounding box center [861, 188] width 103 height 31
type input "23:59"
click at [911, 527] on span "Continue" at bounding box center [893, 523] width 48 height 15
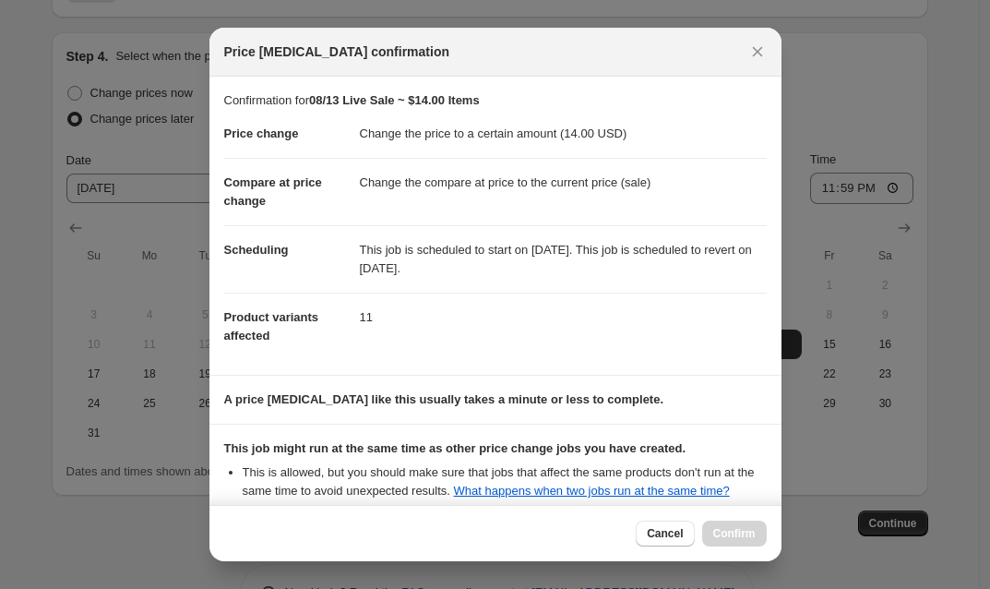
scroll to position [203, 0]
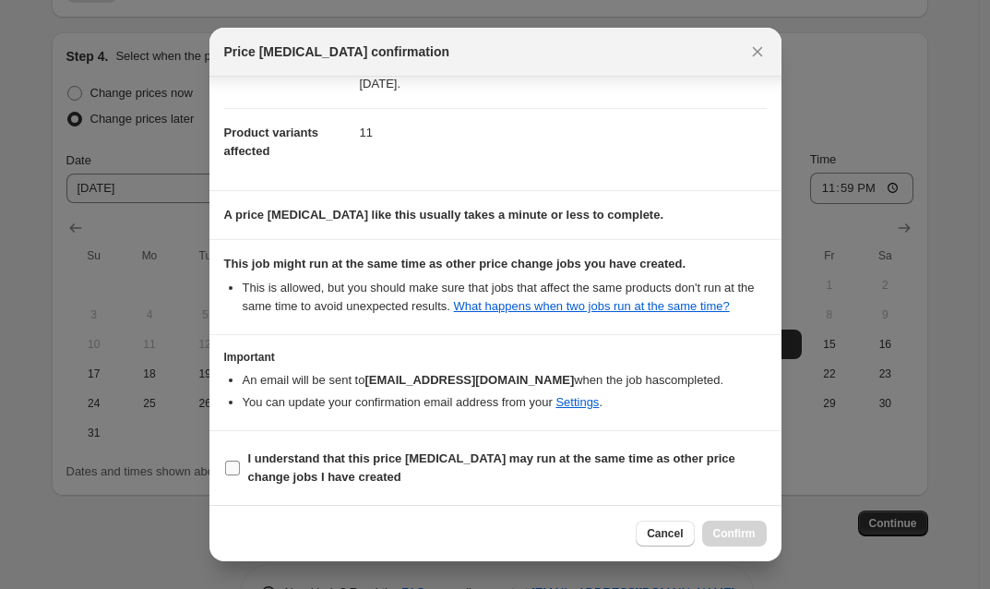
click at [234, 468] on input "I understand that this price [MEDICAL_DATA] may run at the same time as other p…" at bounding box center [232, 467] width 15 height 15
checkbox input "true"
click at [733, 531] on span "Confirm" at bounding box center [734, 533] width 42 height 15
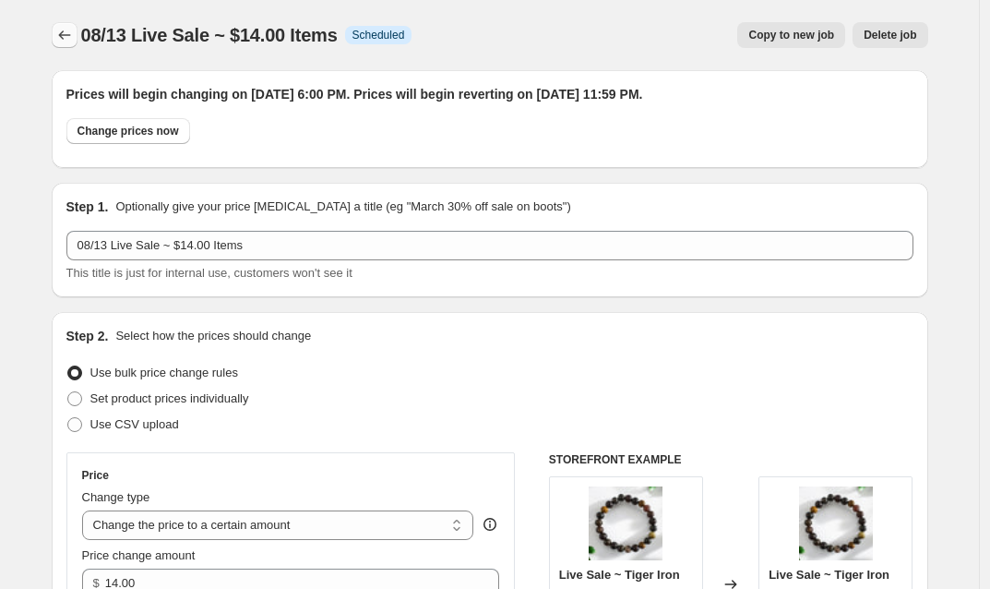
click at [70, 34] on icon "Price change jobs" at bounding box center [64, 35] width 18 height 18
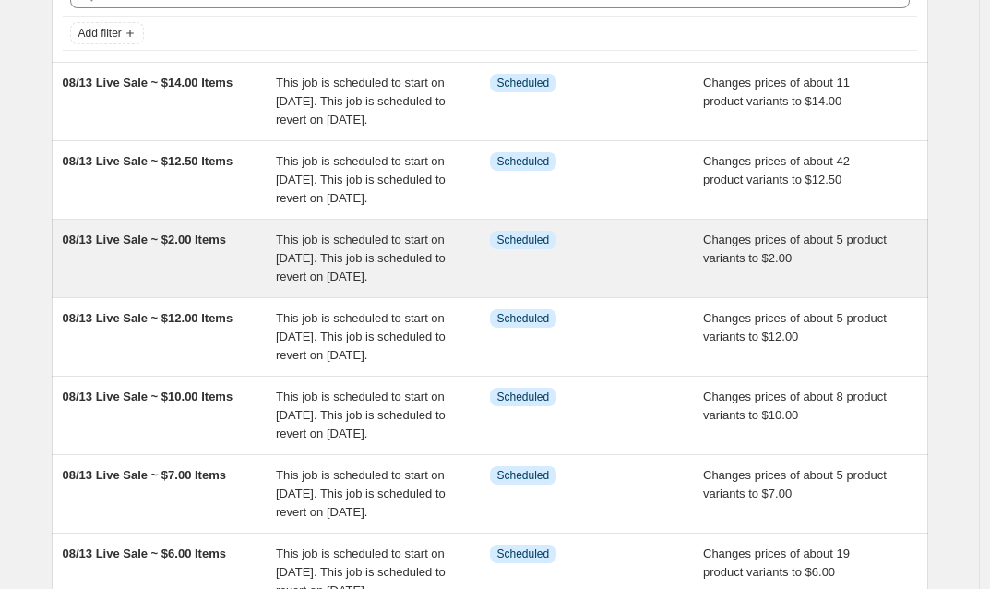
scroll to position [121, 0]
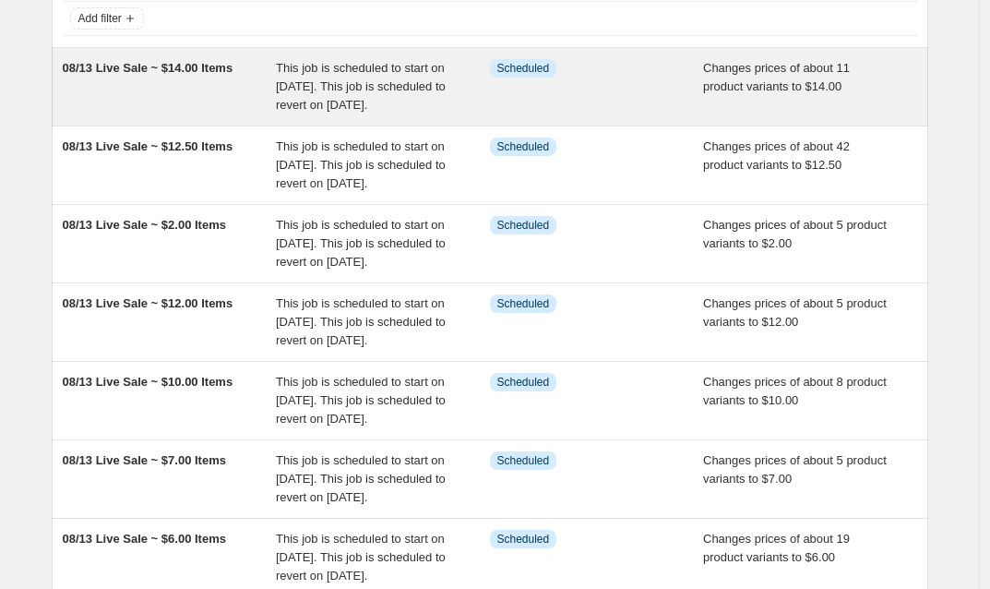
click at [370, 92] on span "This job is scheduled to start on [DATE]. This job is scheduled to revert on [D…" at bounding box center [361, 86] width 170 height 51
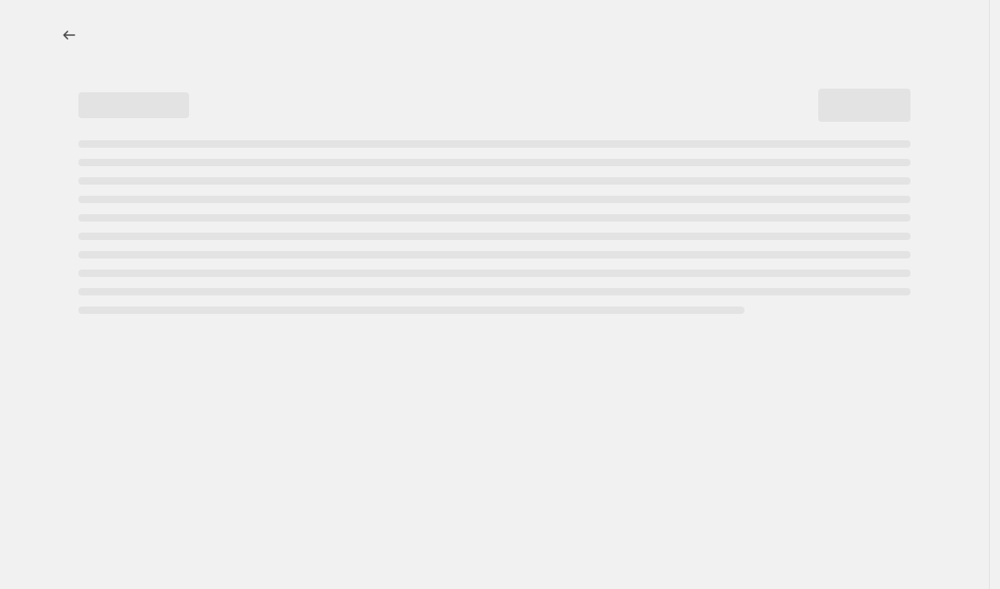
select select "collection"
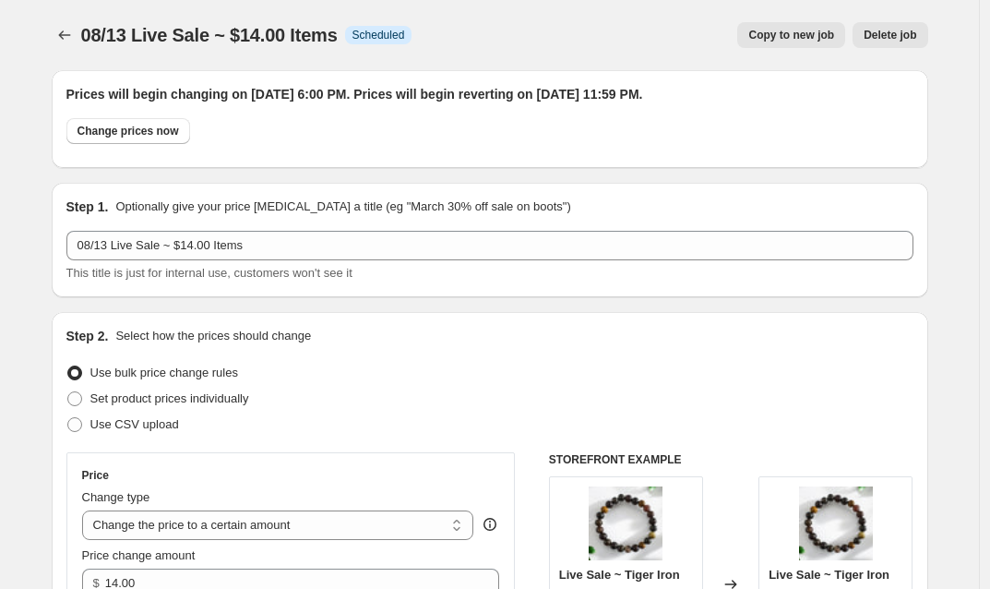
click at [808, 37] on span "Copy to new job" at bounding box center [791, 35] width 86 height 15
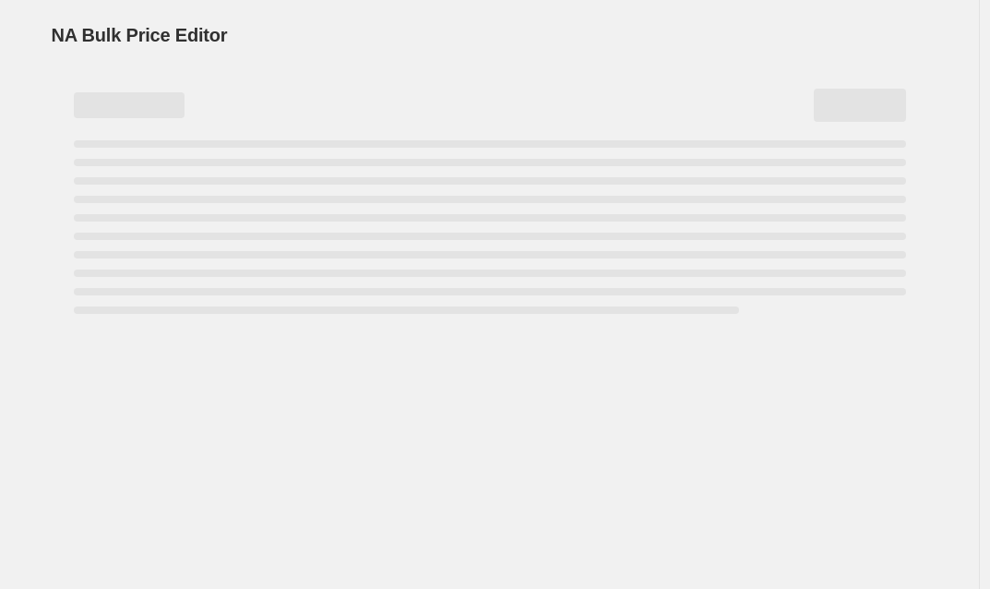
select select "collection"
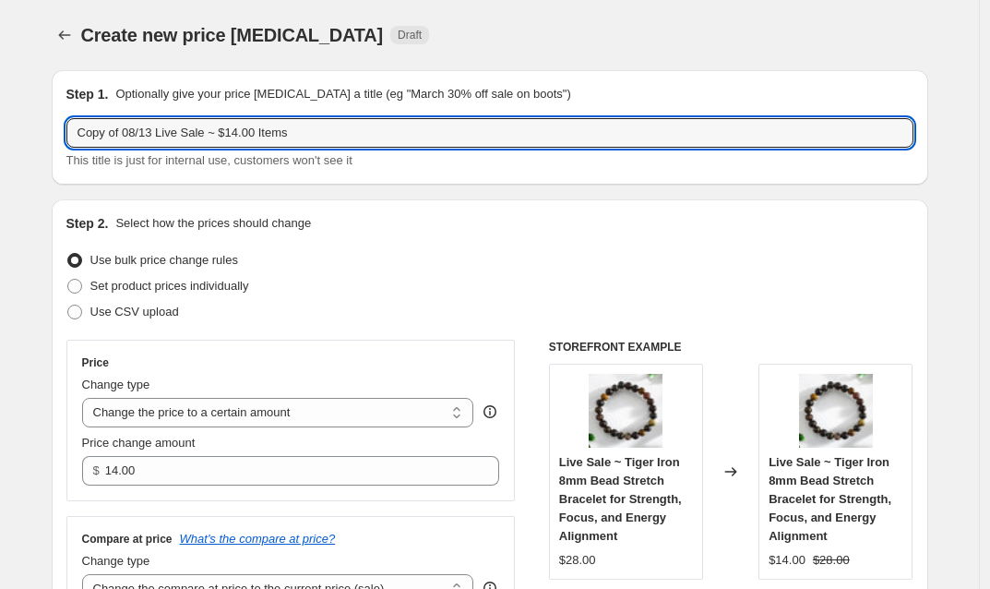
drag, startPoint x: 131, startPoint y: 132, endPoint x: 48, endPoint y: 132, distance: 83.0
click at [198, 128] on input "08/13 Live Sale ~ $14.00 Items" at bounding box center [489, 133] width 847 height 30
type input "08/13 Live Sale ~ $15.00 Items"
click at [524, 47] on div "Create new price [MEDICAL_DATA] Draft" at bounding box center [376, 35] width 591 height 26
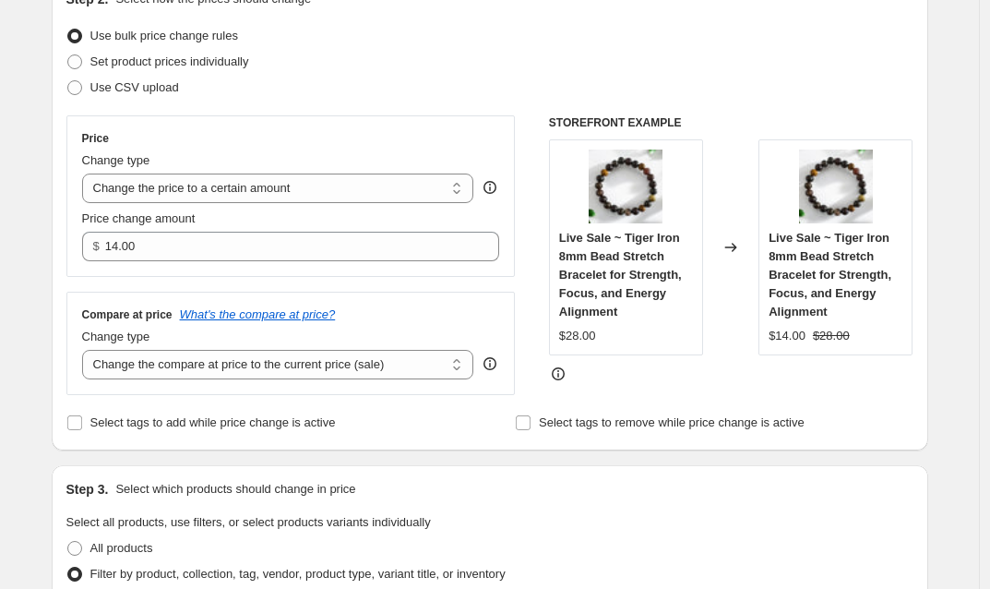
scroll to position [382, 0]
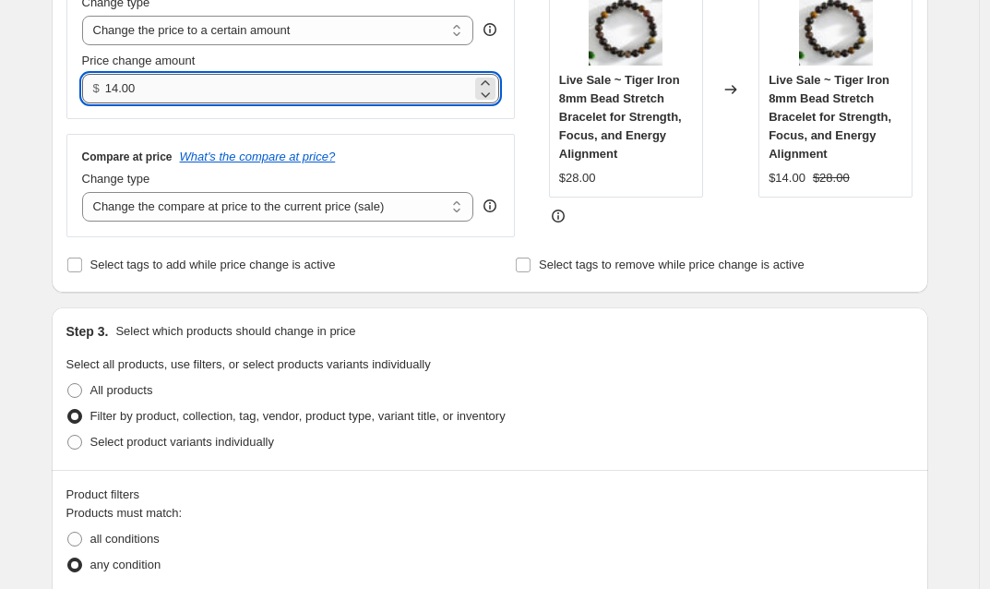
click at [119, 90] on input "14.00" at bounding box center [288, 89] width 366 height 30
type input "15.00"
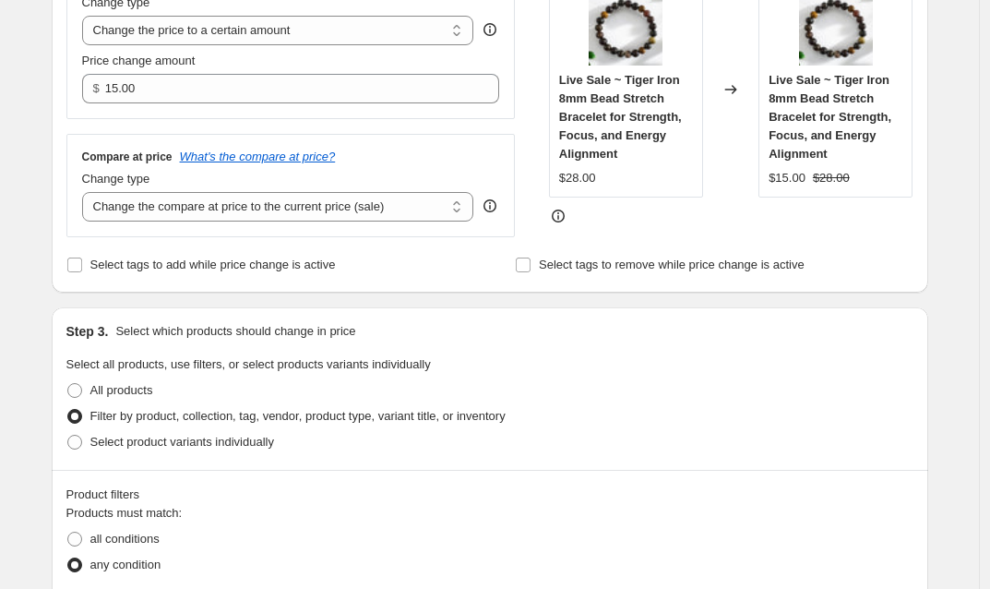
click at [680, 447] on div "Select product variants individually" at bounding box center [489, 442] width 847 height 26
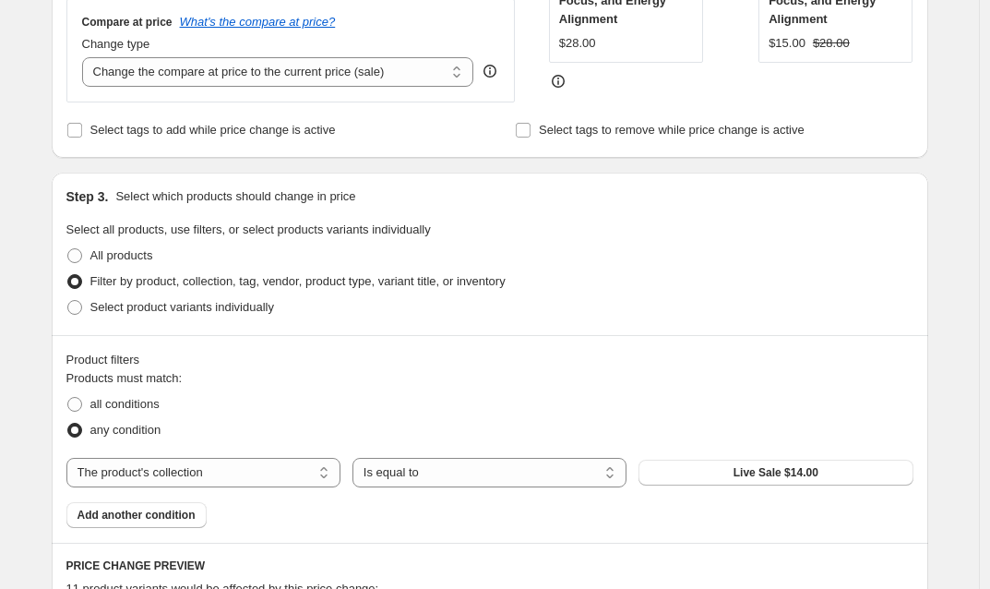
scroll to position [605, 0]
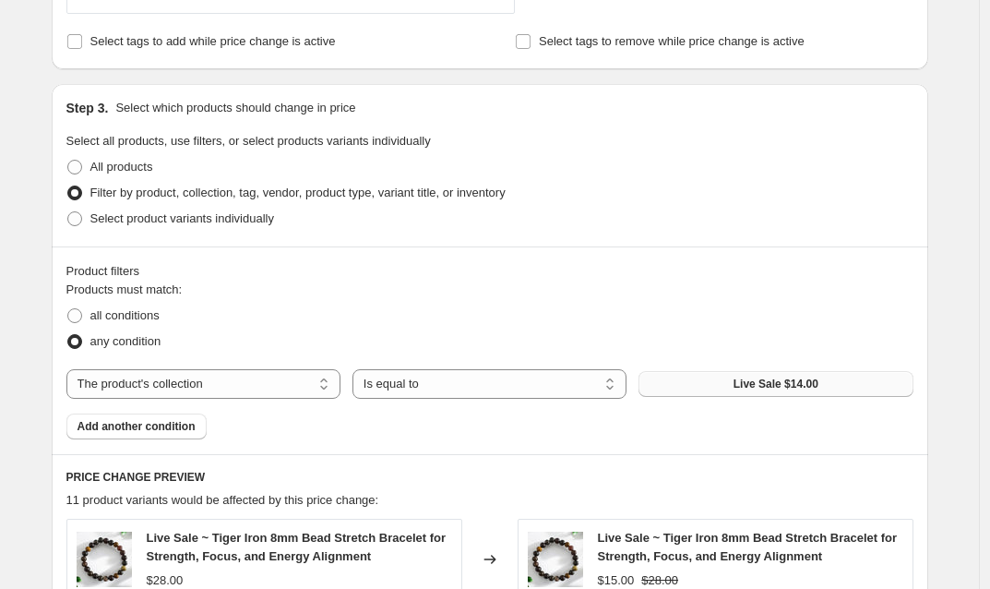
click at [807, 383] on span "Live Sale $14.00" at bounding box center [776, 383] width 85 height 15
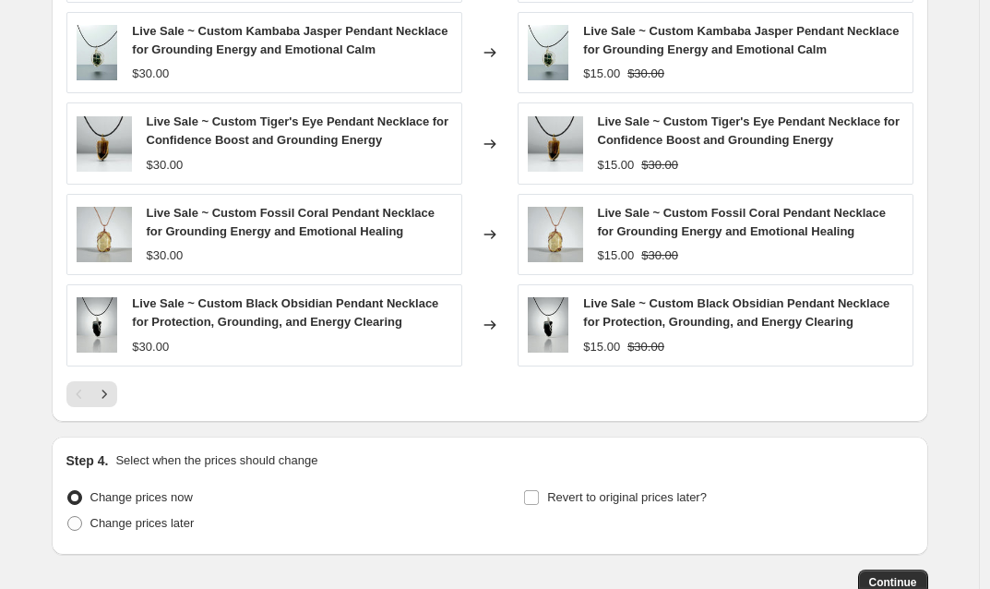
scroll to position [1293, 0]
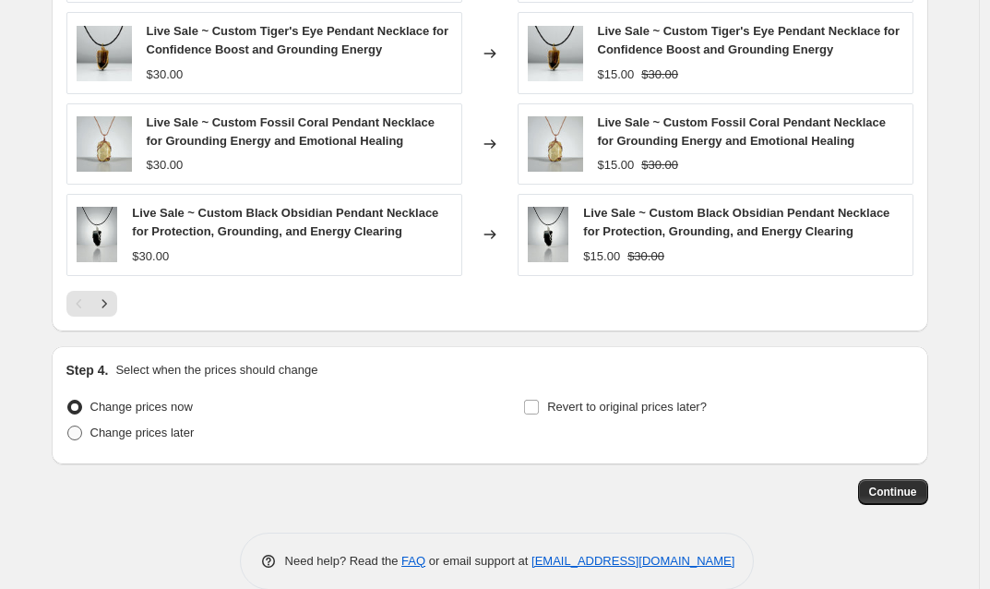
click at [77, 432] on span at bounding box center [74, 432] width 15 height 15
click at [68, 426] on input "Change prices later" at bounding box center [67, 425] width 1 height 1
radio input "true"
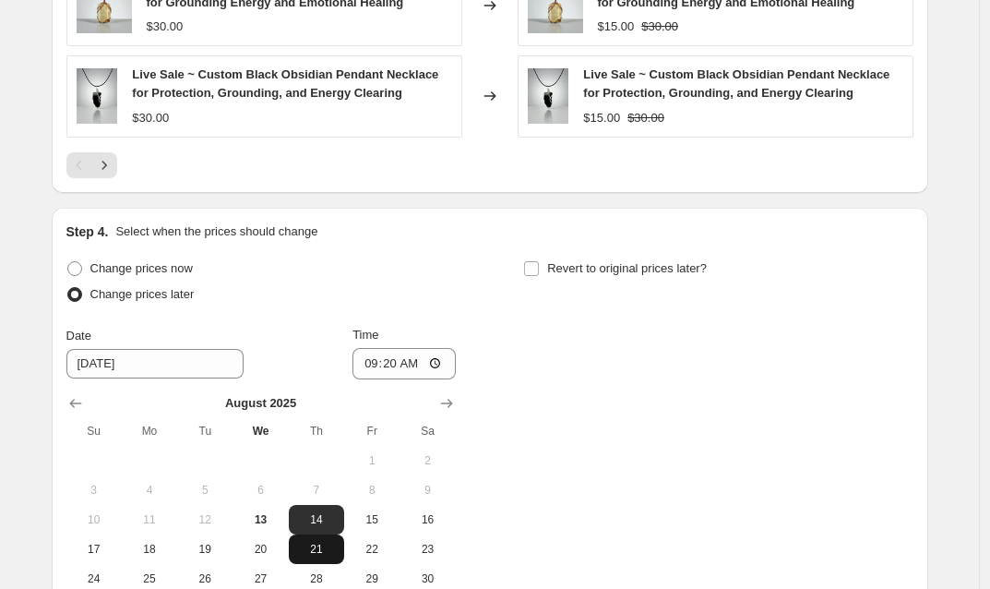
scroll to position [1569, 0]
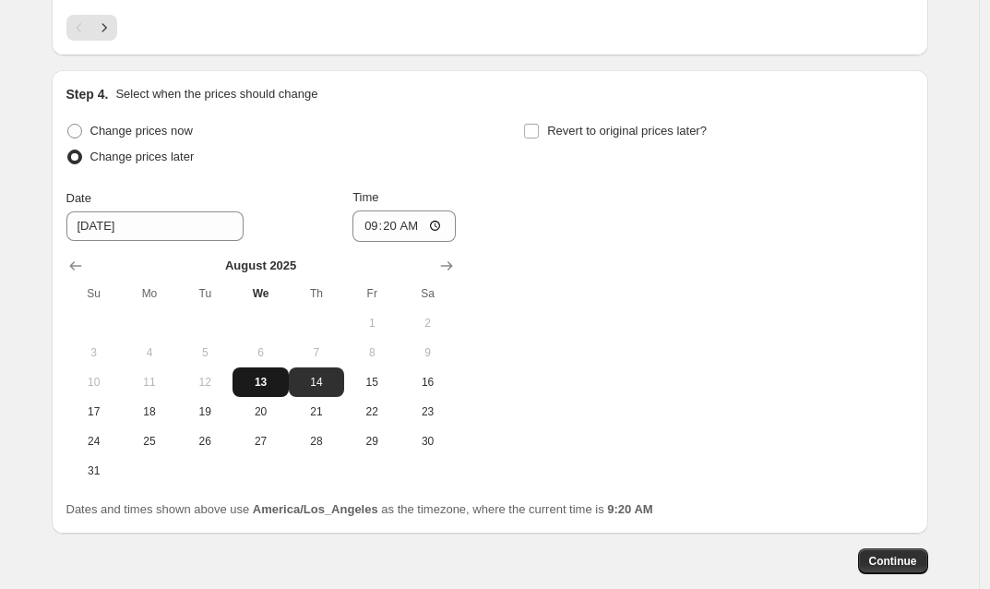
click at [272, 383] on span "13" at bounding box center [260, 382] width 41 height 15
type input "[DATE]"
click at [398, 232] on input "09:20" at bounding box center [403, 225] width 103 height 31
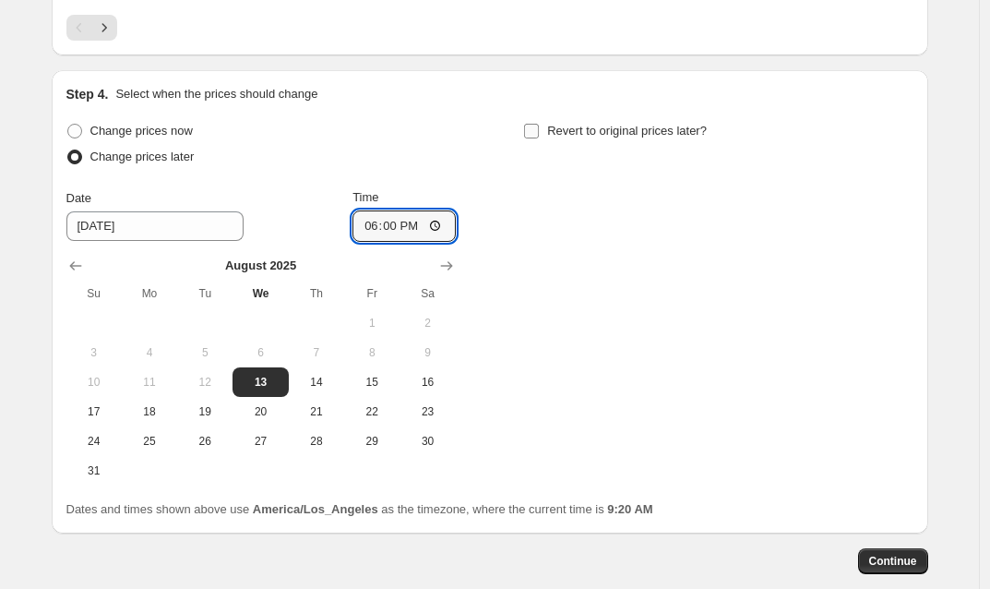
type input "18:00"
click at [538, 130] on input "Revert to original prices later?" at bounding box center [531, 131] width 15 height 15
checkbox input "true"
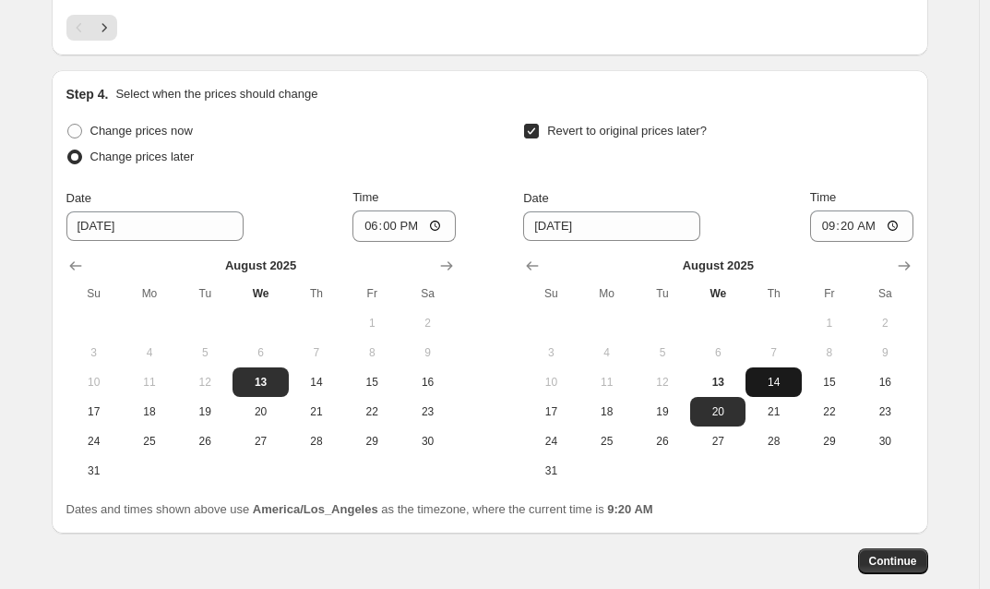
click at [791, 381] on span "14" at bounding box center [773, 382] width 41 height 15
type input "[DATE]"
click at [853, 226] on input "09:20" at bounding box center [861, 225] width 103 height 31
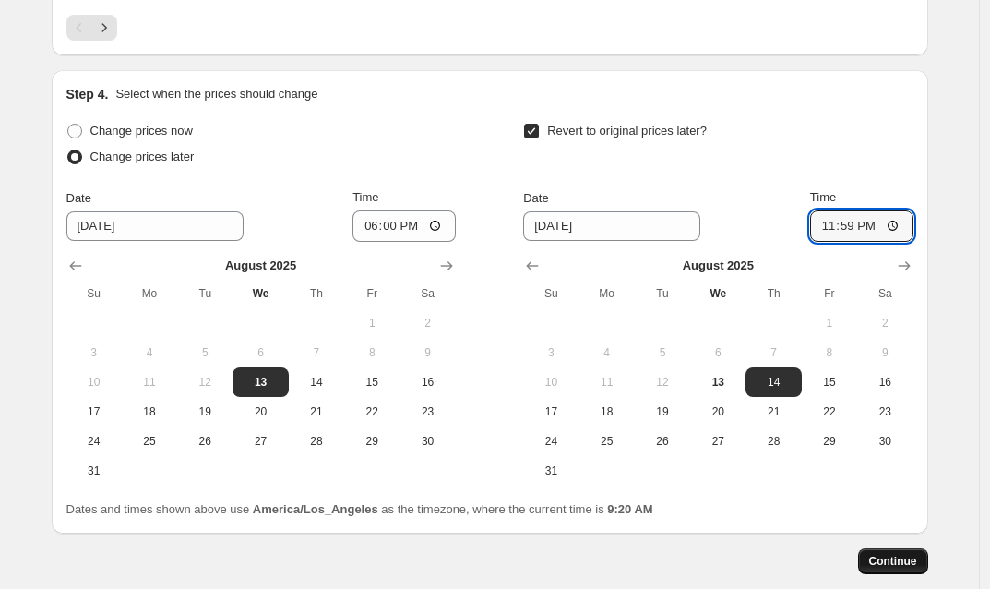
type input "23:59"
click at [923, 567] on button "Continue" at bounding box center [893, 561] width 70 height 26
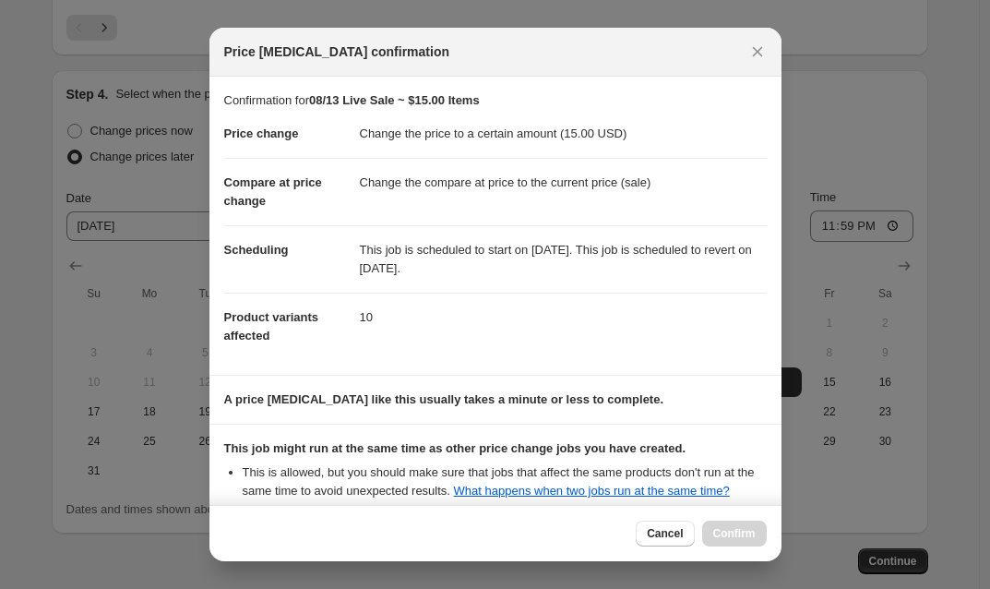
scroll to position [203, 0]
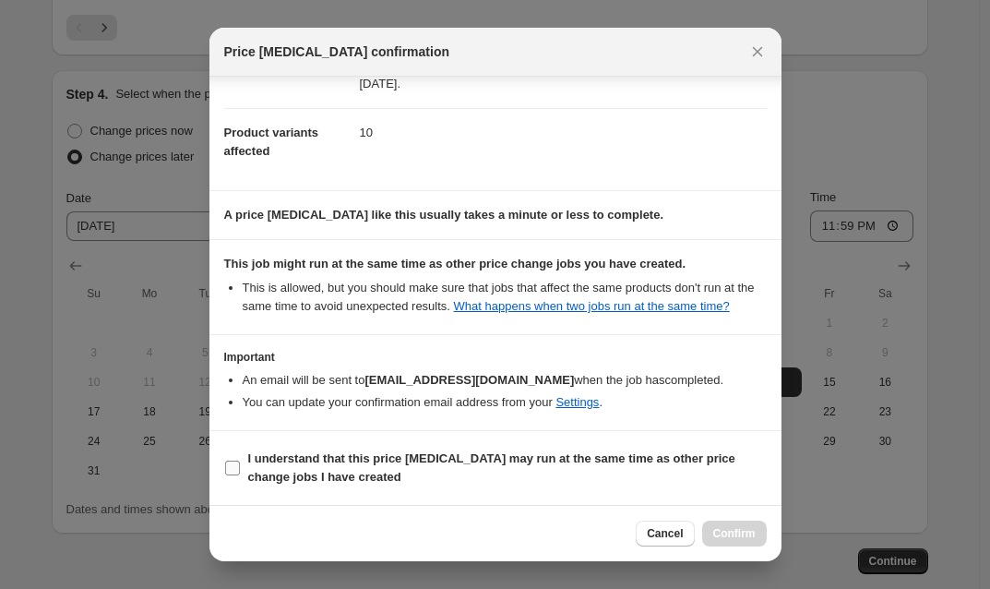
click at [231, 468] on input "I understand that this price [MEDICAL_DATA] may run at the same time as other p…" at bounding box center [232, 467] width 15 height 15
checkbox input "true"
click at [734, 535] on span "Confirm" at bounding box center [734, 533] width 42 height 15
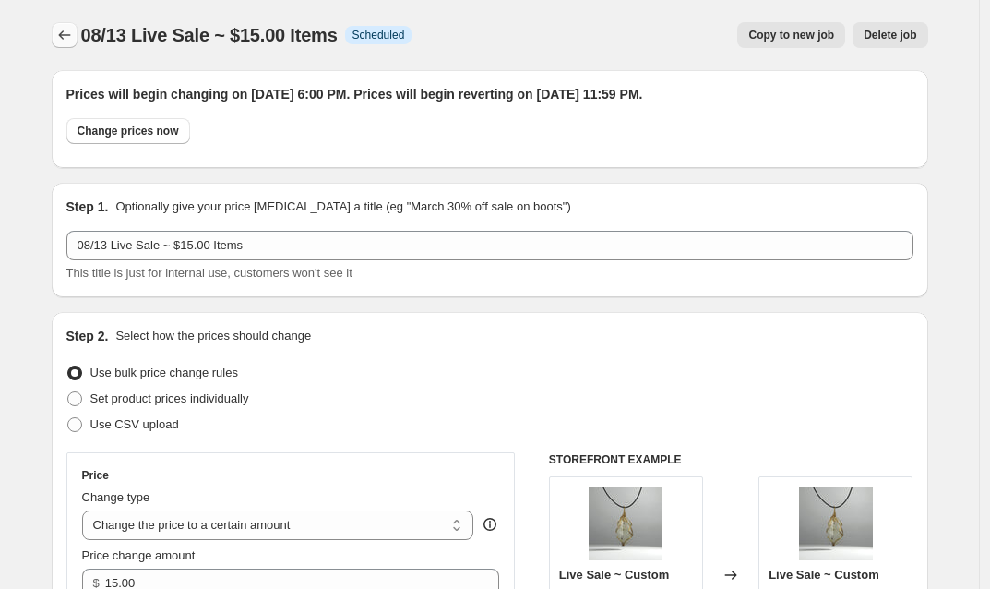
click at [73, 34] on icon "Price change jobs" at bounding box center [64, 35] width 18 height 18
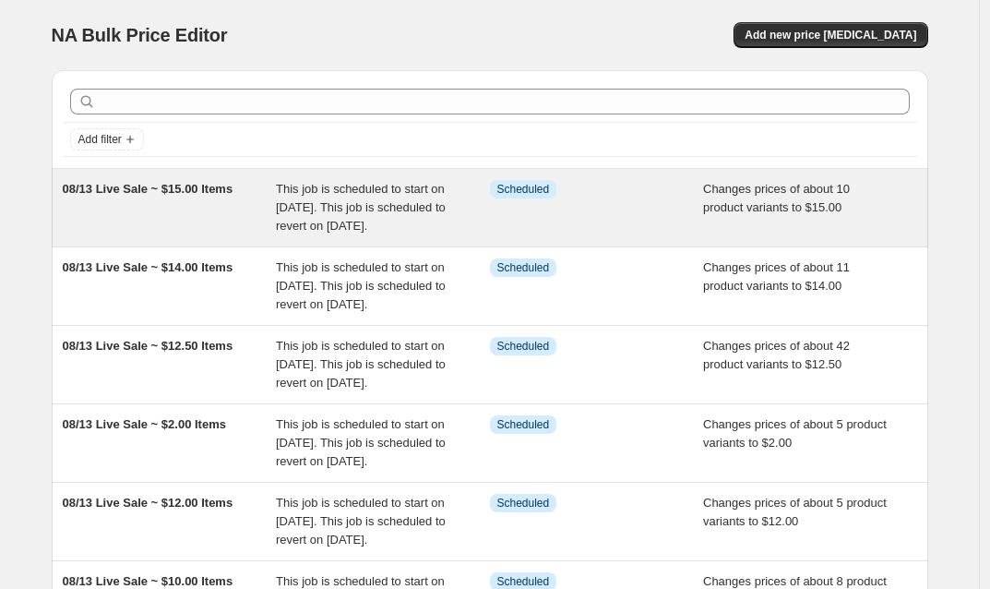
click at [579, 221] on div "Info Scheduled" at bounding box center [597, 207] width 214 height 55
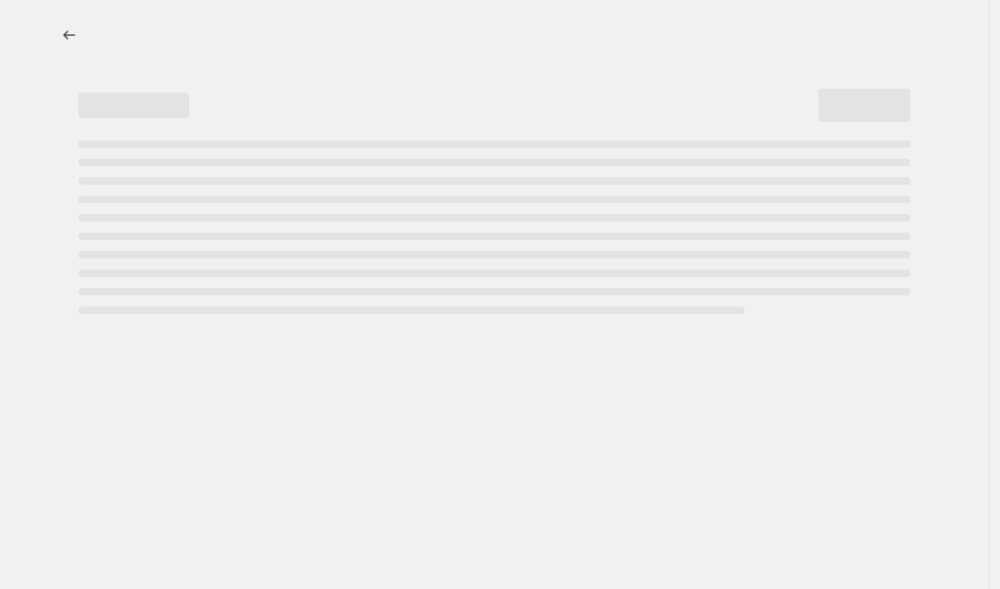
select select "collection"
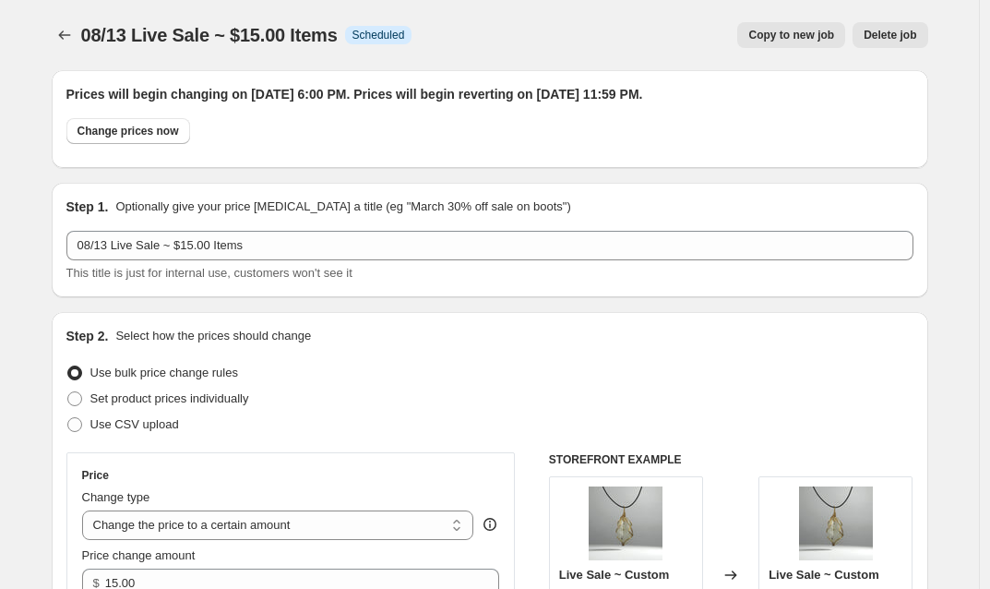
click at [793, 34] on span "Copy to new job" at bounding box center [791, 35] width 86 height 15
select select "collection"
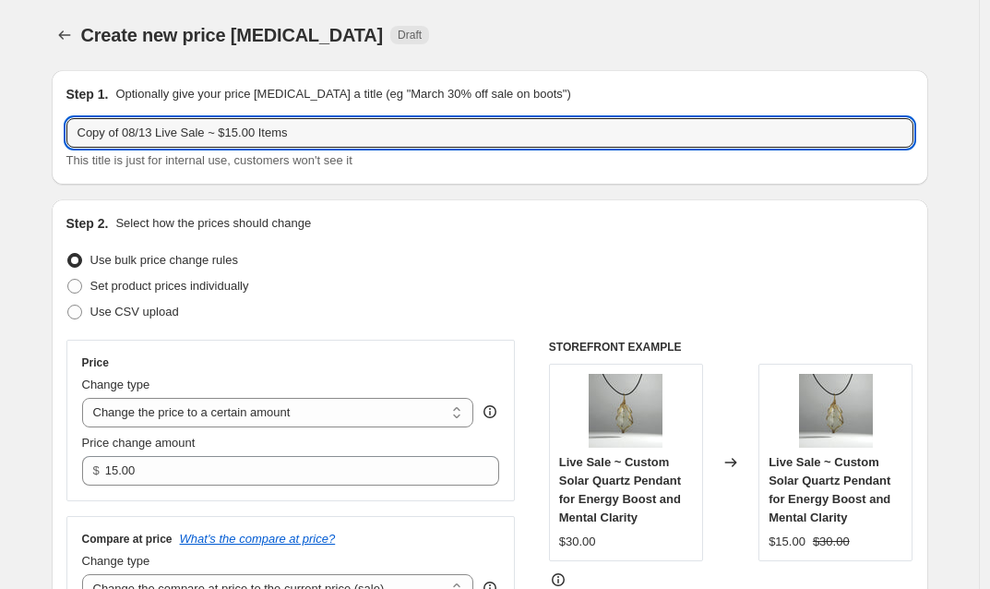
drag, startPoint x: 131, startPoint y: 130, endPoint x: 44, endPoint y: 137, distance: 87.0
click at [196, 127] on input "08/13 Live Sale ~ $15.00 Items" at bounding box center [489, 133] width 847 height 30
type input "08/13 Live Sale ~ $16.00 Items"
click at [431, 238] on div "Step 2. Select how the prices should change Use bulk price change rules Set pro…" at bounding box center [489, 437] width 847 height 446
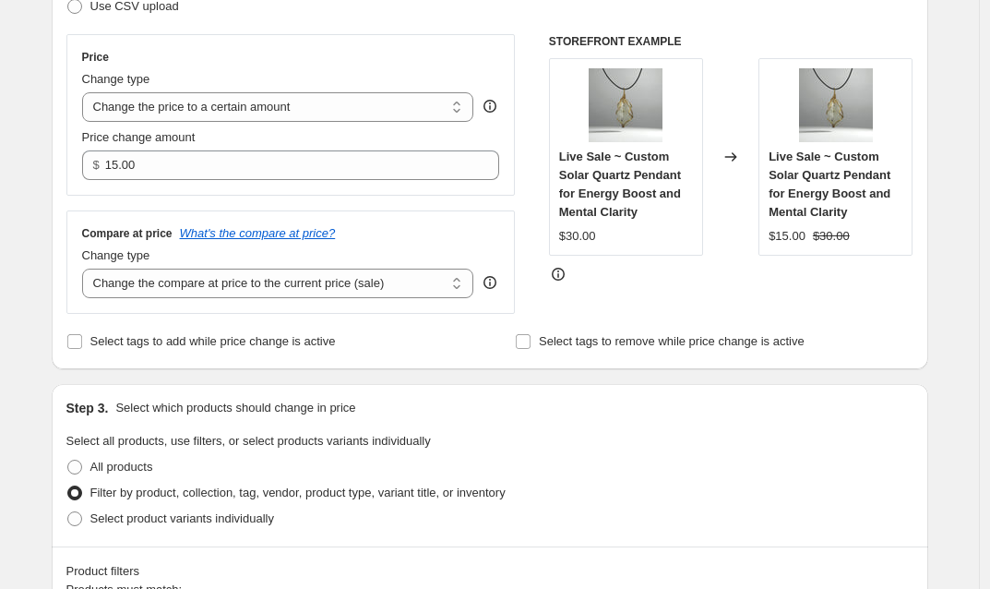
scroll to position [309, 0]
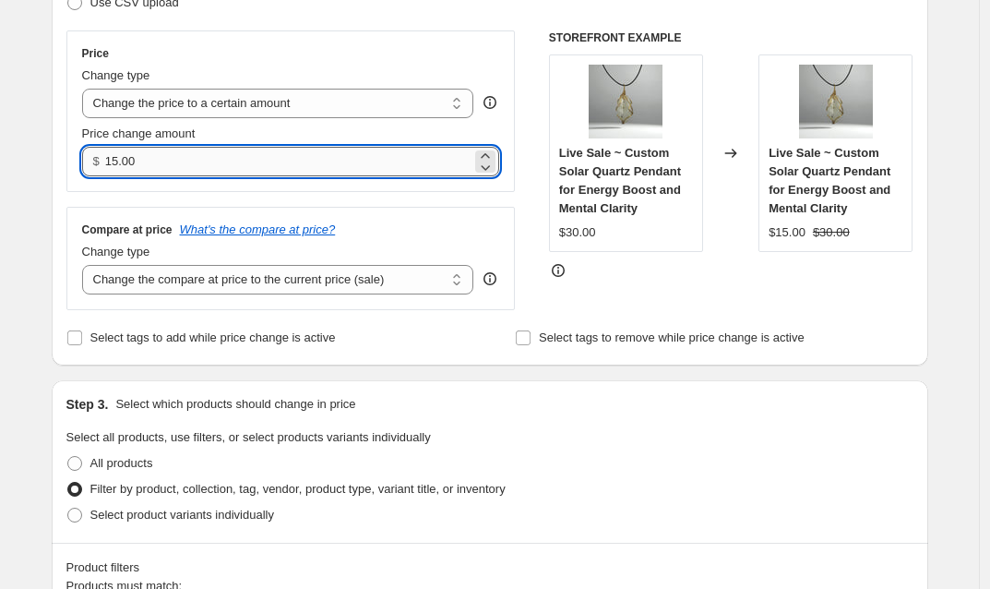
click at [118, 163] on input "15.00" at bounding box center [288, 162] width 366 height 30
type input "16.00"
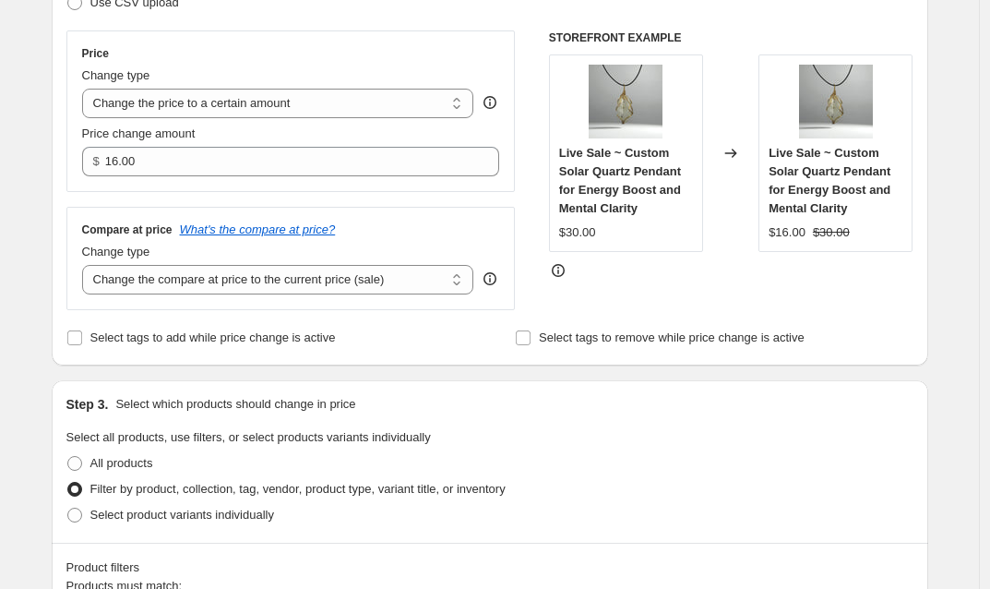
click at [431, 446] on legend "Select all products, use filters, or select products variants individually" at bounding box center [248, 439] width 364 height 22
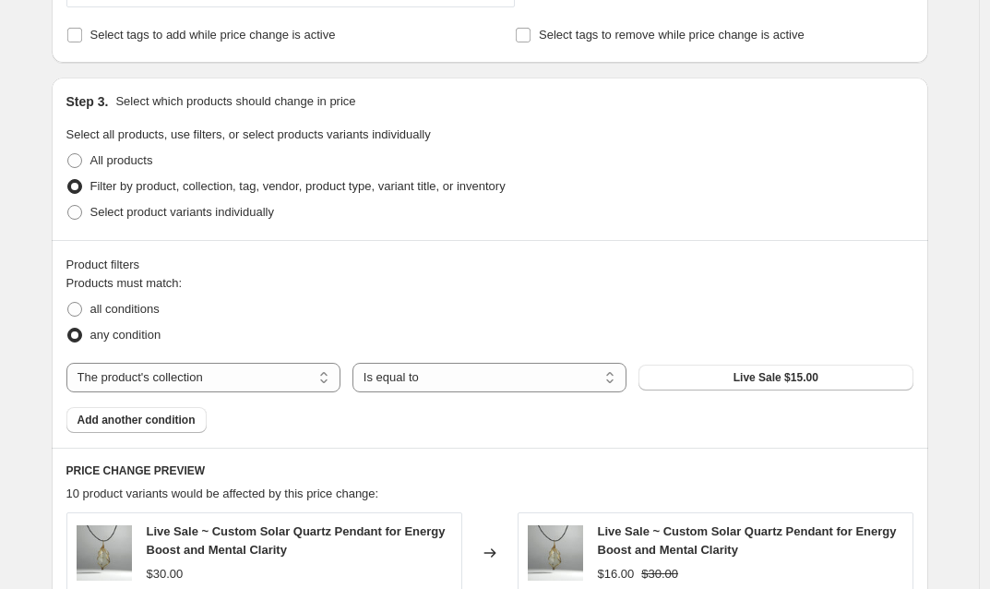
scroll to position [615, 0]
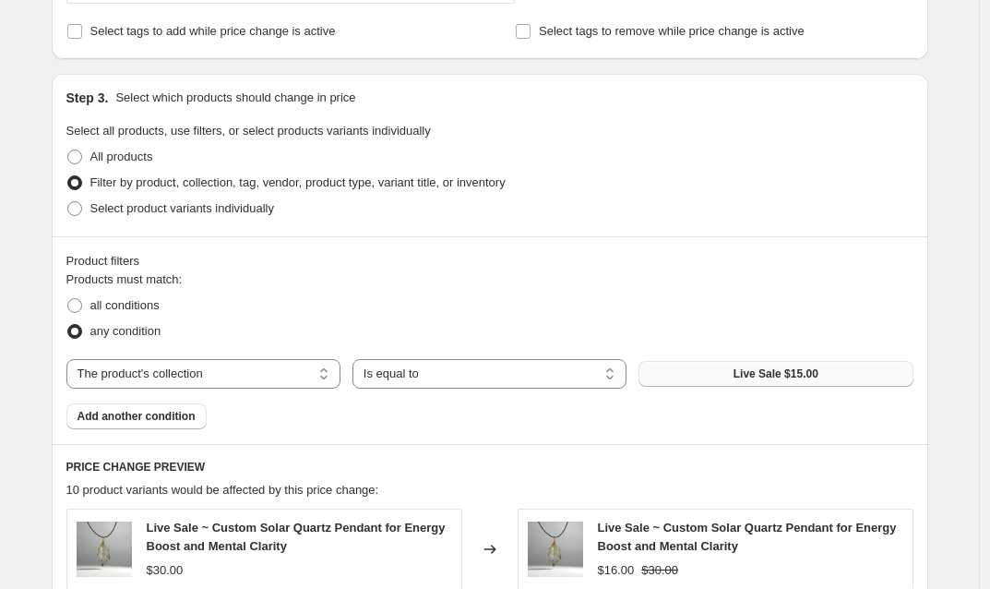
click at [754, 373] on span "Live Sale $15.00" at bounding box center [776, 373] width 85 height 15
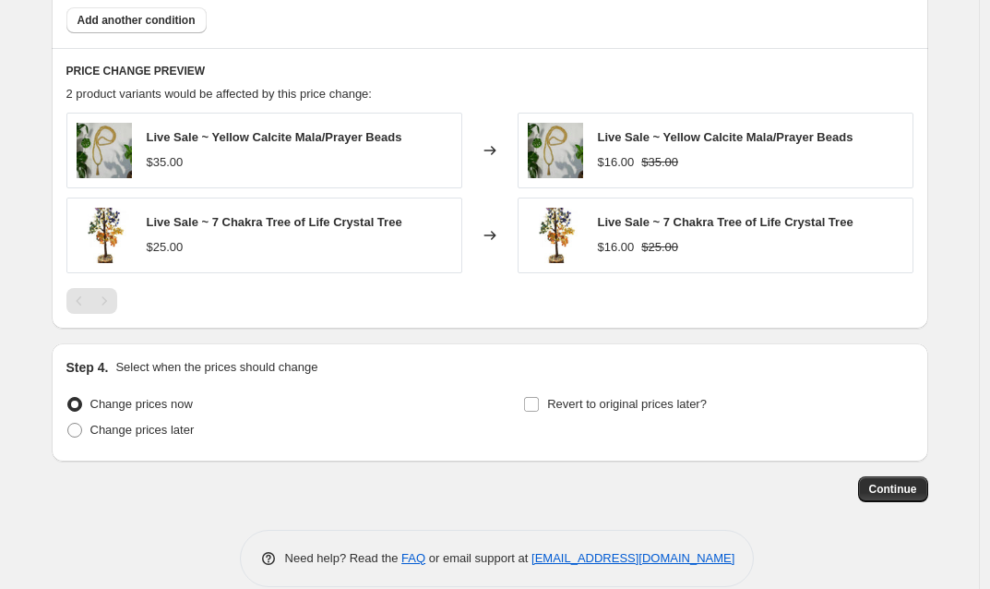
scroll to position [1037, 0]
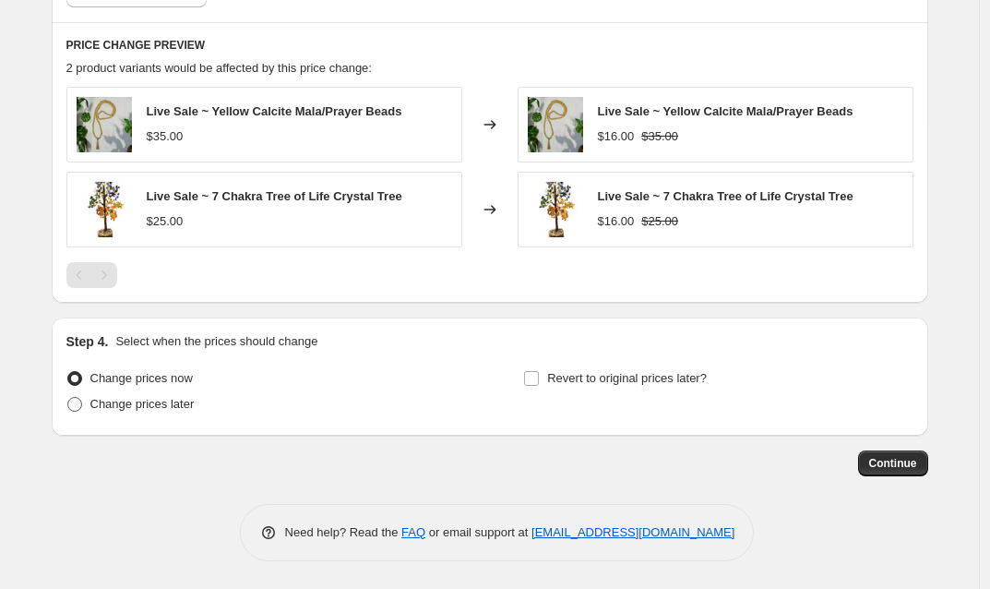
click at [78, 402] on span at bounding box center [74, 404] width 15 height 15
click at [68, 398] on input "Change prices later" at bounding box center [67, 397] width 1 height 1
radio input "true"
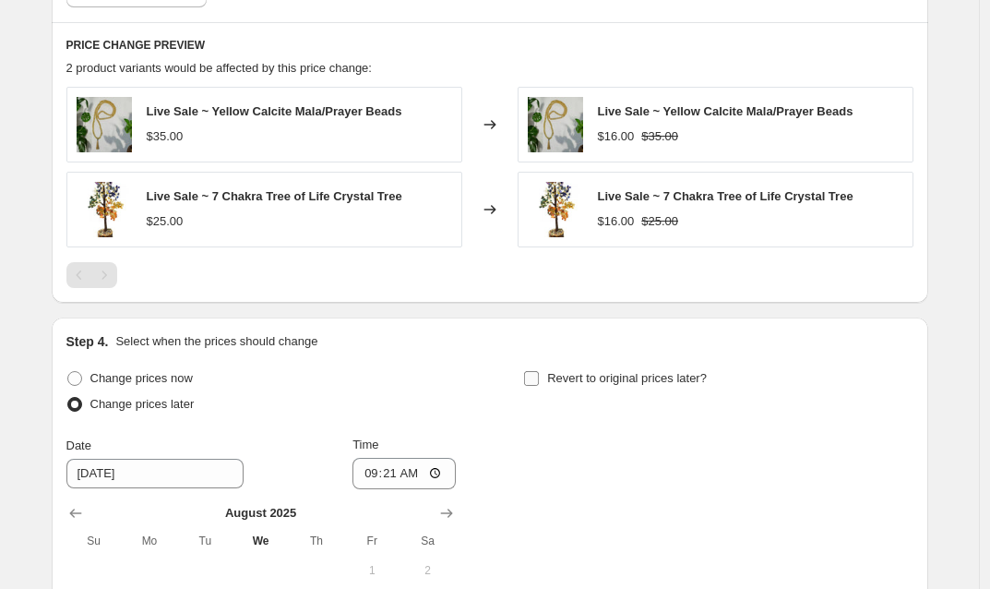
click at [539, 373] on input "Revert to original prices later?" at bounding box center [531, 378] width 15 height 15
checkbox input "true"
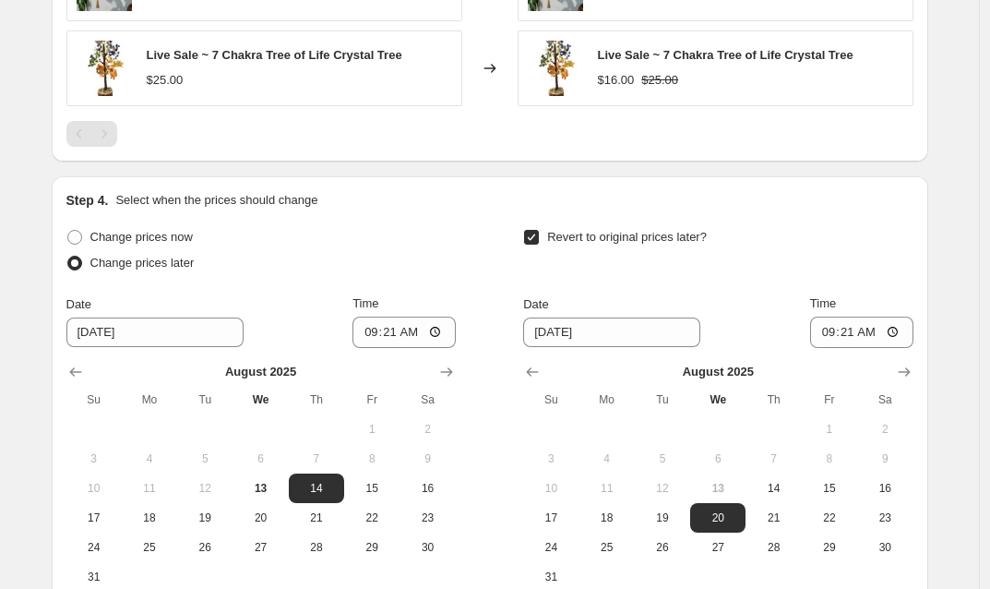
scroll to position [1293, 0]
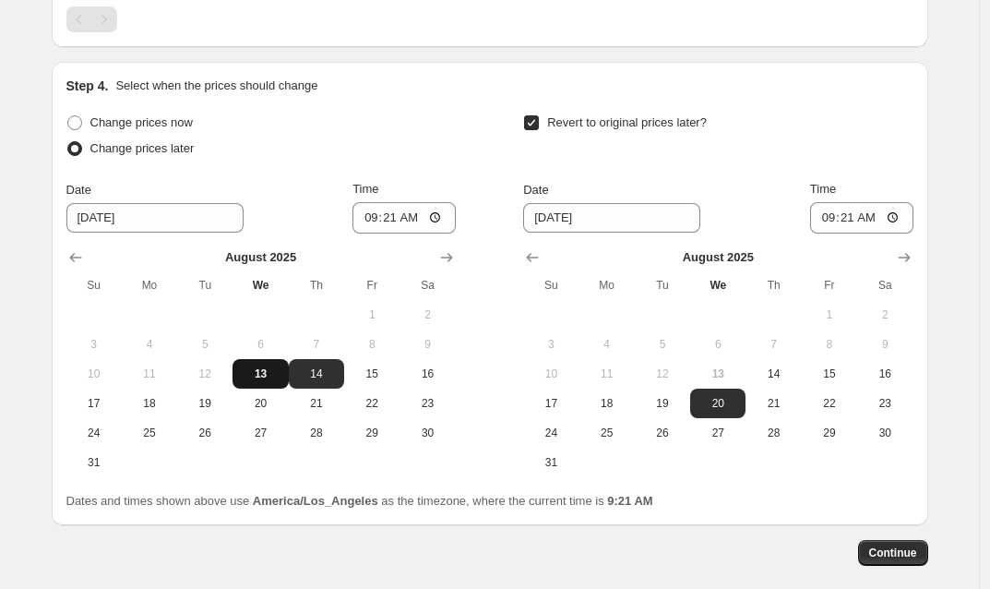
click at [265, 378] on span "13" at bounding box center [260, 373] width 41 height 15
type input "[DATE]"
click at [396, 219] on input "09:21" at bounding box center [403, 217] width 103 height 31
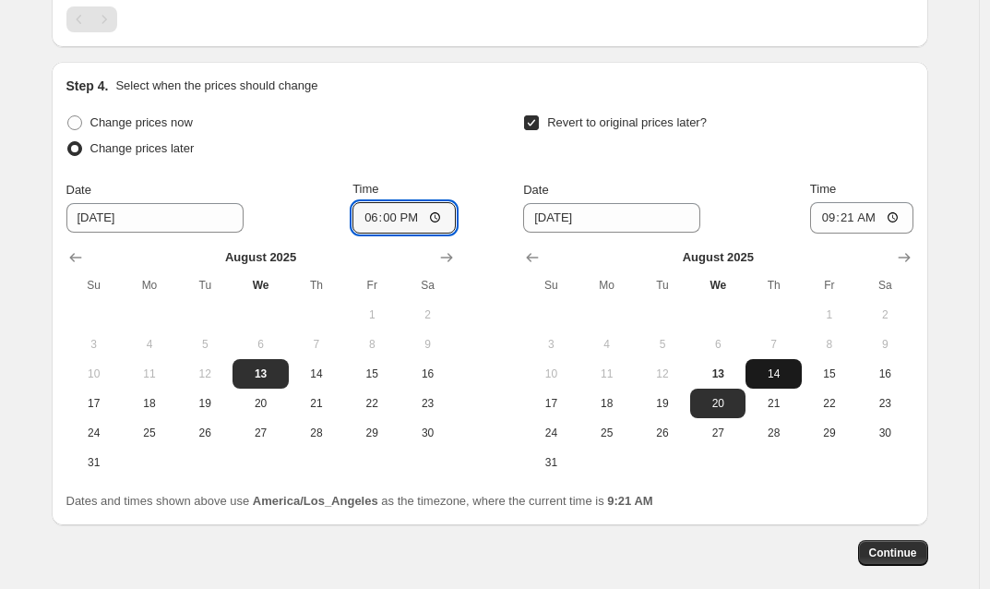
type input "18:00"
click at [779, 376] on span "14" at bounding box center [773, 373] width 41 height 15
type input "[DATE]"
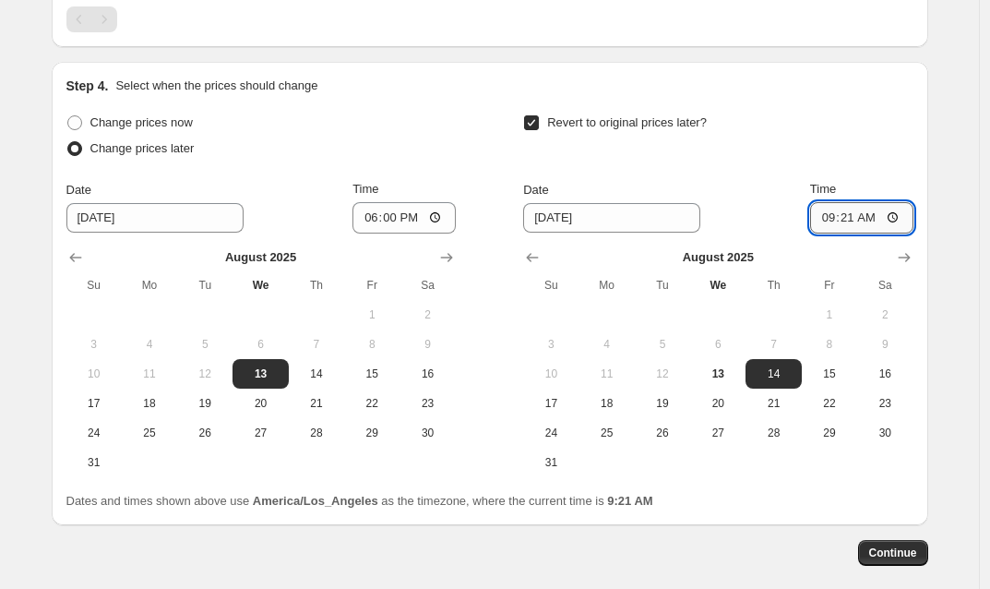
click at [853, 213] on input "09:21" at bounding box center [861, 217] width 103 height 31
type input "23:59"
click at [902, 557] on span "Continue" at bounding box center [893, 552] width 48 height 15
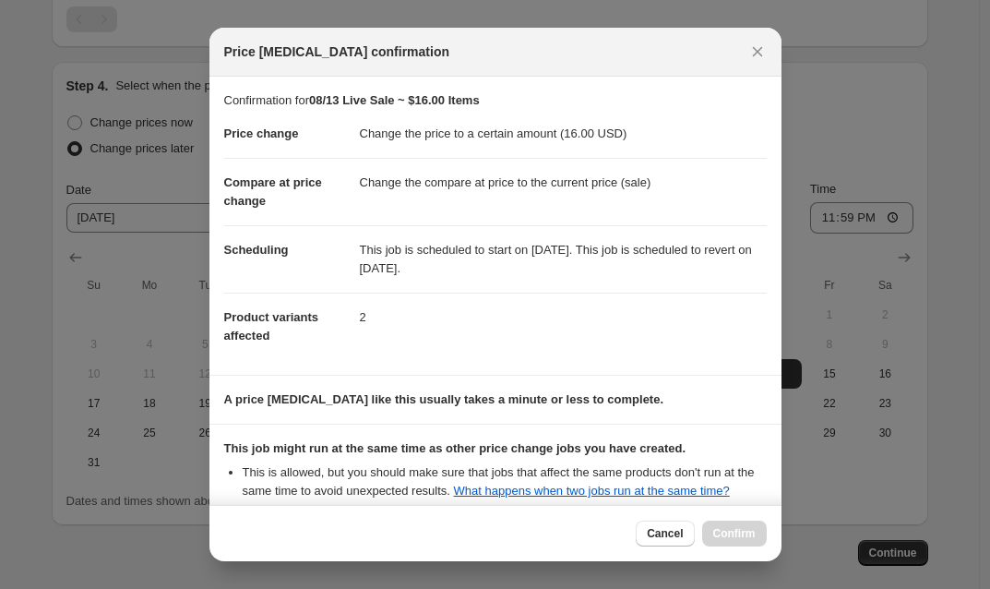
scroll to position [203, 0]
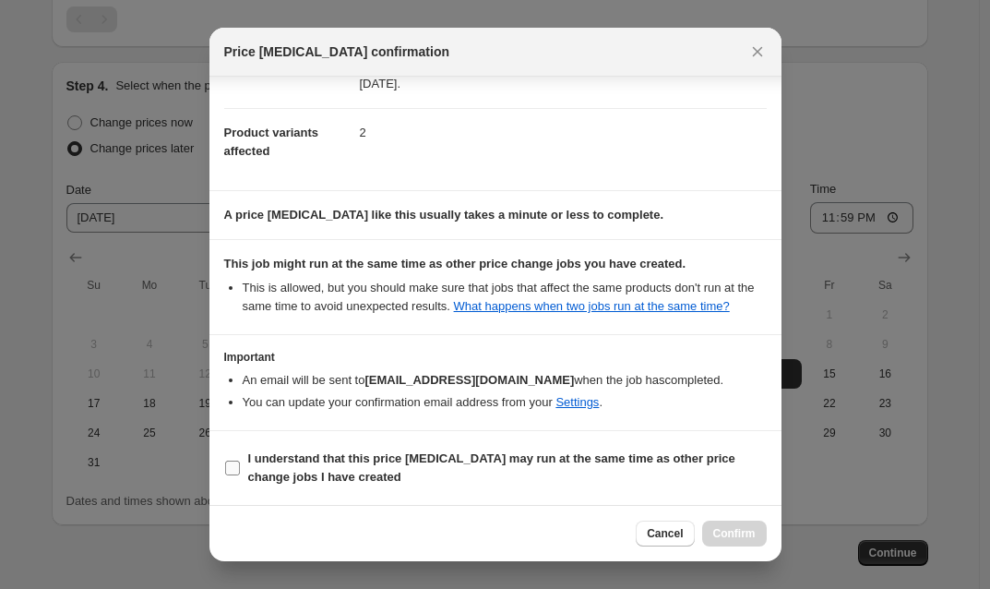
click at [237, 471] on input "I understand that this price [MEDICAL_DATA] may run at the same time as other p…" at bounding box center [232, 467] width 15 height 15
checkbox input "true"
click at [738, 538] on span "Confirm" at bounding box center [734, 533] width 42 height 15
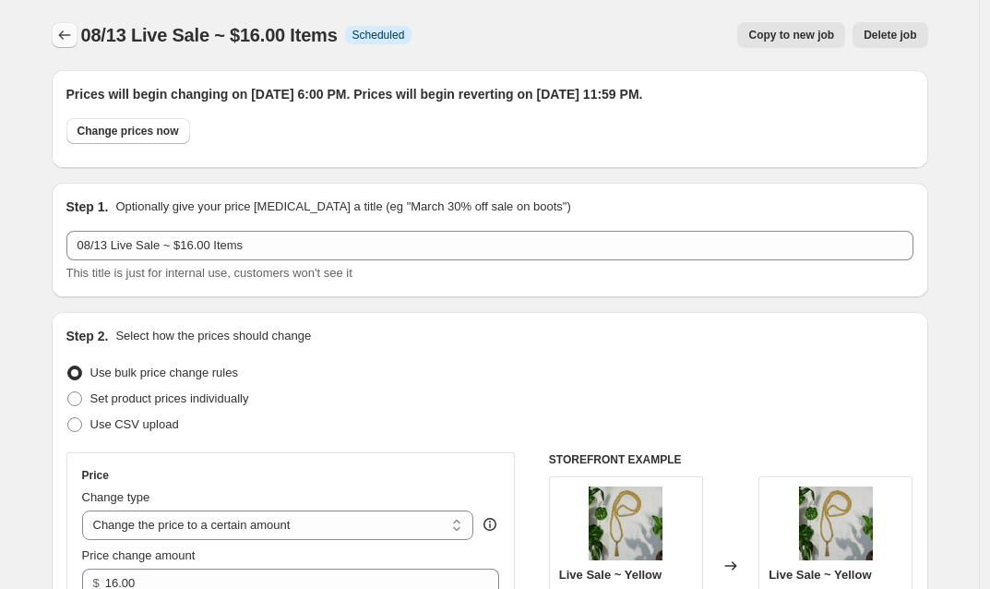
click at [68, 40] on icon "Price change jobs" at bounding box center [64, 35] width 18 height 18
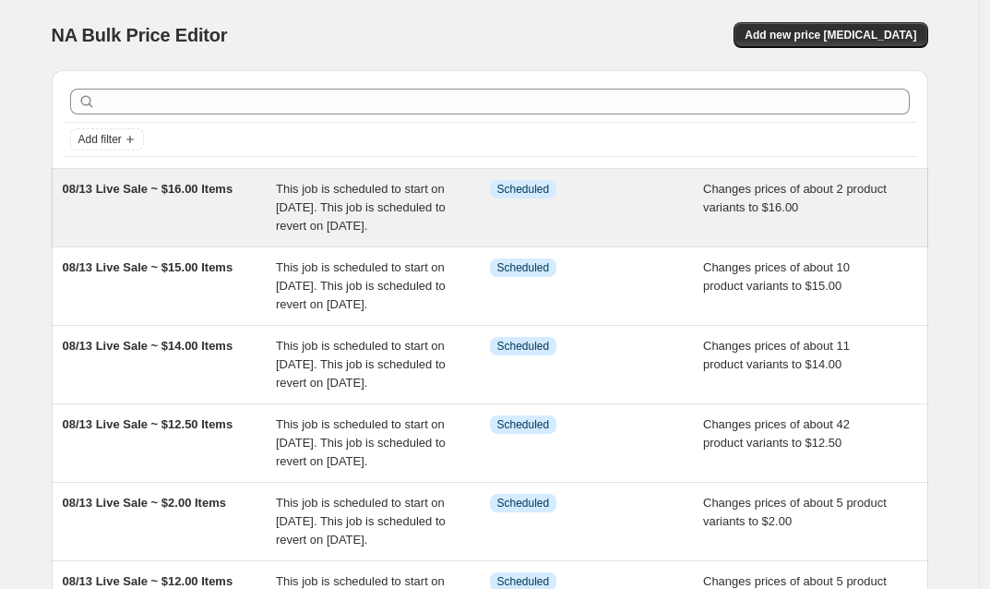
click at [479, 232] on div "This job is scheduled to start on [DATE]. This job is scheduled to revert on [D…" at bounding box center [383, 207] width 214 height 55
select select "collection"
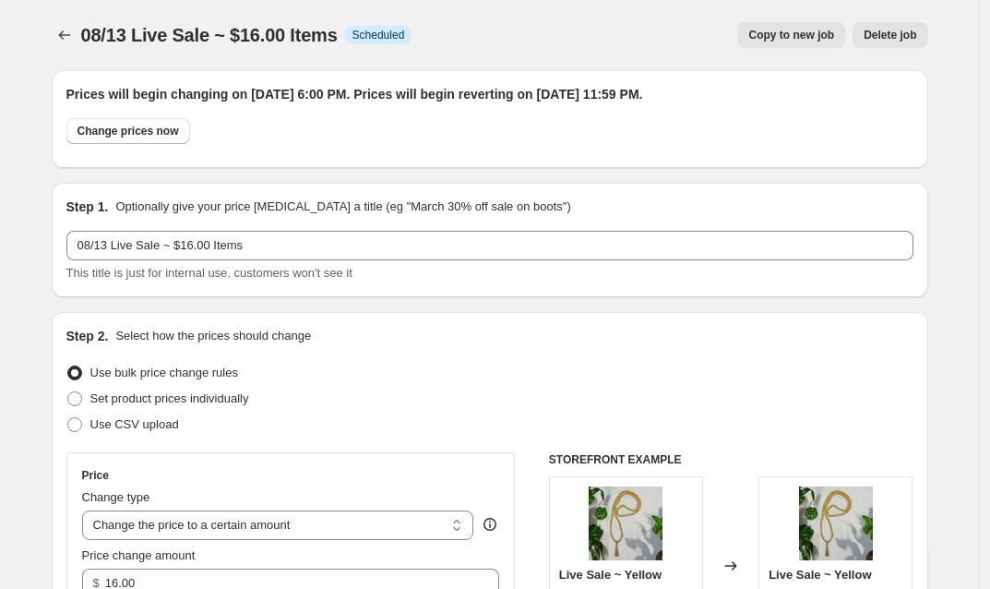
click at [789, 37] on span "Copy to new job" at bounding box center [791, 35] width 86 height 15
select select "collection"
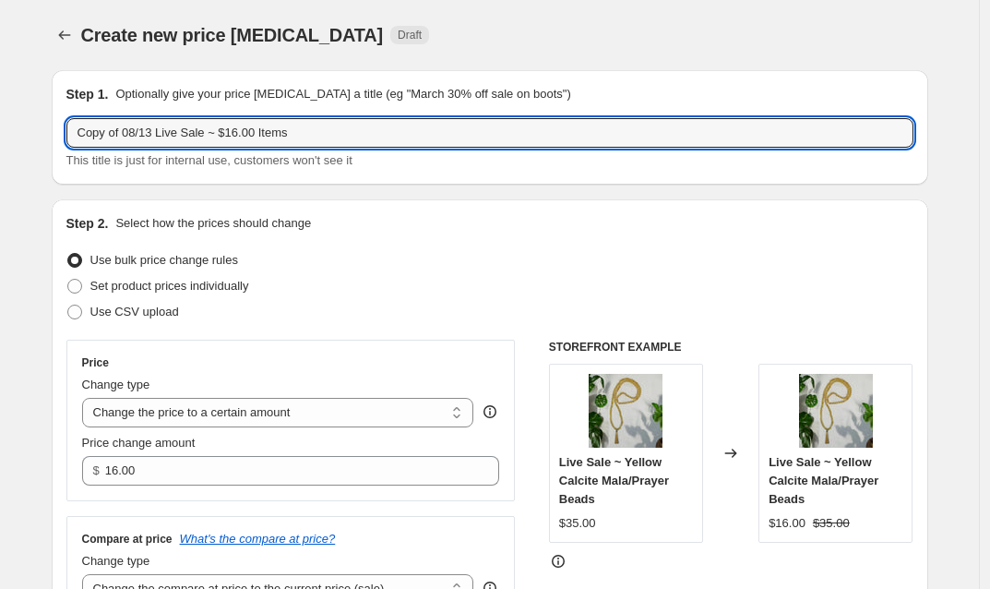
drag, startPoint x: 132, startPoint y: 134, endPoint x: 29, endPoint y: 129, distance: 103.4
click at [196, 134] on input "08/13 Live Sale ~ $16.00 Items" at bounding box center [489, 133] width 847 height 30
drag, startPoint x: 202, startPoint y: 130, endPoint x: 191, endPoint y: 133, distance: 11.4
click at [191, 133] on input "08/13 Live Sale ~ $16.00 Items" at bounding box center [489, 133] width 847 height 30
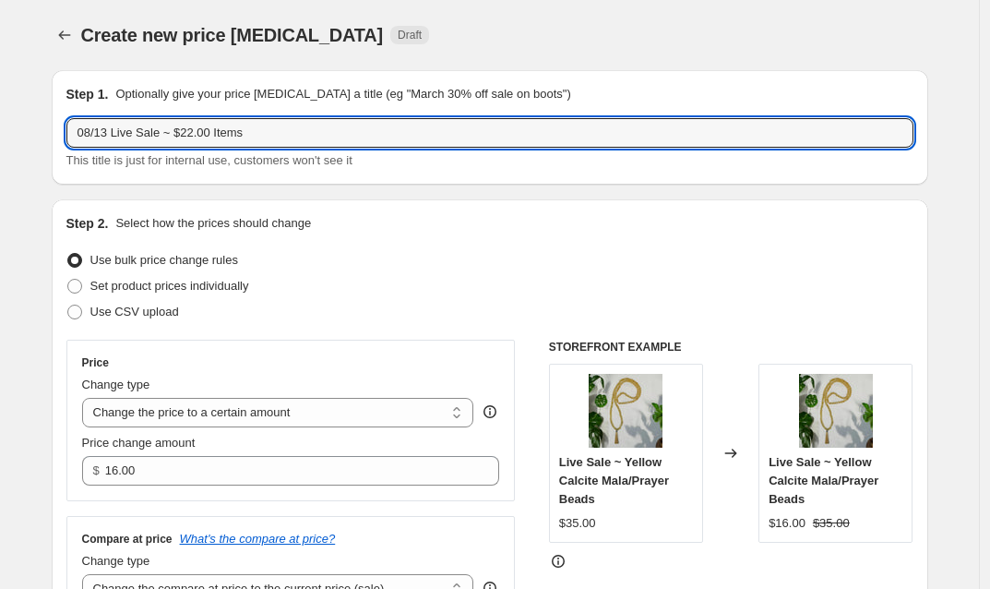
type input "08/13 Live Sale ~ $22.00 Items"
click at [501, 66] on div "Create new price [MEDICAL_DATA]. This page is ready Create new price [MEDICAL_D…" at bounding box center [490, 35] width 877 height 70
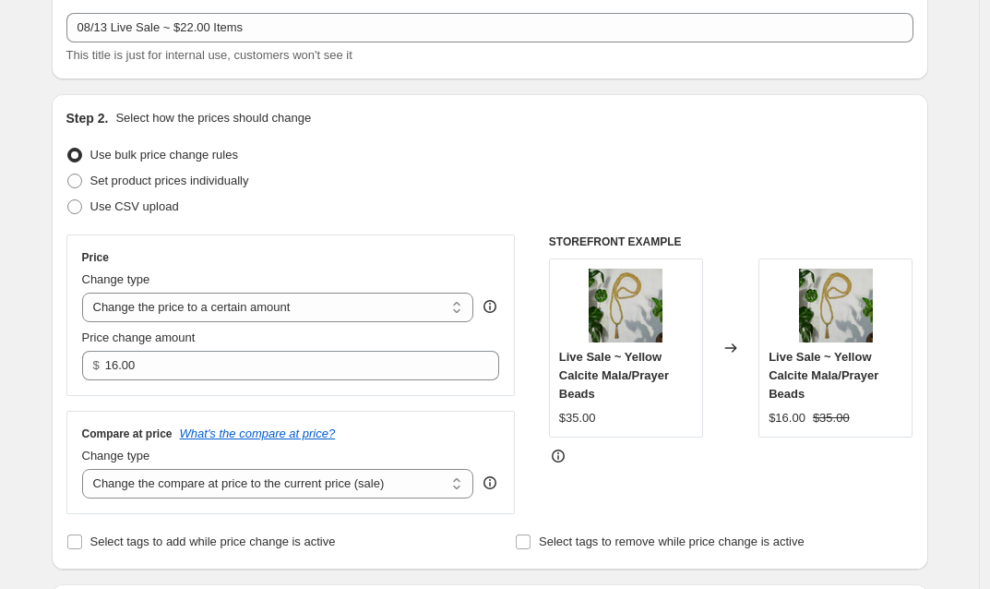
scroll to position [233, 0]
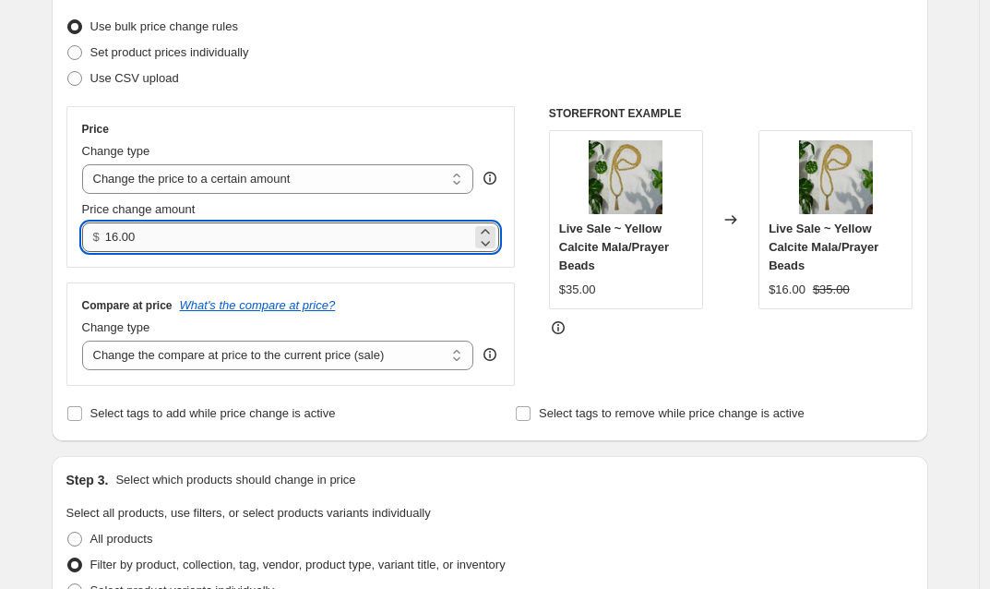
drag, startPoint x: 136, startPoint y: 244, endPoint x: 143, endPoint y: 237, distance: 9.8
click at [136, 244] on input "16.00" at bounding box center [288, 237] width 366 height 30
drag, startPoint x: 149, startPoint y: 237, endPoint x: 112, endPoint y: 238, distance: 36.9
click at [112, 238] on input "16.00" at bounding box center [288, 237] width 366 height 30
type input "22.00"
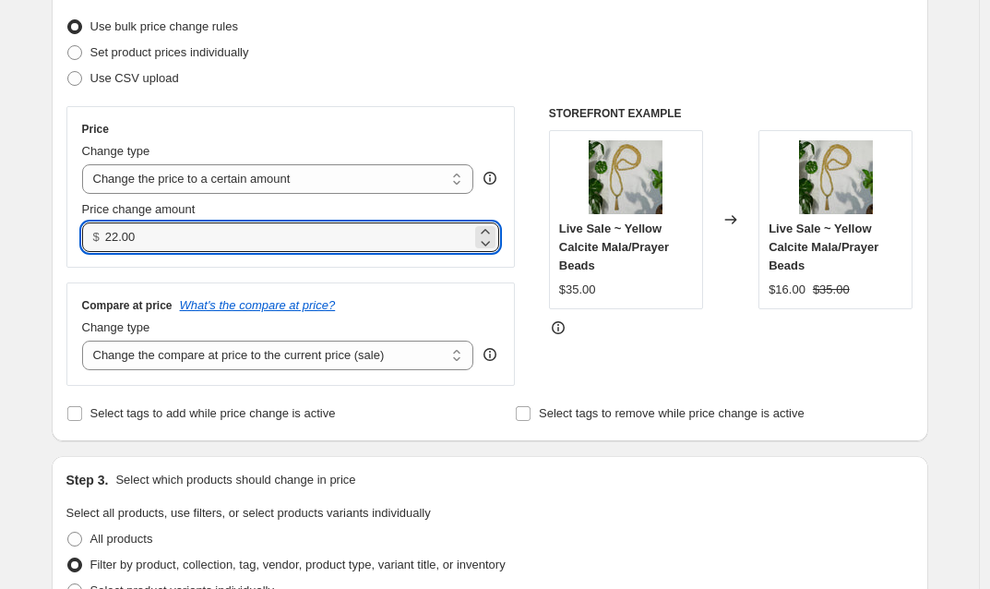
drag, startPoint x: 434, startPoint y: 76, endPoint x: 435, endPoint y: 89, distance: 13.0
click at [434, 75] on div "Use CSV upload" at bounding box center [489, 79] width 847 height 26
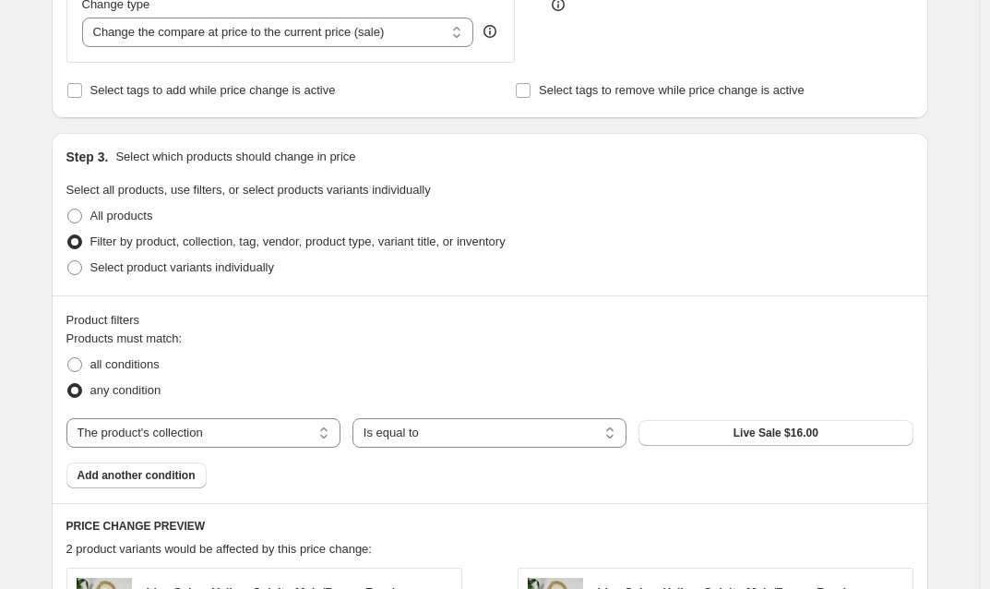
scroll to position [584, 0]
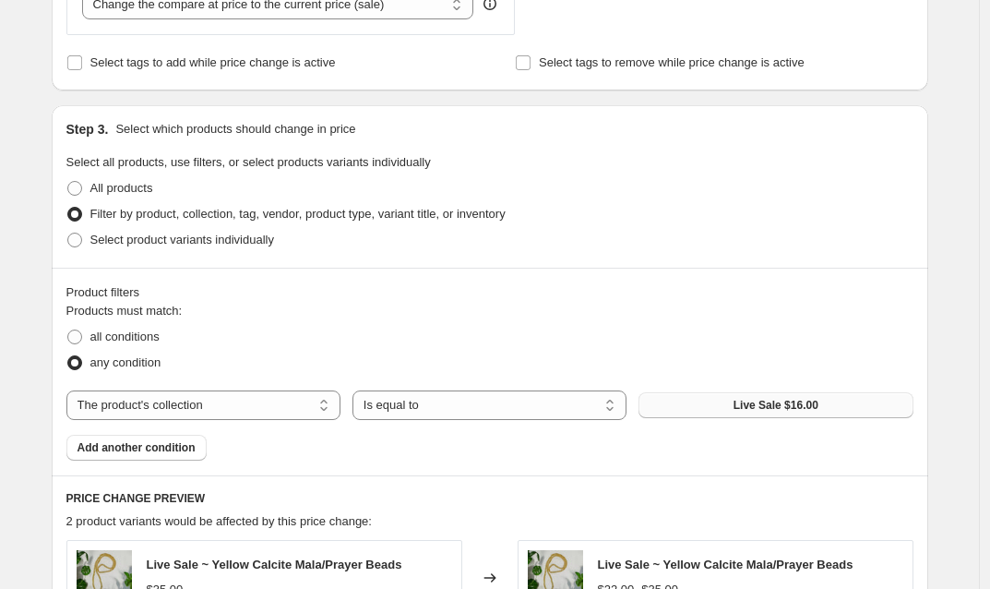
click at [746, 410] on span "Live Sale $16.00" at bounding box center [776, 405] width 85 height 15
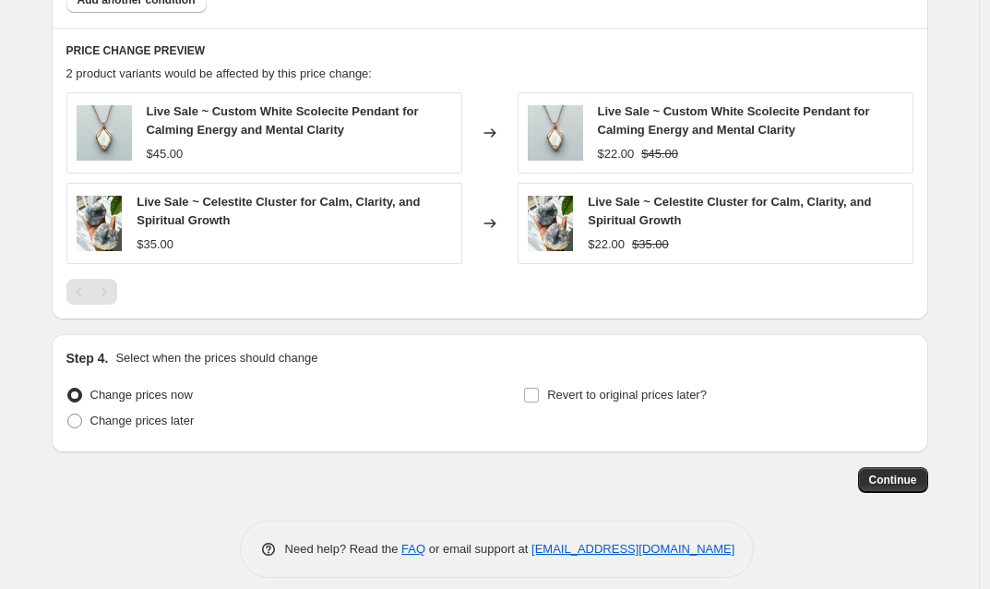
scroll to position [1048, 0]
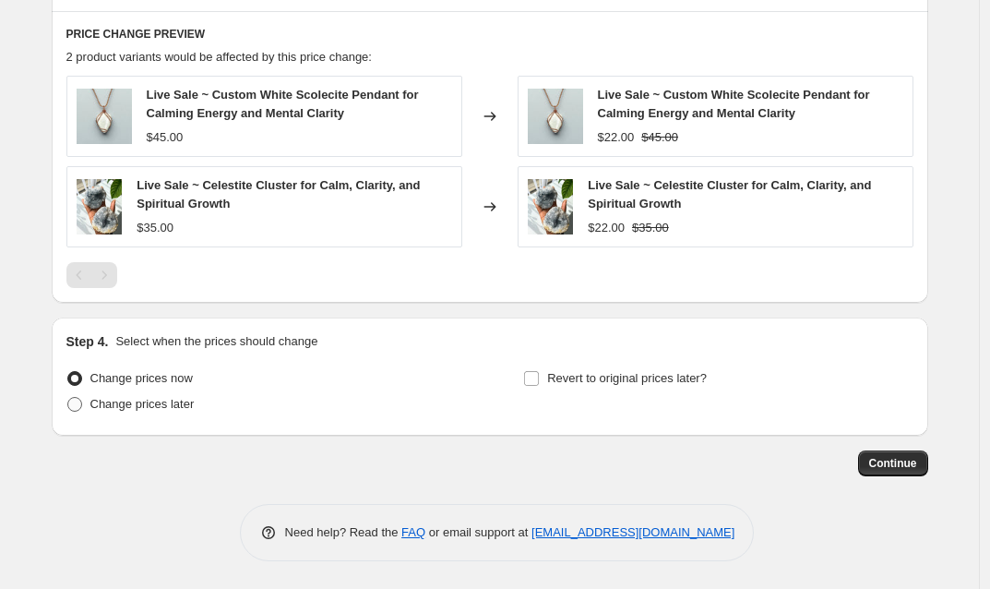
click at [82, 407] on span at bounding box center [74, 404] width 15 height 15
click at [68, 398] on input "Change prices later" at bounding box center [67, 397] width 1 height 1
radio input "true"
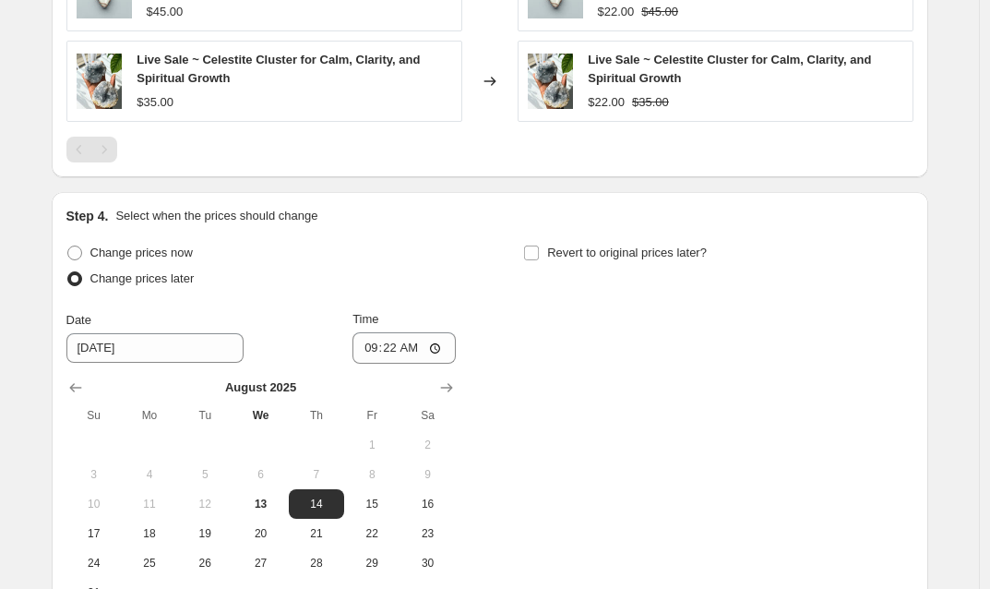
scroll to position [1251, 0]
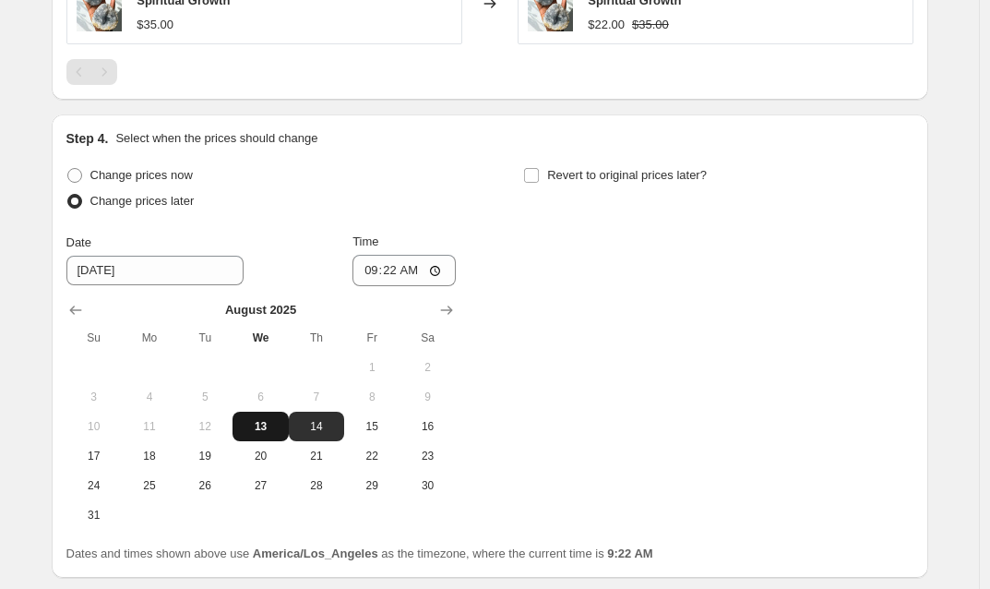
click at [266, 432] on span "13" at bounding box center [260, 426] width 41 height 15
type input "[DATE]"
click at [396, 271] on input "09:22" at bounding box center [403, 270] width 103 height 31
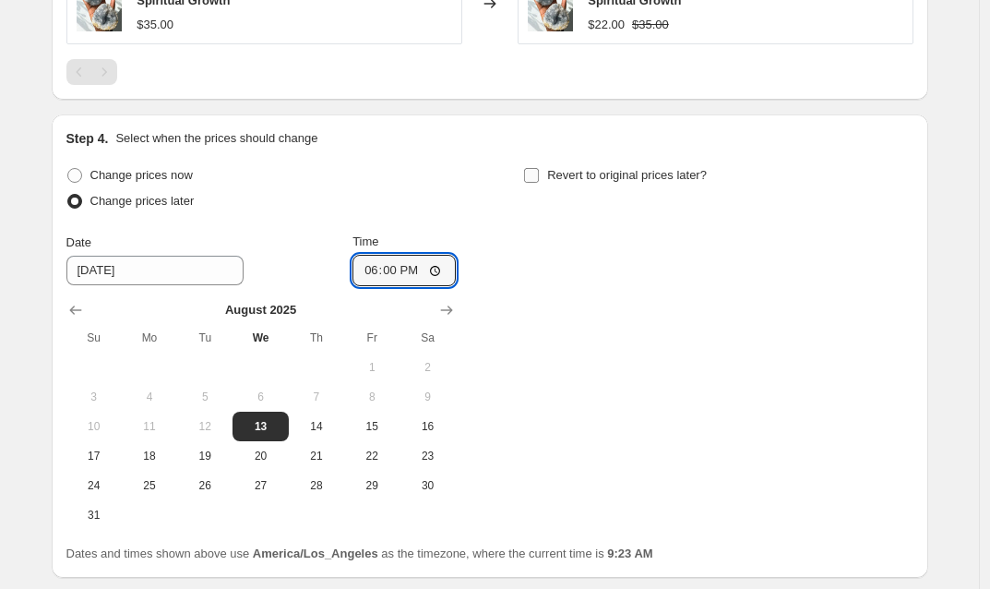
type input "18:00"
click at [539, 174] on input "Revert to original prices later?" at bounding box center [531, 175] width 15 height 15
checkbox input "true"
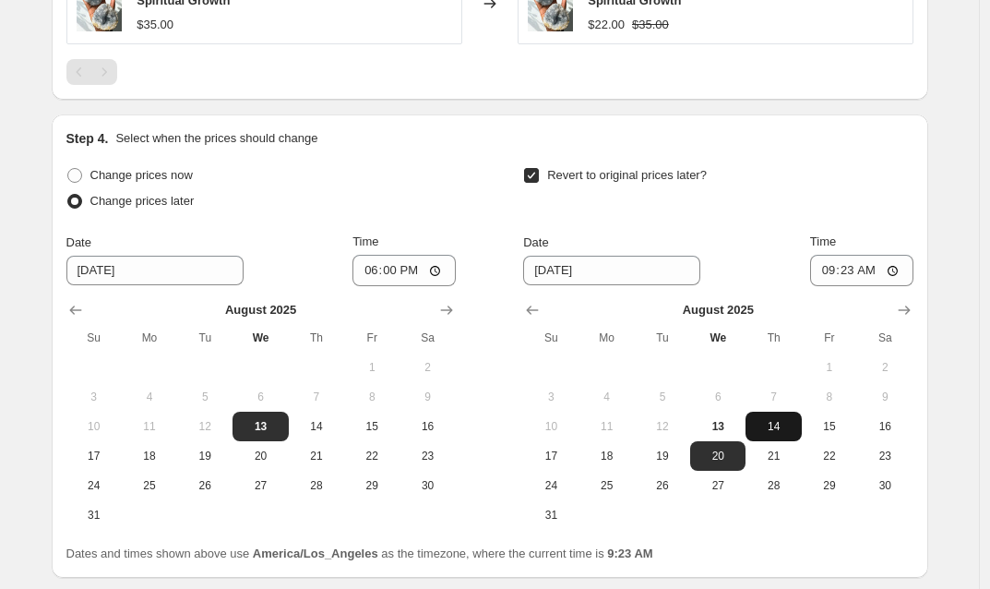
click at [775, 430] on span "14" at bounding box center [773, 426] width 41 height 15
type input "[DATE]"
click at [853, 272] on input "09:23" at bounding box center [861, 270] width 103 height 31
click at [877, 273] on input "11:23" at bounding box center [861, 270] width 103 height 31
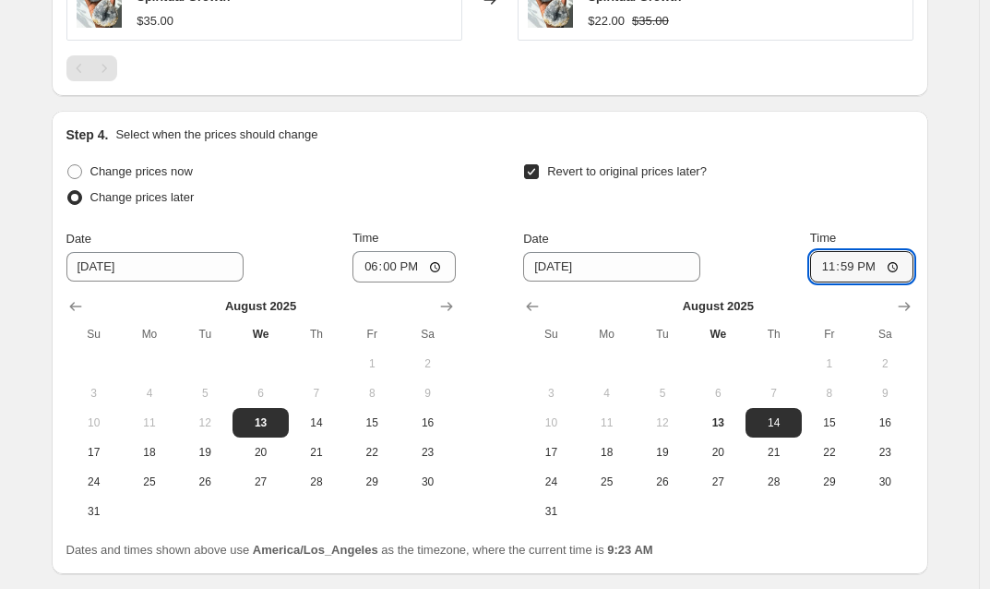
scroll to position [1395, 0]
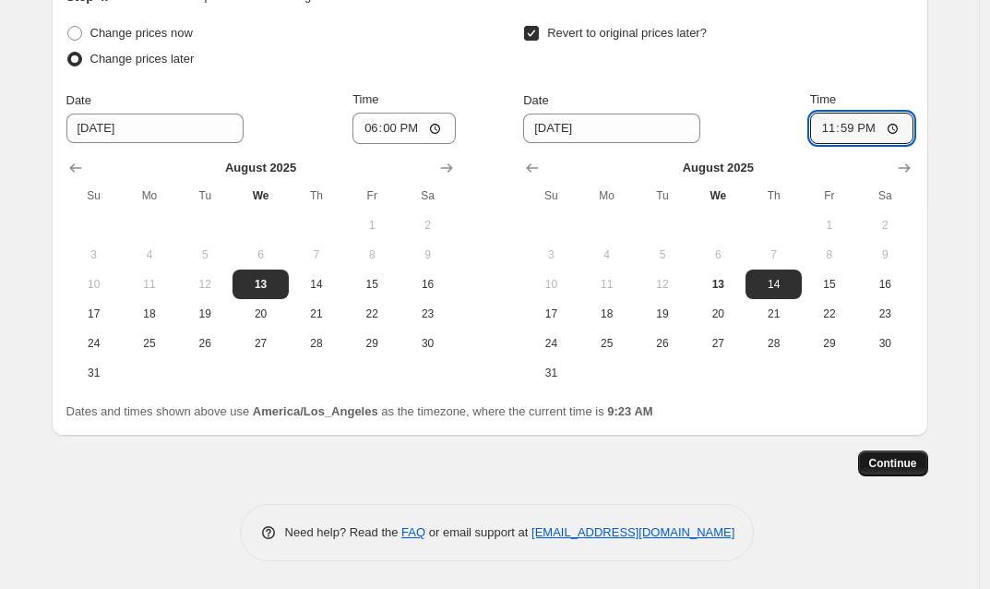
type input "23:59"
click at [889, 464] on span "Continue" at bounding box center [893, 463] width 48 height 15
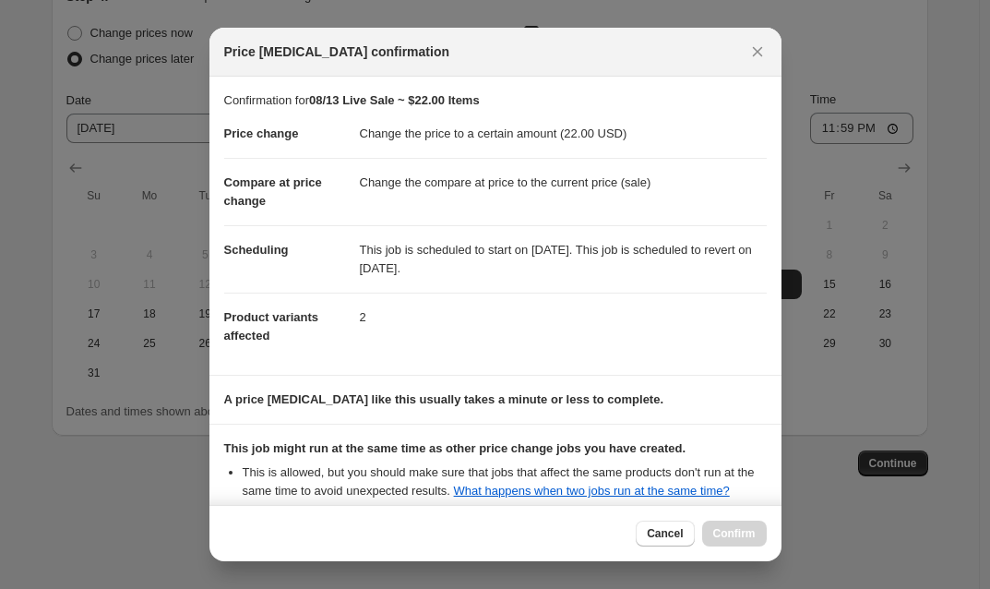
scroll to position [203, 0]
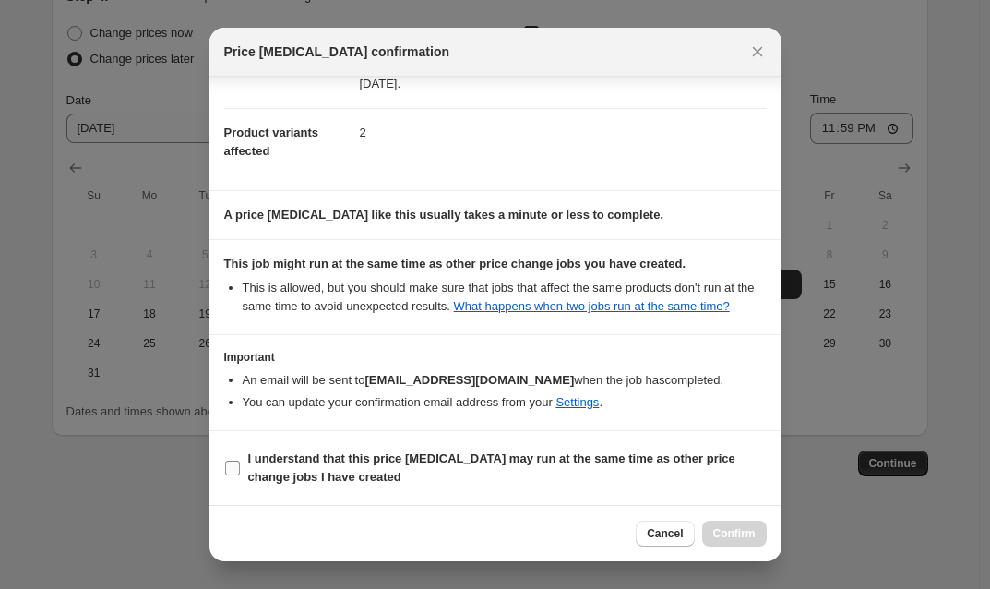
click at [237, 470] on input "I understand that this price [MEDICAL_DATA] may run at the same time as other p…" at bounding box center [232, 467] width 15 height 15
checkbox input "true"
click at [735, 536] on span "Confirm" at bounding box center [734, 533] width 42 height 15
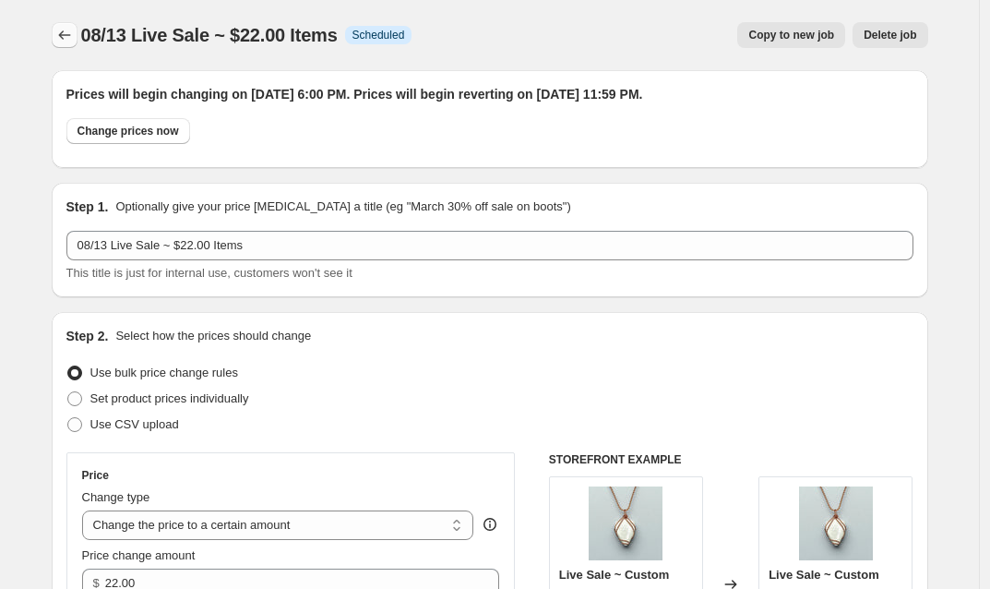
click at [71, 37] on icon "Price change jobs" at bounding box center [64, 35] width 18 height 18
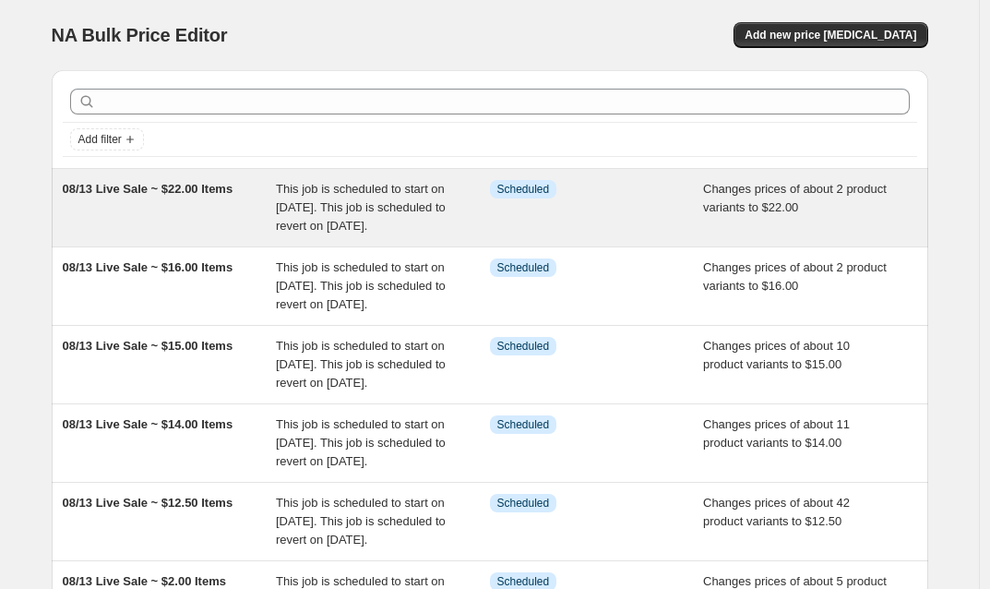
click at [382, 191] on span "This job is scheduled to start on [DATE]. This job is scheduled to revert on [D…" at bounding box center [361, 207] width 170 height 51
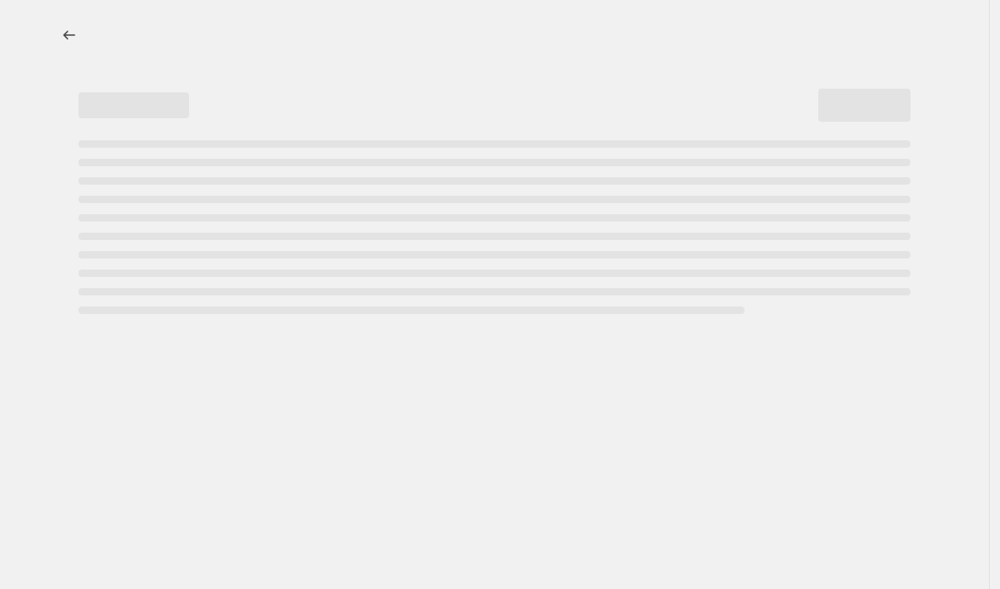
select select "collection"
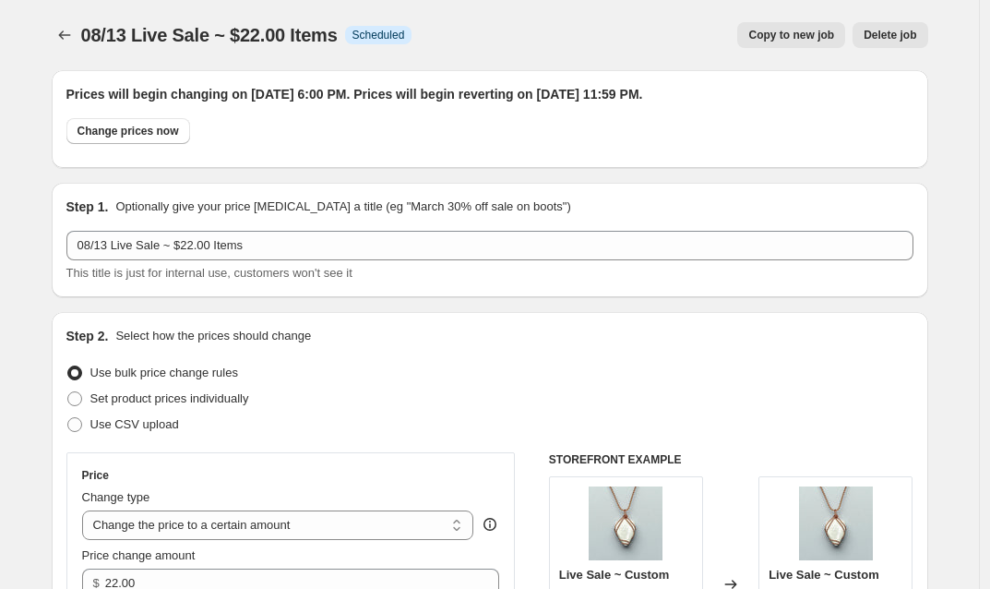
click at [775, 38] on span "Copy to new job" at bounding box center [791, 35] width 86 height 15
select select "collection"
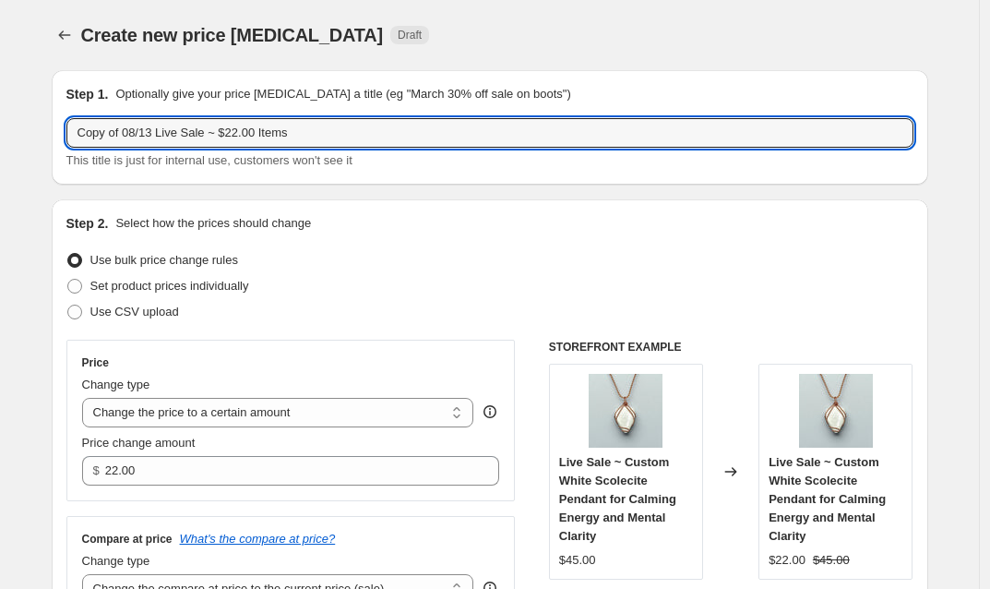
drag, startPoint x: 132, startPoint y: 133, endPoint x: 41, endPoint y: 133, distance: 91.3
click at [199, 136] on input "08/13 Live Sale ~ $22.00 Items" at bounding box center [489, 133] width 847 height 30
type input "08/13 Live Sale ~ $25.00 Items"
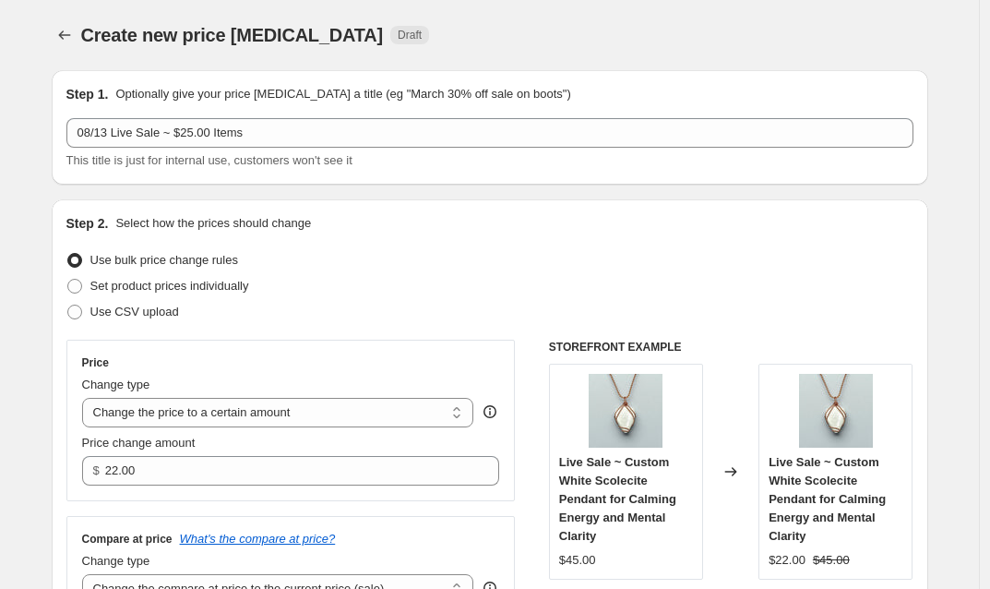
click at [538, 45] on div "Create new price [MEDICAL_DATA] Draft" at bounding box center [376, 35] width 591 height 26
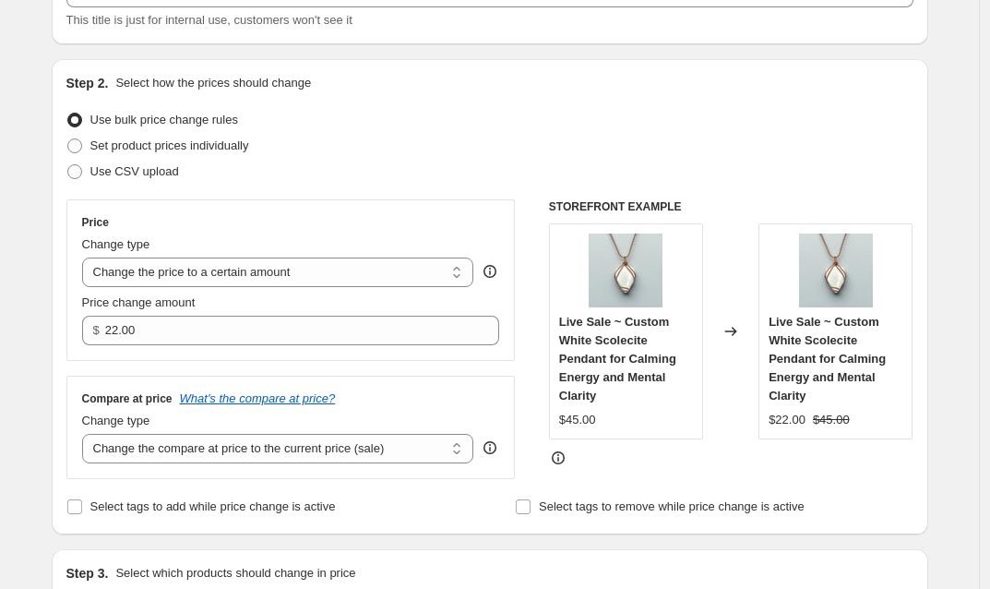
scroll to position [278, 0]
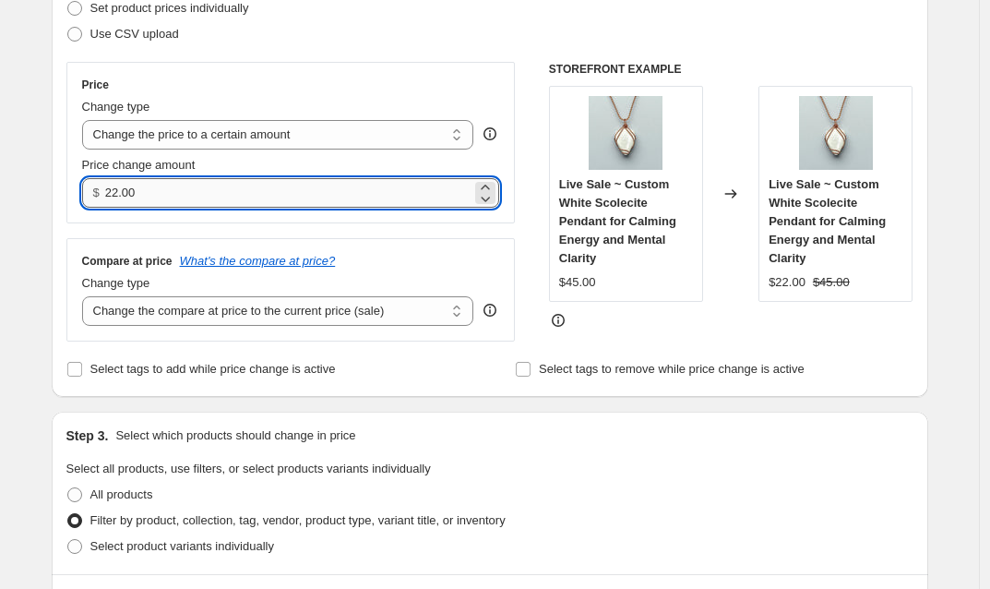
click at [121, 191] on input "22.00" at bounding box center [288, 193] width 366 height 30
type input "25.00"
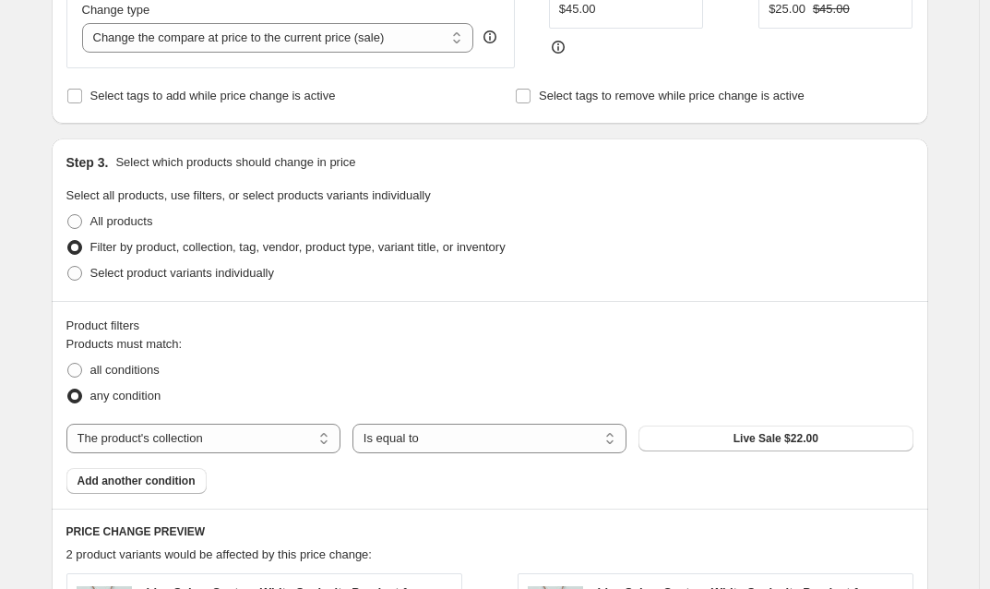
scroll to position [929, 0]
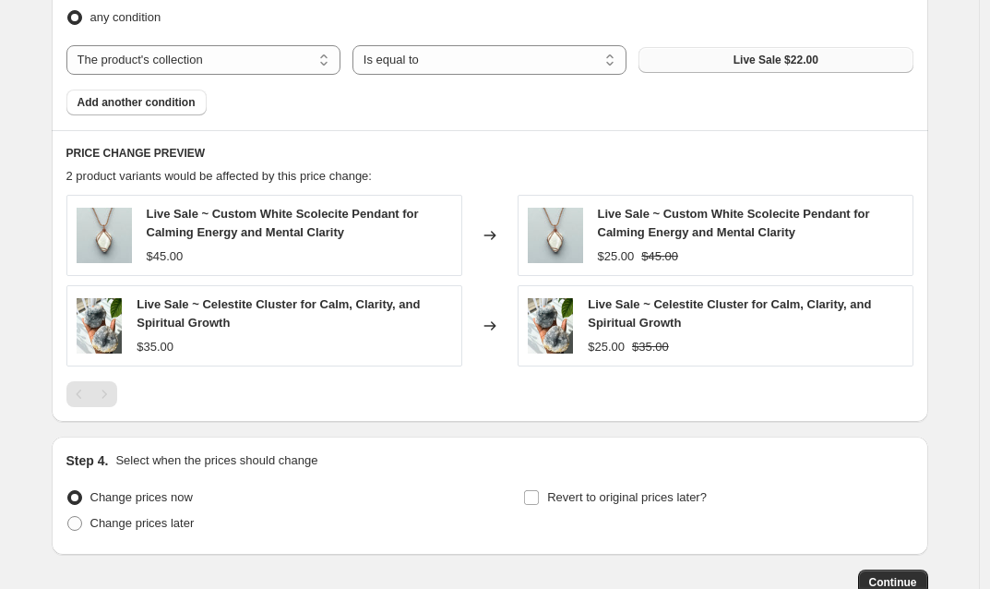
click at [750, 58] on span "Live Sale $22.00" at bounding box center [776, 60] width 85 height 15
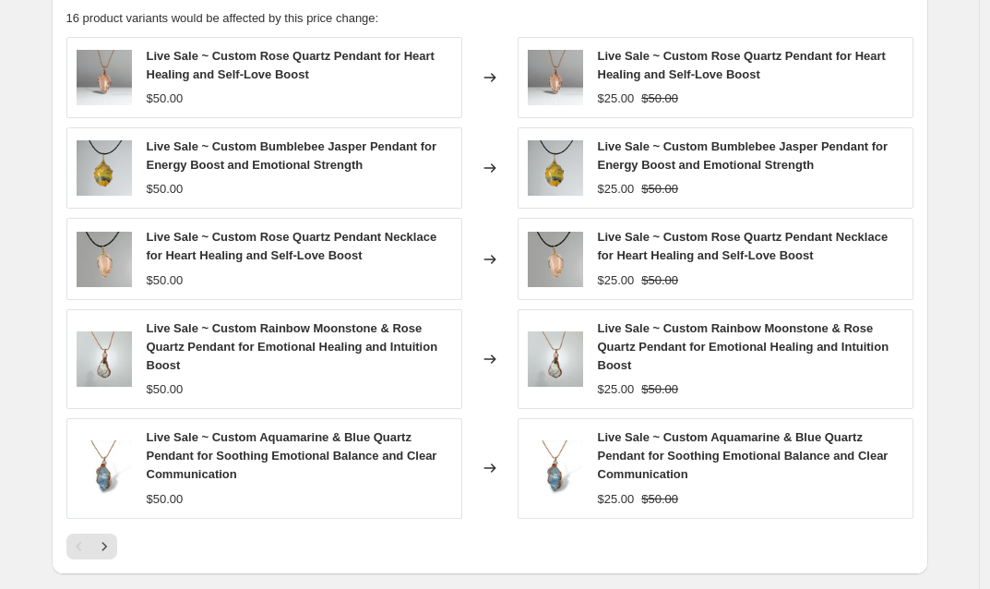
scroll to position [1358, 0]
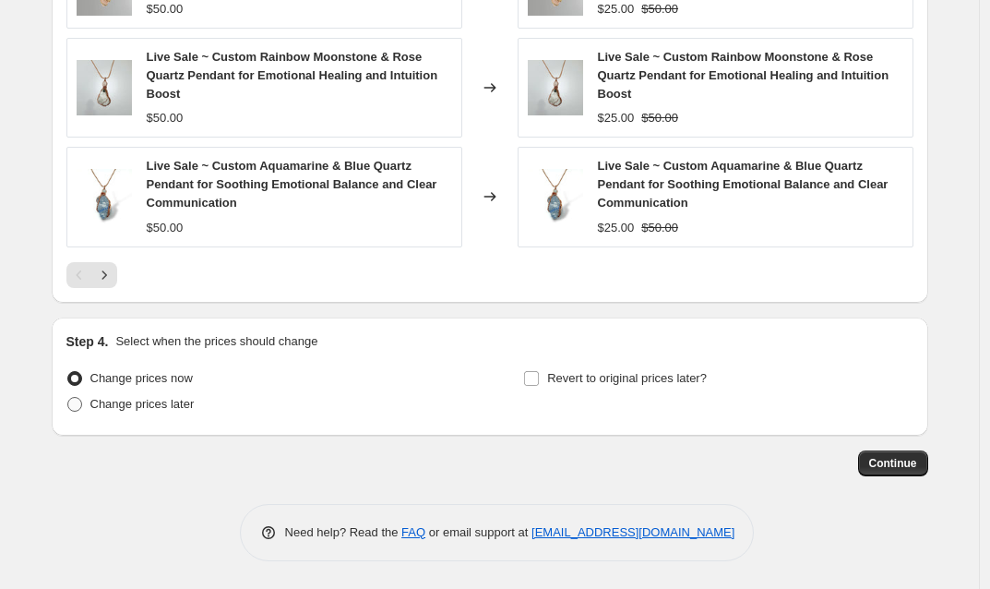
click at [77, 401] on span at bounding box center [74, 404] width 15 height 15
click at [68, 398] on input "Change prices later" at bounding box center [67, 397] width 1 height 1
radio input "true"
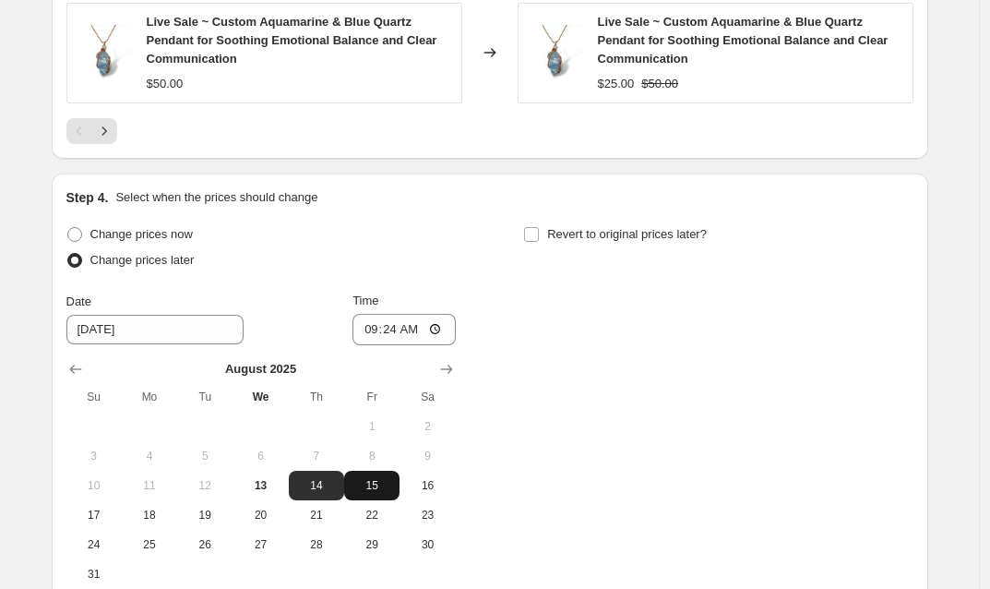
scroll to position [1628, 0]
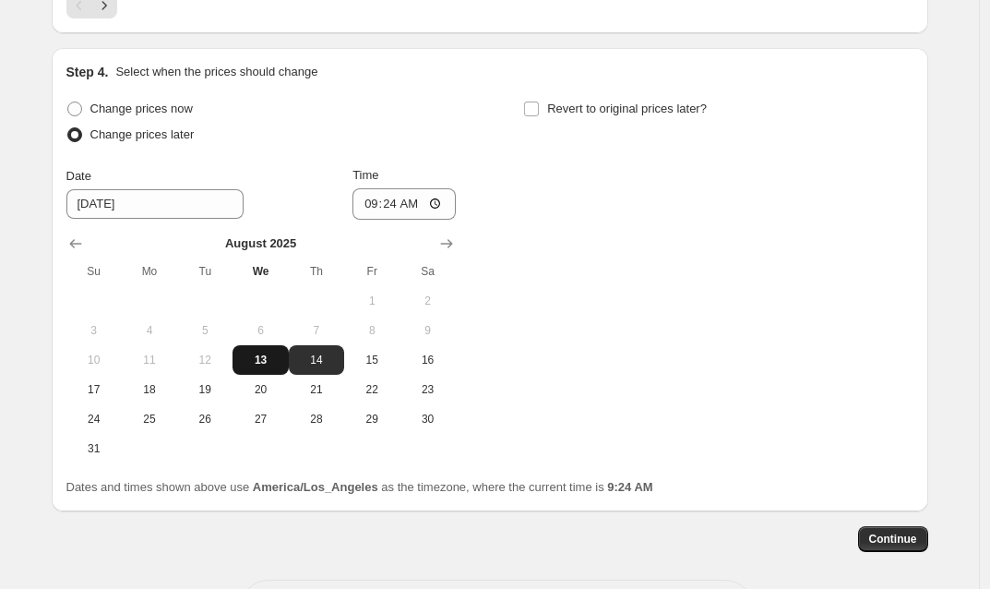
click at [268, 354] on span "13" at bounding box center [260, 359] width 41 height 15
type input "[DATE]"
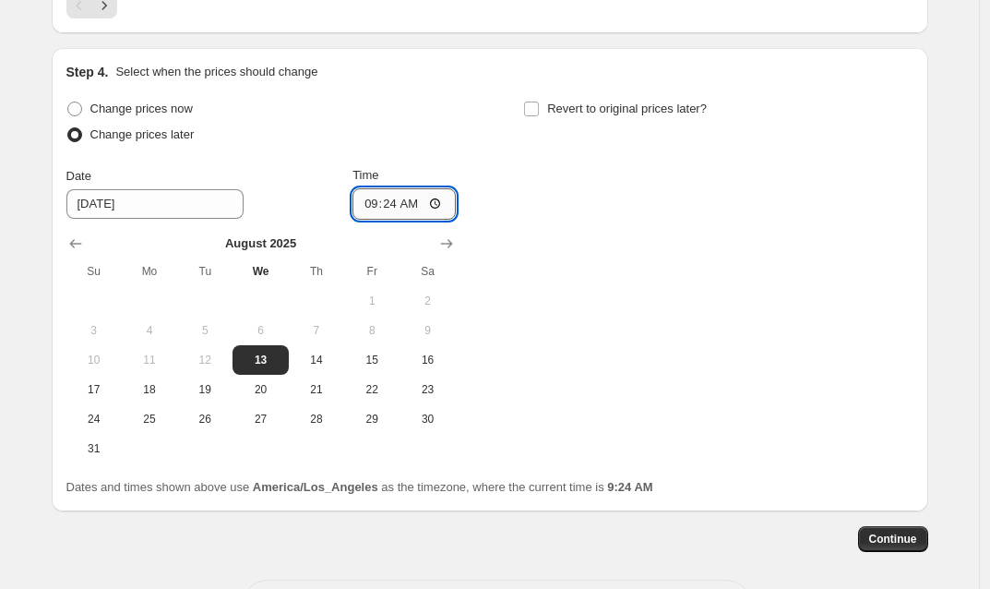
click at [390, 203] on input "09:24" at bounding box center [403, 203] width 103 height 31
type input "18:00"
click at [537, 109] on input "Revert to original prices later?" at bounding box center [531, 108] width 15 height 15
checkbox input "true"
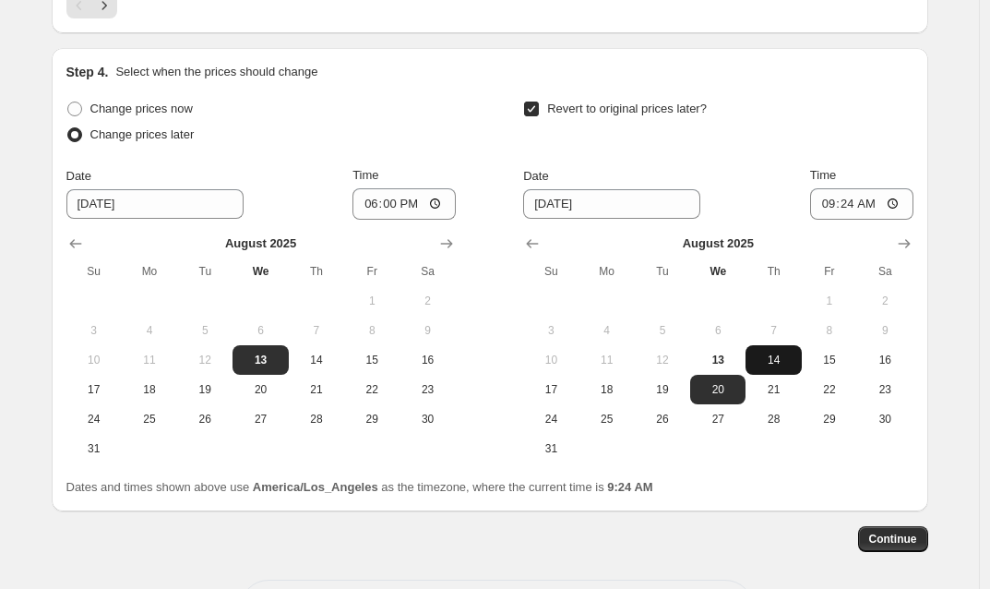
click at [777, 363] on span "14" at bounding box center [773, 359] width 41 height 15
type input "[DATE]"
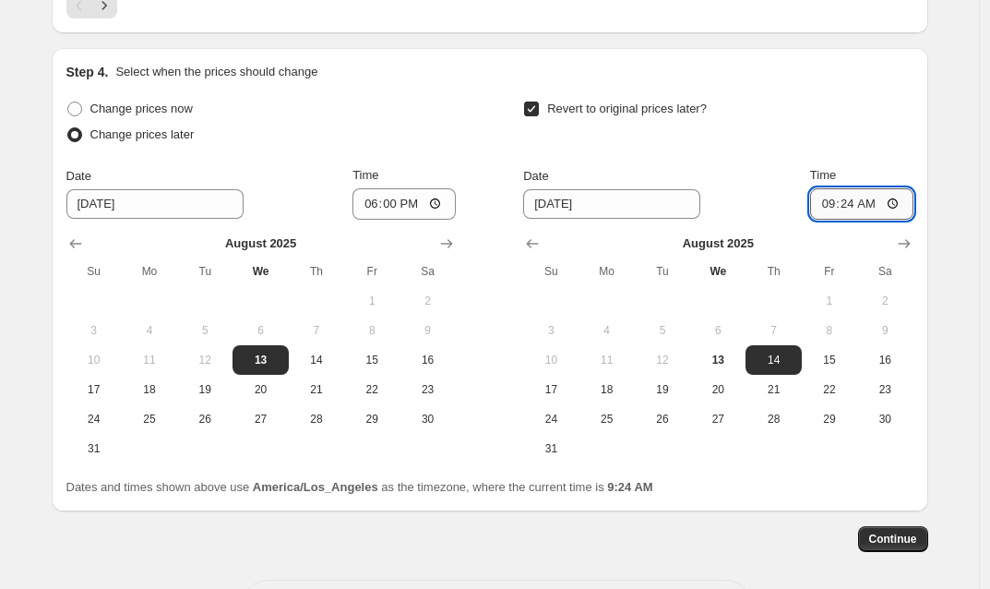
click at [850, 207] on input "09:24" at bounding box center [861, 203] width 103 height 31
click at [875, 209] on input "11:24" at bounding box center [861, 203] width 103 height 31
click at [896, 205] on input "11:59" at bounding box center [861, 203] width 103 height 31
type input "23:59"
click at [908, 546] on span "Continue" at bounding box center [893, 538] width 48 height 15
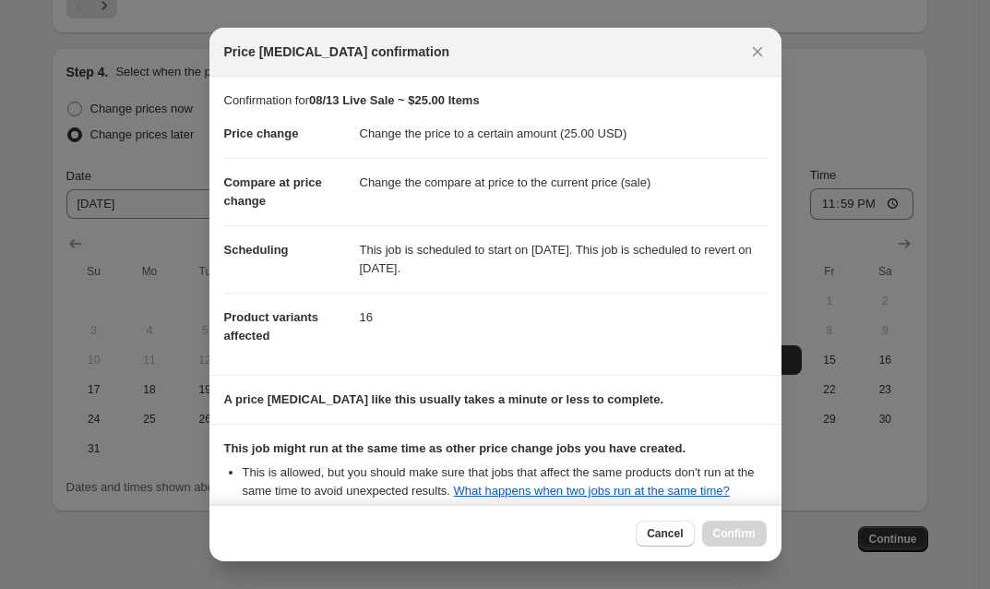
scroll to position [203, 0]
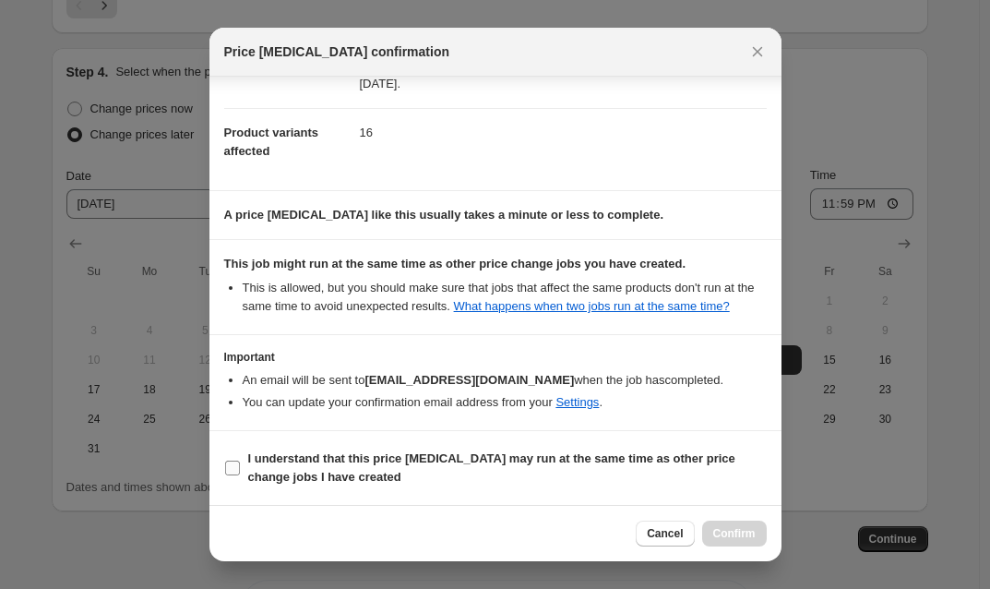
click at [228, 468] on input "I understand that this price [MEDICAL_DATA] may run at the same time as other p…" at bounding box center [232, 467] width 15 height 15
checkbox input "true"
click at [728, 529] on span "Confirm" at bounding box center [734, 533] width 42 height 15
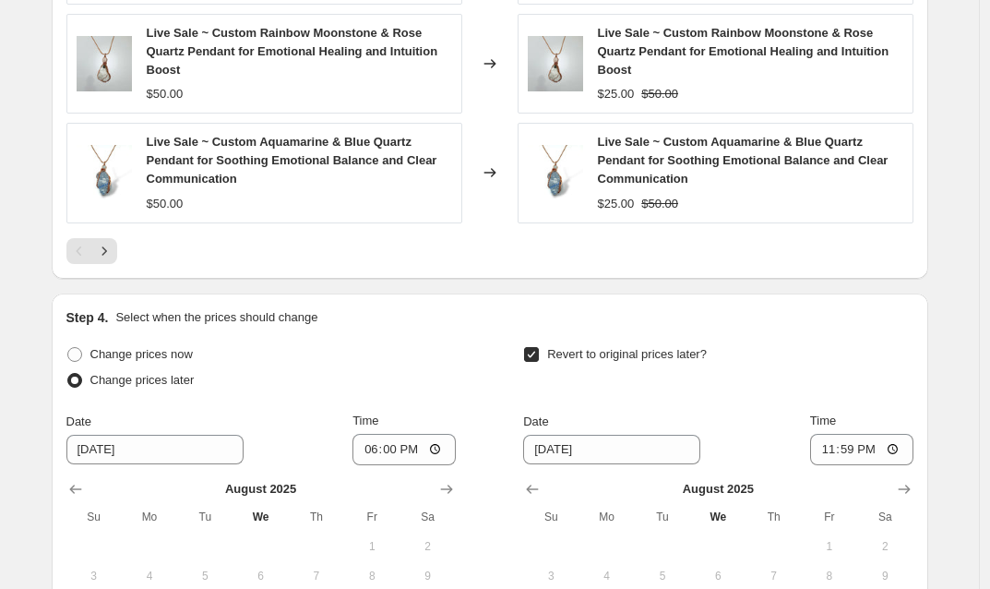
scroll to position [1491, 0]
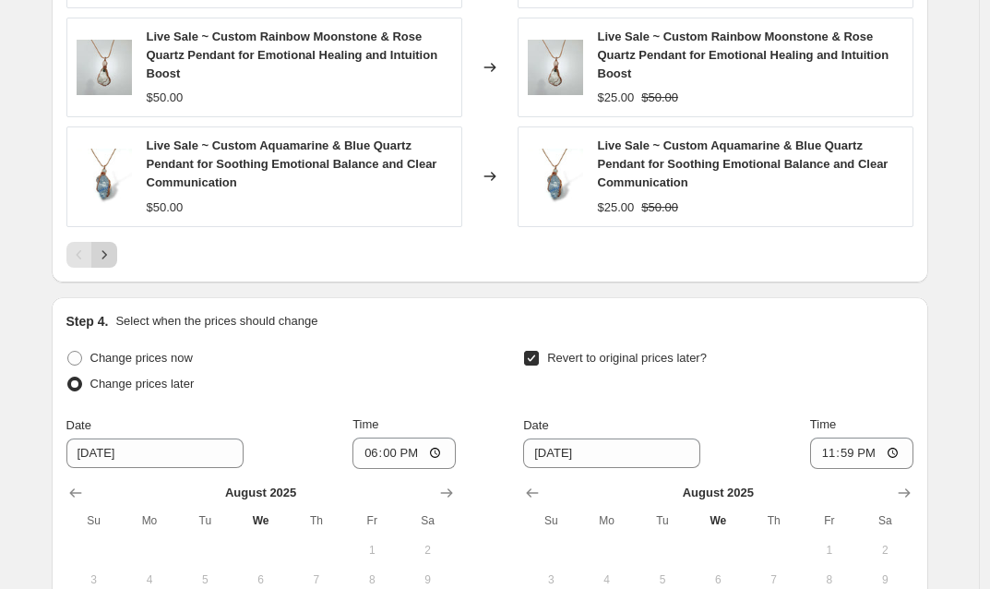
click at [107, 257] on icon "Next" at bounding box center [104, 254] width 18 height 18
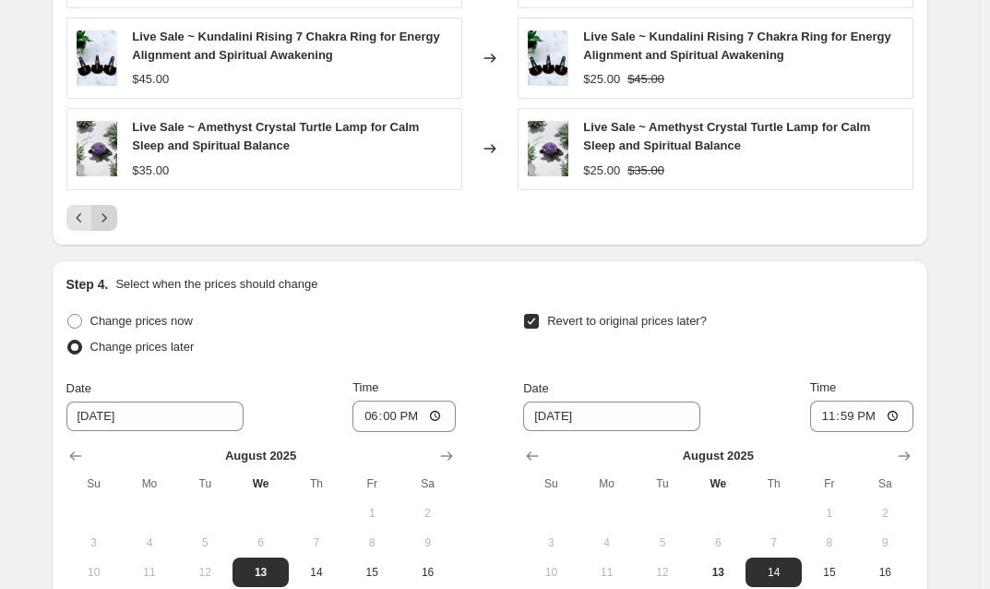
click at [113, 214] on icon "Next" at bounding box center [104, 218] width 18 height 18
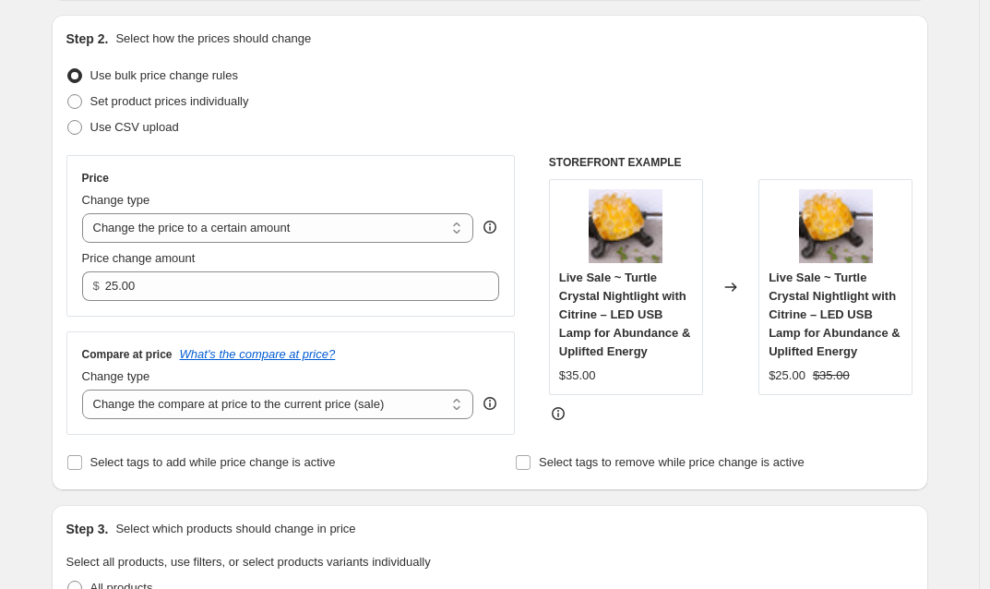
scroll to position [0, 0]
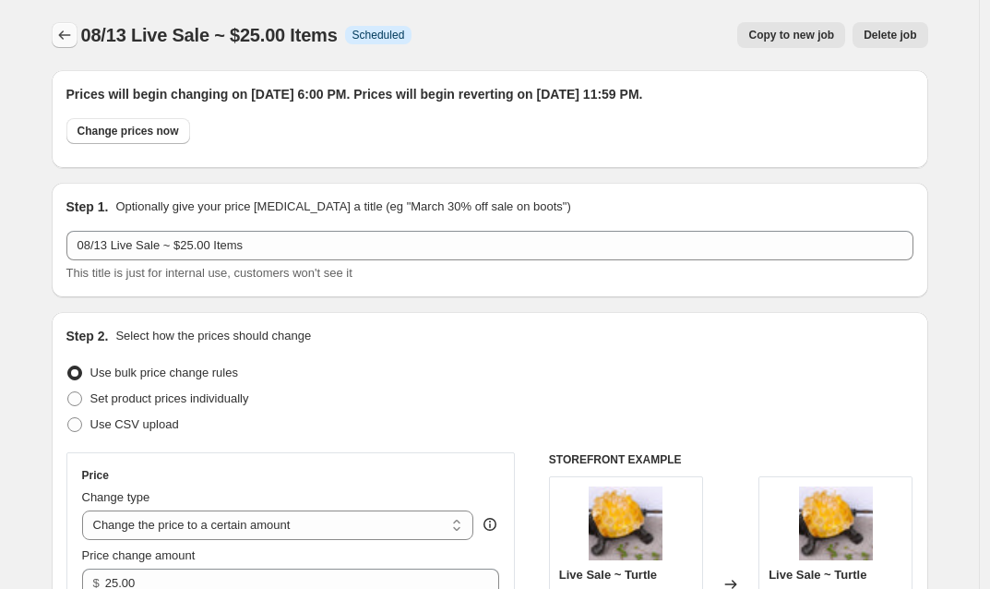
click at [72, 30] on icon "Price change jobs" at bounding box center [64, 35] width 18 height 18
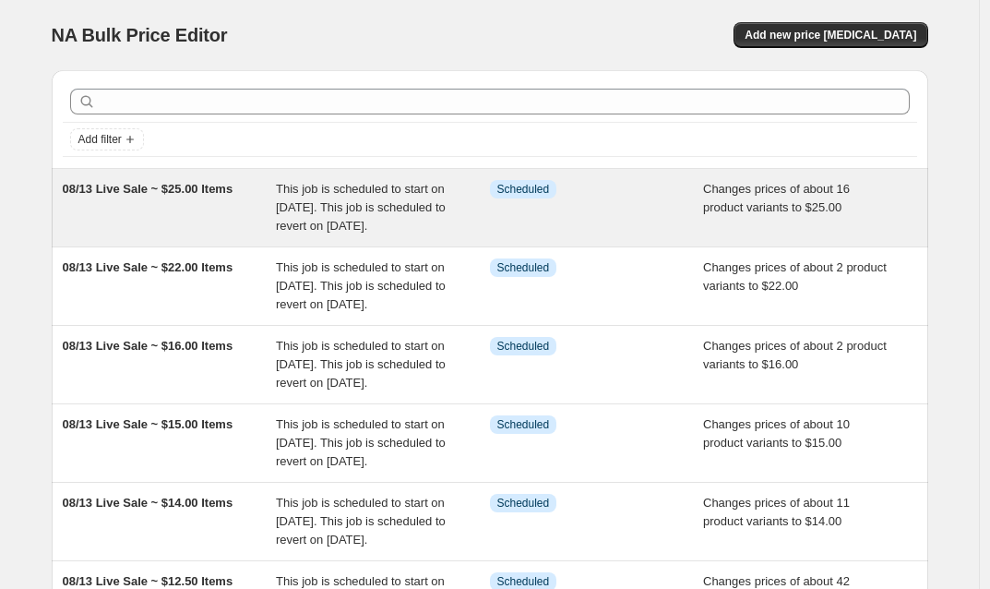
click at [628, 206] on div "Info Scheduled" at bounding box center [597, 207] width 214 height 55
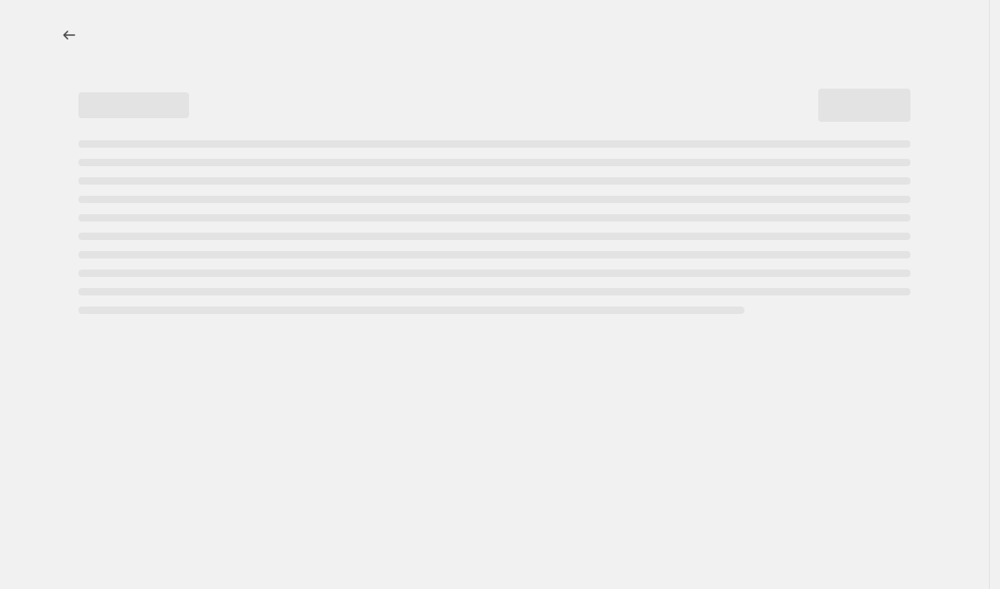
select select "collection"
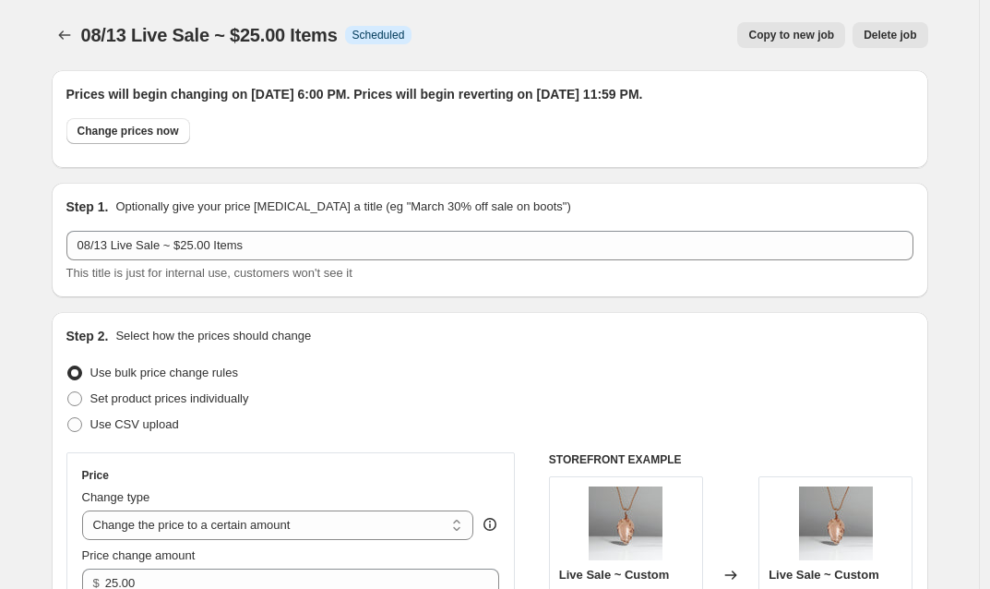
click at [775, 36] on span "Copy to new job" at bounding box center [791, 35] width 86 height 15
select select "collection"
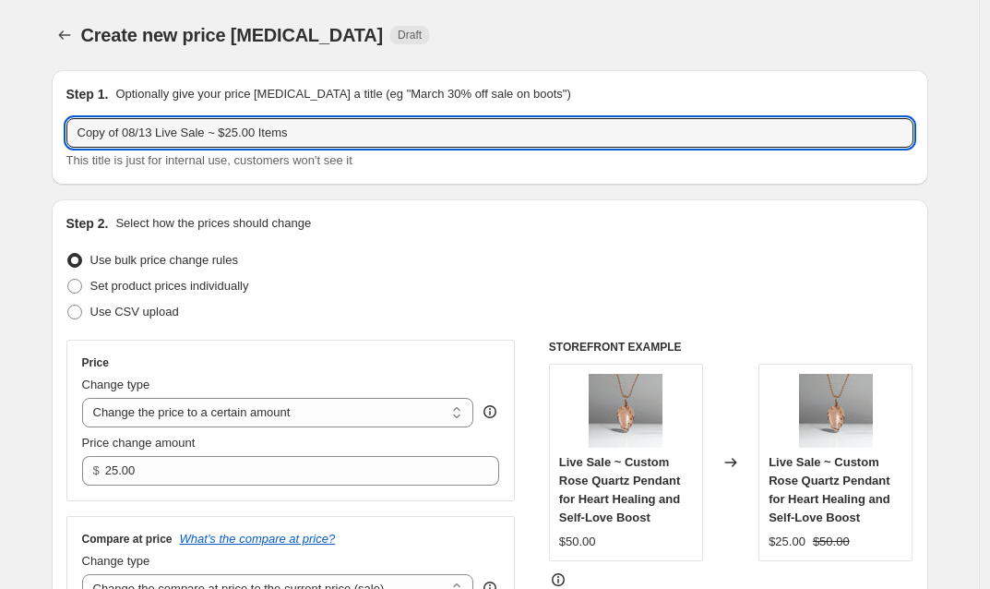
drag, startPoint x: 131, startPoint y: 133, endPoint x: 54, endPoint y: 134, distance: 76.6
drag, startPoint x: 202, startPoint y: 130, endPoint x: 188, endPoint y: 130, distance: 13.8
click at [188, 130] on input "08/13 Live Sale ~ $25.00 Items" at bounding box center [489, 133] width 847 height 30
type input "08/13 Live Sale ~ $30.00 Items"
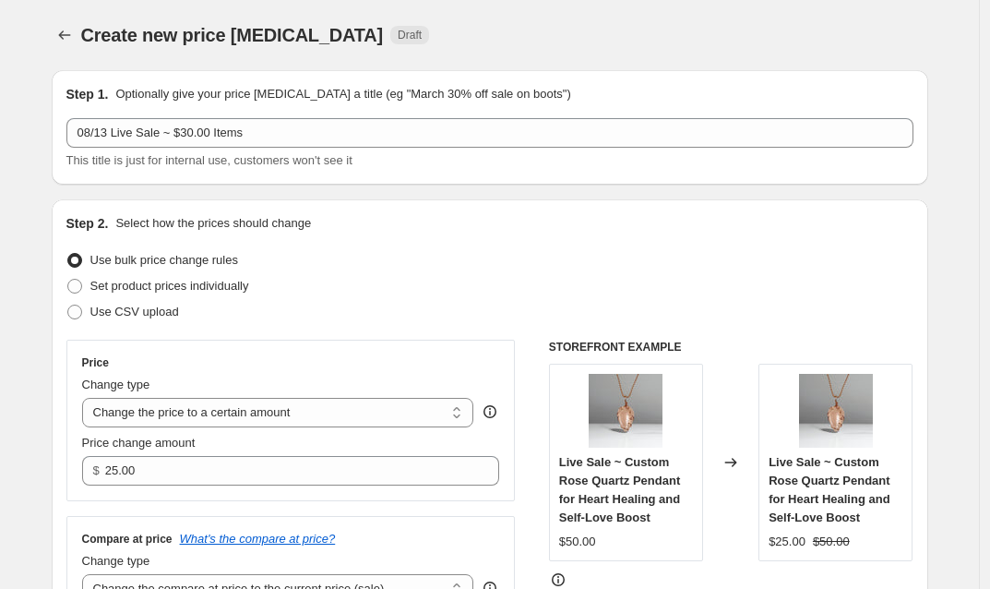
click at [447, 238] on div "Step 2. Select how the prices should change Use bulk price change rules Set pro…" at bounding box center [489, 437] width 847 height 446
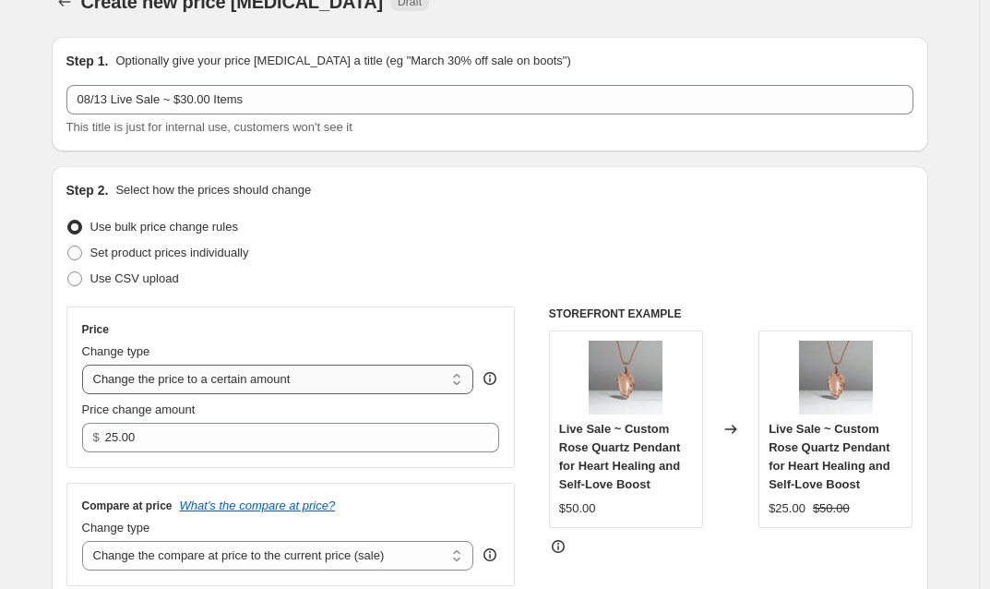
scroll to position [137, 0]
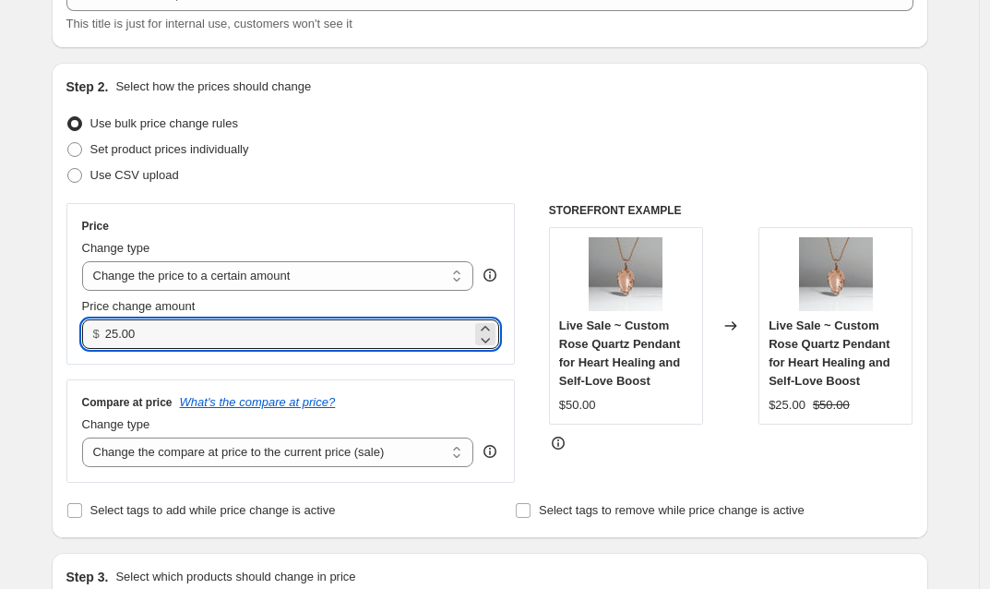
drag, startPoint x: 125, startPoint y: 328, endPoint x: 110, endPoint y: 330, distance: 15.8
click at [110, 330] on div "$ 25.00" at bounding box center [291, 334] width 418 height 30
type input "30.00"
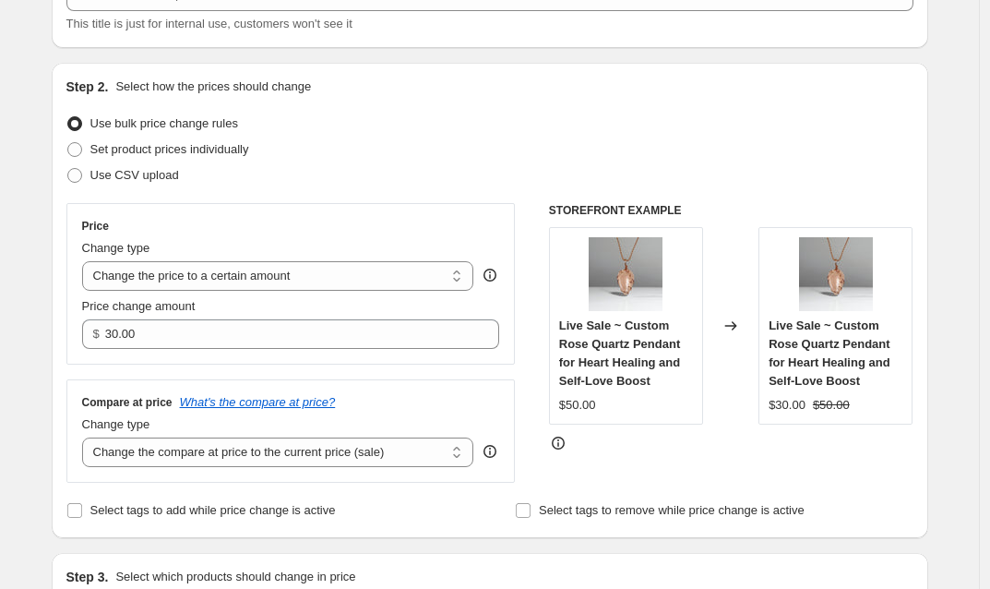
click at [413, 129] on div "Use bulk price change rules" at bounding box center [489, 124] width 847 height 26
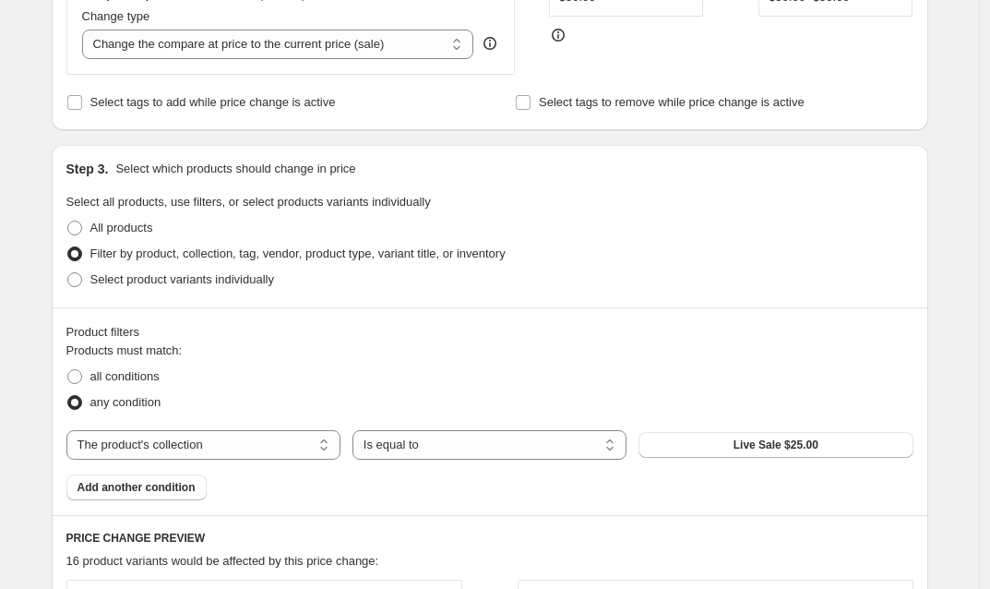
scroll to position [676, 0]
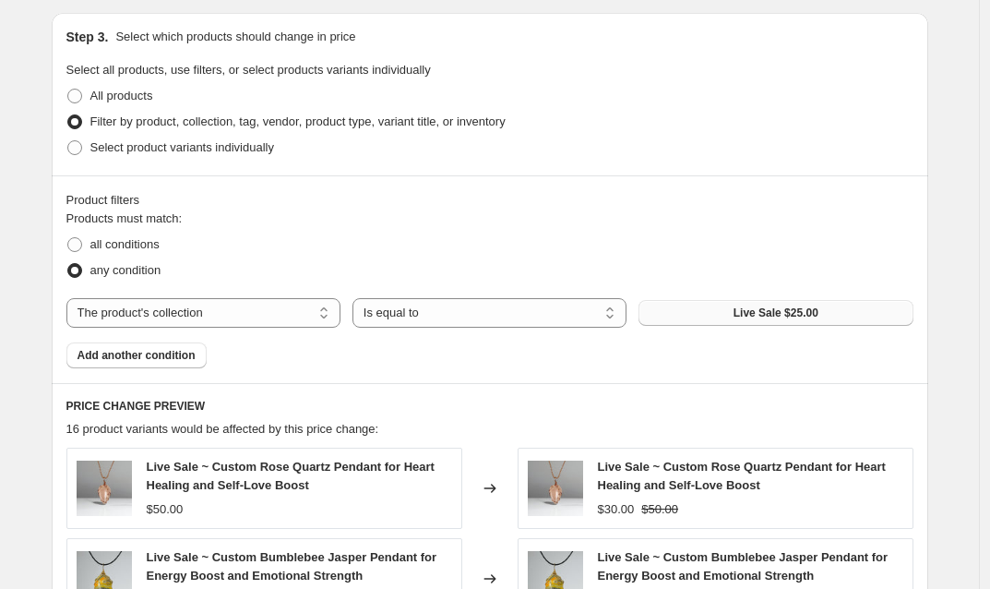
click at [755, 311] on span "Live Sale $25.00" at bounding box center [776, 312] width 85 height 15
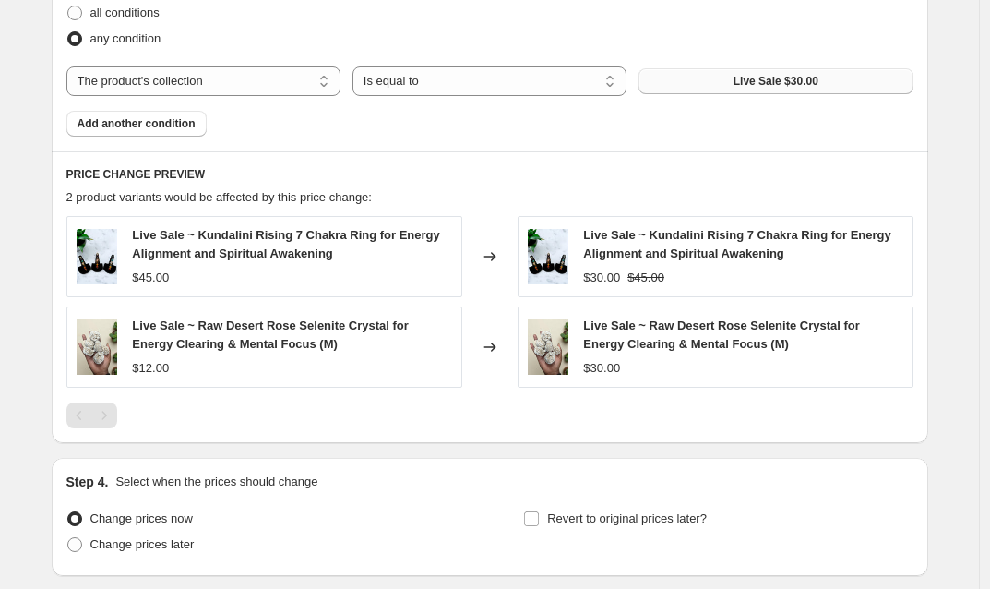
scroll to position [1030, 0]
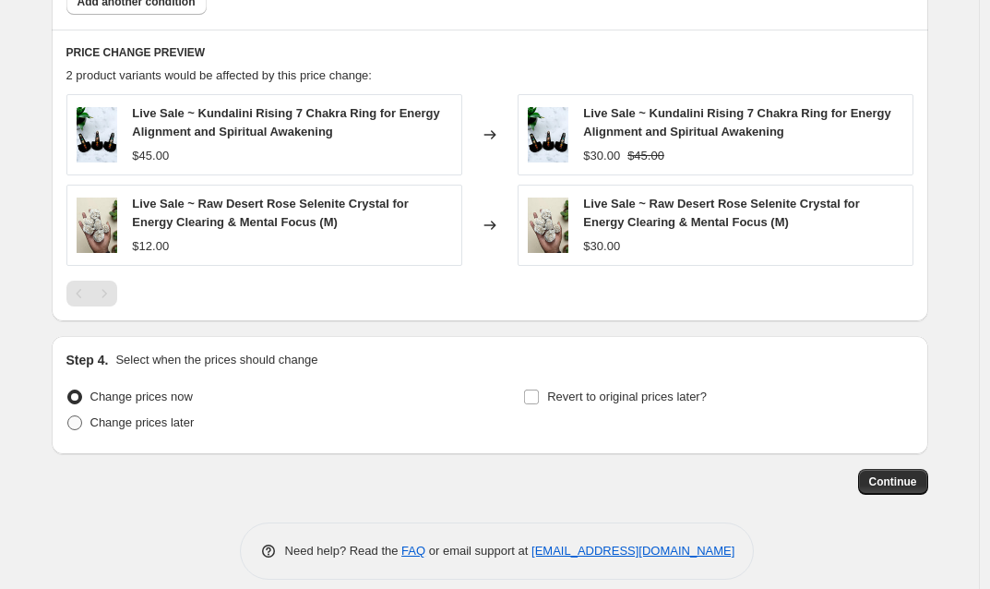
click at [78, 420] on span at bounding box center [74, 422] width 15 height 15
click at [68, 416] on input "Change prices later" at bounding box center [67, 415] width 1 height 1
radio input "true"
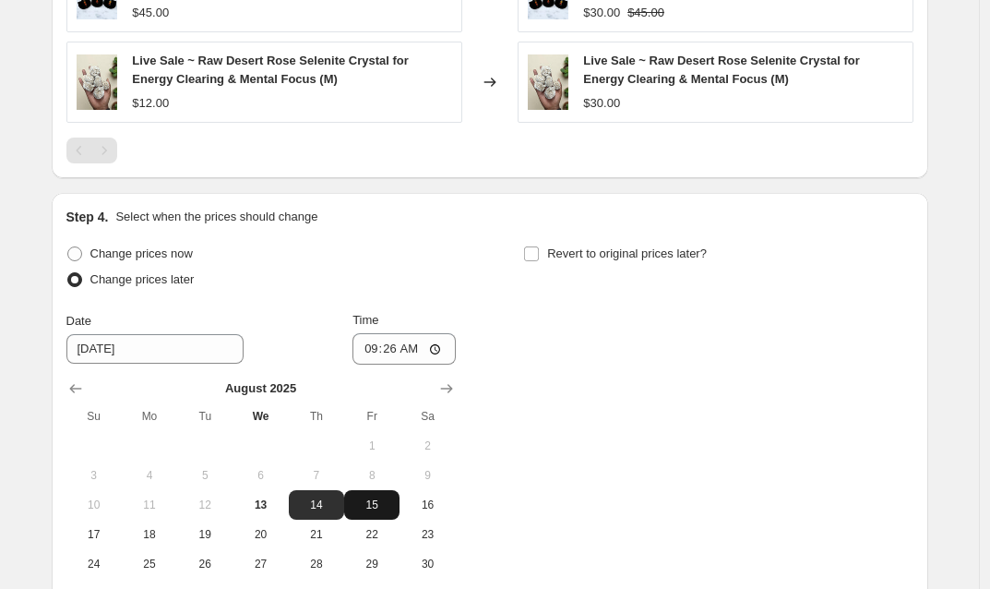
scroll to position [1282, 0]
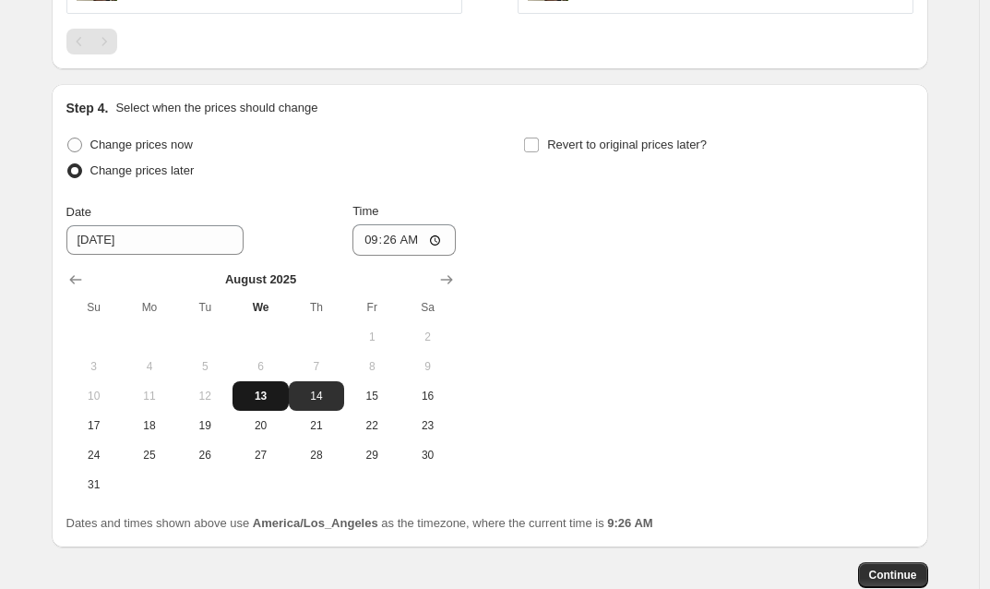
click at [268, 395] on span "13" at bounding box center [260, 395] width 41 height 15
type input "[DATE]"
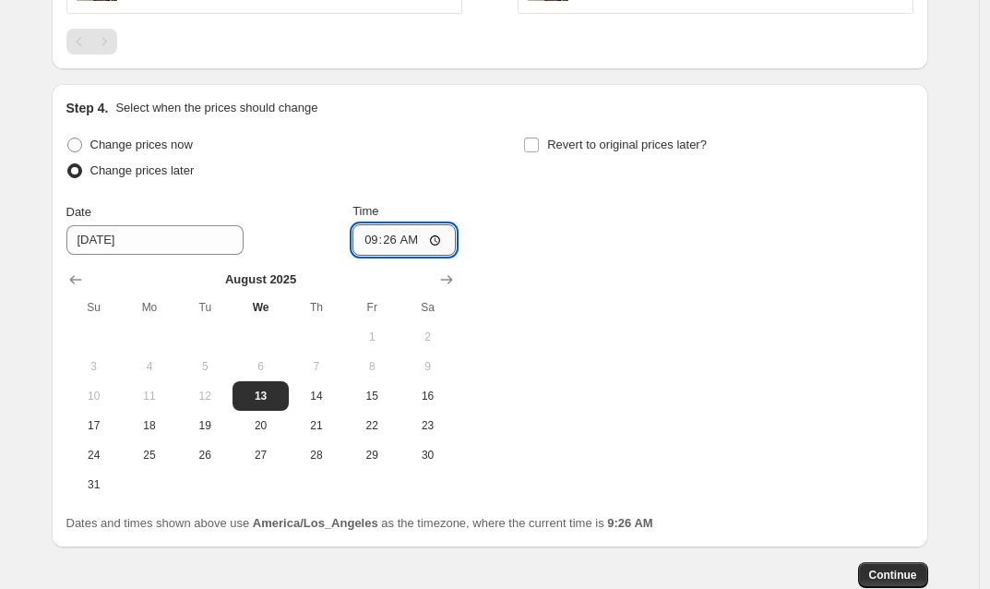
click at [395, 240] on input "09:26" at bounding box center [403, 239] width 103 height 31
type input "18:00"
click at [539, 147] on input "Revert to original prices later?" at bounding box center [531, 144] width 15 height 15
checkbox input "true"
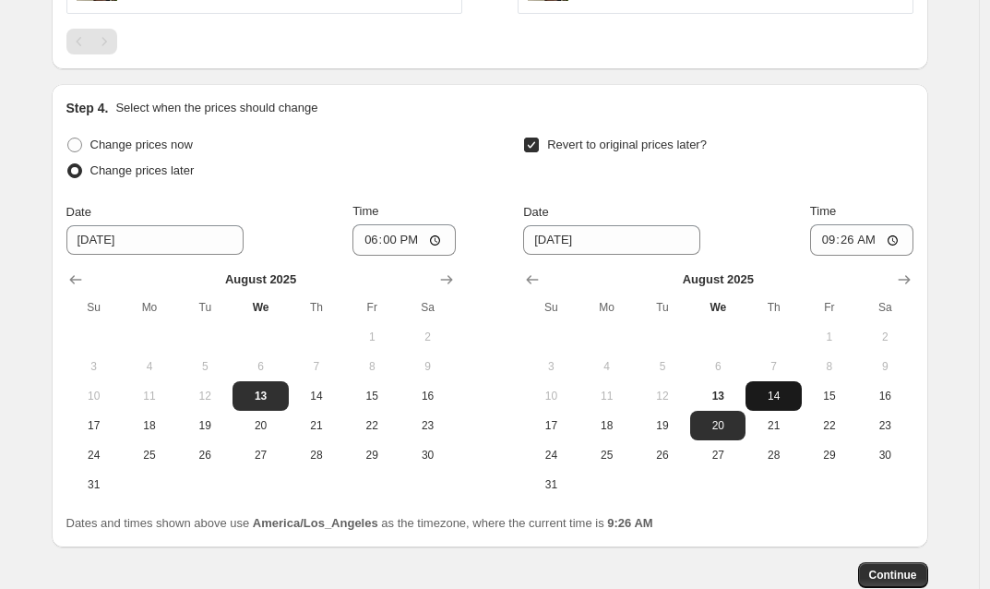
click at [781, 394] on span "14" at bounding box center [773, 395] width 41 height 15
type input "[DATE]"
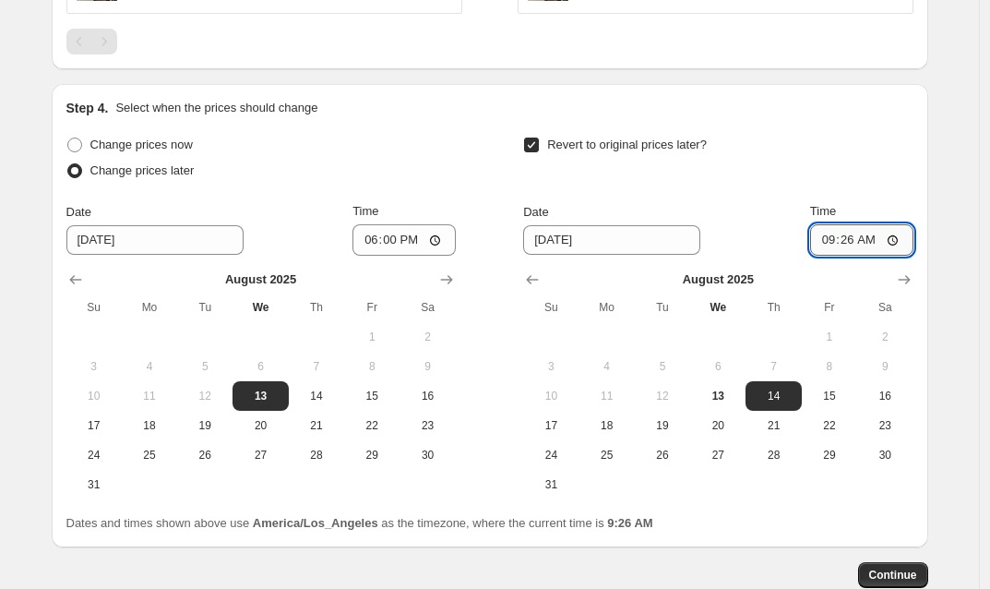
click at [849, 241] on input "09:26" at bounding box center [861, 239] width 103 height 31
click at [871, 242] on input "11:26" at bounding box center [861, 239] width 103 height 31
click at [894, 244] on input "11:59" at bounding box center [861, 239] width 103 height 31
type input "23:59"
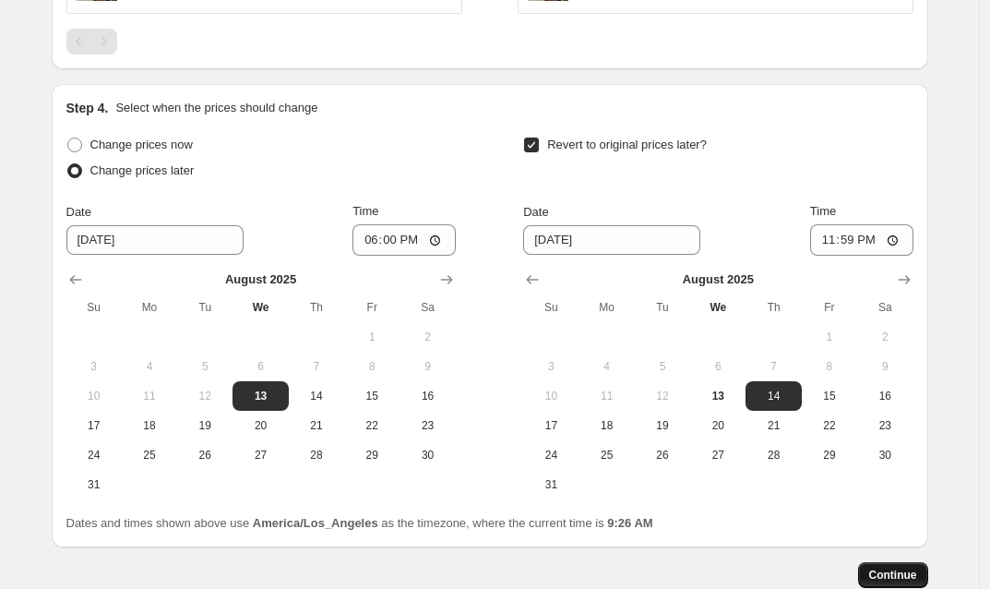
click at [896, 576] on span "Continue" at bounding box center [893, 574] width 48 height 15
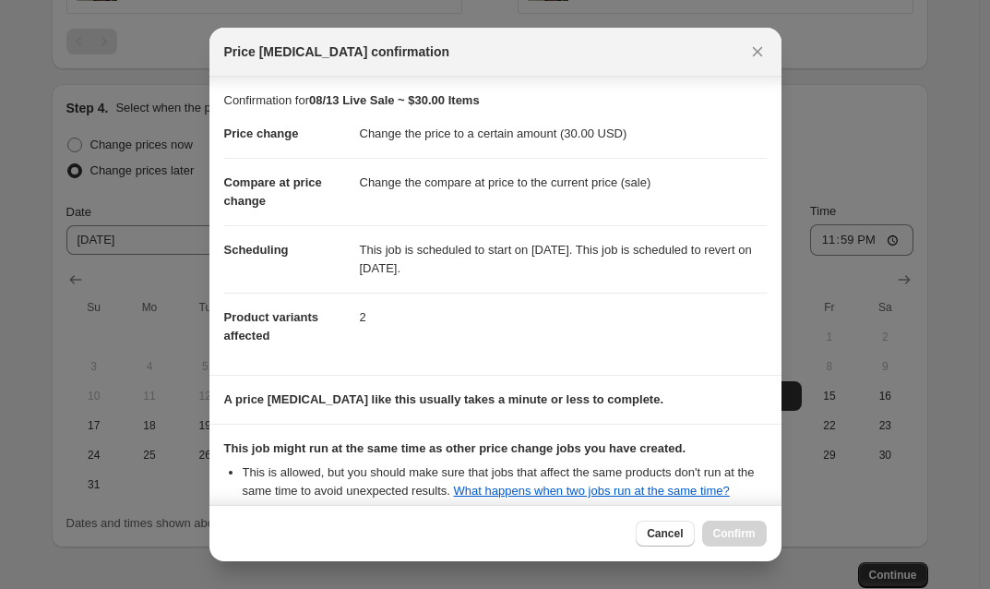
scroll to position [203, 0]
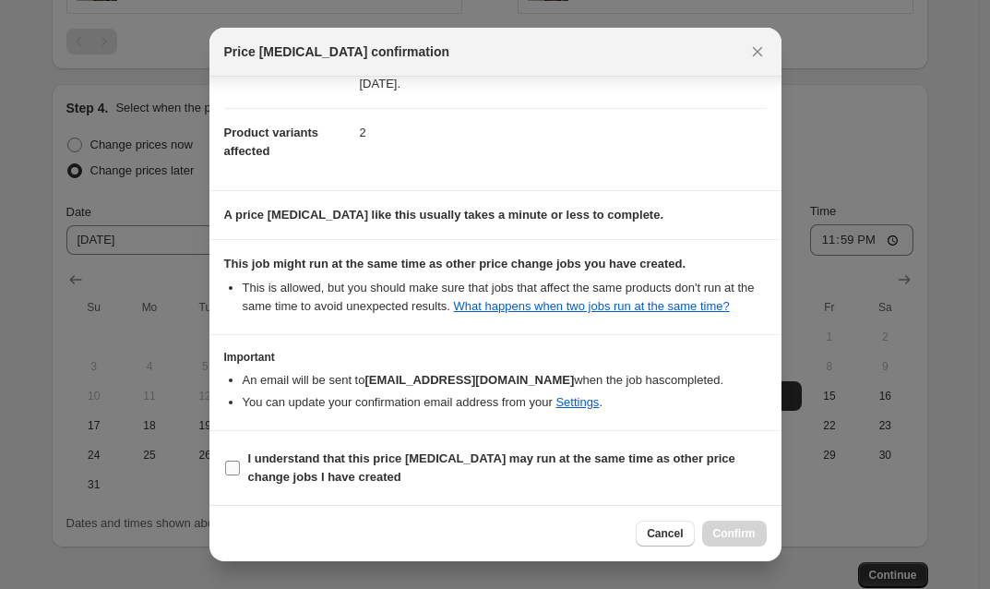
click at [228, 471] on input "I understand that this price [MEDICAL_DATA] may run at the same time as other p…" at bounding box center [232, 467] width 15 height 15
checkbox input "true"
click at [726, 533] on span "Confirm" at bounding box center [734, 533] width 42 height 15
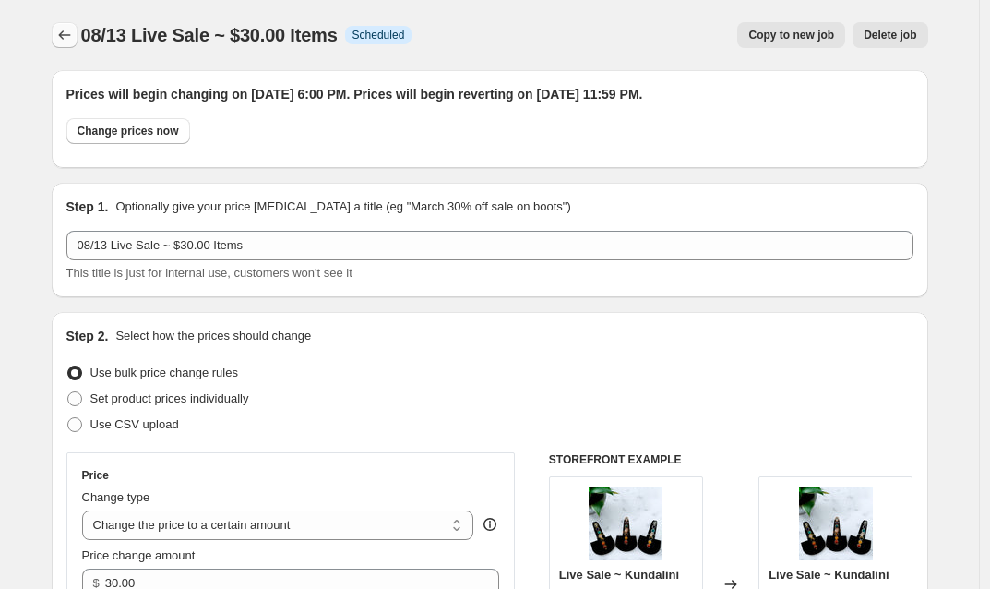
click at [69, 32] on icon "Price change jobs" at bounding box center [64, 35] width 18 height 18
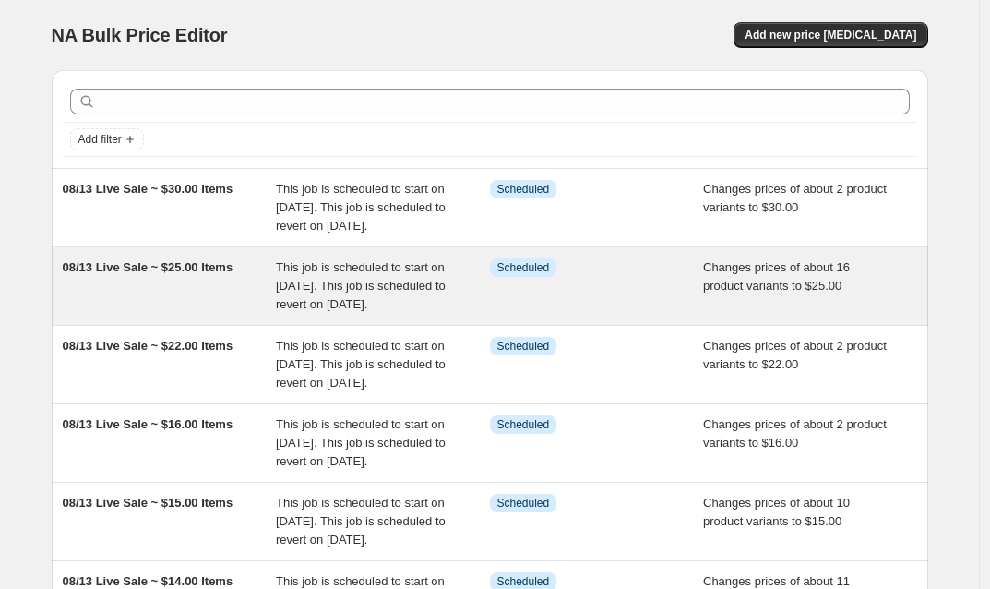
click at [471, 314] on div "This job is scheduled to start on [DATE]. This job is scheduled to revert on [D…" at bounding box center [383, 285] width 214 height 55
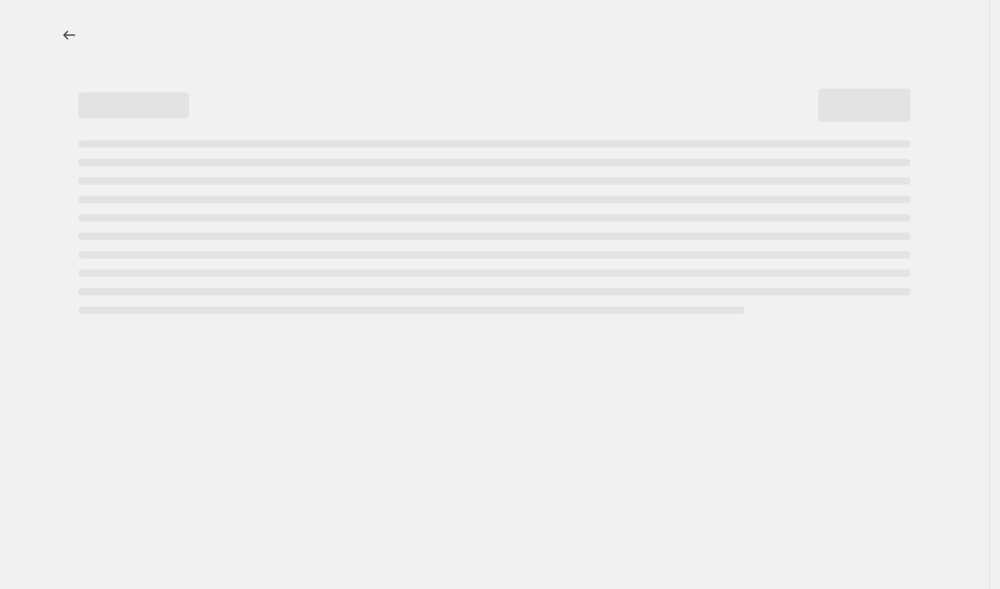
select select "collection"
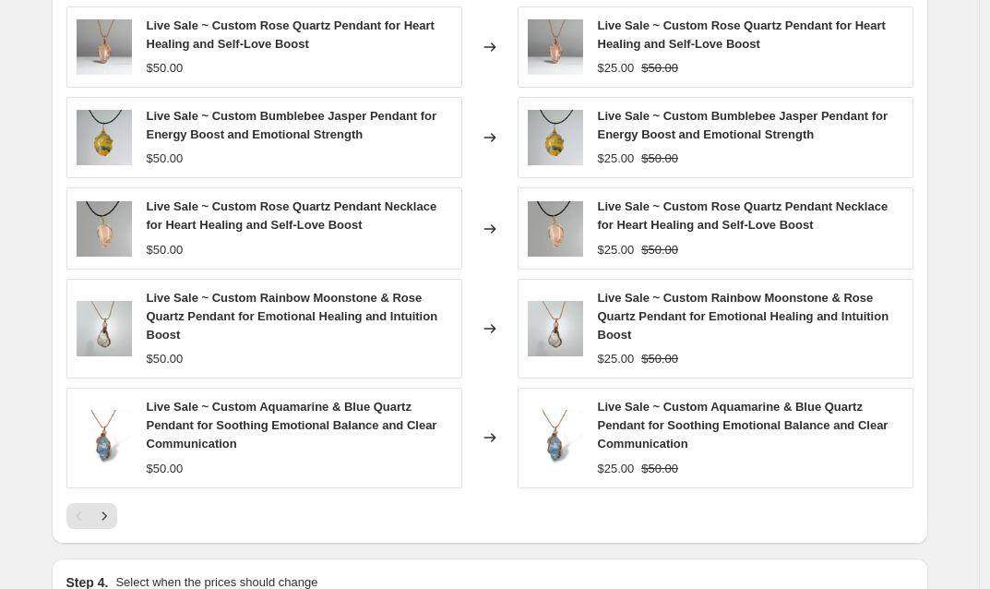
scroll to position [1254, 0]
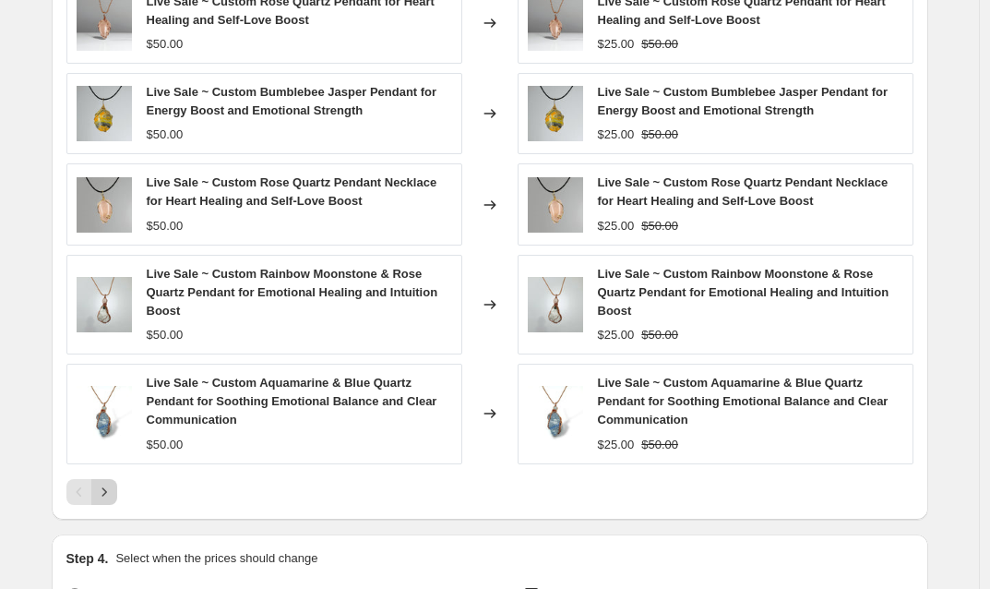
click at [110, 494] on icon "Next" at bounding box center [104, 492] width 18 height 18
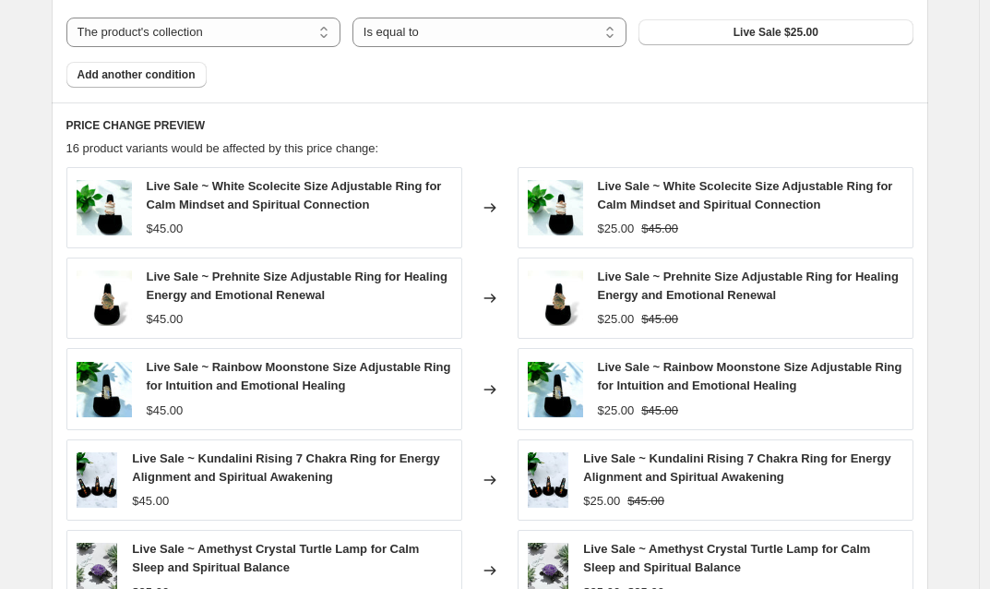
scroll to position [1781, 0]
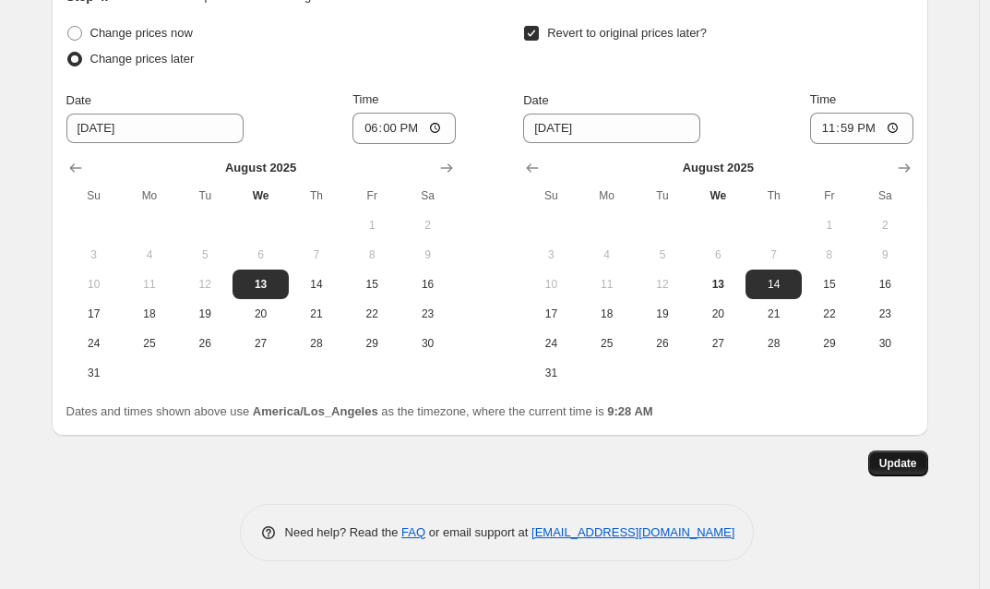
click at [922, 459] on button "Update" at bounding box center [898, 463] width 60 height 26
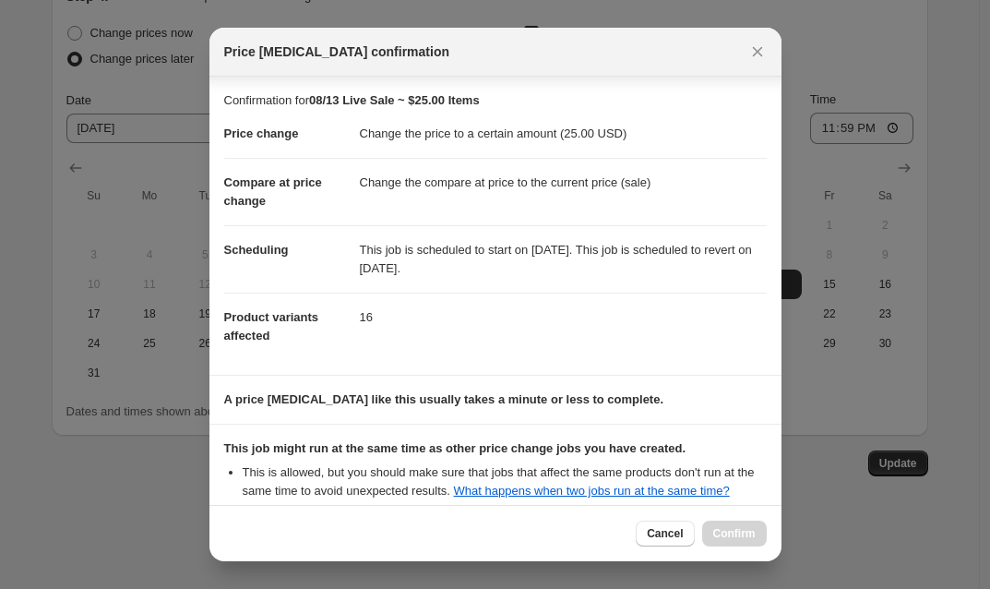
scroll to position [203, 0]
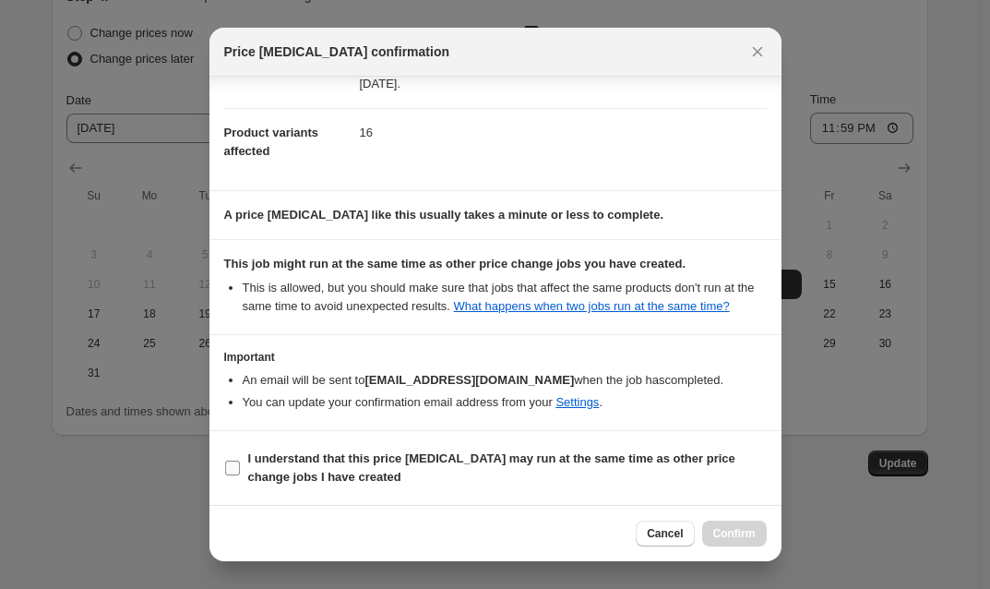
click at [233, 469] on input "I understand that this price [MEDICAL_DATA] may run at the same time as other p…" at bounding box center [232, 467] width 15 height 15
checkbox input "true"
click at [746, 543] on button "Confirm" at bounding box center [734, 533] width 65 height 26
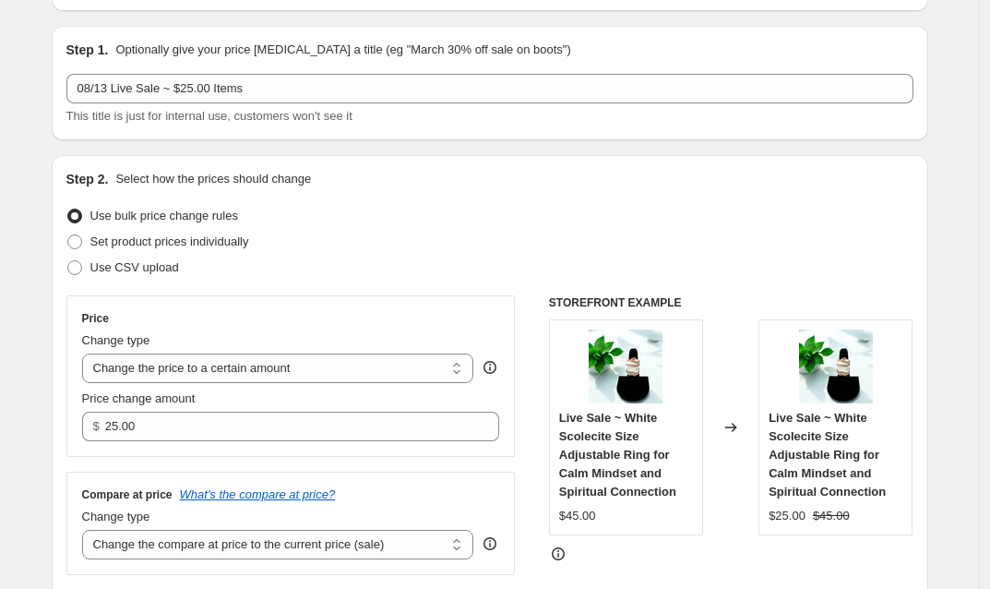
scroll to position [0, 0]
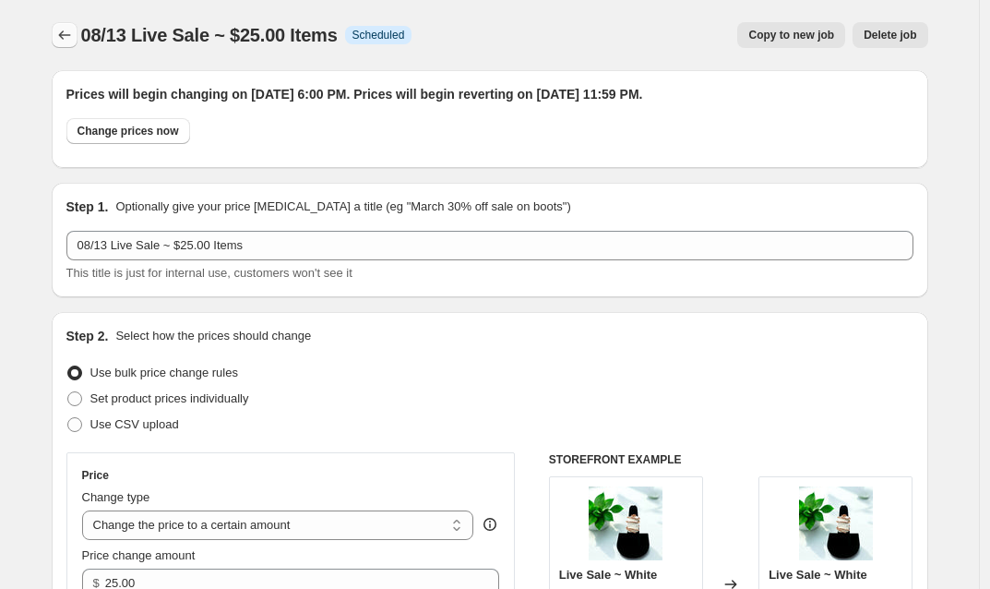
click at [65, 33] on icon "Price change jobs" at bounding box center [64, 35] width 18 height 18
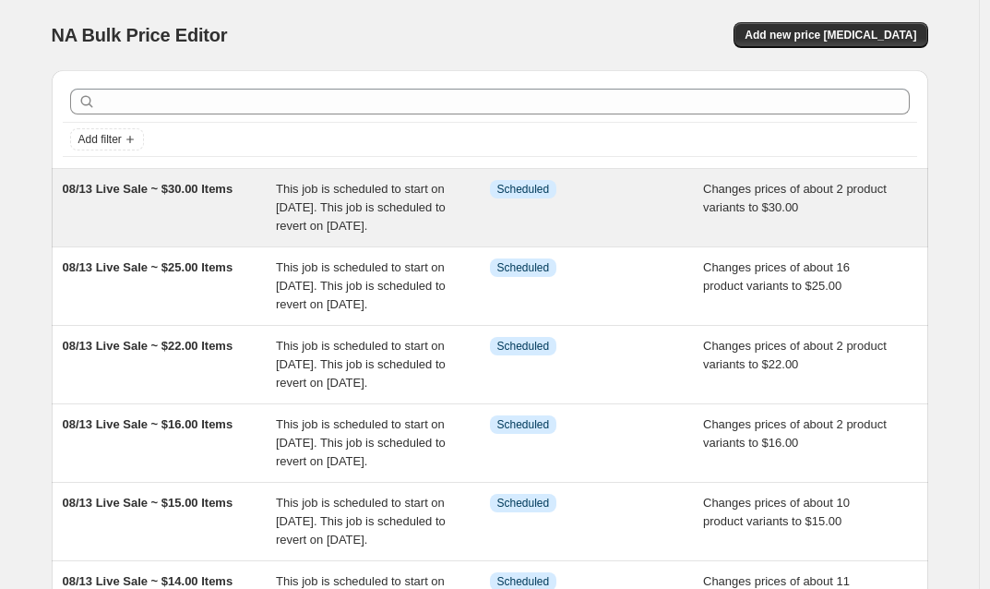
click at [459, 210] on div "This job is scheduled to start on [DATE]. This job is scheduled to revert on [D…" at bounding box center [383, 207] width 214 height 55
select select "collection"
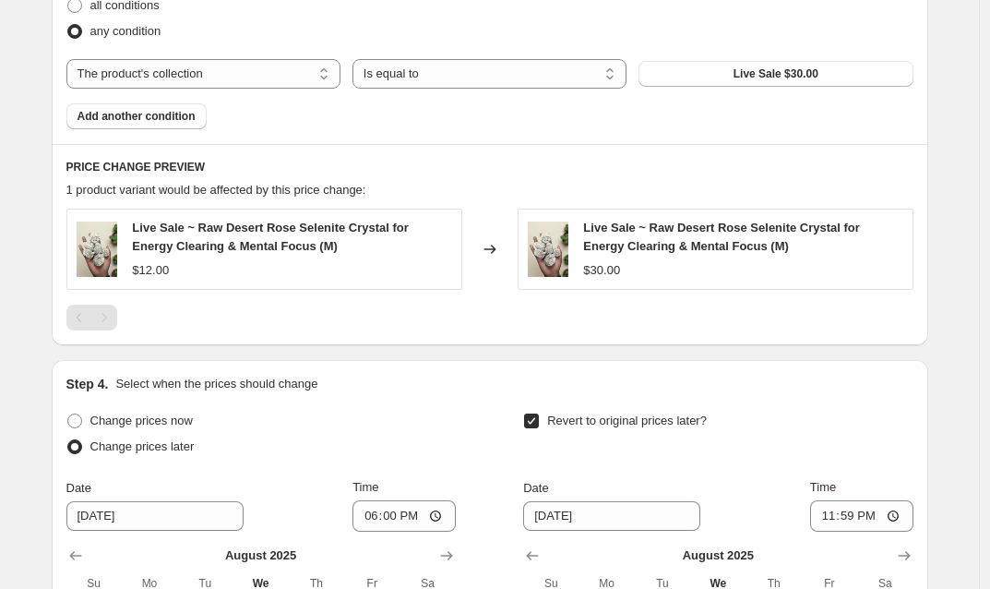
scroll to position [1024, 0]
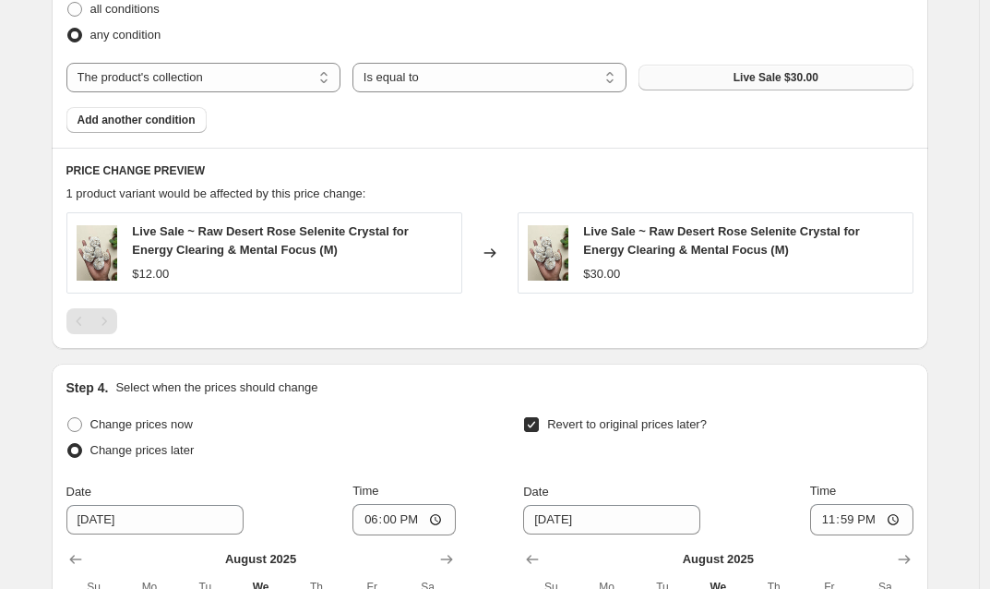
click at [760, 76] on span "Live Sale $30.00" at bounding box center [776, 77] width 85 height 15
click at [670, 174] on h6 "PRICE CHANGE PREVIEW" at bounding box center [489, 170] width 847 height 15
click at [736, 78] on span "Live Sale $30.00" at bounding box center [776, 77] width 85 height 15
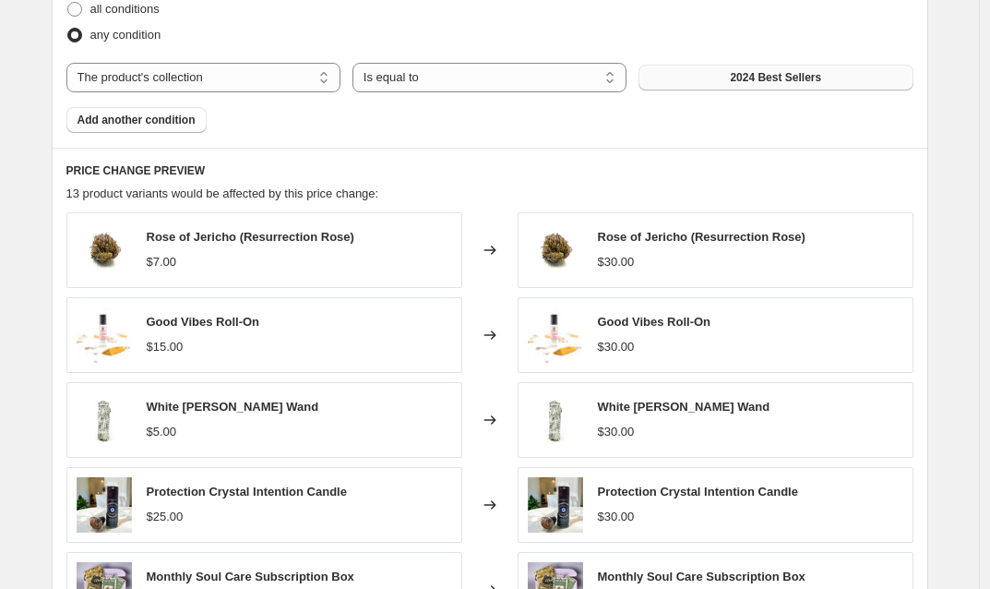
click at [779, 76] on span "2024 Best Sellers" at bounding box center [775, 77] width 91 height 15
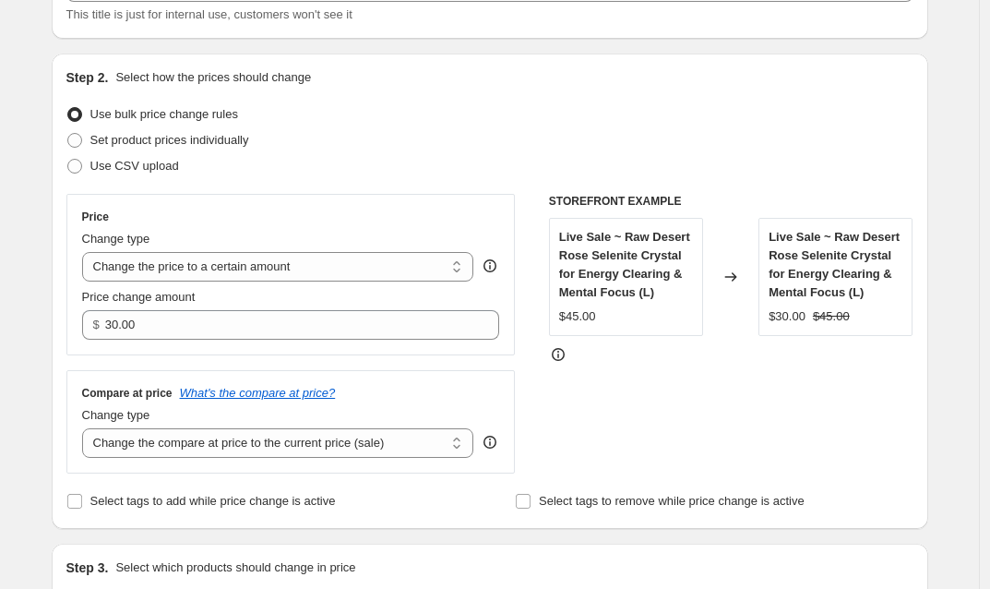
scroll to position [0, 0]
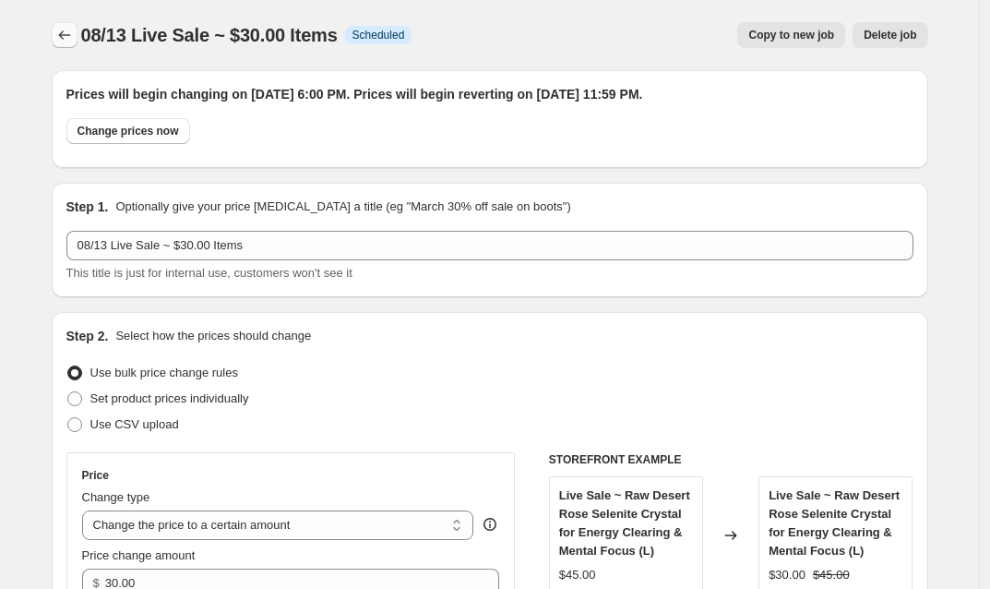
click at [74, 36] on icon "Price change jobs" at bounding box center [64, 35] width 18 height 18
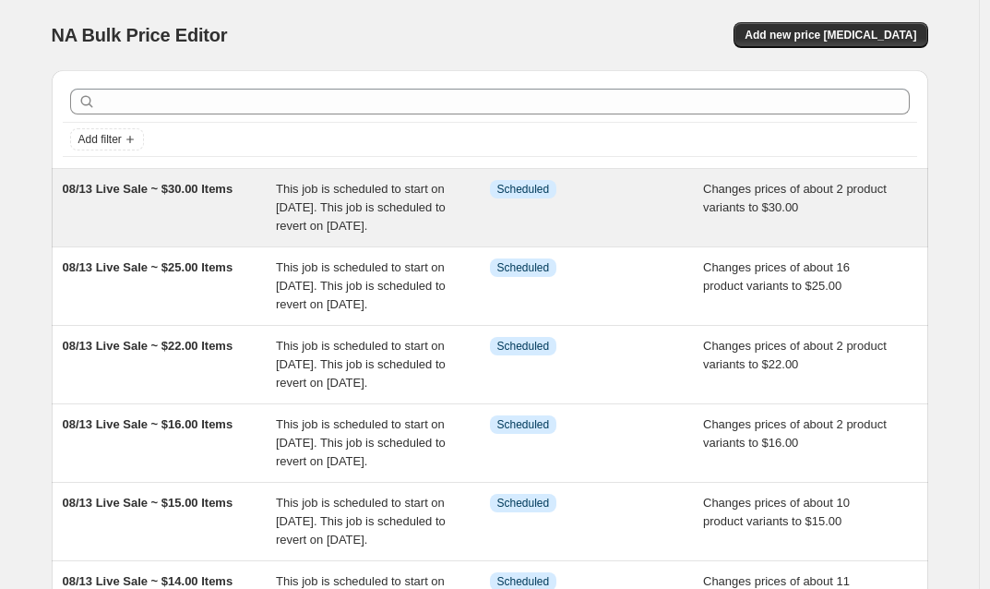
click at [328, 187] on span "This job is scheduled to start on [DATE]. This job is scheduled to revert on [D…" at bounding box center [361, 207] width 170 height 51
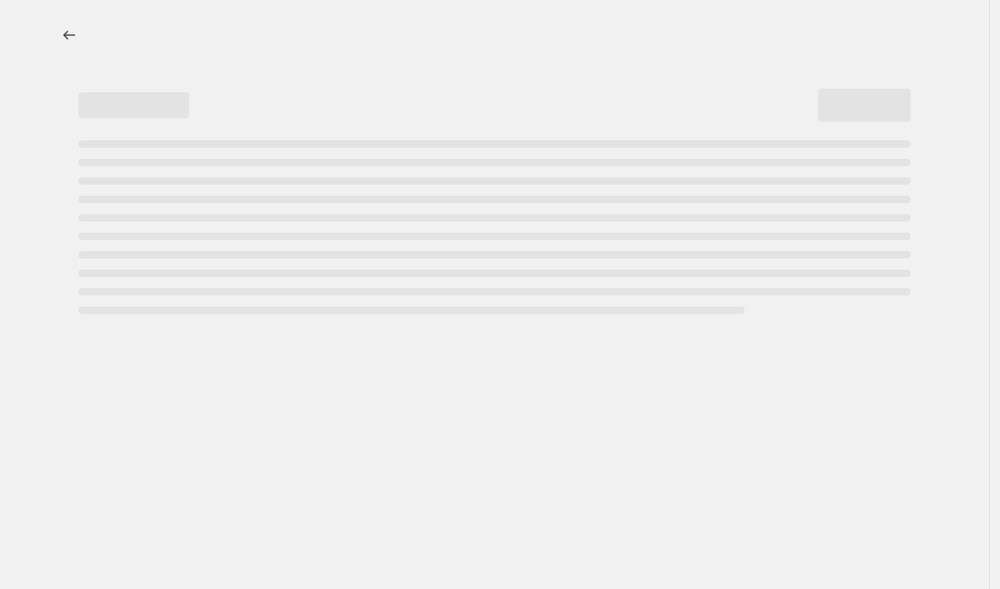
select select "collection"
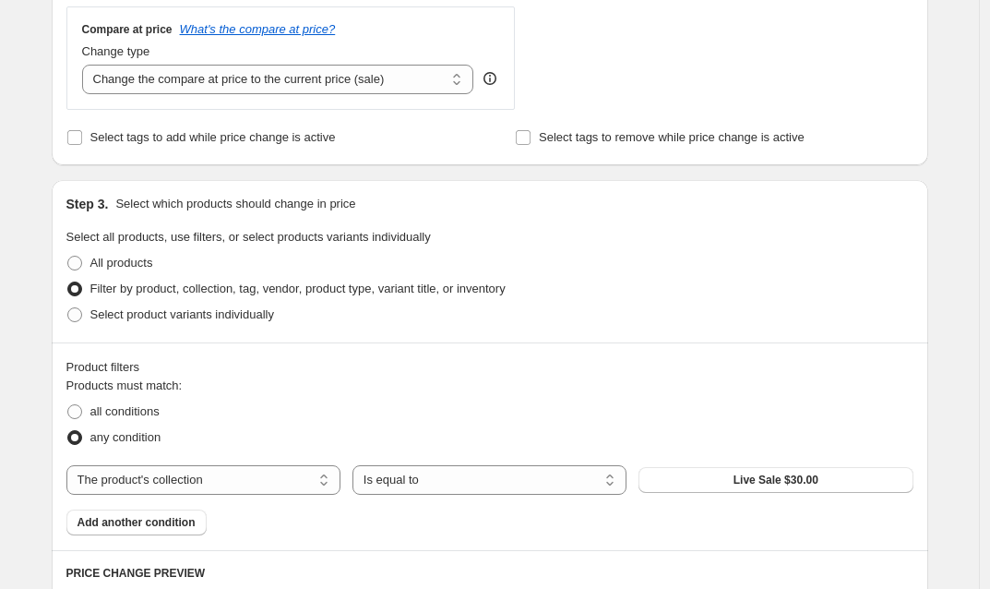
scroll to position [1417, 0]
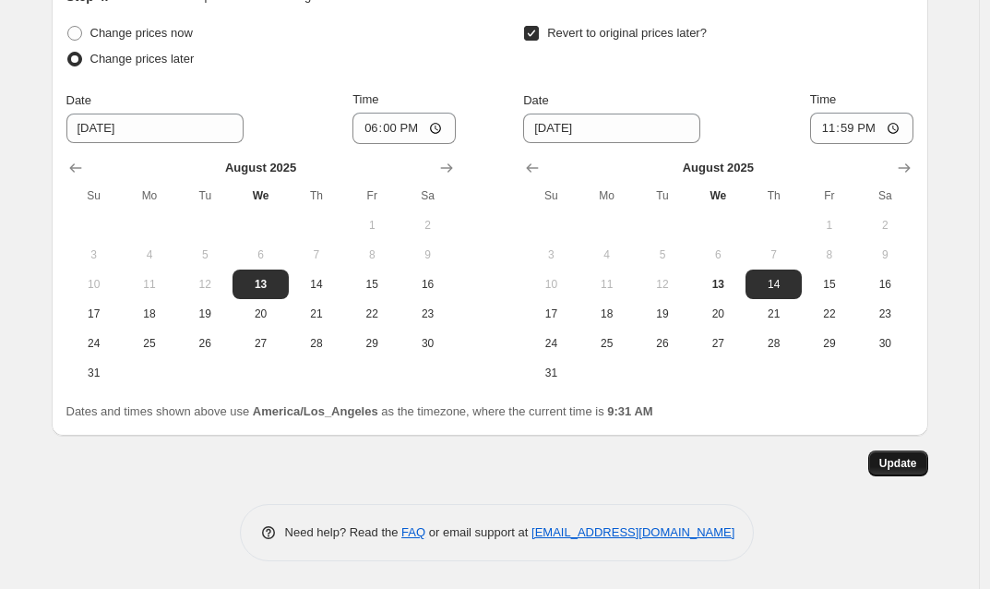
click at [907, 471] on button "Update" at bounding box center [898, 463] width 60 height 26
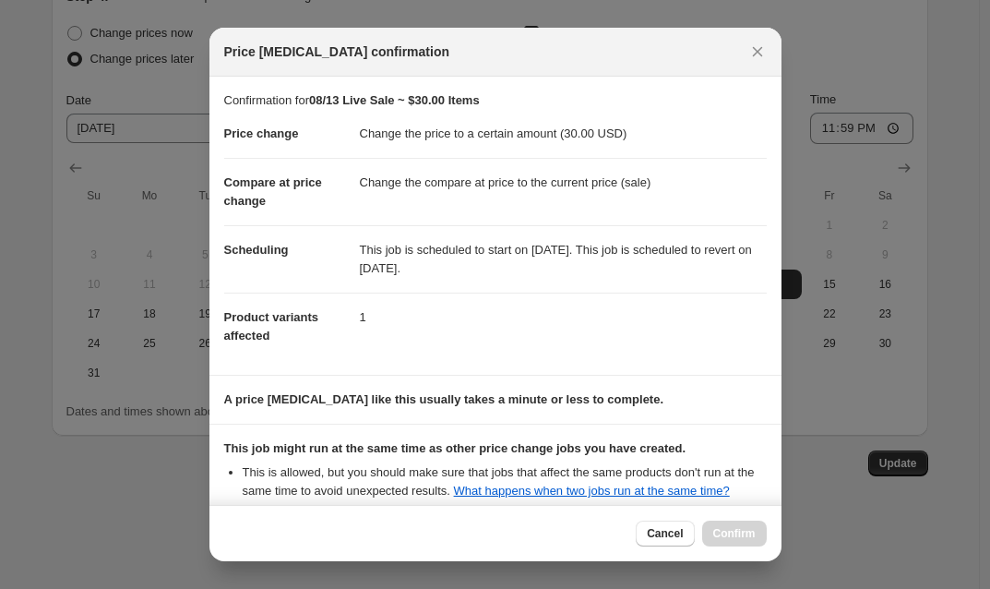
scroll to position [203, 0]
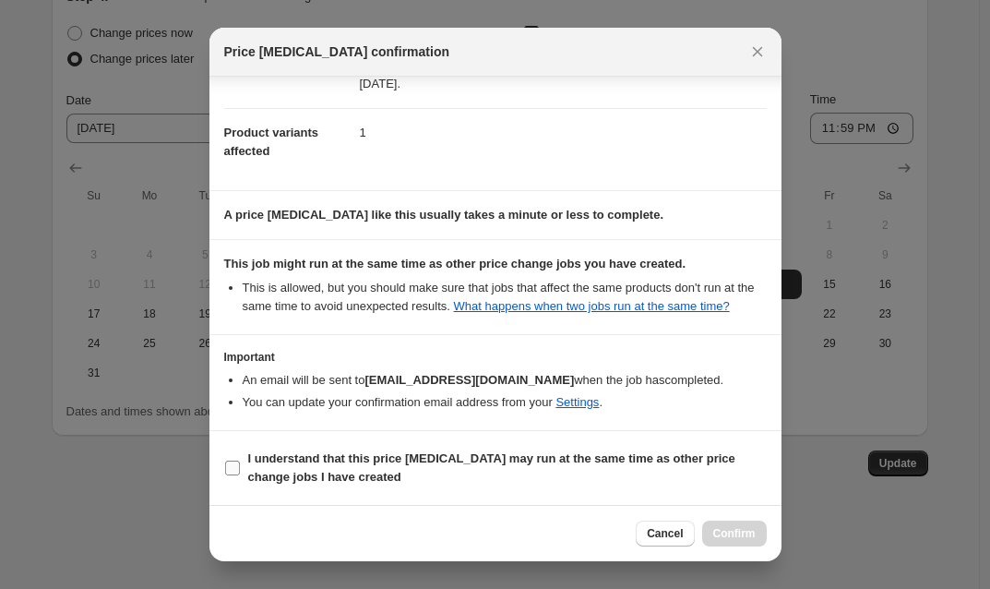
click at [239, 471] on input "I understand that this price [MEDICAL_DATA] may run at the same time as other p…" at bounding box center [232, 467] width 15 height 15
checkbox input "true"
click at [734, 536] on span "Confirm" at bounding box center [734, 533] width 42 height 15
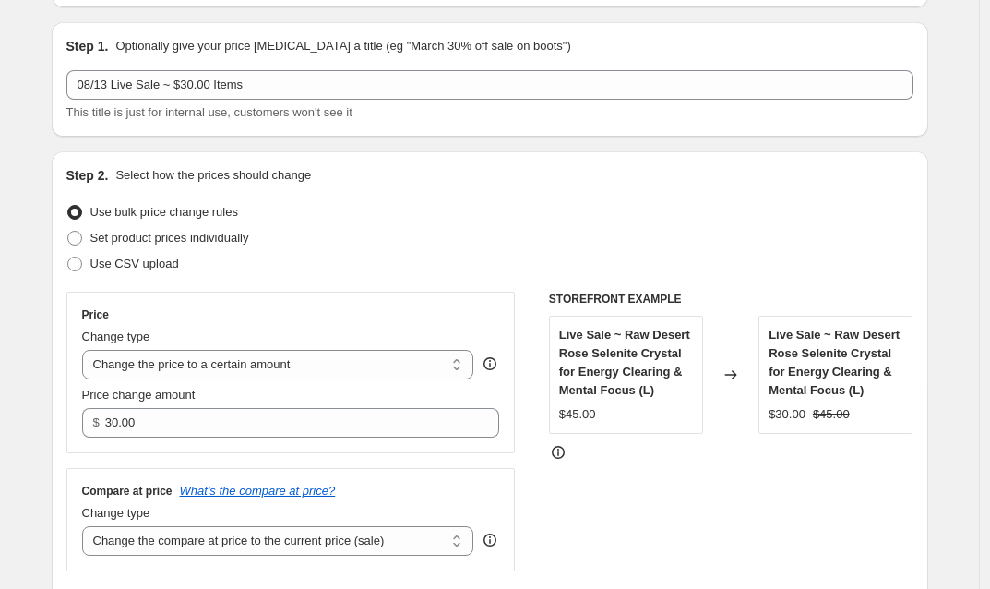
scroll to position [0, 0]
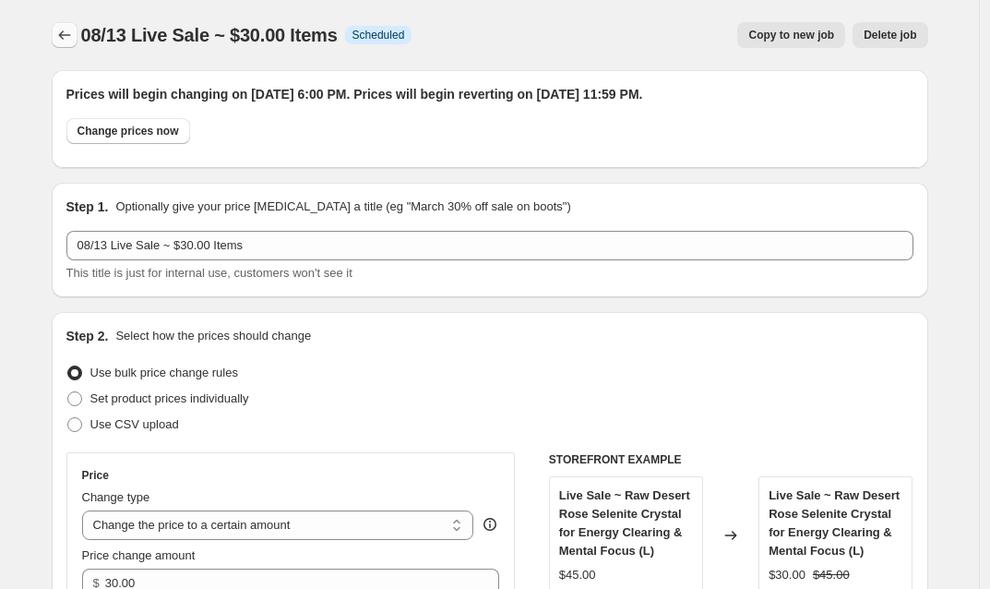
click at [66, 39] on icon "Price change jobs" at bounding box center [64, 35] width 18 height 18
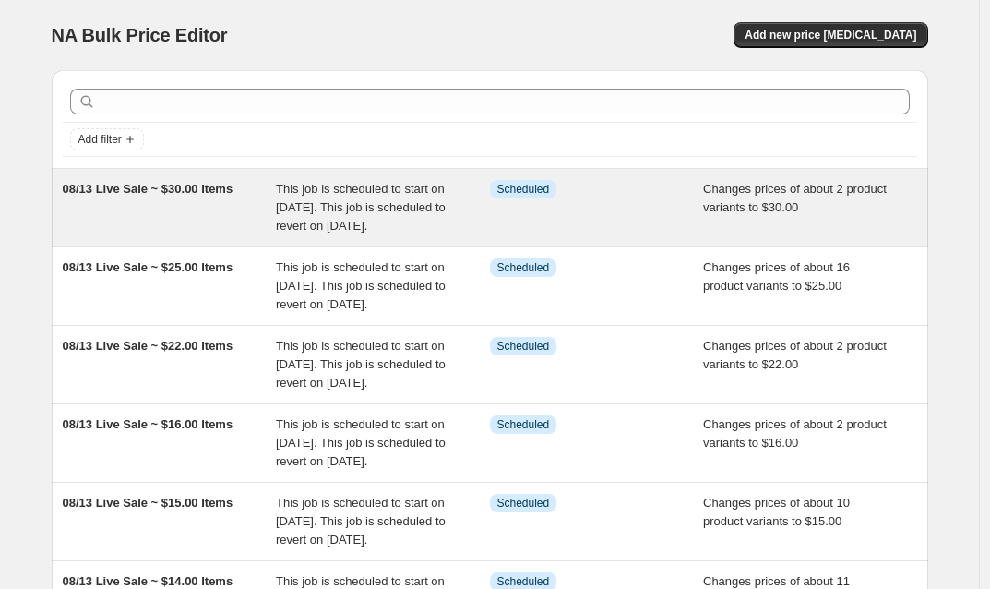
click at [193, 190] on span "08/13 Live Sale ~ $30.00 Items" at bounding box center [148, 189] width 171 height 14
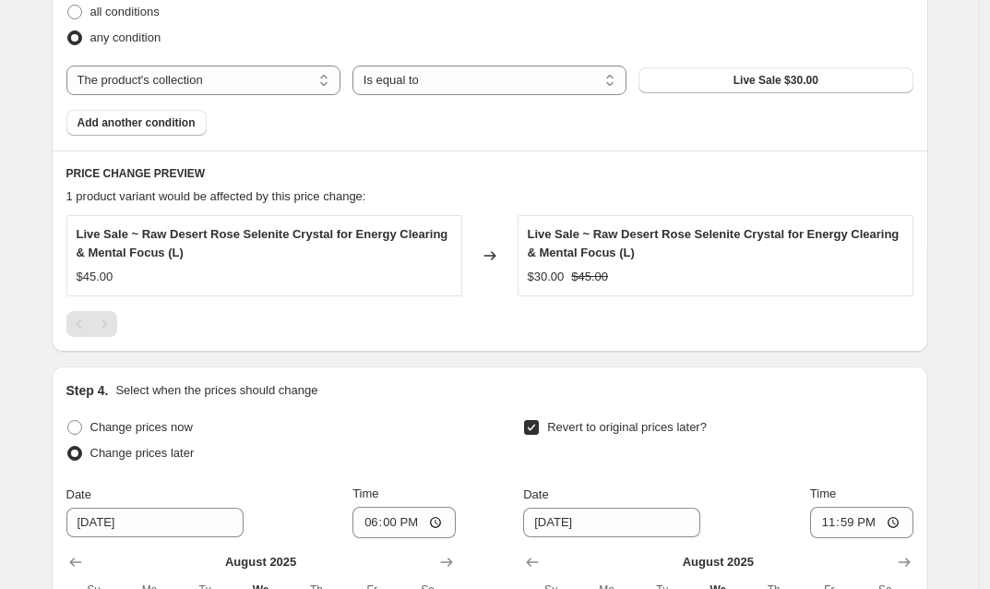
scroll to position [1028, 0]
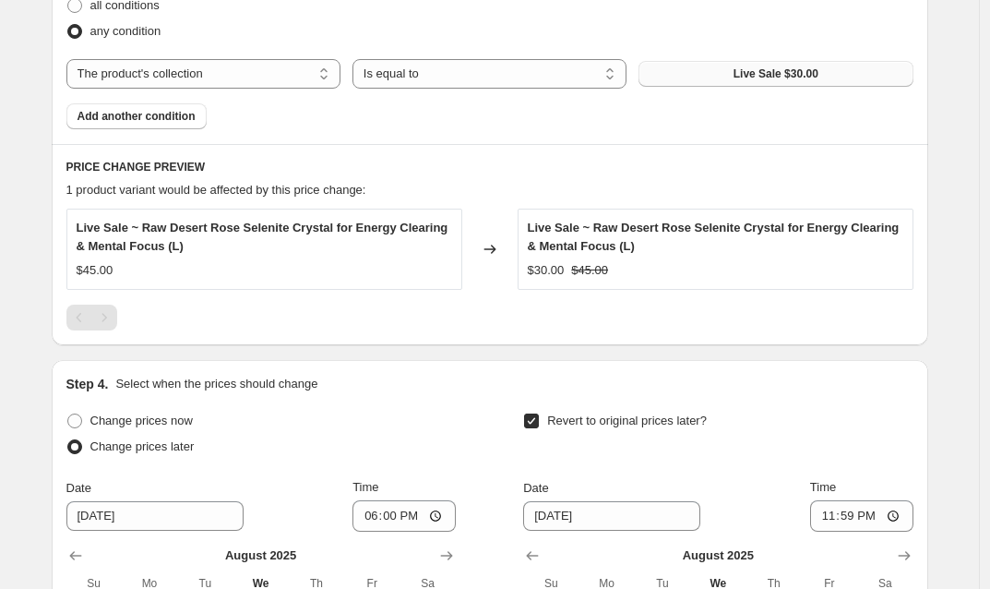
click at [776, 75] on span "Live Sale $30.00" at bounding box center [776, 73] width 85 height 15
select select "product"
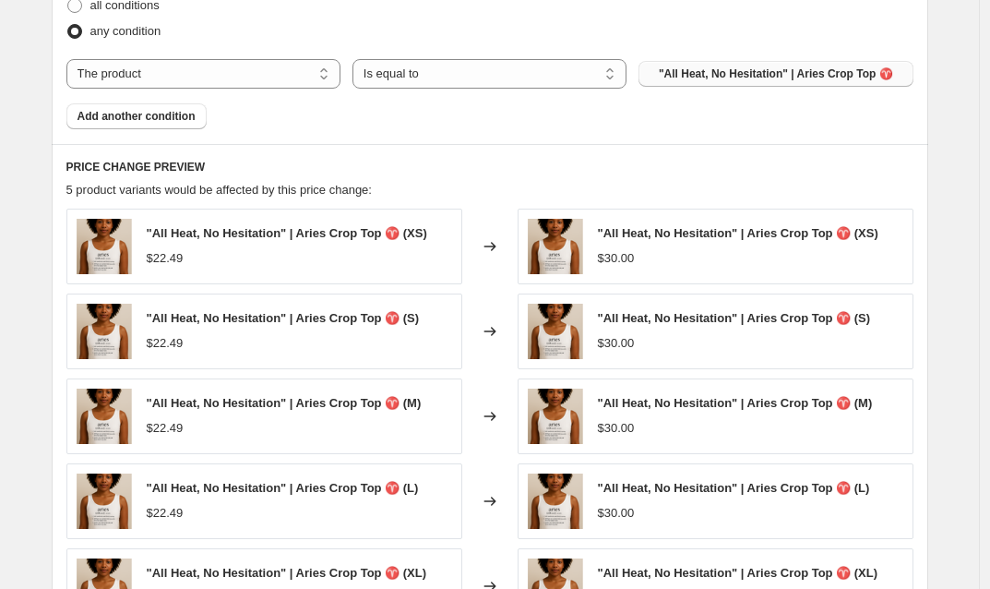
click at [705, 77] on span ""All Heat, No Hesitation" | Aries Crop Top ♈️" at bounding box center [776, 73] width 234 height 15
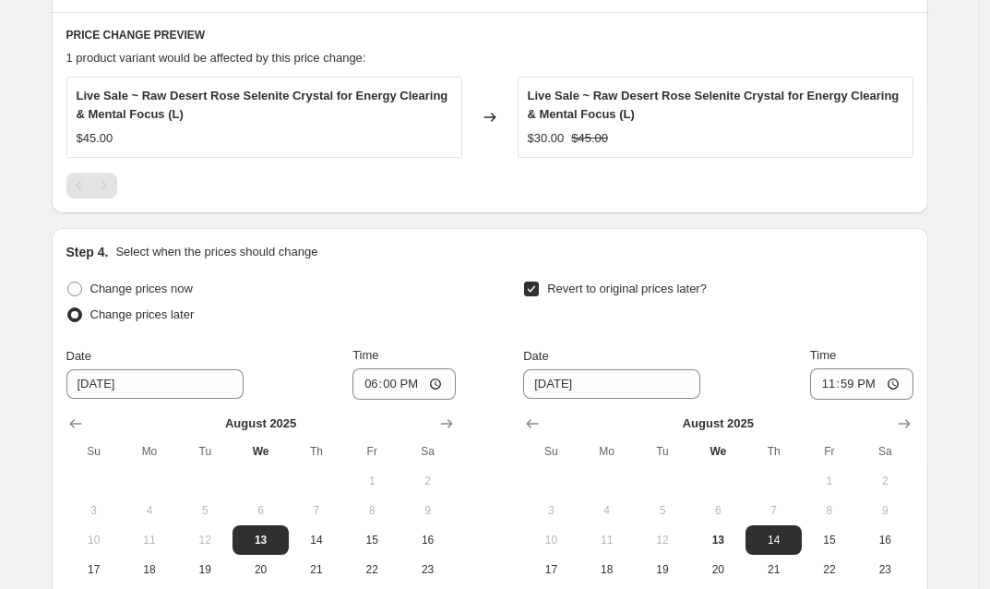
scroll to position [1320, 0]
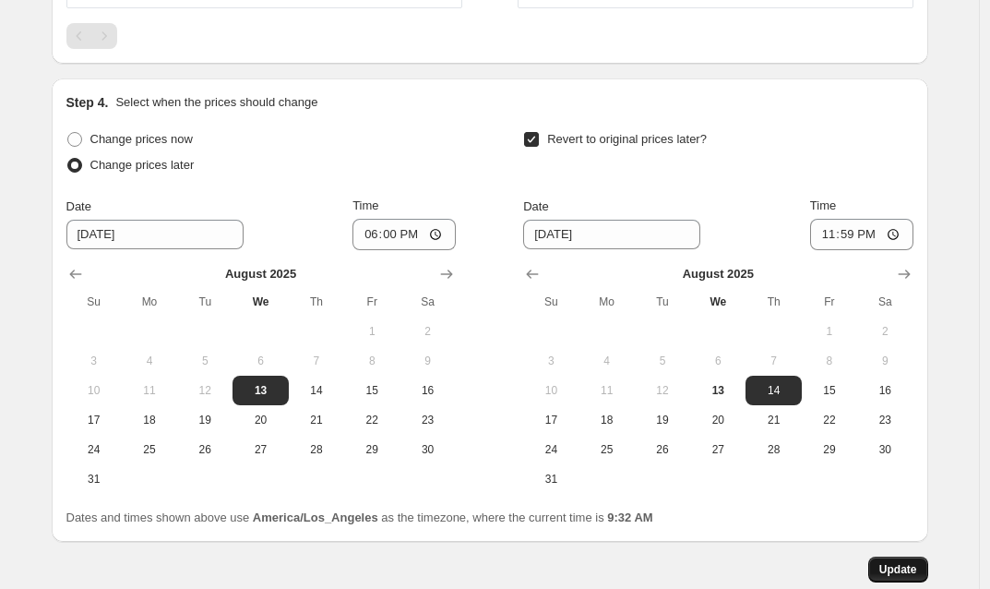
click at [913, 571] on span "Update" at bounding box center [898, 569] width 38 height 15
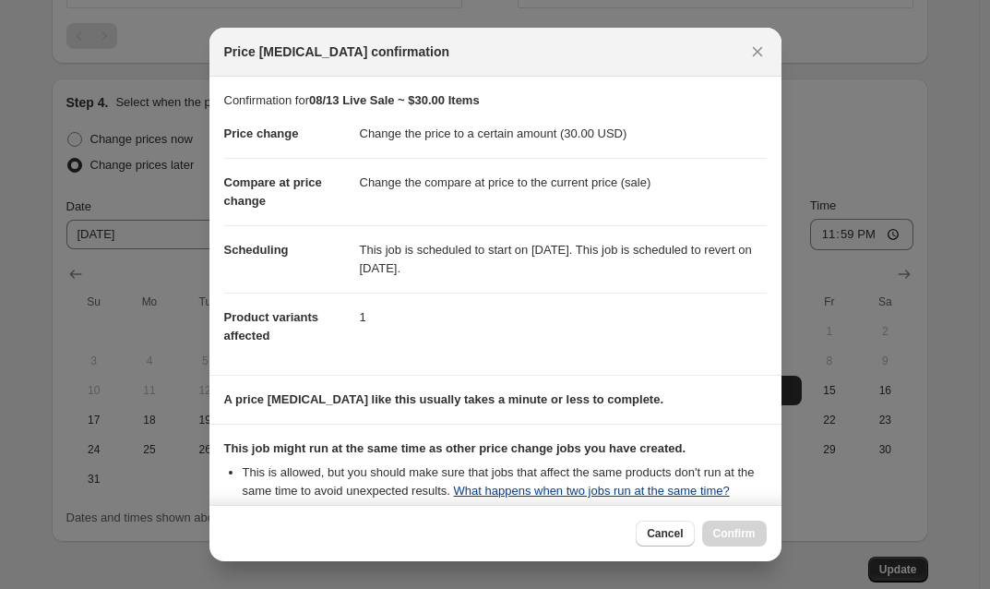
scroll to position [203, 0]
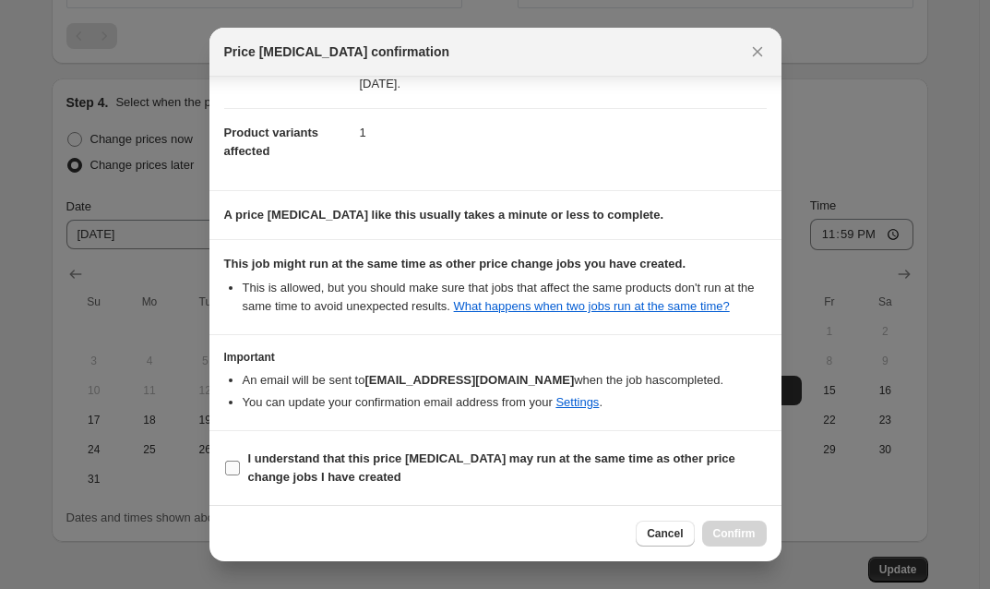
click at [231, 468] on input "I understand that this price [MEDICAL_DATA] may run at the same time as other p…" at bounding box center [232, 467] width 15 height 15
checkbox input "true"
click at [715, 531] on span "Confirm" at bounding box center [734, 533] width 42 height 15
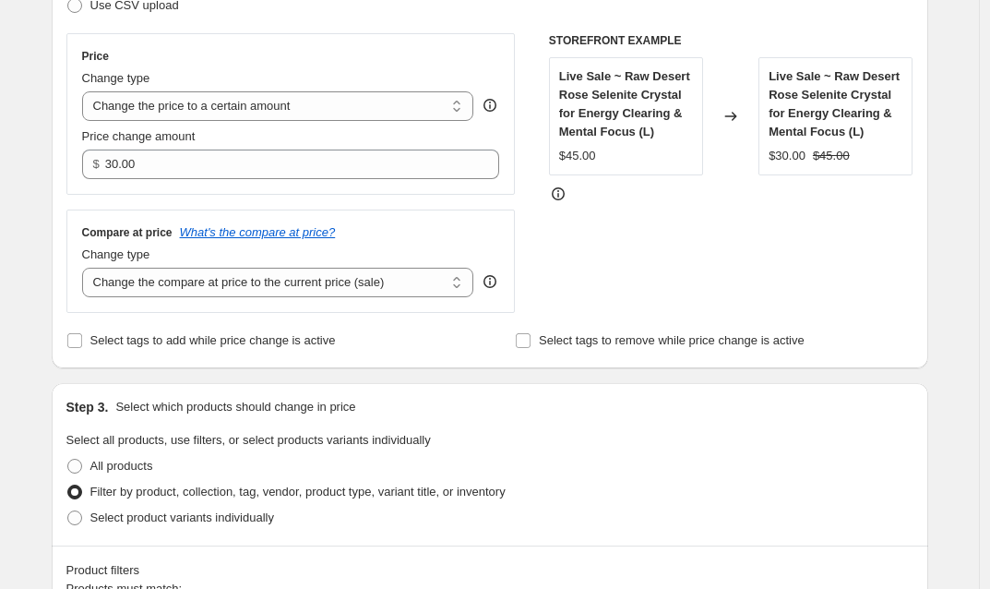
scroll to position [0, 0]
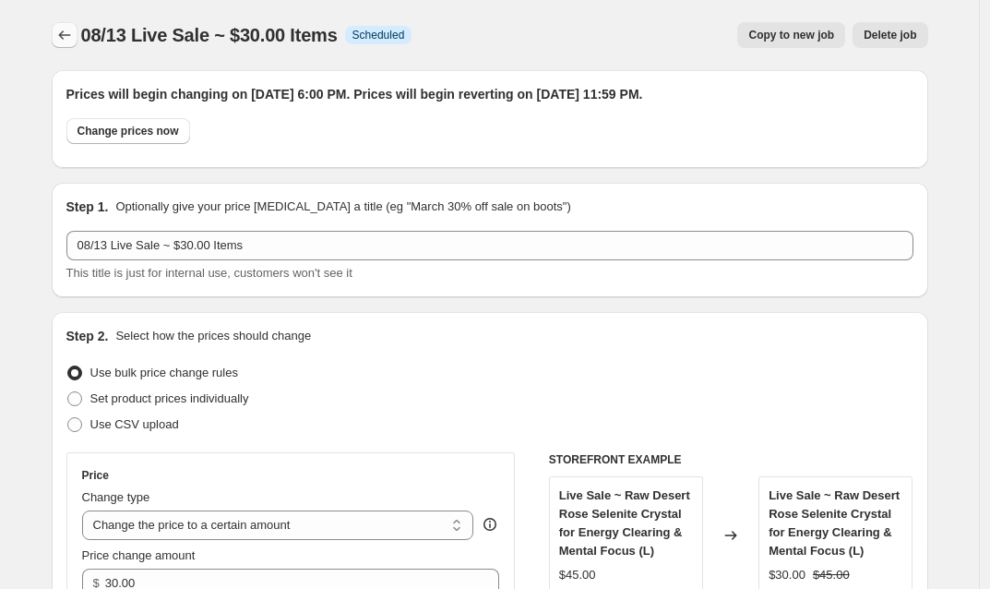
click at [70, 37] on icon "Price change jobs" at bounding box center [64, 35] width 18 height 18
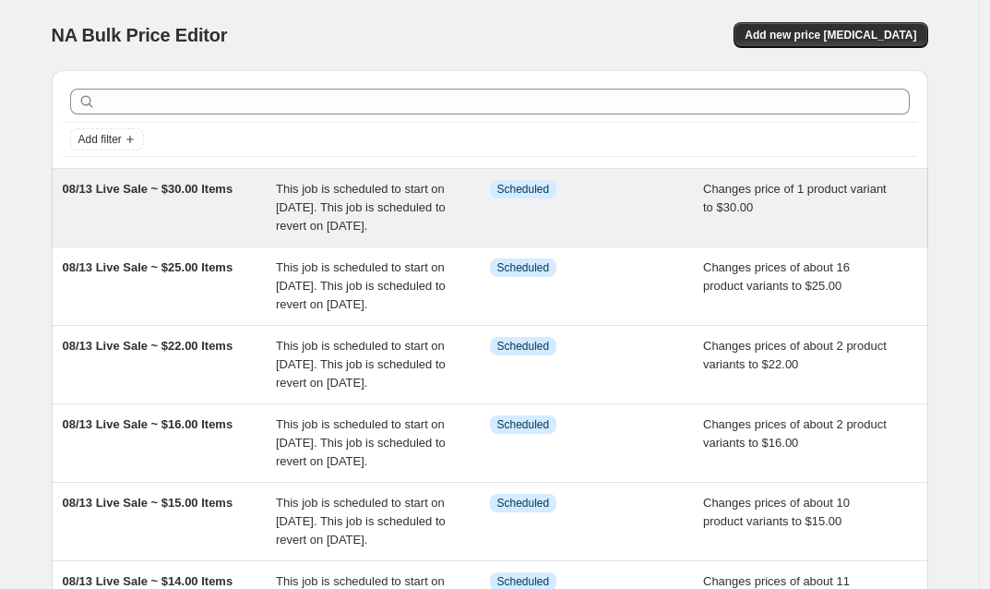
click at [436, 205] on span "This job is scheduled to start on [DATE]. This job is scheduled to revert on [D…" at bounding box center [361, 207] width 170 height 51
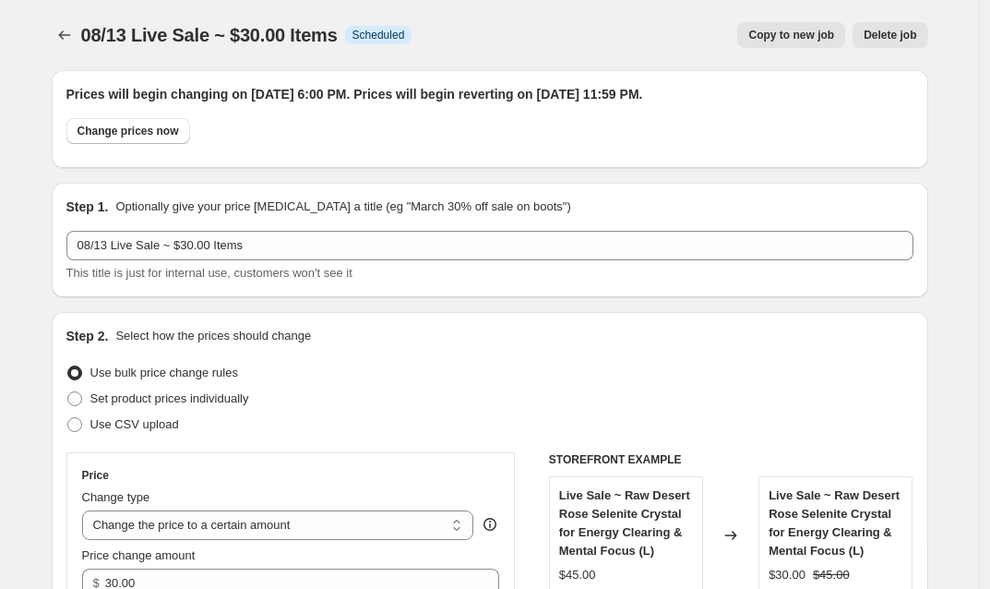
click at [787, 35] on span "Copy to new job" at bounding box center [791, 35] width 86 height 15
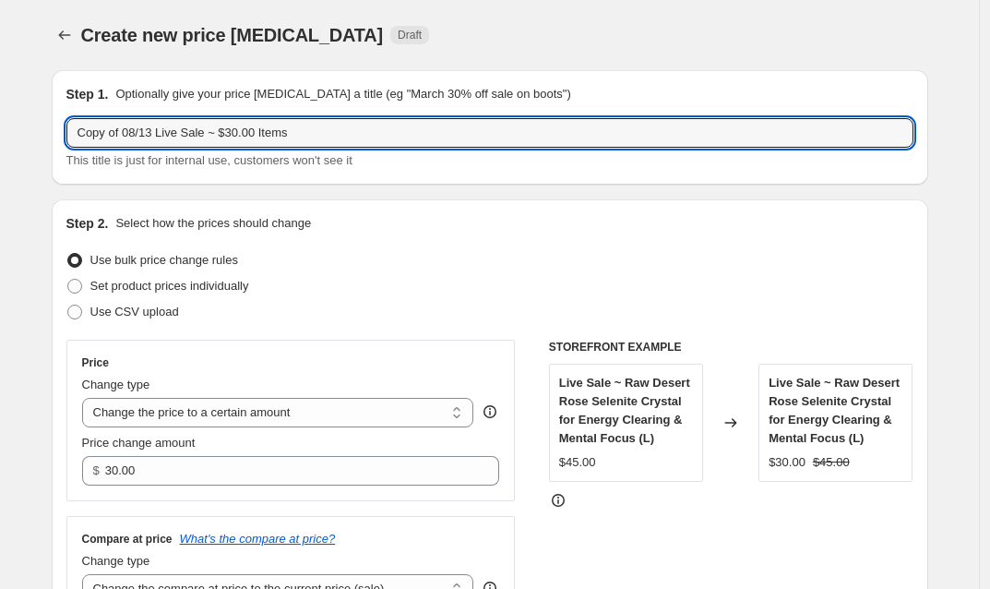
drag, startPoint x: 129, startPoint y: 131, endPoint x: 44, endPoint y: 131, distance: 84.9
click at [200, 134] on input "08/13 Live Sale ~ $30.00 Items" at bounding box center [489, 133] width 847 height 30
type input "08/13 Live Sale ~ $35.00 Items"
click at [482, 247] on div "Use bulk price change rules" at bounding box center [489, 260] width 847 height 26
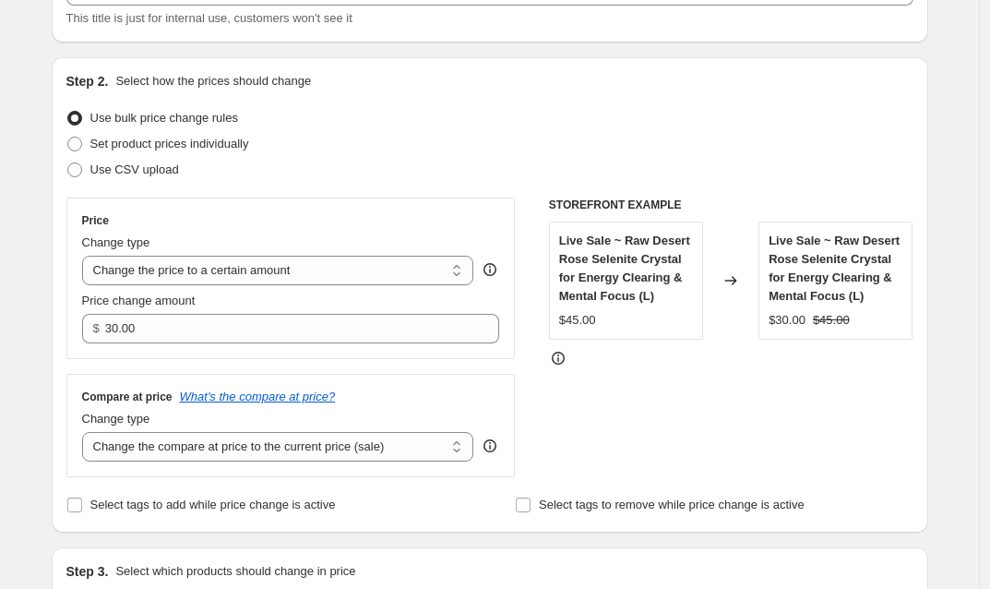
scroll to position [280, 0]
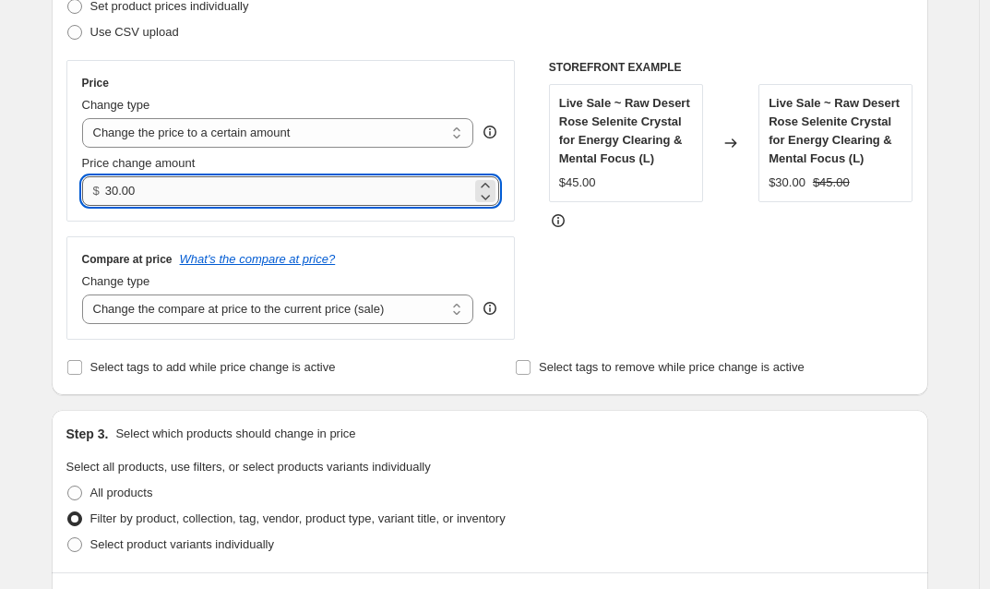
click at [122, 192] on input "30.00" at bounding box center [288, 191] width 366 height 30
type input "35.00"
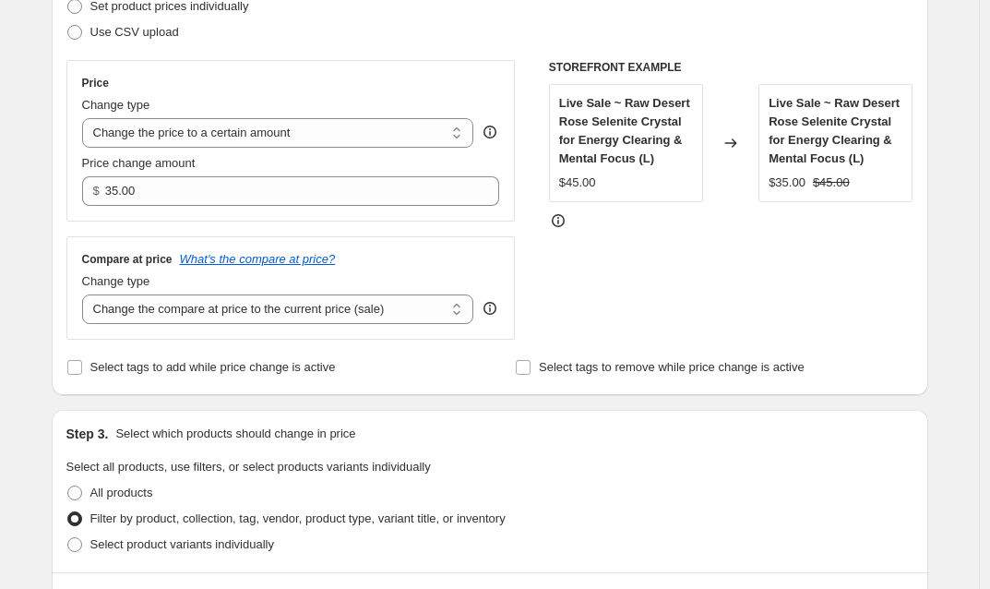
drag, startPoint x: 605, startPoint y: 435, endPoint x: 615, endPoint y: 419, distance: 18.7
click at [605, 434] on div "Step 3. Select which products should change in price" at bounding box center [489, 433] width 847 height 18
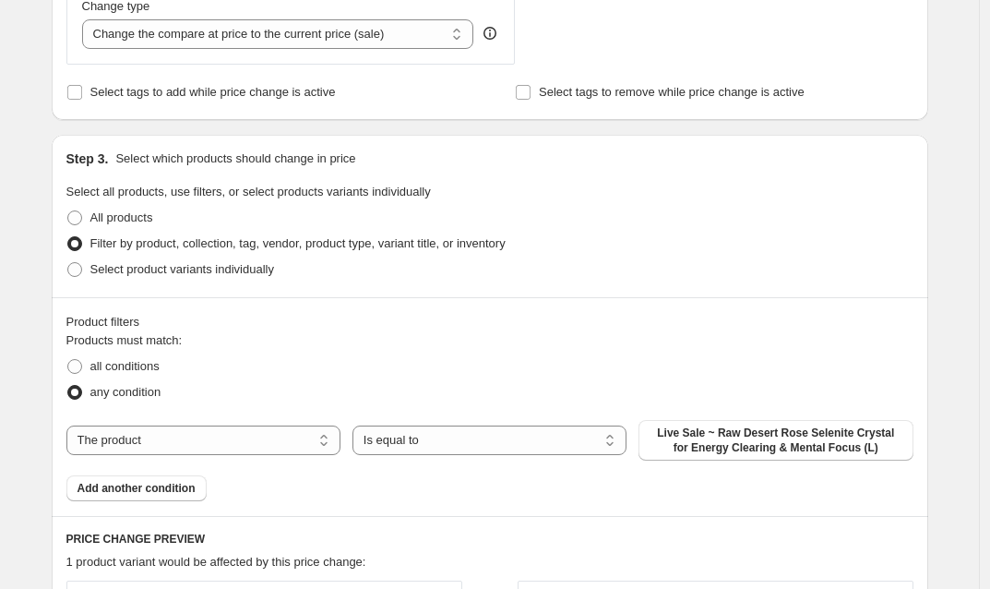
scroll to position [558, 0]
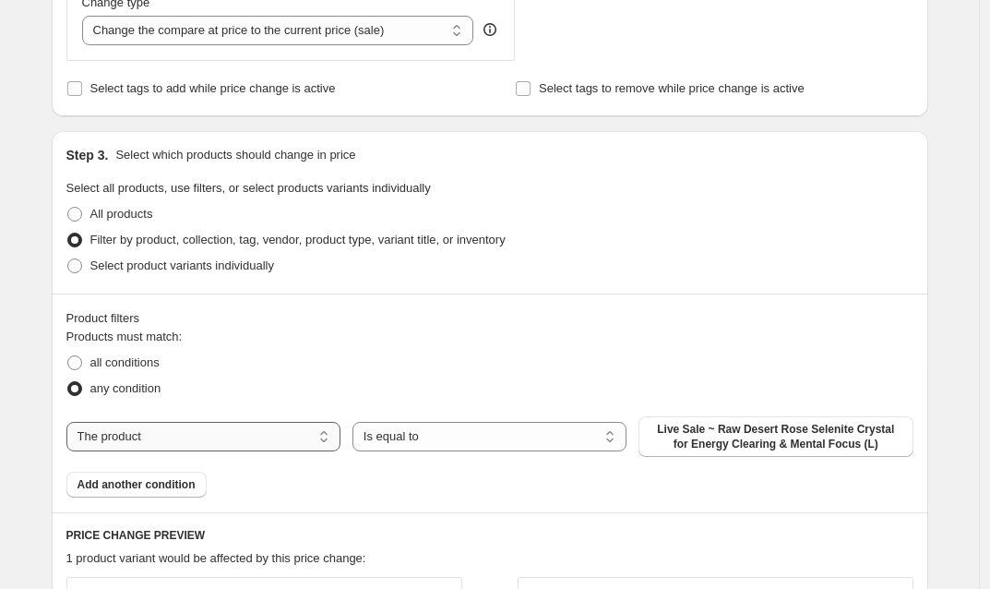
select select "collection"
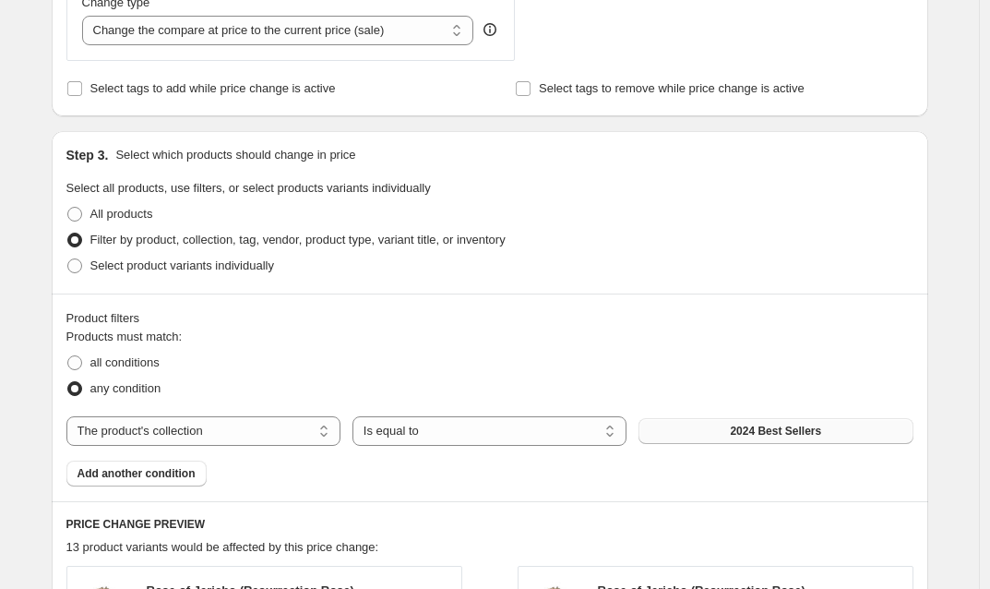
click at [763, 431] on span "2024 Best Sellers" at bounding box center [775, 431] width 91 height 15
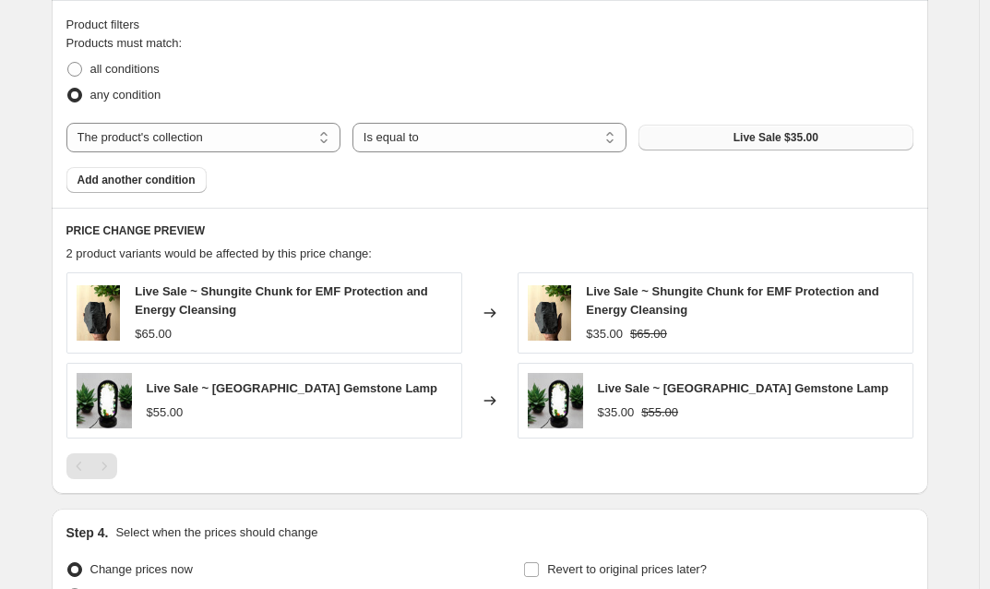
scroll to position [993, 0]
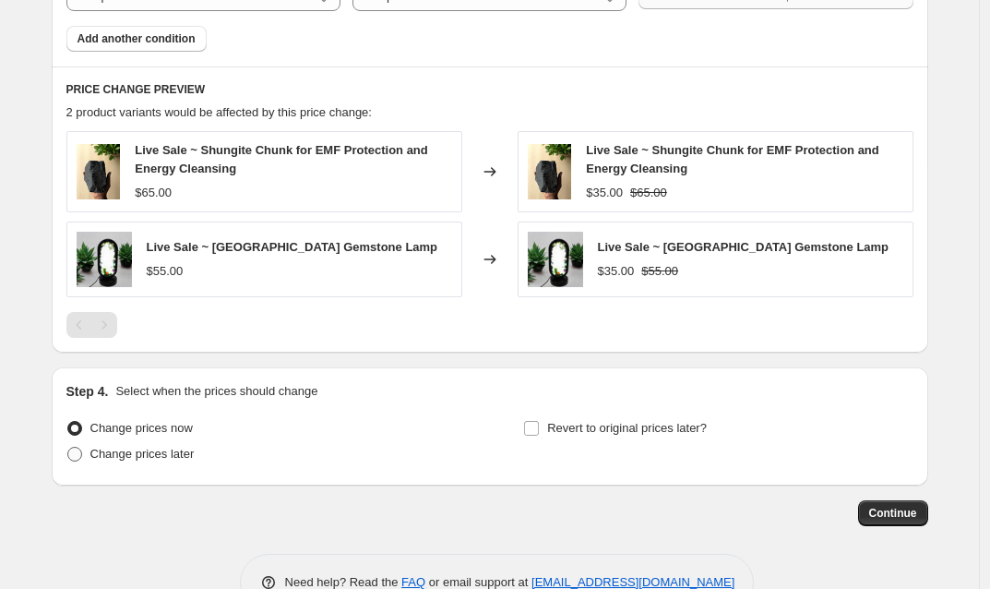
click at [82, 452] on span at bounding box center [74, 454] width 15 height 15
click at [68, 447] on input "Change prices later" at bounding box center [67, 447] width 1 height 1
radio input "true"
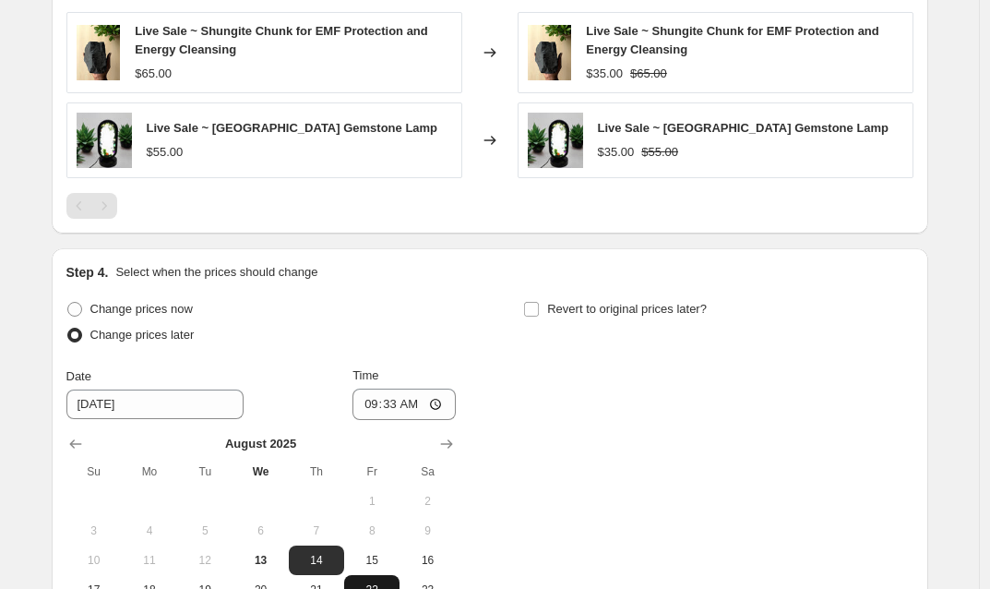
scroll to position [1261, 0]
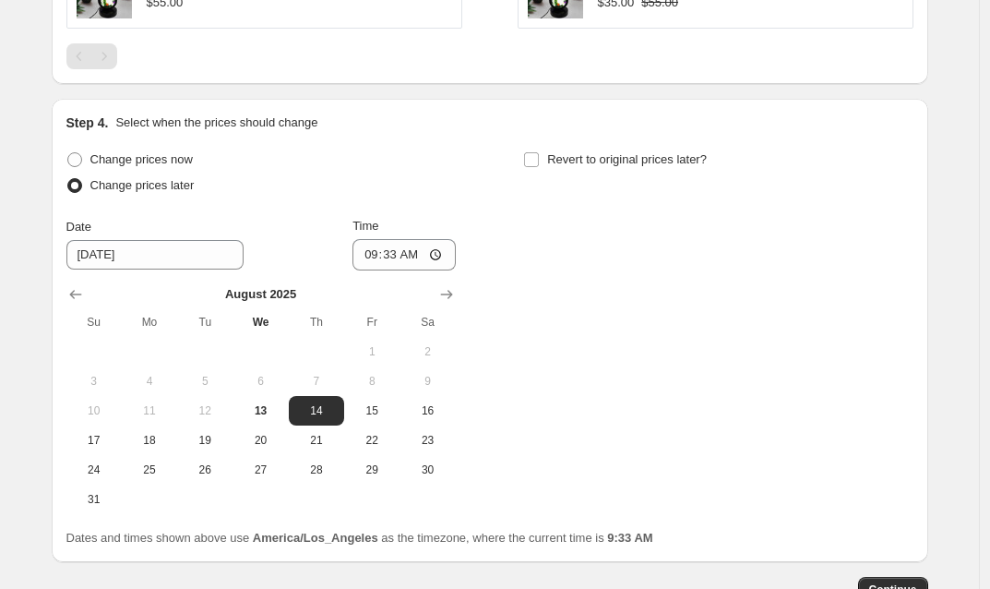
drag, startPoint x: 264, startPoint y: 407, endPoint x: 310, endPoint y: 335, distance: 85.5
click at [264, 407] on span "13" at bounding box center [260, 410] width 41 height 15
type input "[DATE]"
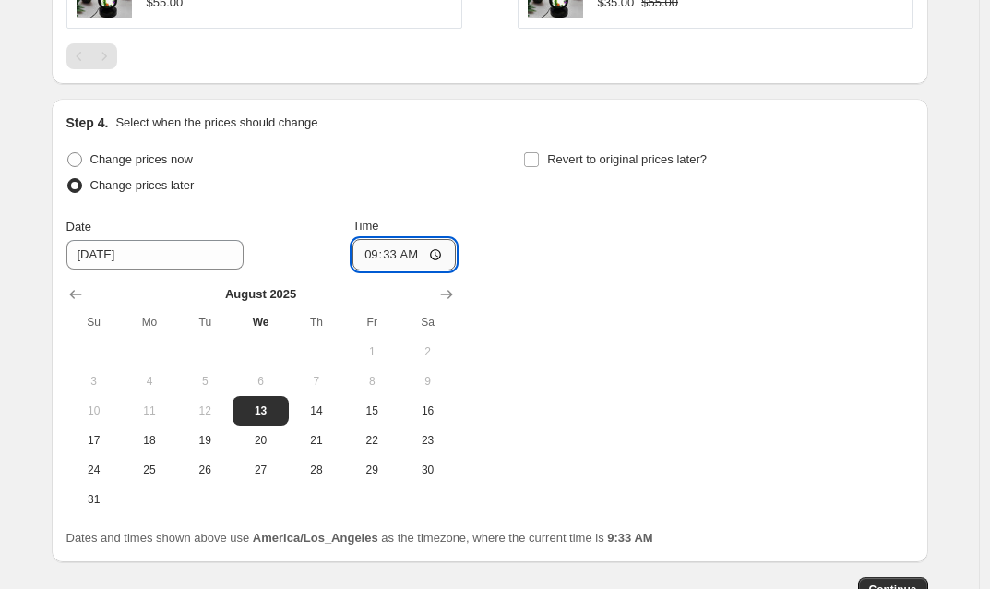
click at [396, 256] on input "09:33" at bounding box center [403, 254] width 103 height 31
type input "18:00"
click at [539, 161] on input "Revert to original prices later?" at bounding box center [531, 159] width 15 height 15
checkbox input "true"
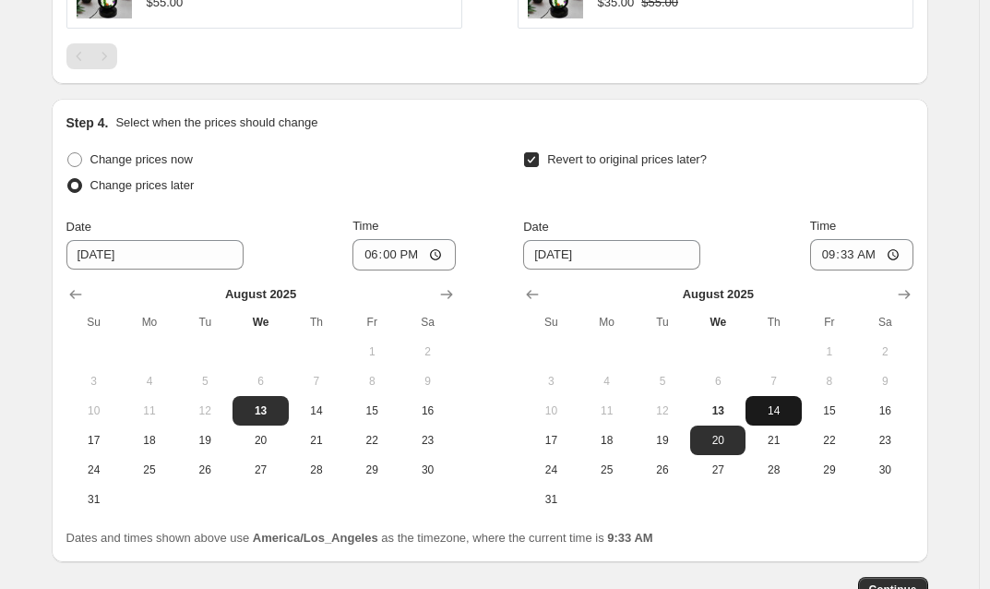
click at [778, 410] on span "14" at bounding box center [773, 410] width 41 height 15
type input "[DATE]"
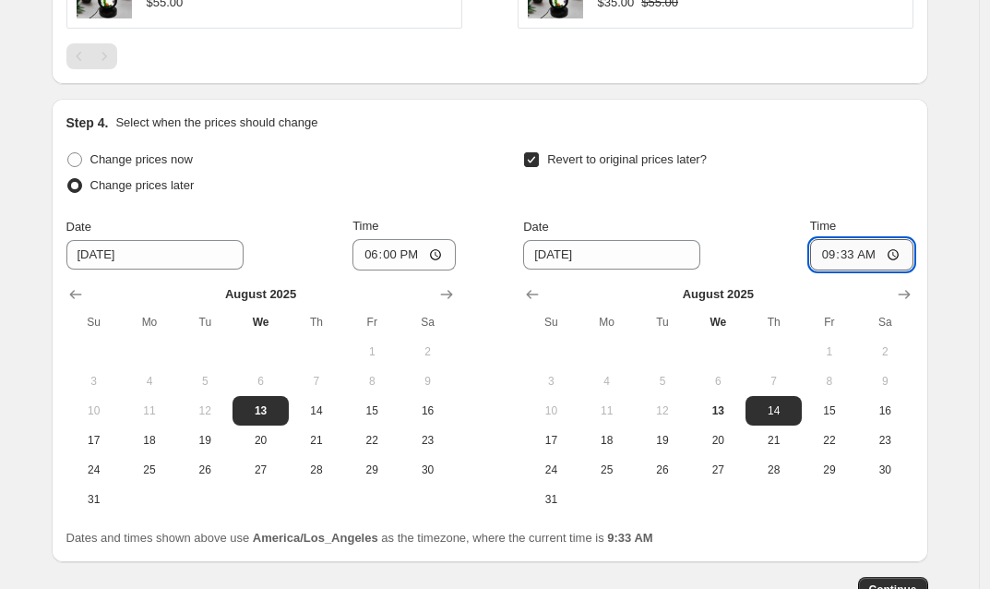
click at [849, 256] on input "09:33" at bounding box center [861, 254] width 103 height 31
type input "23:59"
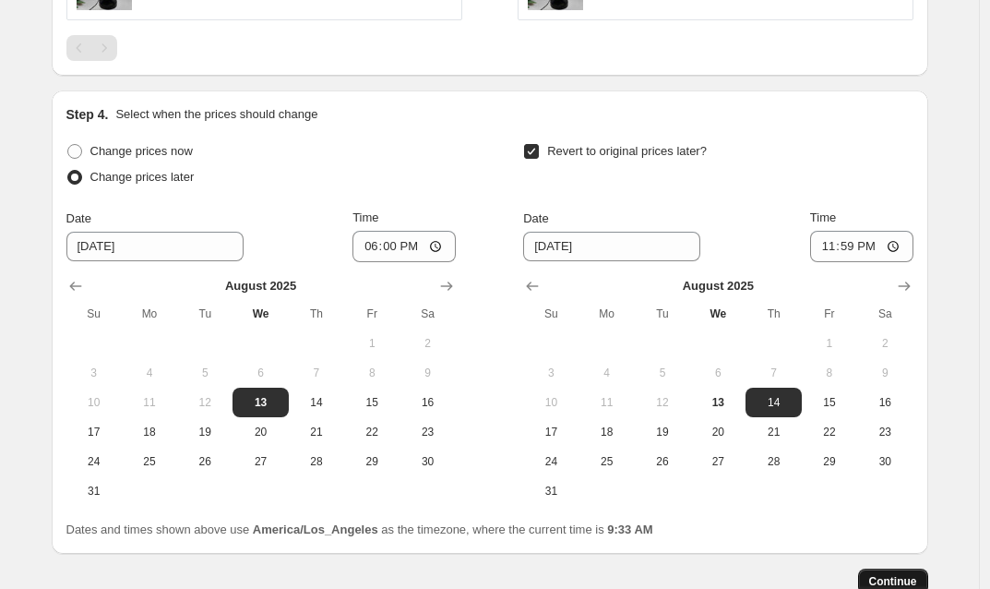
click at [888, 579] on span "Continue" at bounding box center [893, 581] width 48 height 15
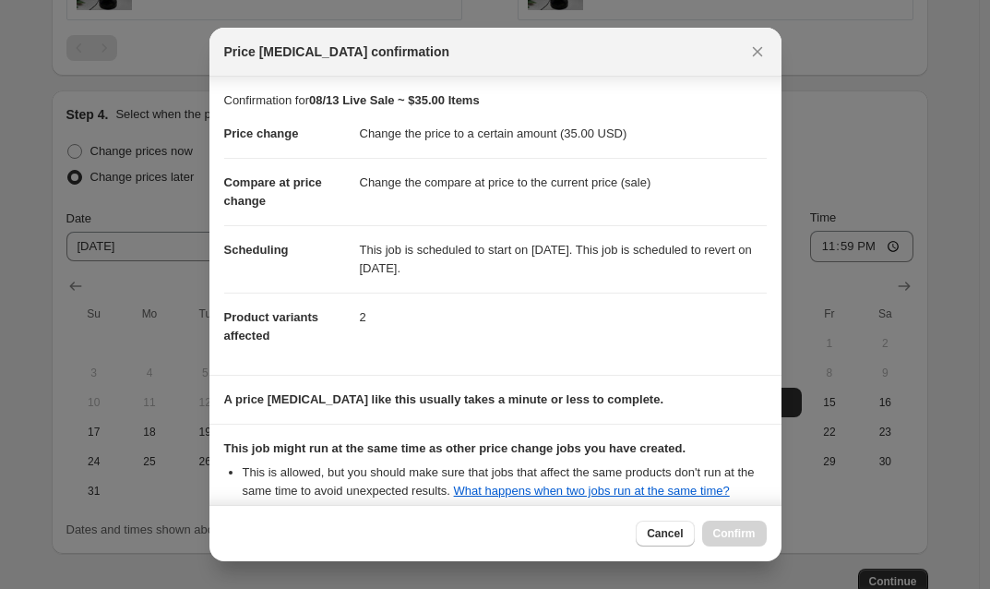
scroll to position [203, 0]
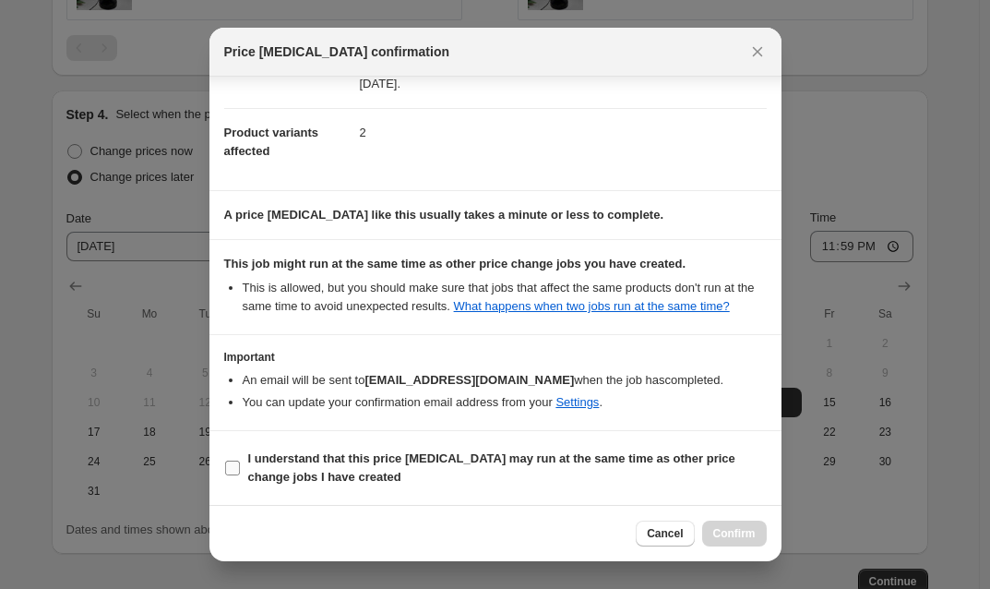
click at [237, 470] on input "I understand that this price [MEDICAL_DATA] may run at the same time as other p…" at bounding box center [232, 467] width 15 height 15
checkbox input "true"
click at [745, 537] on span "Confirm" at bounding box center [734, 533] width 42 height 15
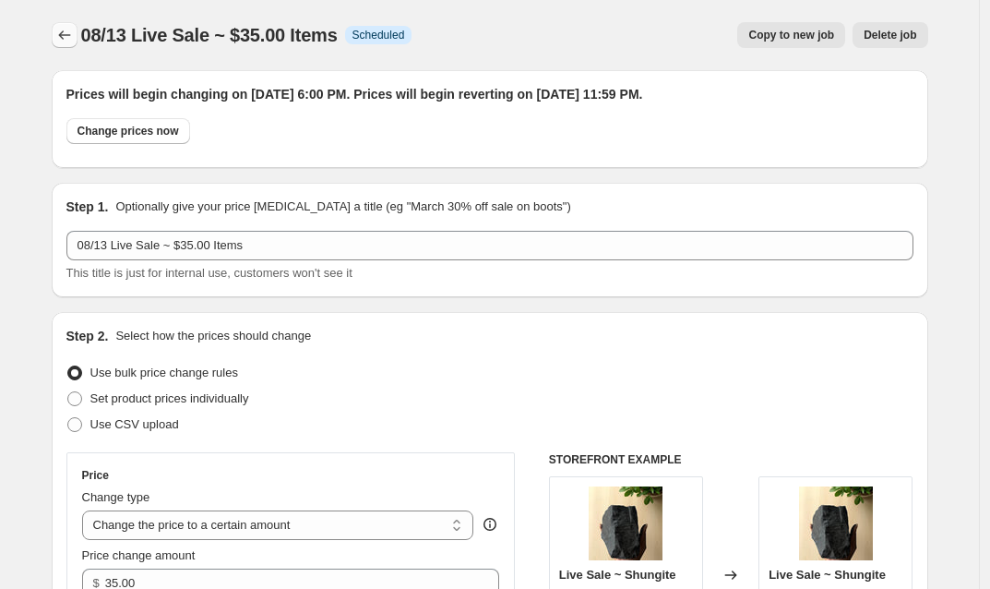
click at [73, 40] on icon "Price change jobs" at bounding box center [64, 35] width 18 height 18
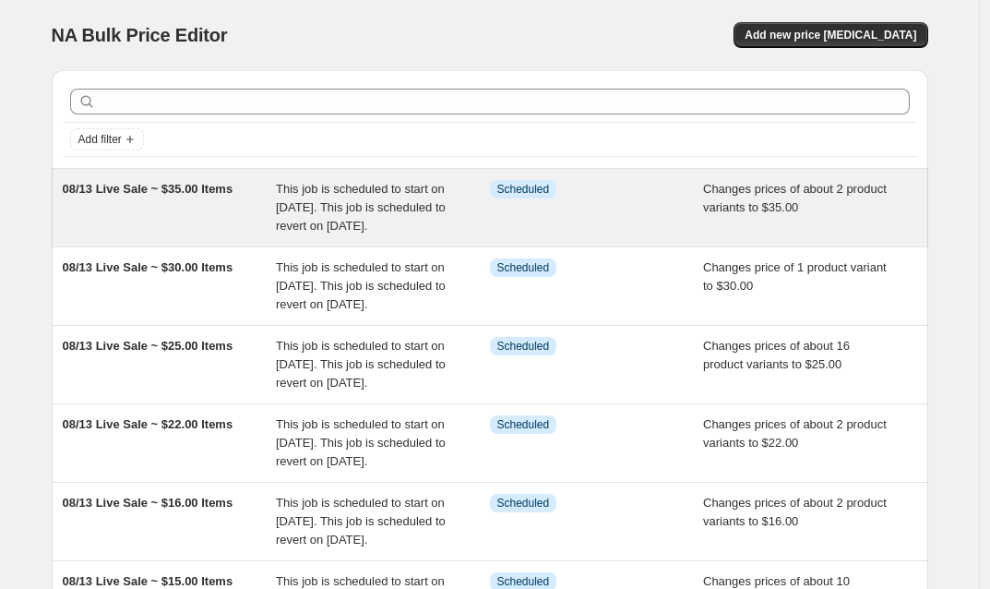
click at [377, 198] on div "This job is scheduled to start on [DATE]. This job is scheduled to revert on [D…" at bounding box center [383, 207] width 214 height 55
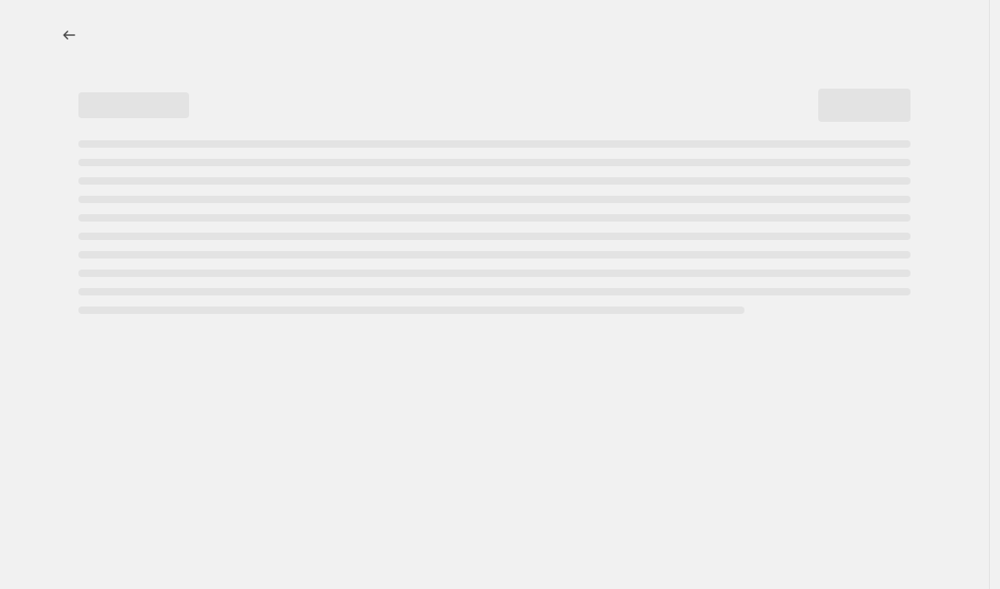
select select "collection"
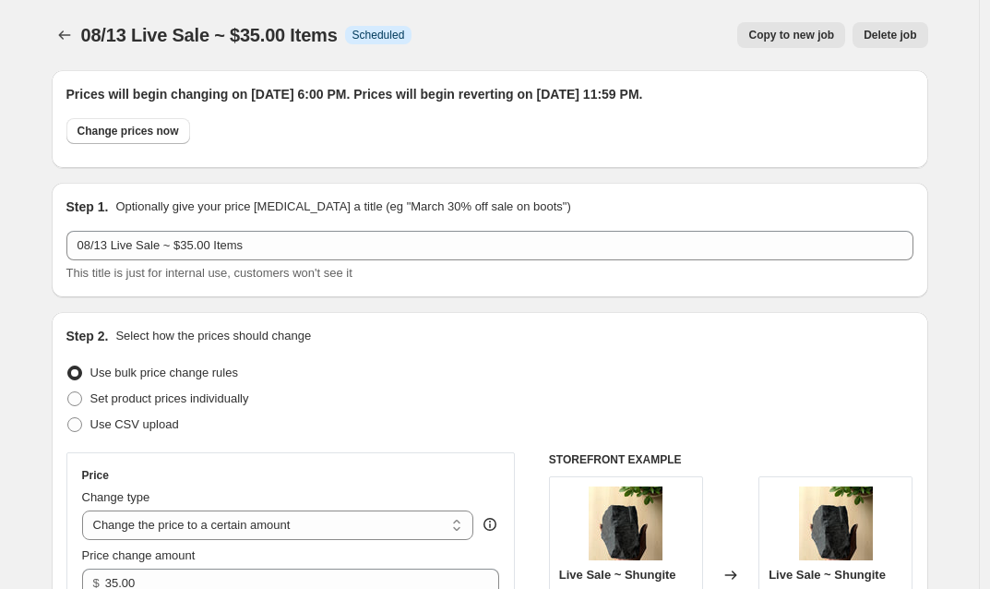
click at [786, 28] on button "Copy to new job" at bounding box center [791, 35] width 108 height 26
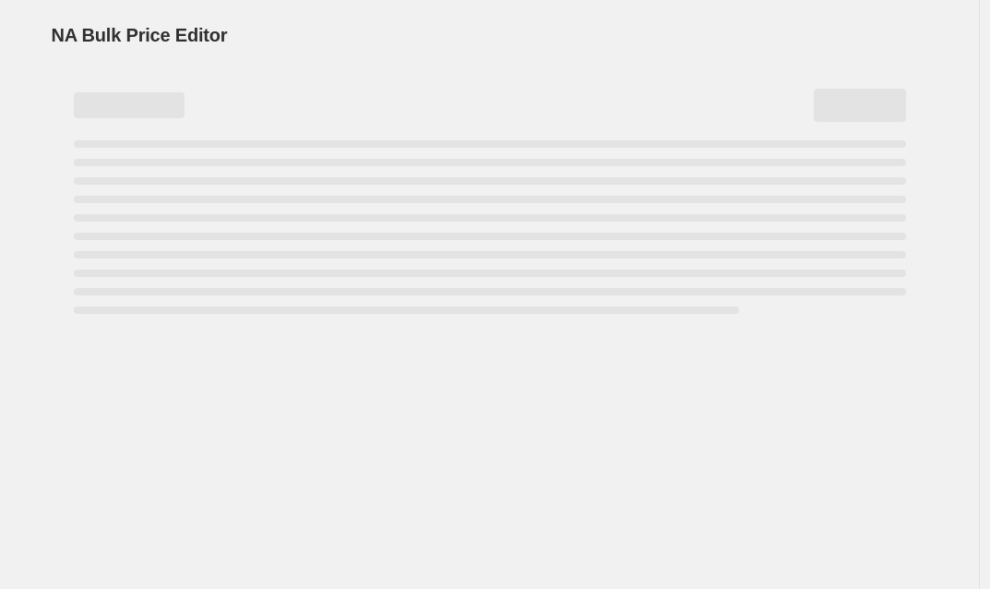
select select "collection"
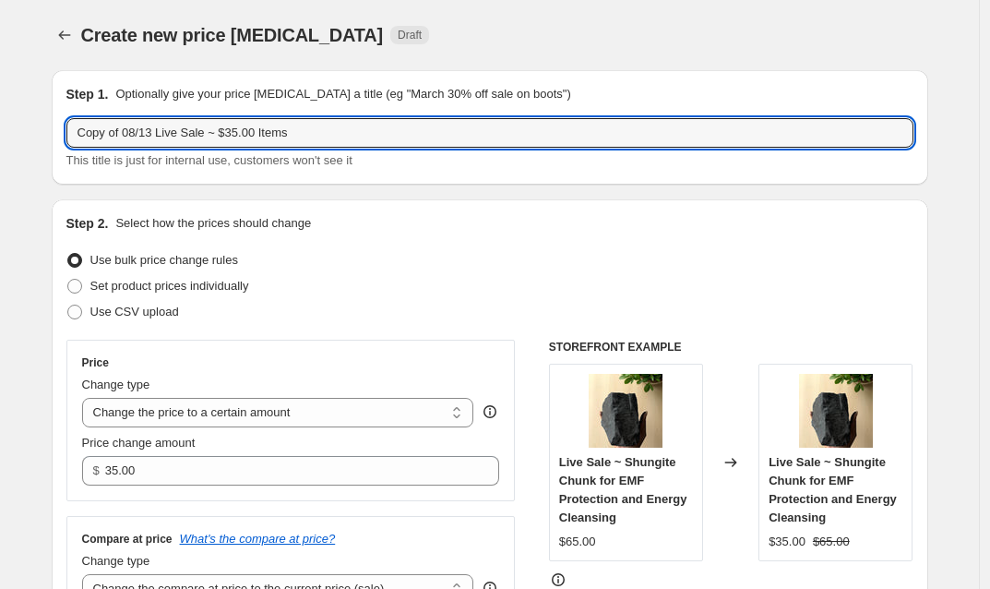
drag, startPoint x: 130, startPoint y: 133, endPoint x: 3, endPoint y: 131, distance: 127.3
drag, startPoint x: 203, startPoint y: 130, endPoint x: 191, endPoint y: 134, distance: 12.5
click at [191, 134] on input "08/13 Live Sale ~ $35.00 Items" at bounding box center [489, 133] width 847 height 30
type input "08/13 Live Sale ~ $40.00 Items"
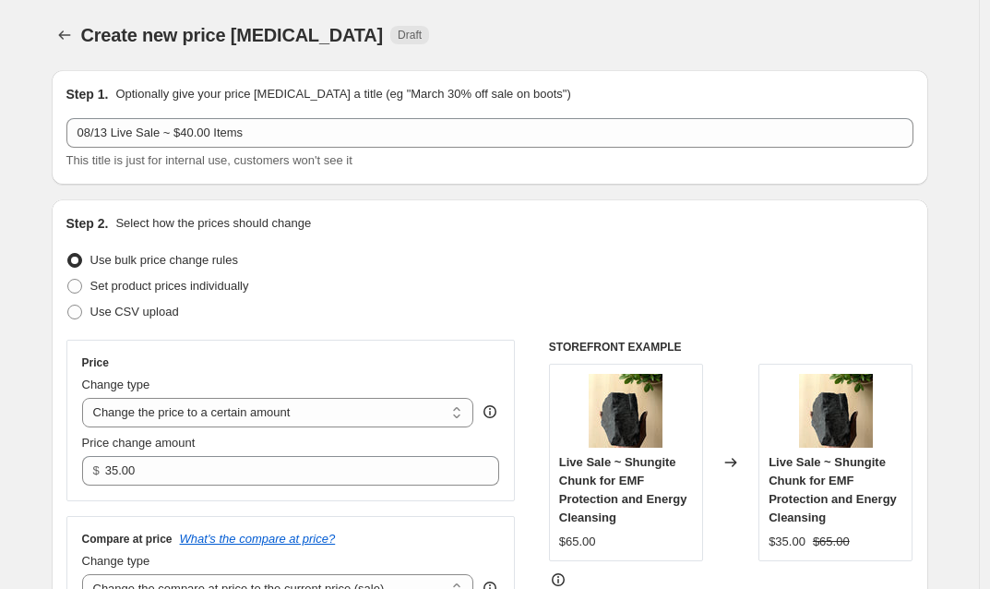
click at [463, 237] on div "Step 2. Select how the prices should change Use bulk price change rules Set pro…" at bounding box center [489, 437] width 847 height 446
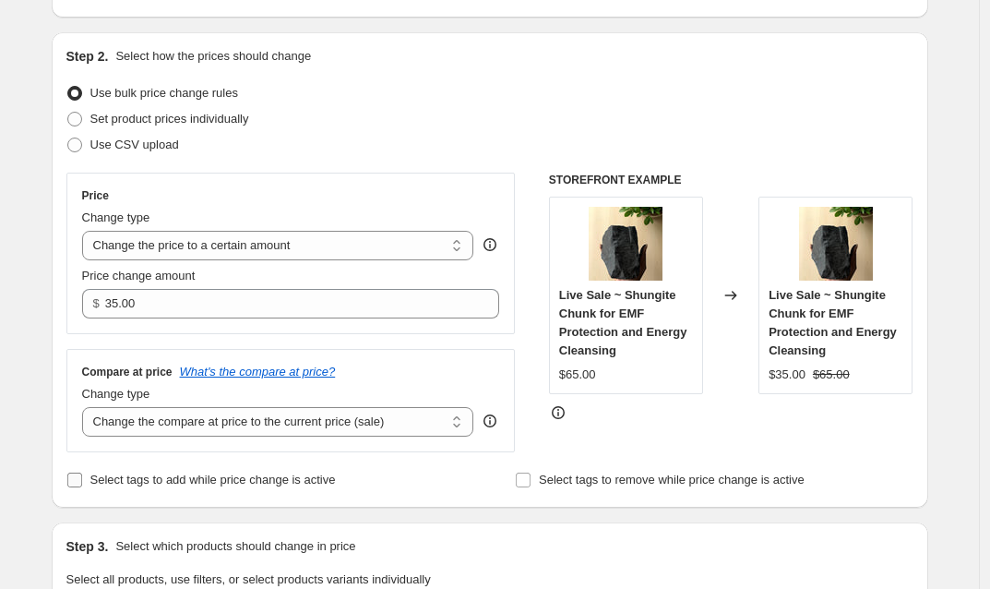
scroll to position [322, 0]
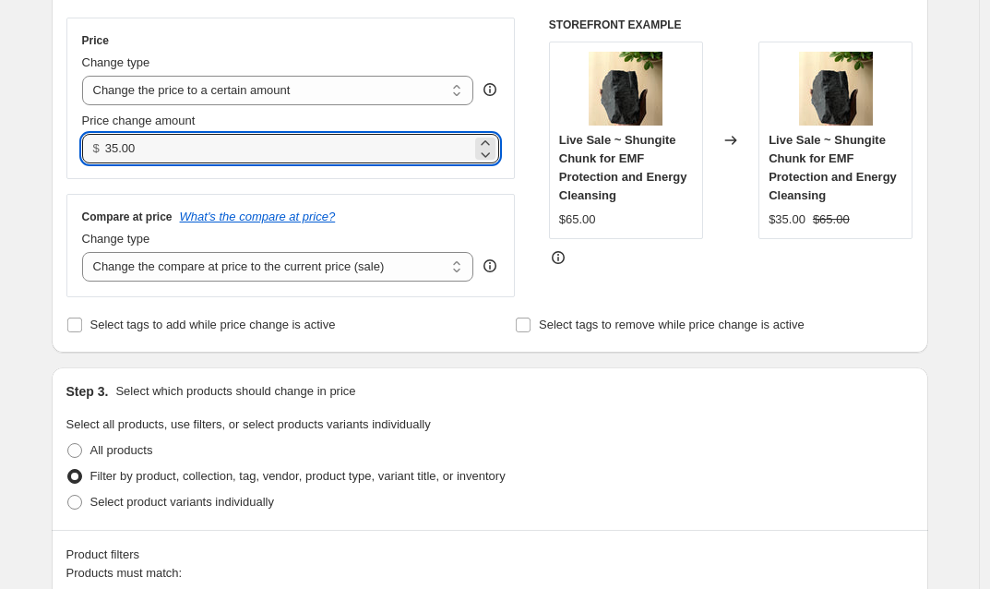
drag, startPoint x: 161, startPoint y: 147, endPoint x: 101, endPoint y: 149, distance: 60.0
click at [101, 149] on div "$ 35.00" at bounding box center [291, 149] width 418 height 30
type input "40.00"
click at [589, 409] on div "Step 3. Select which products should change in price Select all products, use f…" at bounding box center [490, 448] width 877 height 162
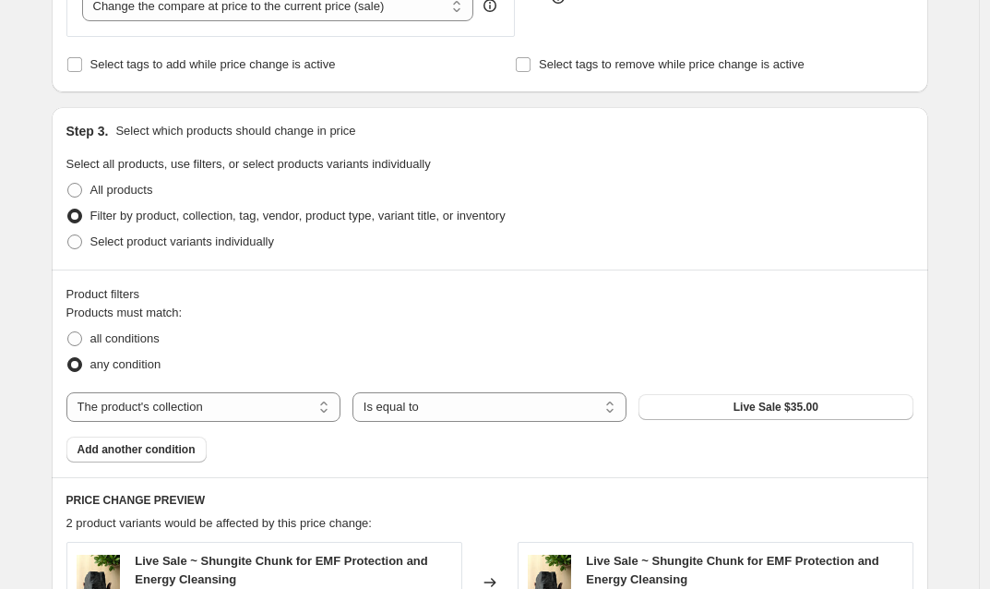
scroll to position [732, 0]
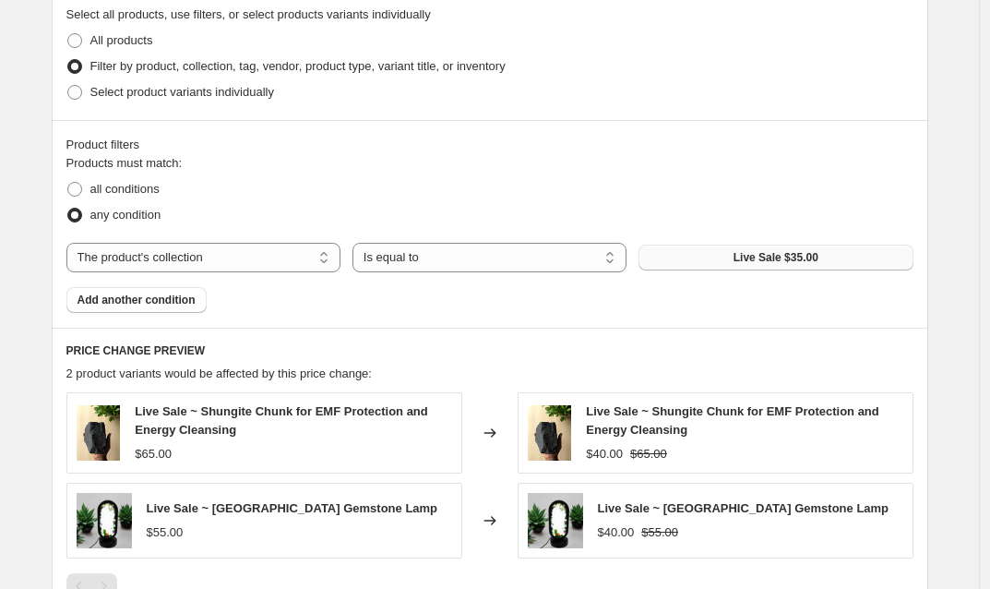
click at [790, 263] on span "Live Sale $35.00" at bounding box center [776, 257] width 85 height 15
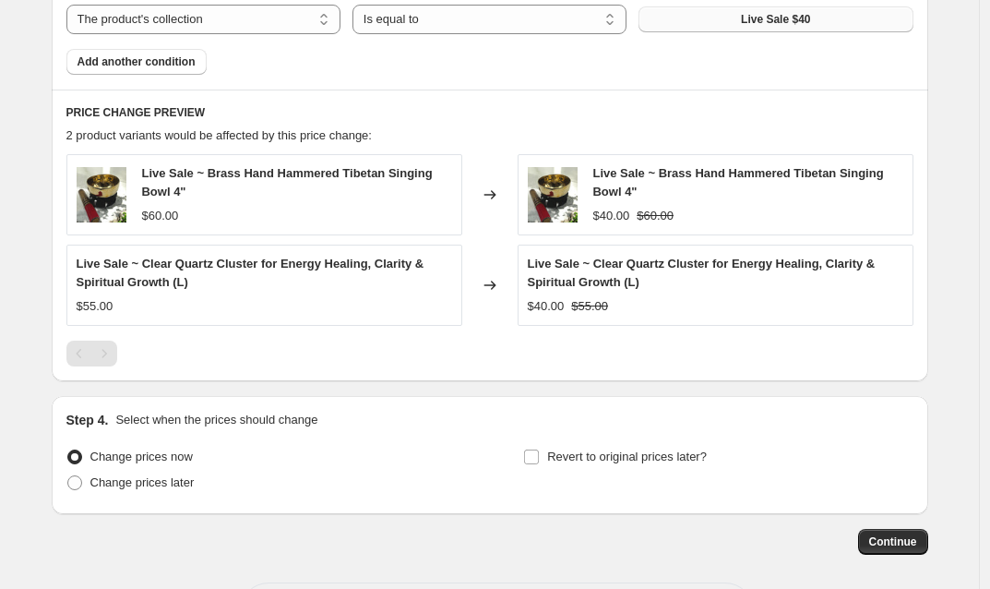
scroll to position [1045, 0]
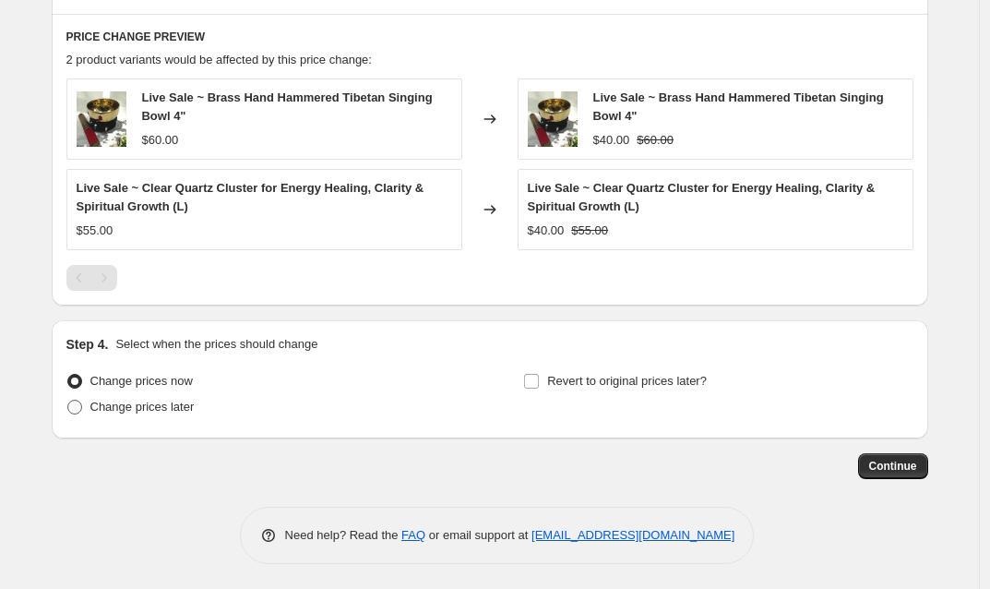
click at [79, 407] on span at bounding box center [74, 407] width 15 height 15
click at [68, 400] on input "Change prices later" at bounding box center [67, 400] width 1 height 1
radio input "true"
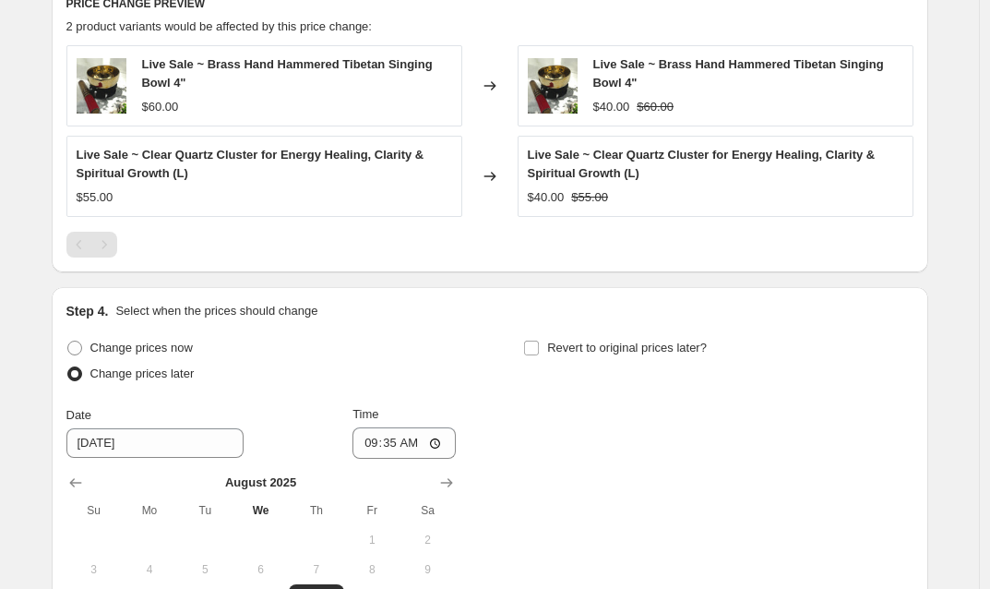
scroll to position [1173, 0]
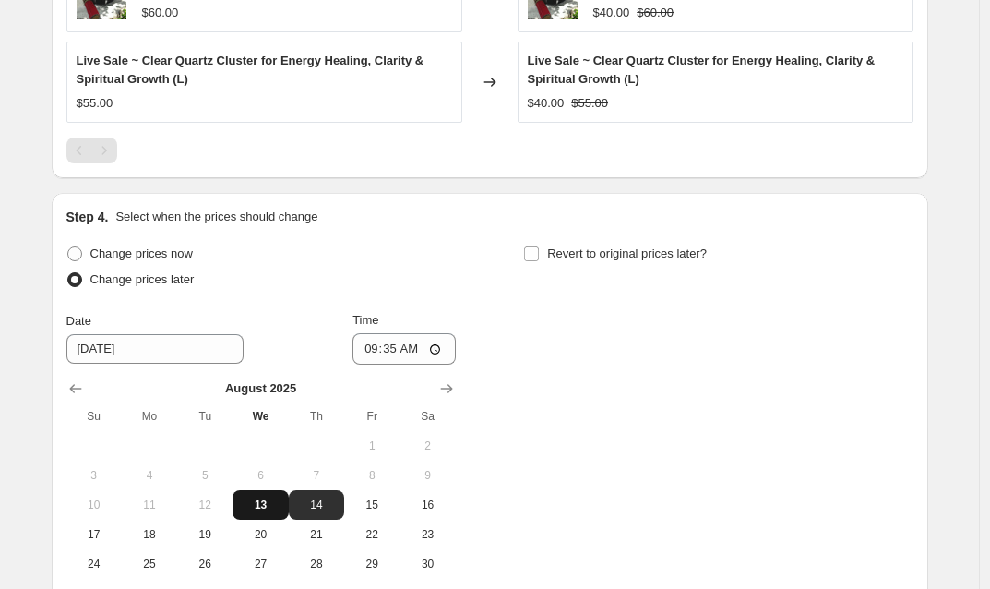
click at [270, 510] on span "13" at bounding box center [260, 504] width 41 height 15
type input "[DATE]"
click at [399, 349] on input "09:35" at bounding box center [403, 348] width 103 height 31
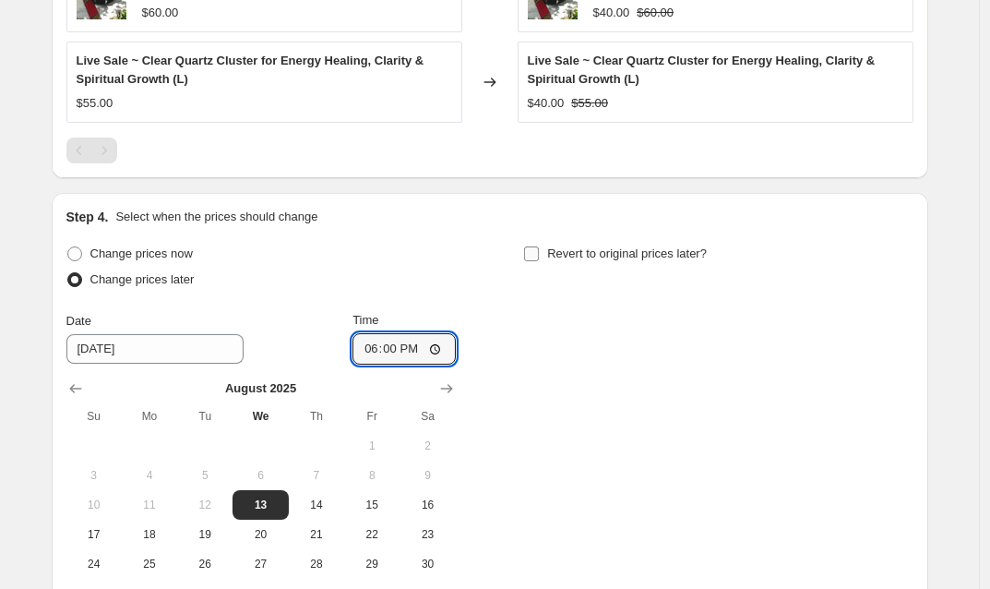
type input "18:00"
click at [534, 254] on input "Revert to original prices later?" at bounding box center [531, 253] width 15 height 15
checkbox input "true"
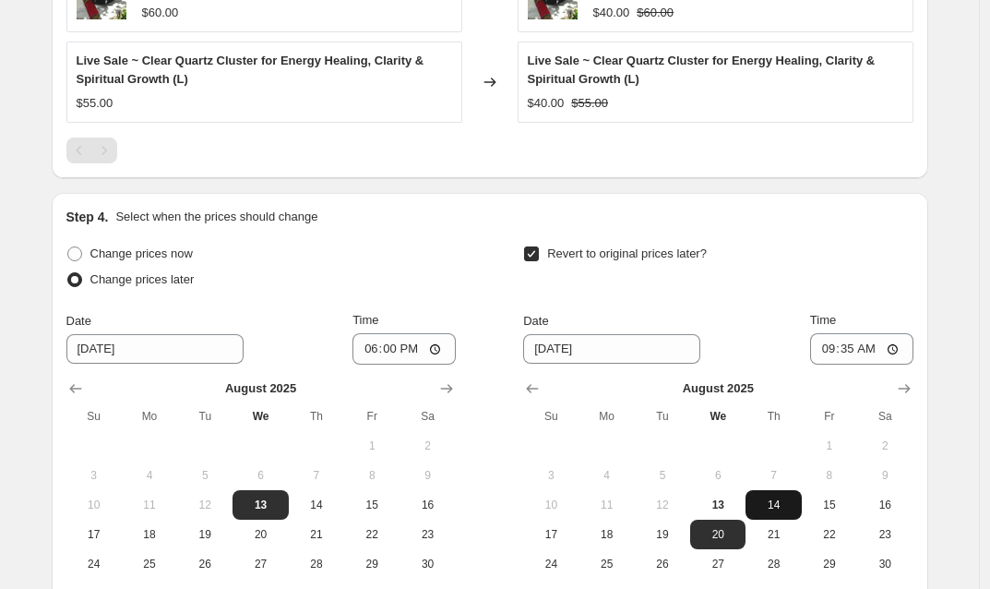
click at [777, 512] on span "14" at bounding box center [773, 504] width 41 height 15
type input "[DATE]"
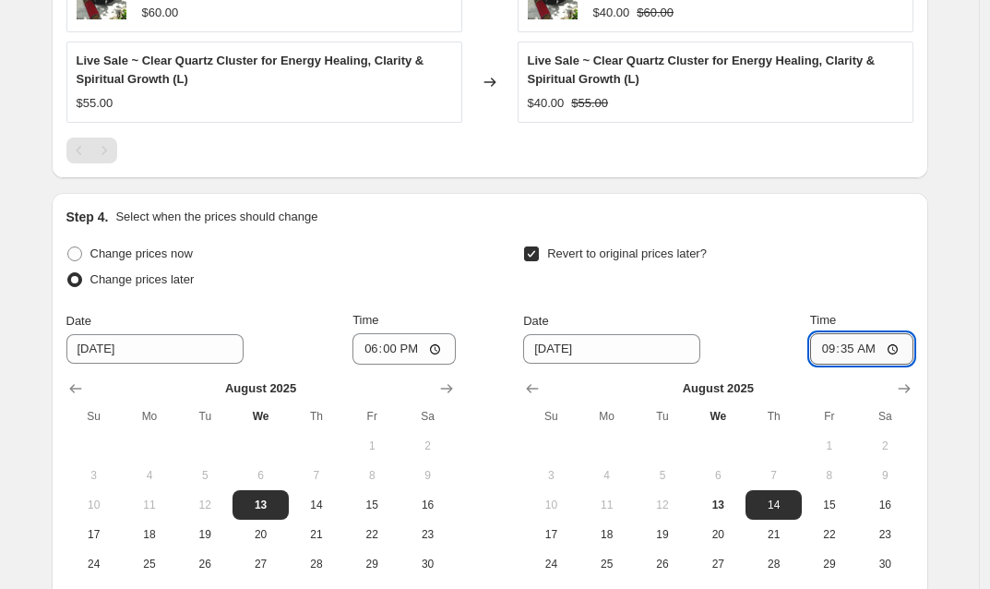
click at [850, 350] on input "09:35" at bounding box center [861, 348] width 103 height 31
type input "23:59"
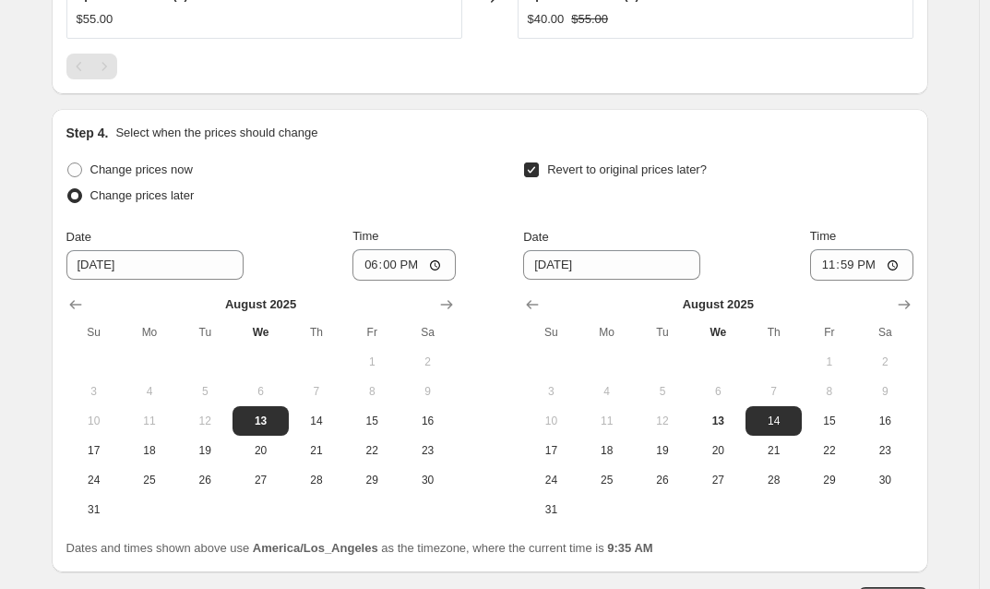
scroll to position [1280, 0]
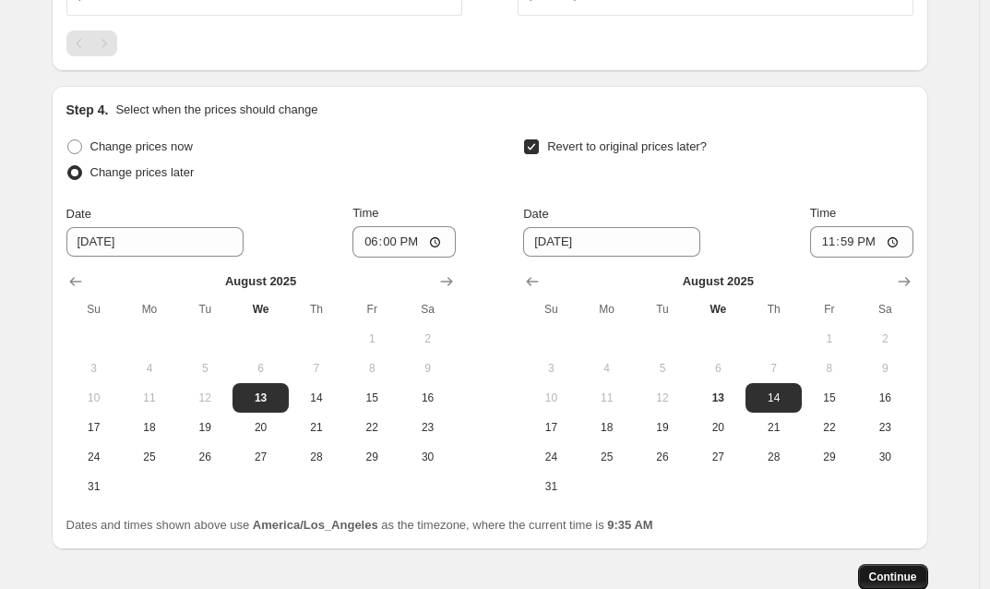
click at [911, 576] on span "Continue" at bounding box center [893, 576] width 48 height 15
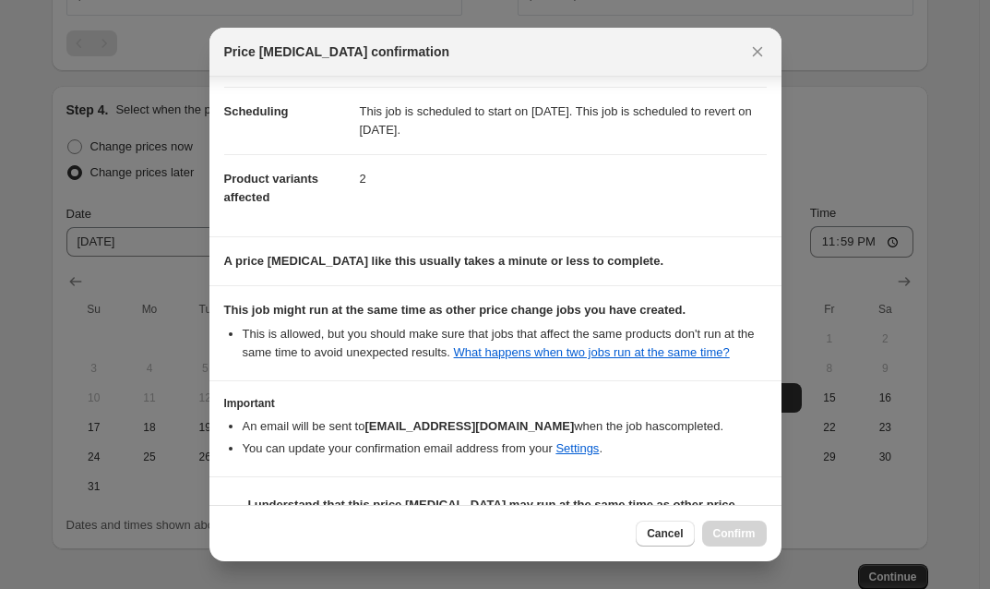
scroll to position [203, 0]
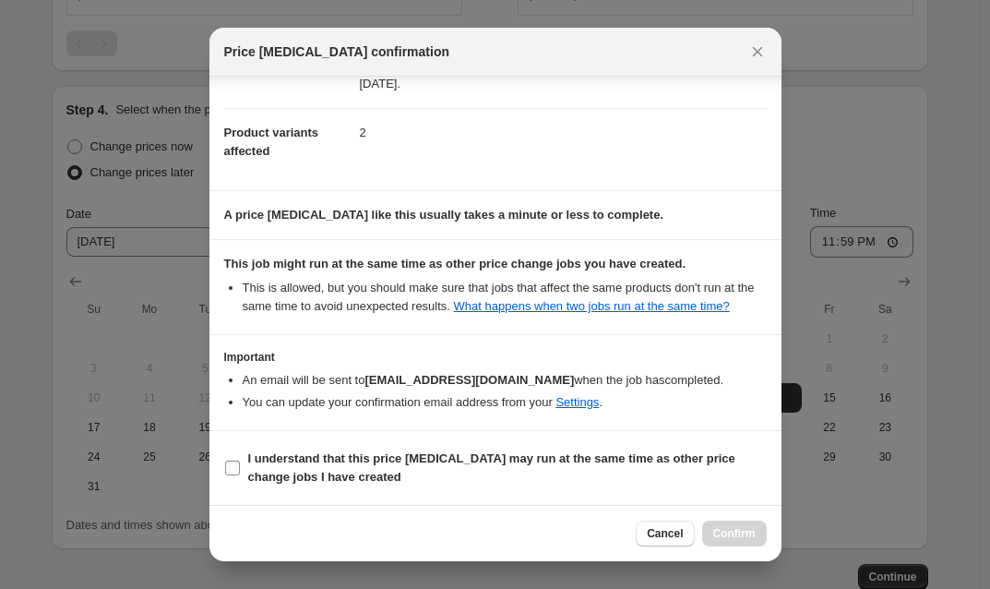
click at [236, 467] on input "I understand that this price [MEDICAL_DATA] may run at the same time as other p…" at bounding box center [232, 467] width 15 height 15
checkbox input "true"
click at [737, 529] on span "Confirm" at bounding box center [734, 533] width 42 height 15
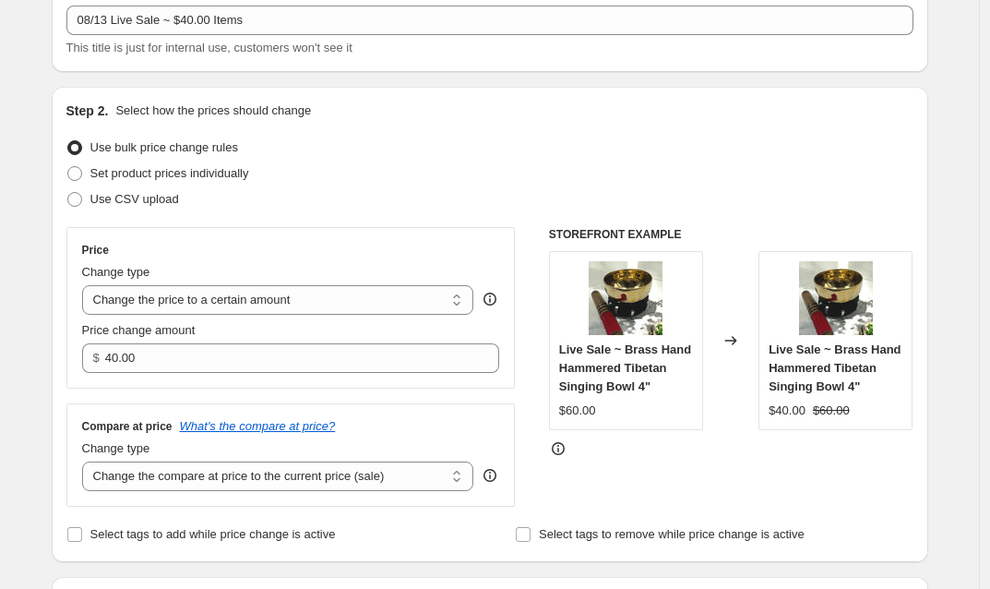
scroll to position [27, 0]
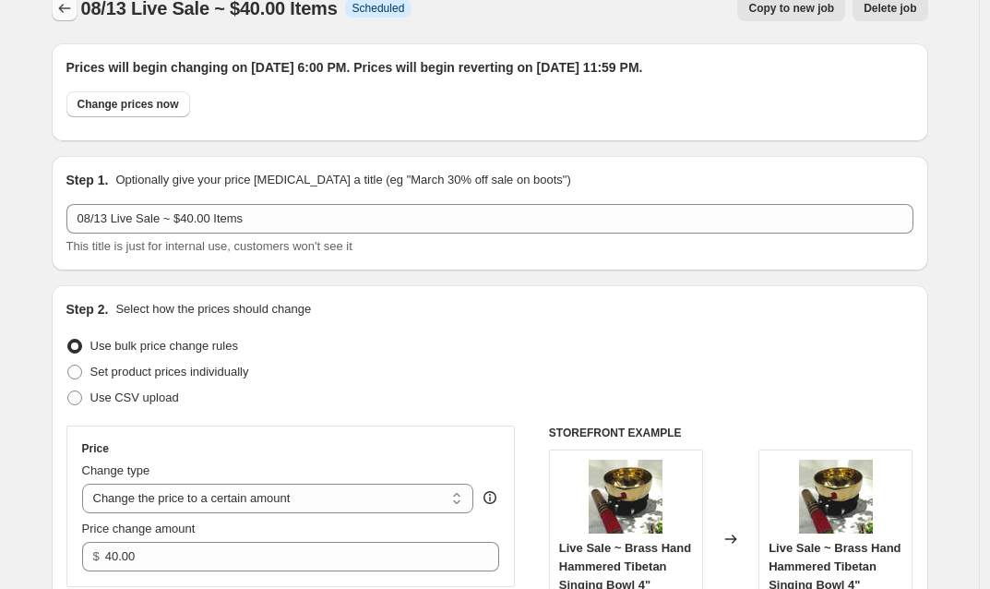
click at [65, 10] on icon "Price change jobs" at bounding box center [64, 8] width 18 height 18
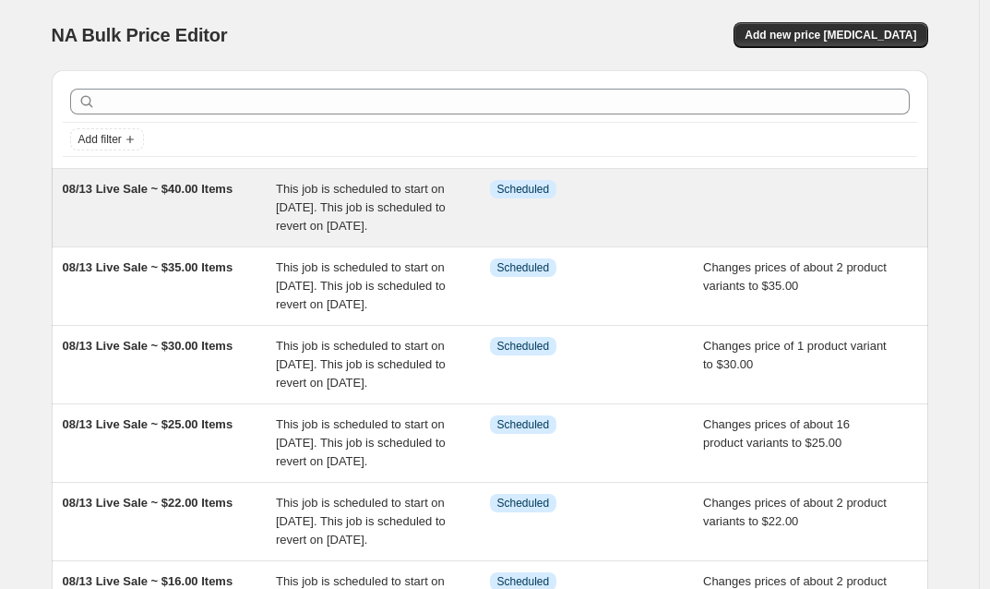
click at [619, 235] on div "Info Scheduled" at bounding box center [597, 207] width 214 height 55
select select "collection"
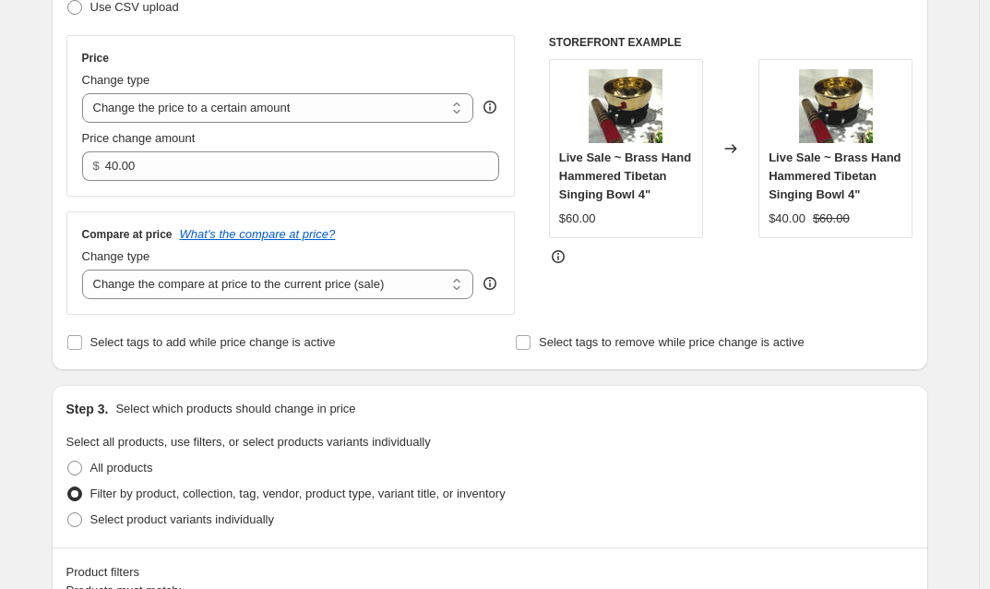
scroll to position [555, 0]
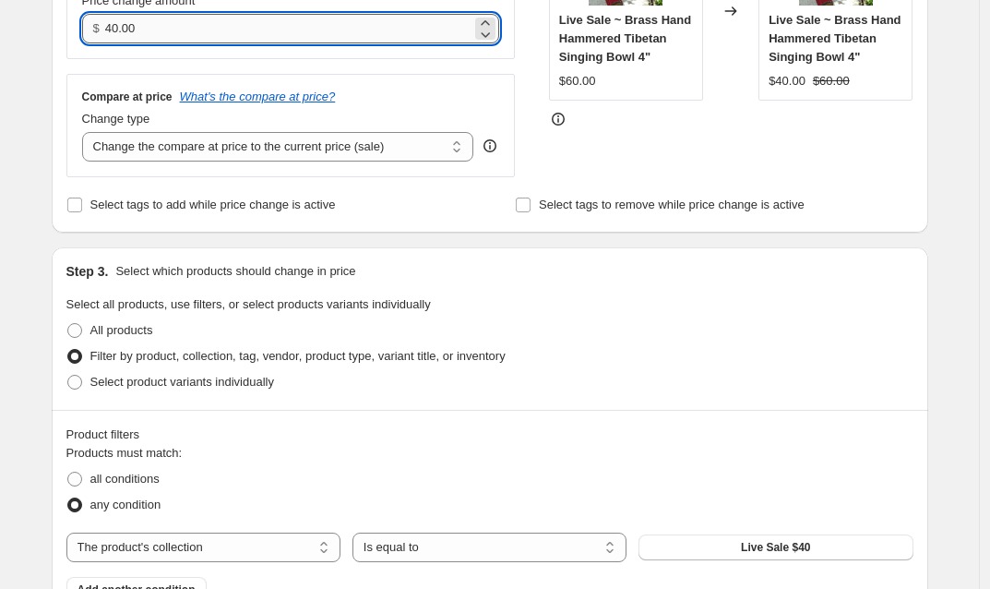
click at [114, 29] on input "40.00" at bounding box center [288, 29] width 366 height 30
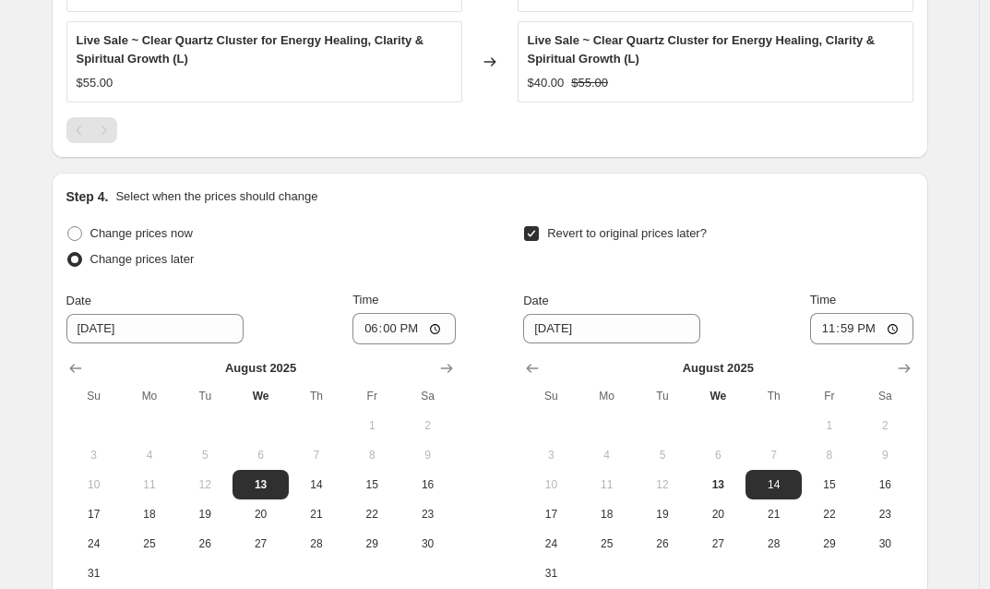
scroll to position [1438, 0]
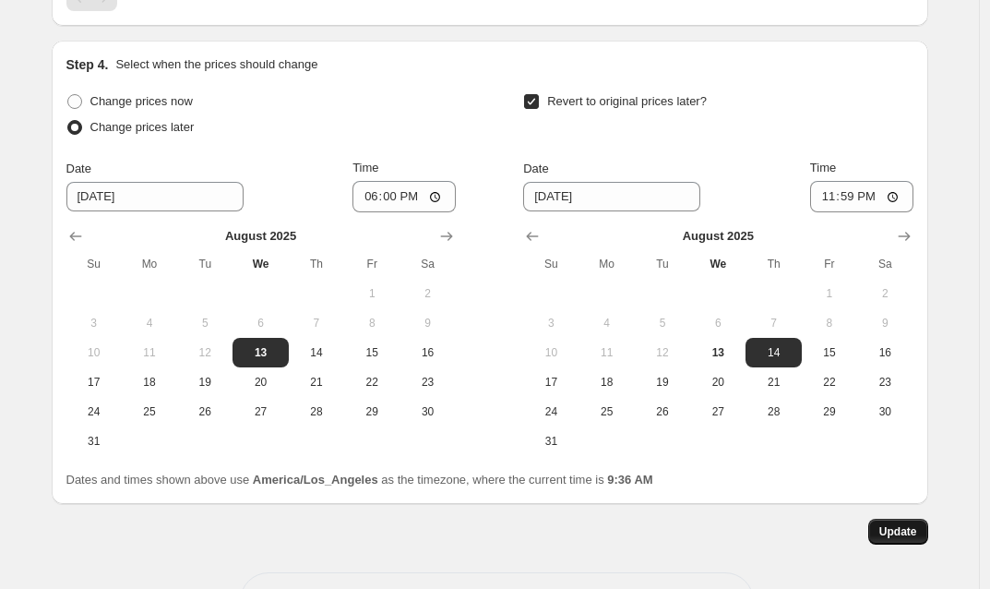
click at [903, 535] on span "Update" at bounding box center [898, 531] width 38 height 15
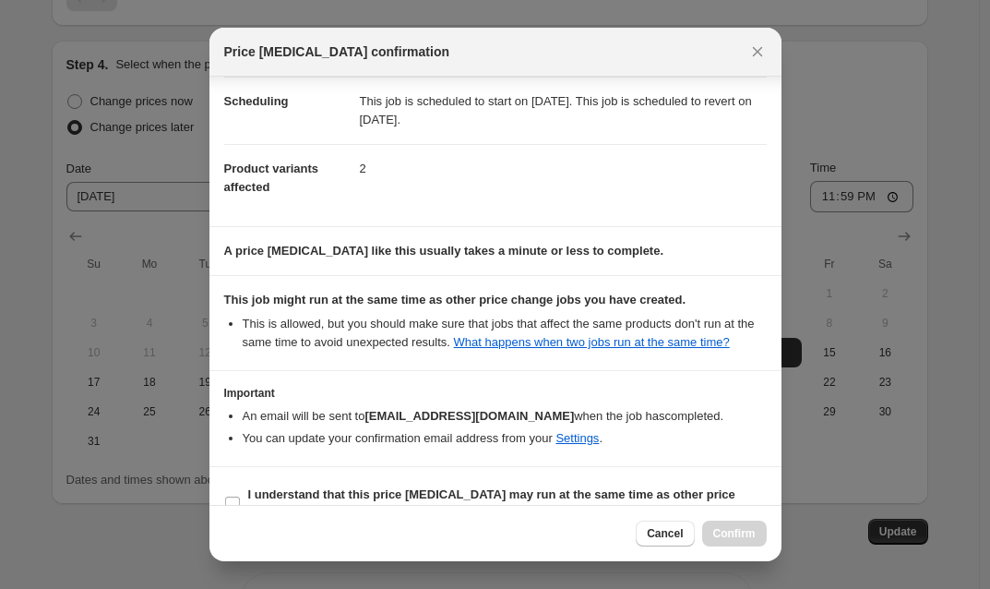
scroll to position [203, 0]
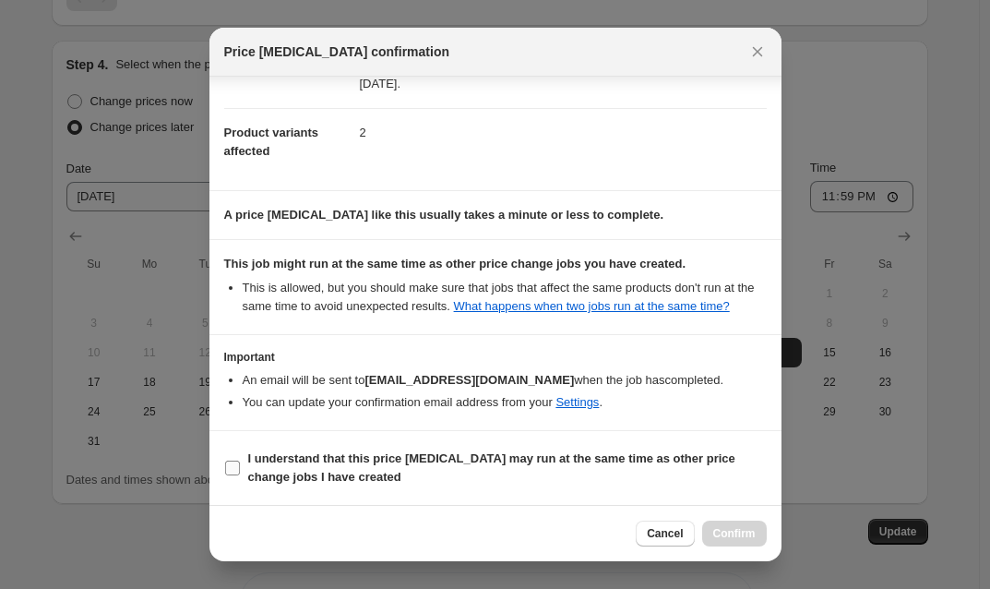
drag, startPoint x: 225, startPoint y: 469, endPoint x: 279, endPoint y: 469, distance: 53.5
click at [226, 469] on input "I understand that this price [MEDICAL_DATA] may run at the same time as other p…" at bounding box center [232, 467] width 15 height 15
checkbox input "true"
click at [738, 531] on span "Confirm" at bounding box center [734, 533] width 42 height 15
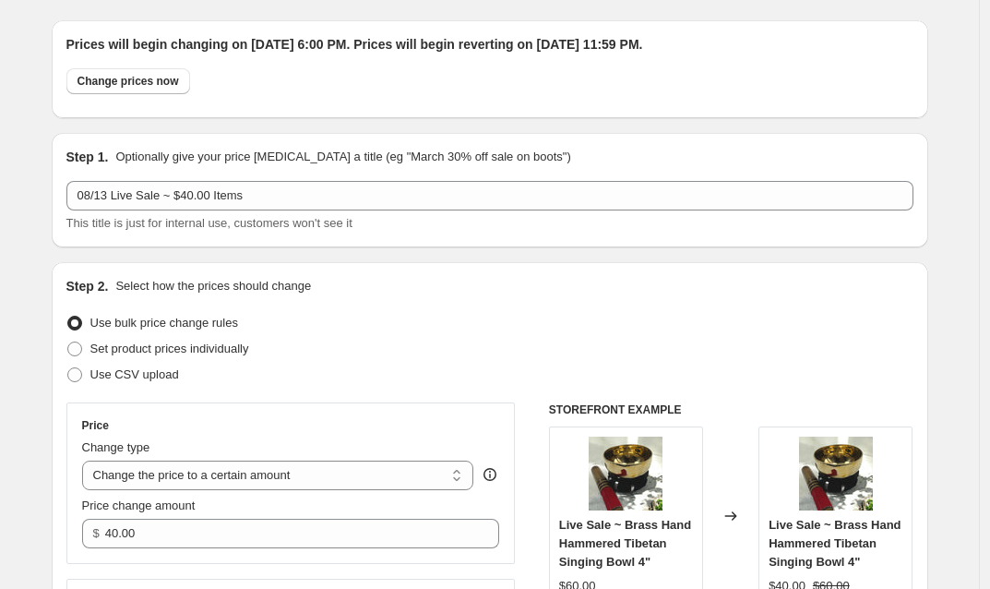
scroll to position [0, 0]
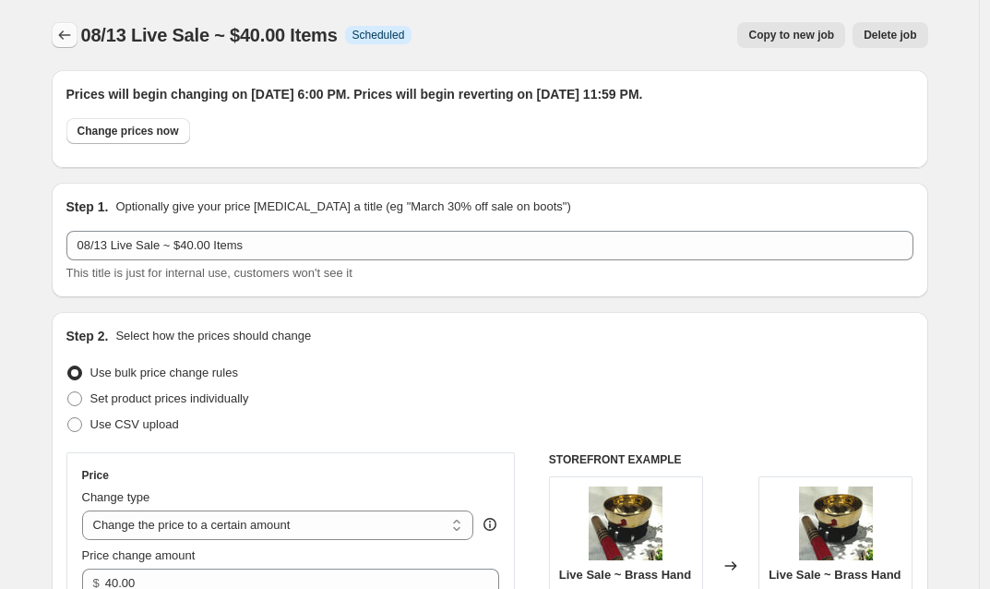
click at [65, 35] on icon "Price change jobs" at bounding box center [64, 34] width 12 height 9
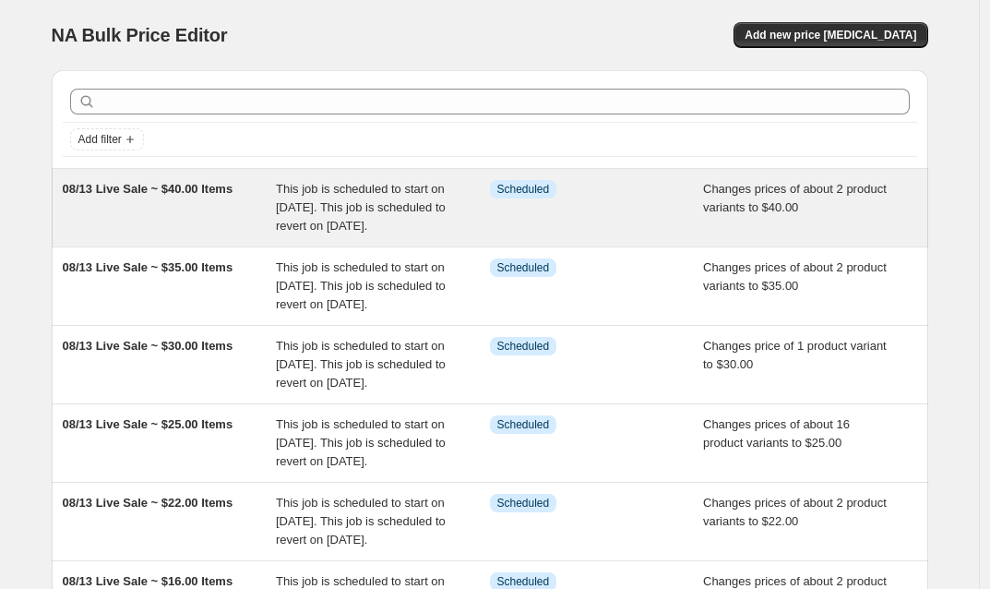
click at [617, 234] on div "Info Scheduled" at bounding box center [597, 207] width 214 height 55
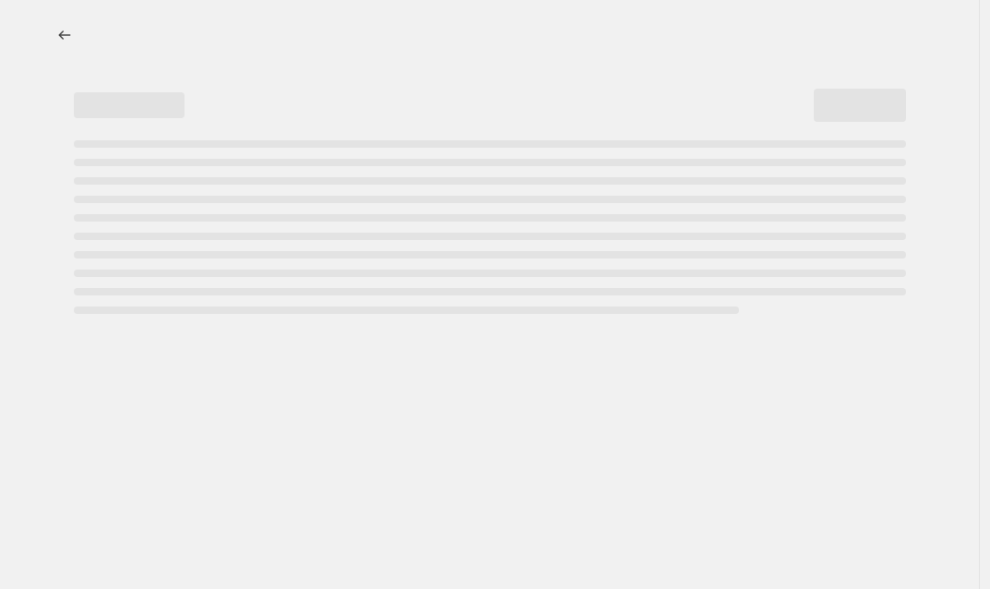
select select "collection"
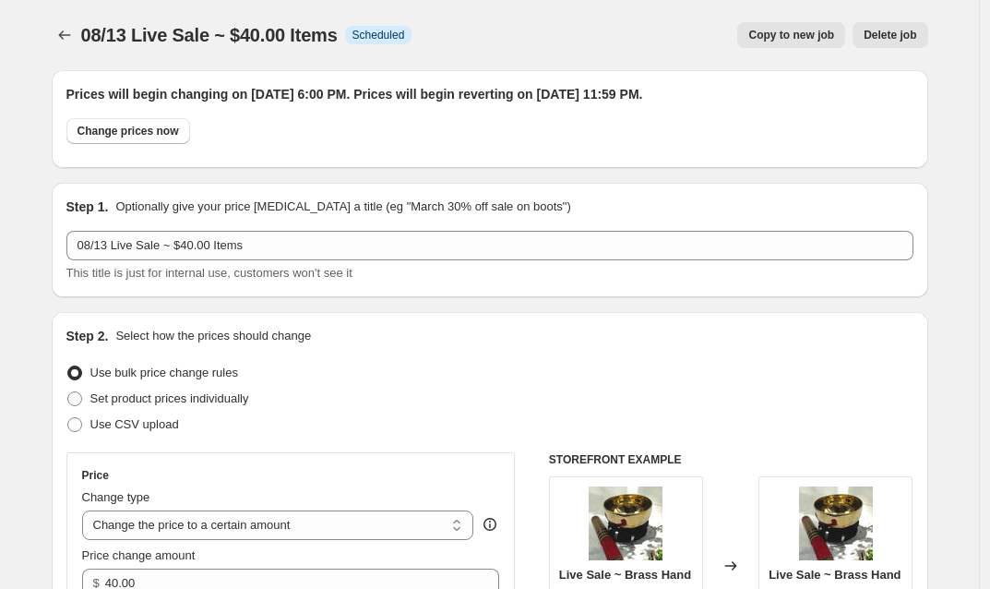
click at [780, 37] on span "Copy to new job" at bounding box center [791, 35] width 86 height 15
select select "collection"
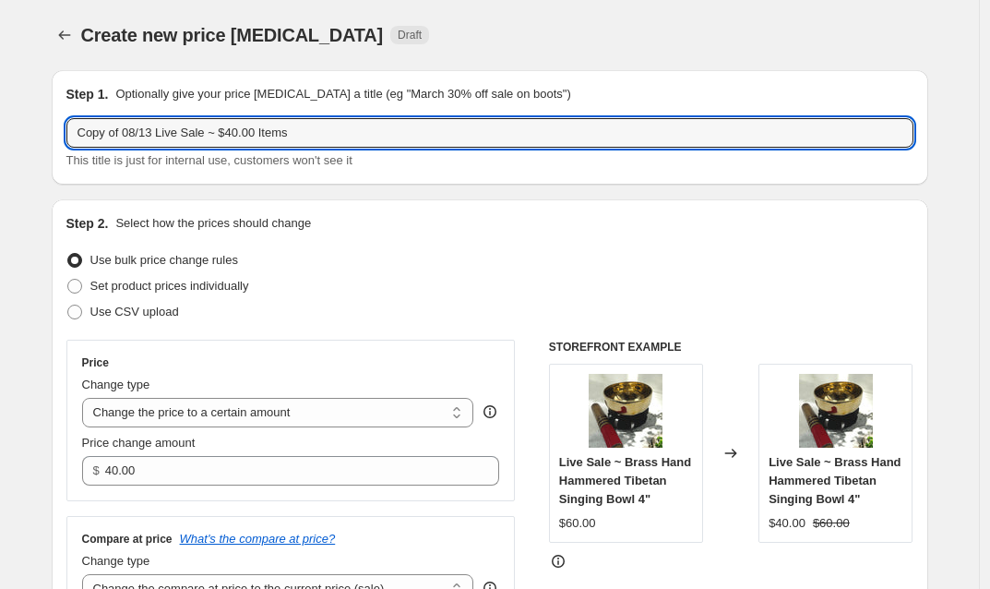
drag, startPoint x: 129, startPoint y: 133, endPoint x: 30, endPoint y: 128, distance: 98.8
click at [190, 133] on input "08/13 Live Sale ~ $40.00 Items" at bounding box center [489, 133] width 847 height 30
type input "08/13 Live Sale ~ $50.00 Items"
click at [491, 255] on div "Use bulk price change rules" at bounding box center [489, 260] width 847 height 26
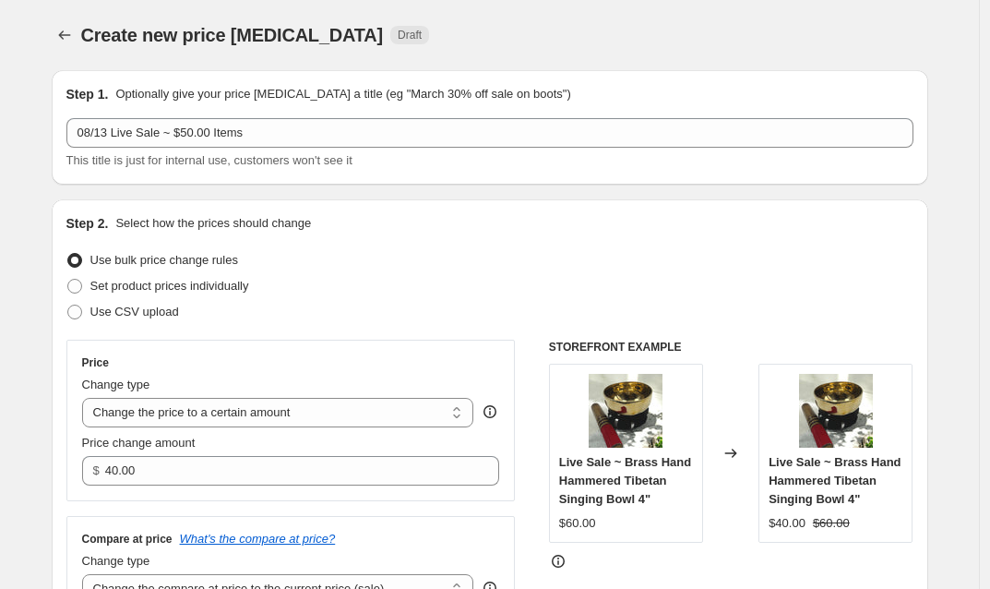
scroll to position [35, 0]
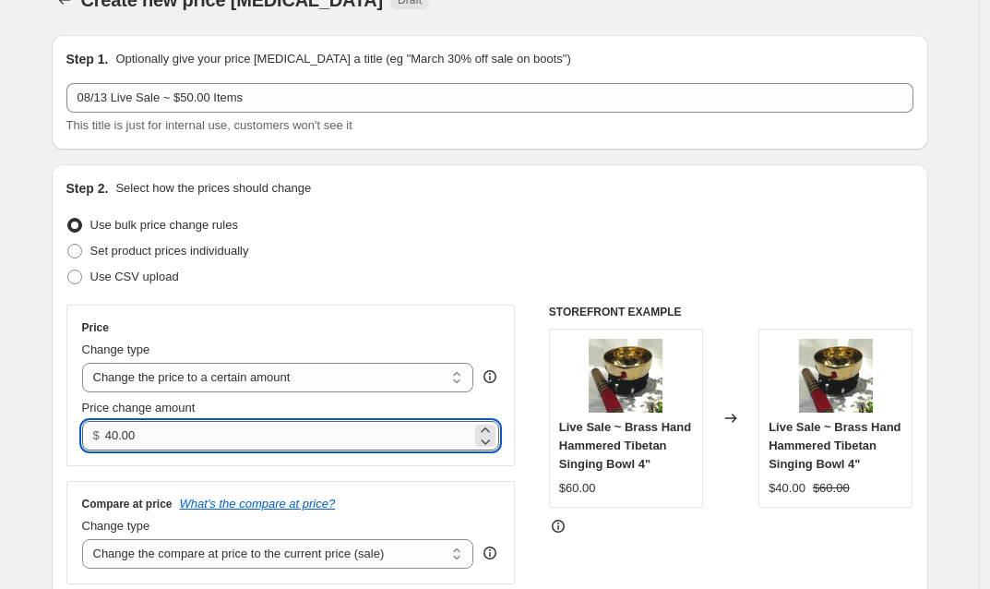
click at [112, 433] on input "40.00" at bounding box center [288, 436] width 366 height 30
type input "50.00"
click at [514, 289] on div "Use CSV upload" at bounding box center [489, 277] width 847 height 26
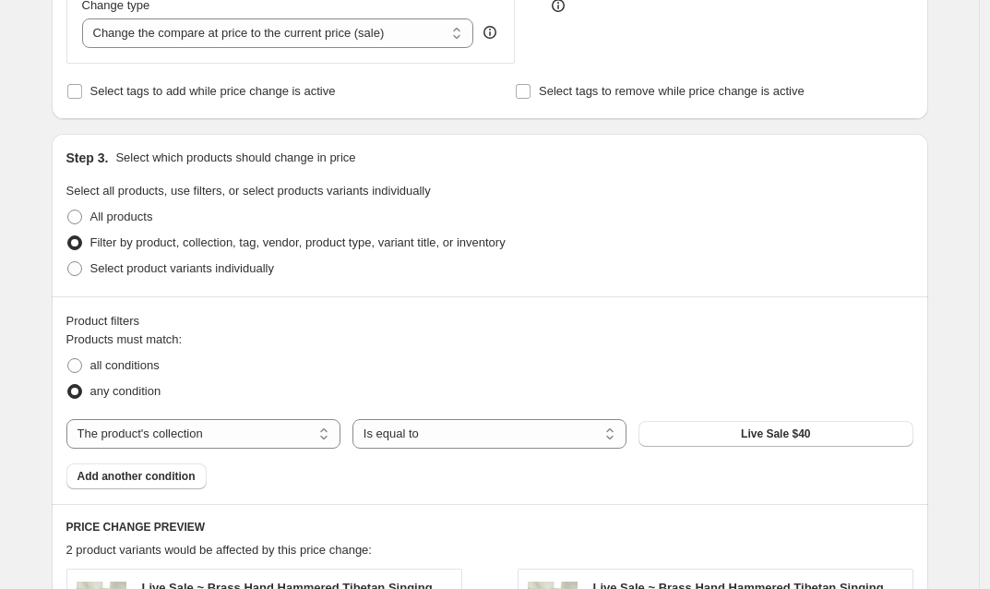
scroll to position [589, 0]
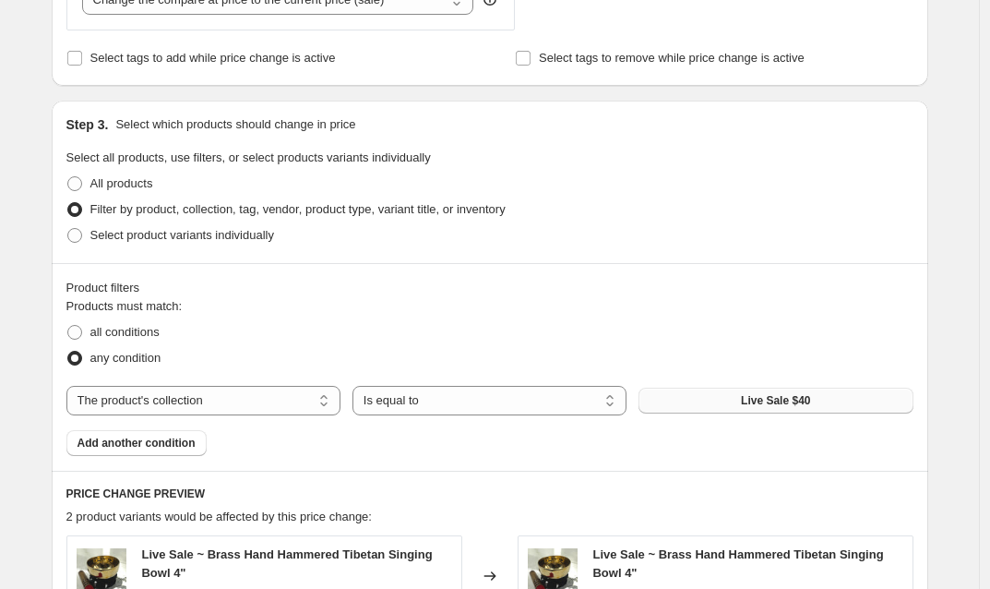
click at [800, 400] on span "Live Sale $40" at bounding box center [775, 400] width 69 height 15
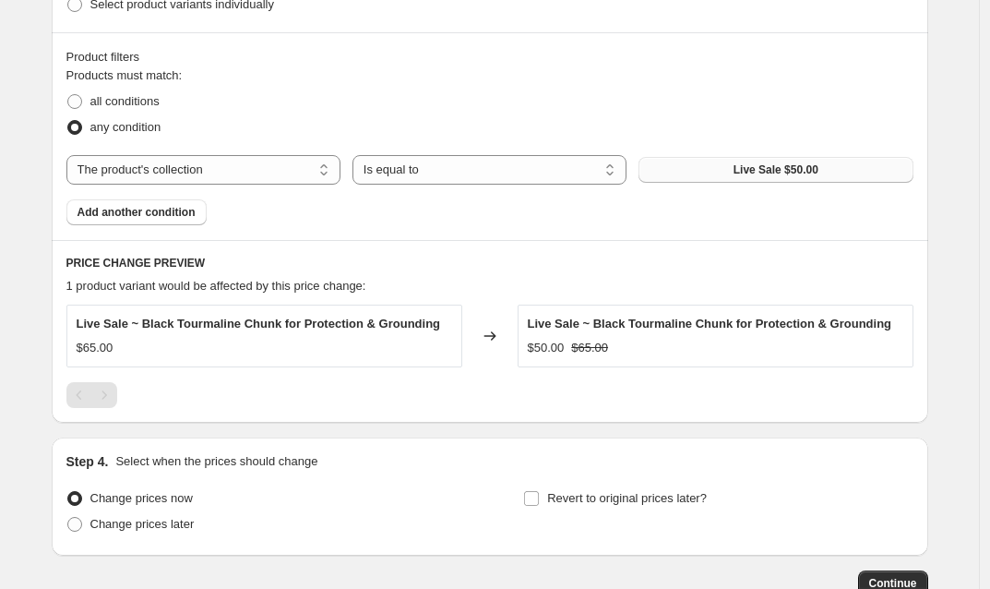
scroll to position [939, 0]
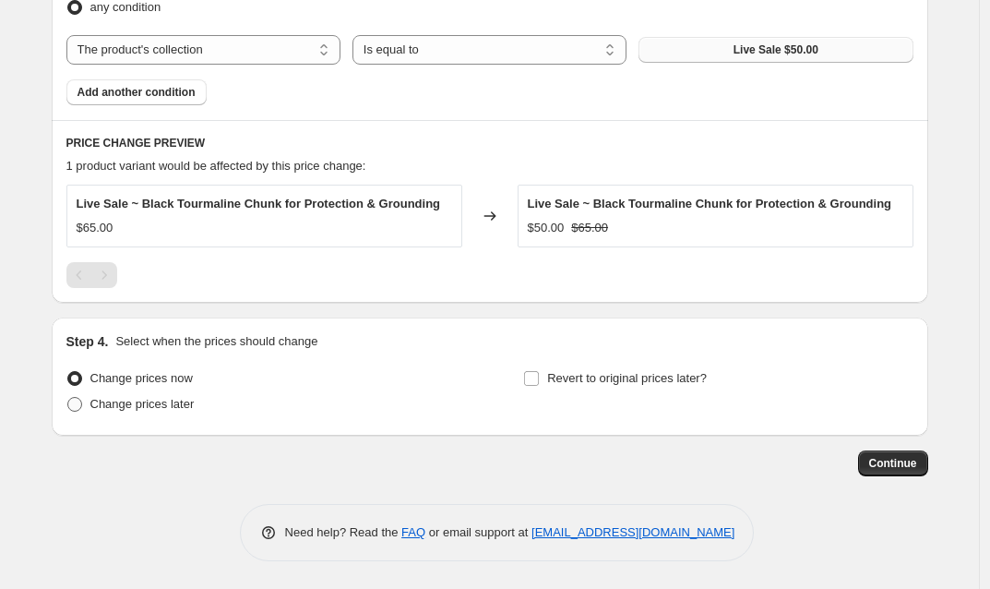
click at [79, 402] on span at bounding box center [74, 404] width 15 height 15
click at [68, 398] on input "Change prices later" at bounding box center [67, 397] width 1 height 1
radio input "true"
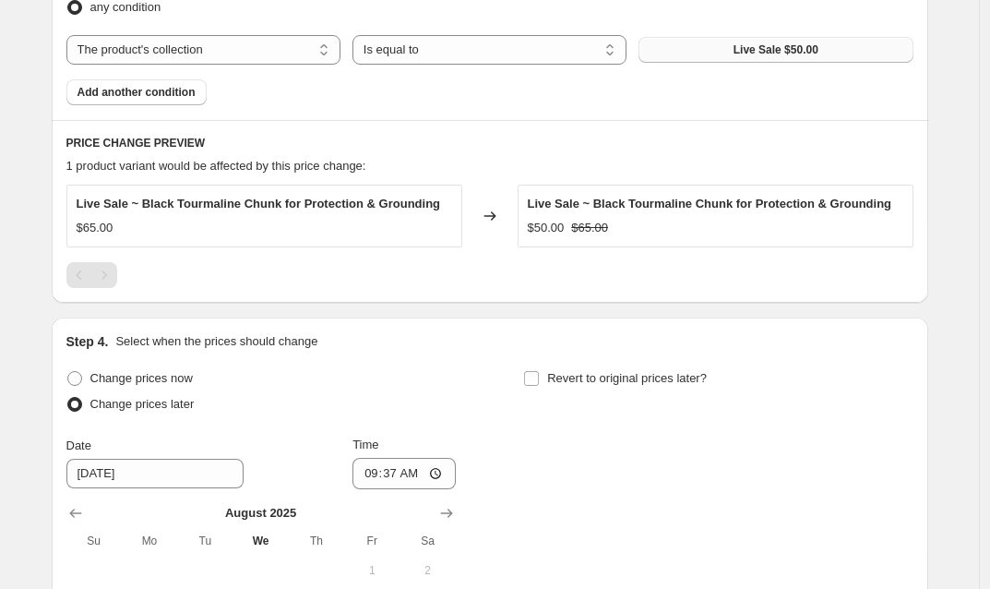
scroll to position [1197, 0]
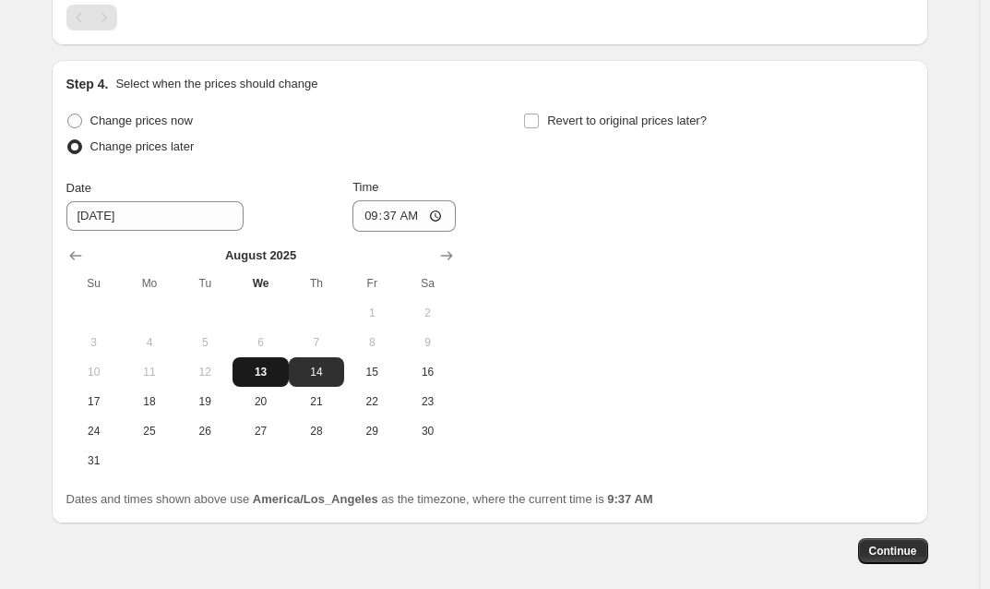
click at [270, 372] on span "13" at bounding box center [260, 371] width 41 height 15
type input "[DATE]"
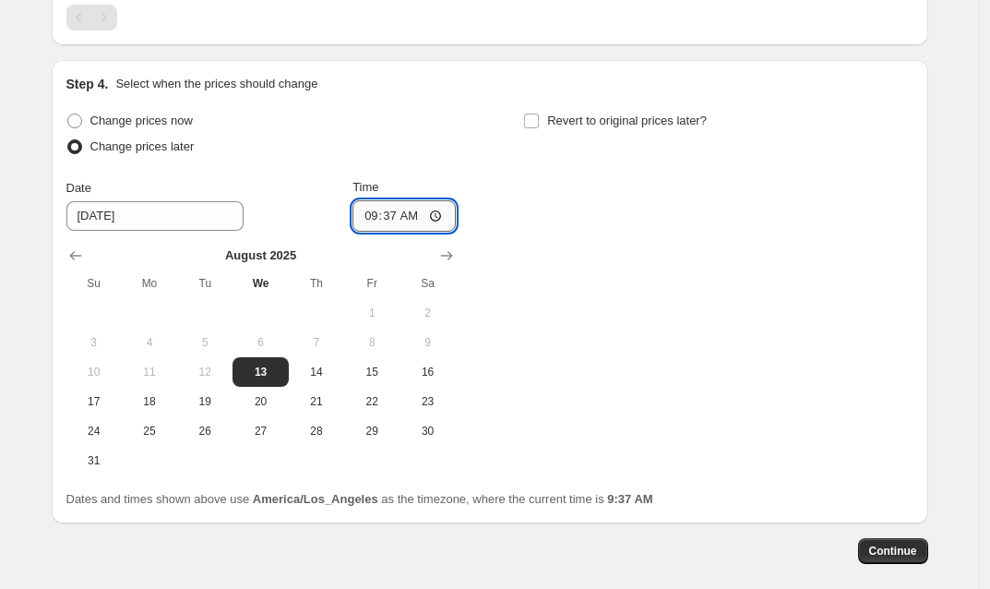
click at [394, 218] on input "09:37" at bounding box center [403, 215] width 103 height 31
type input "18:00"
click at [534, 116] on input "Revert to original prices later?" at bounding box center [531, 120] width 15 height 15
checkbox input "true"
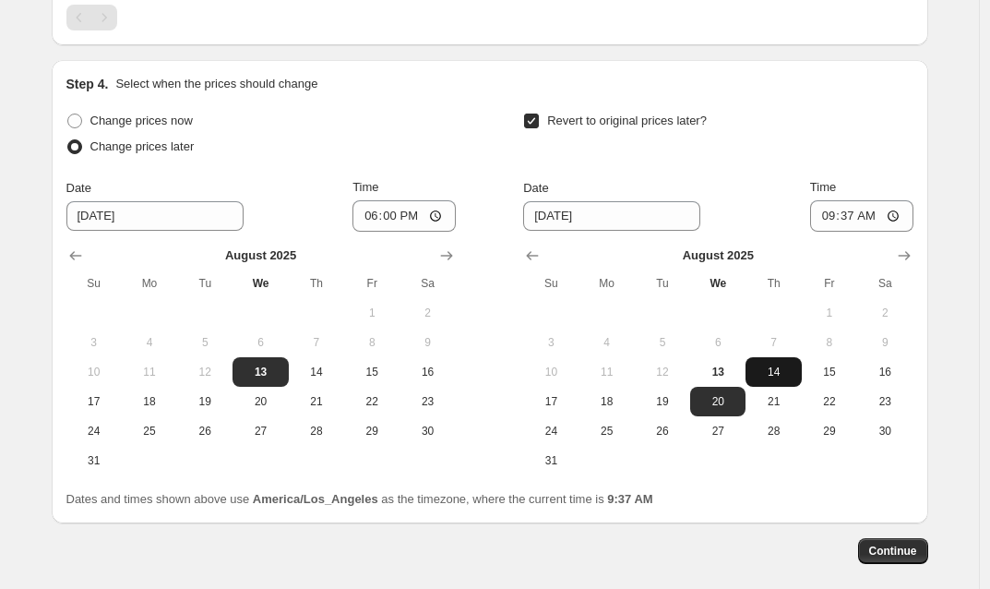
click at [775, 372] on span "14" at bounding box center [773, 371] width 41 height 15
type input "[DATE]"
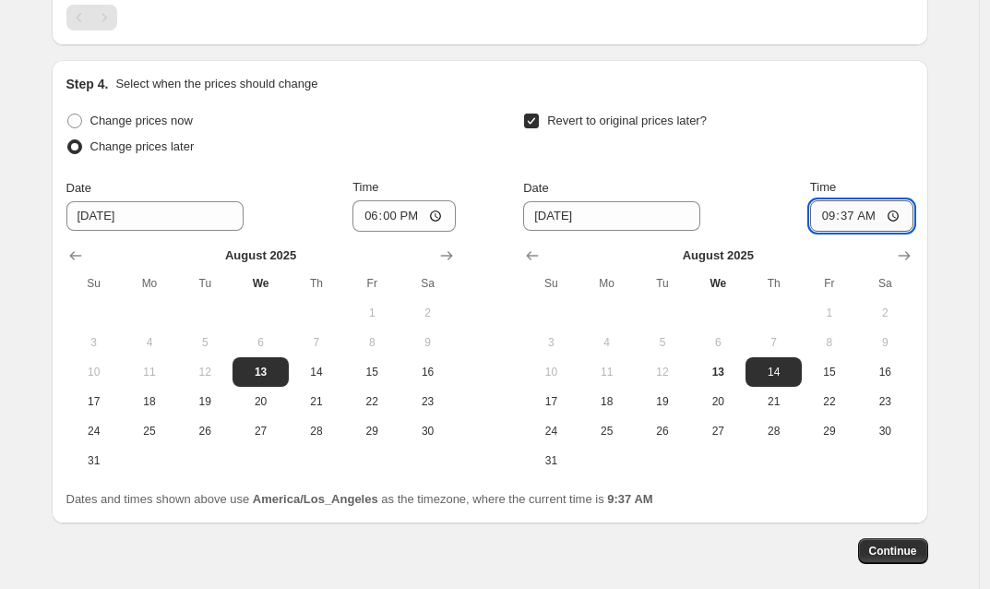
click at [849, 217] on input "09:37" at bounding box center [861, 215] width 103 height 31
click at [875, 219] on input "11:37" at bounding box center [861, 215] width 103 height 31
type input "23:59"
click at [911, 558] on span "Continue" at bounding box center [893, 550] width 48 height 15
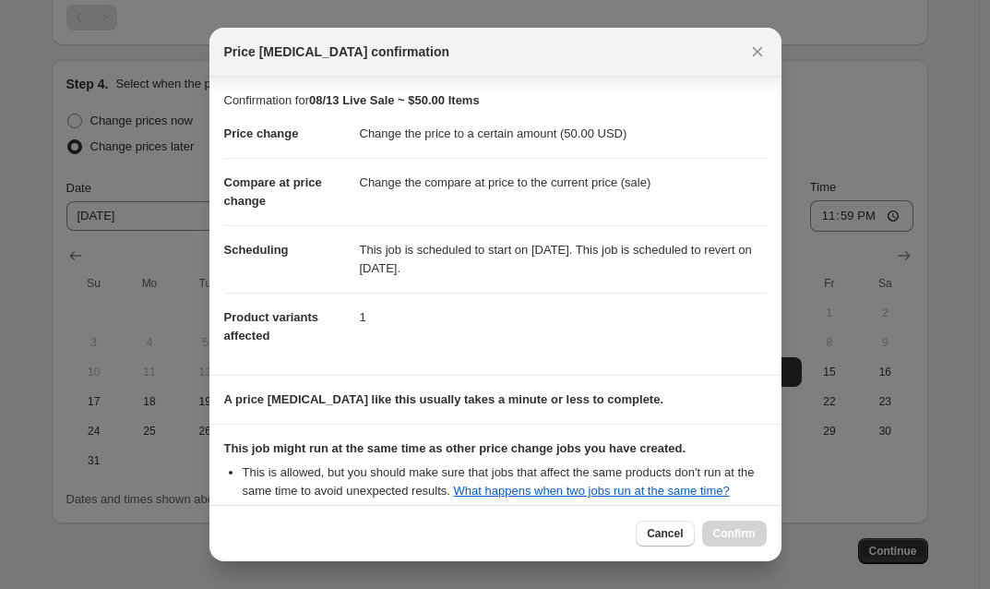
scroll to position [203, 0]
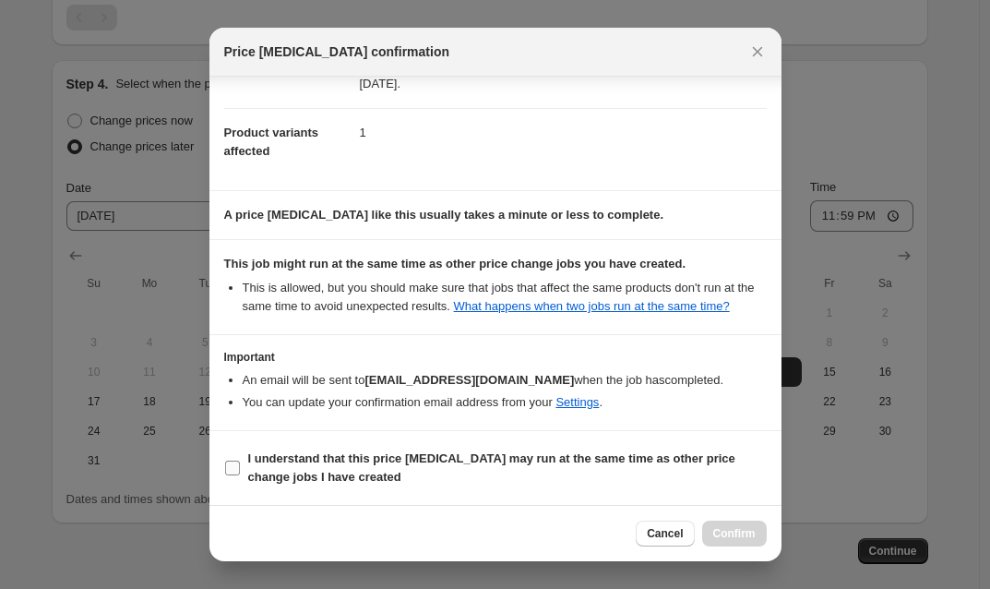
click at [232, 465] on input "I understand that this price [MEDICAL_DATA] may run at the same time as other p…" at bounding box center [232, 467] width 15 height 15
checkbox input "true"
click at [731, 532] on span "Confirm" at bounding box center [734, 533] width 42 height 15
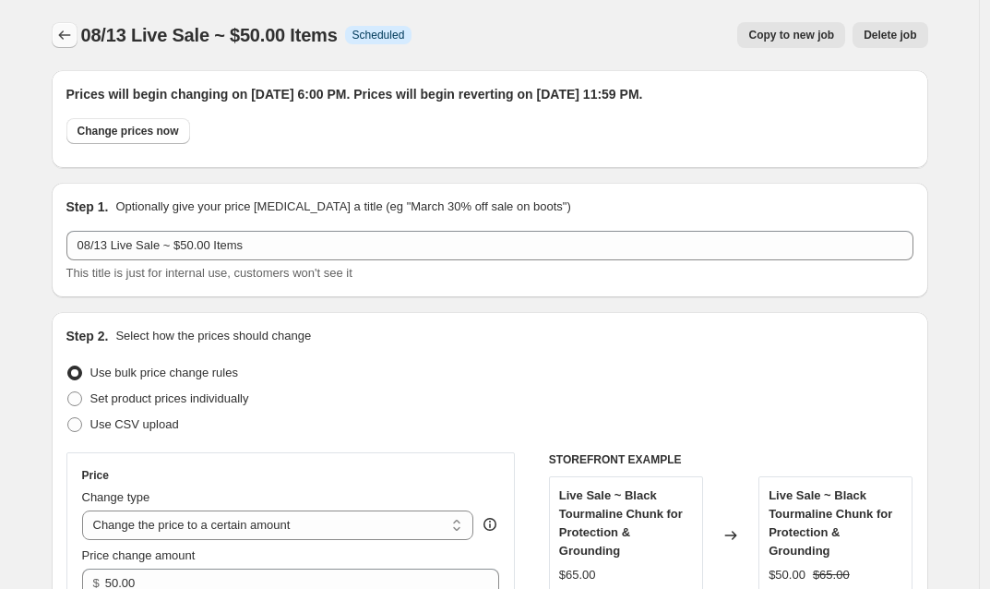
click at [72, 36] on icon "Price change jobs" at bounding box center [64, 35] width 18 height 18
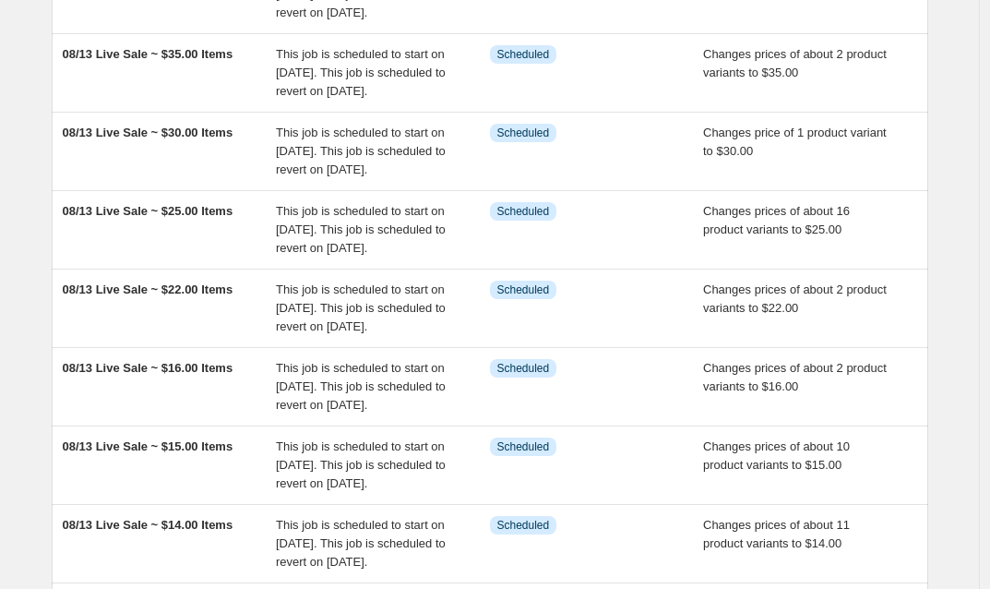
scroll to position [731, 0]
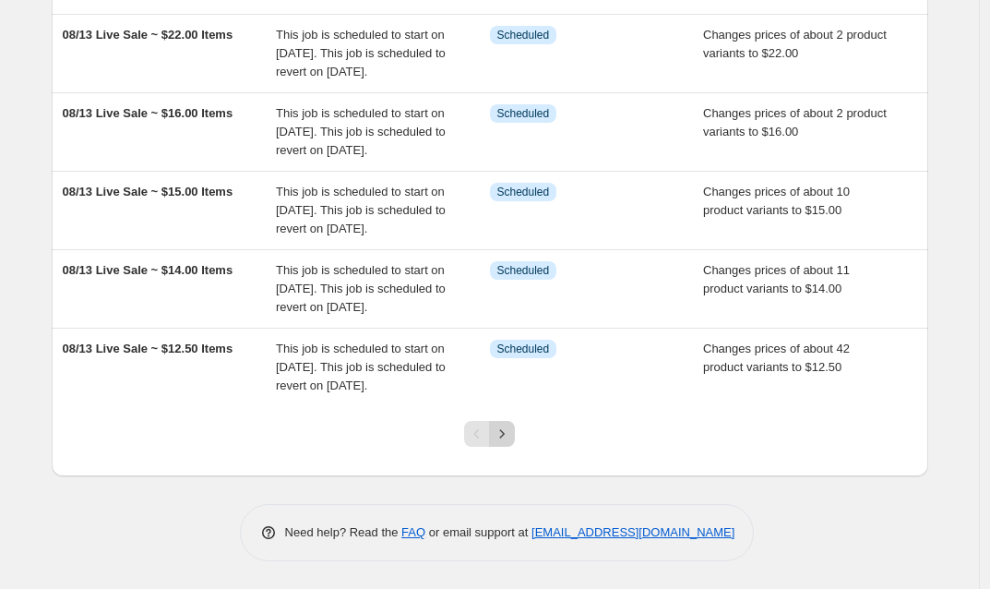
click at [507, 431] on icon "Next" at bounding box center [502, 433] width 18 height 18
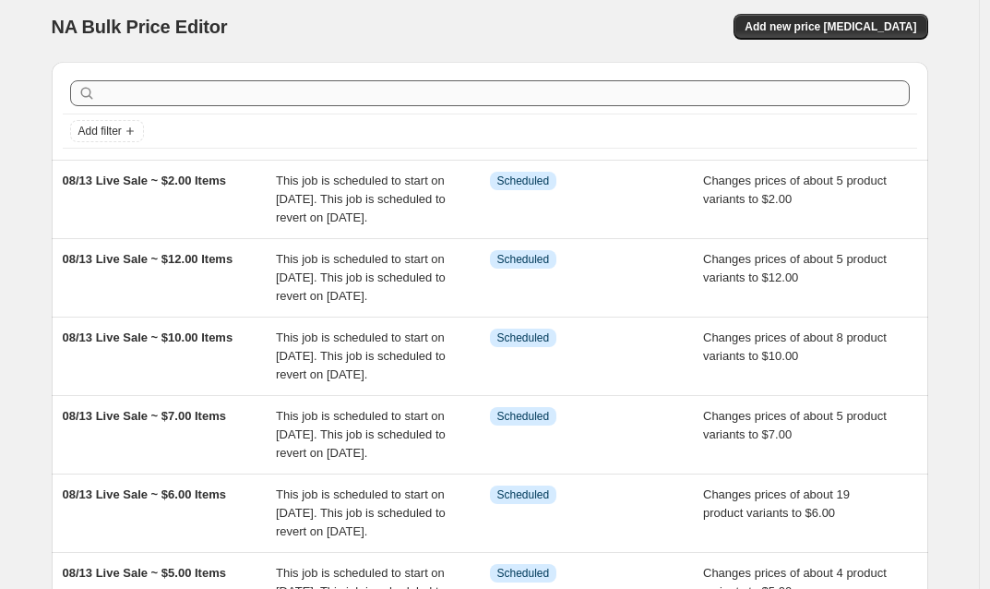
scroll to position [0, 0]
